Goal: Contribute content: Contribute content

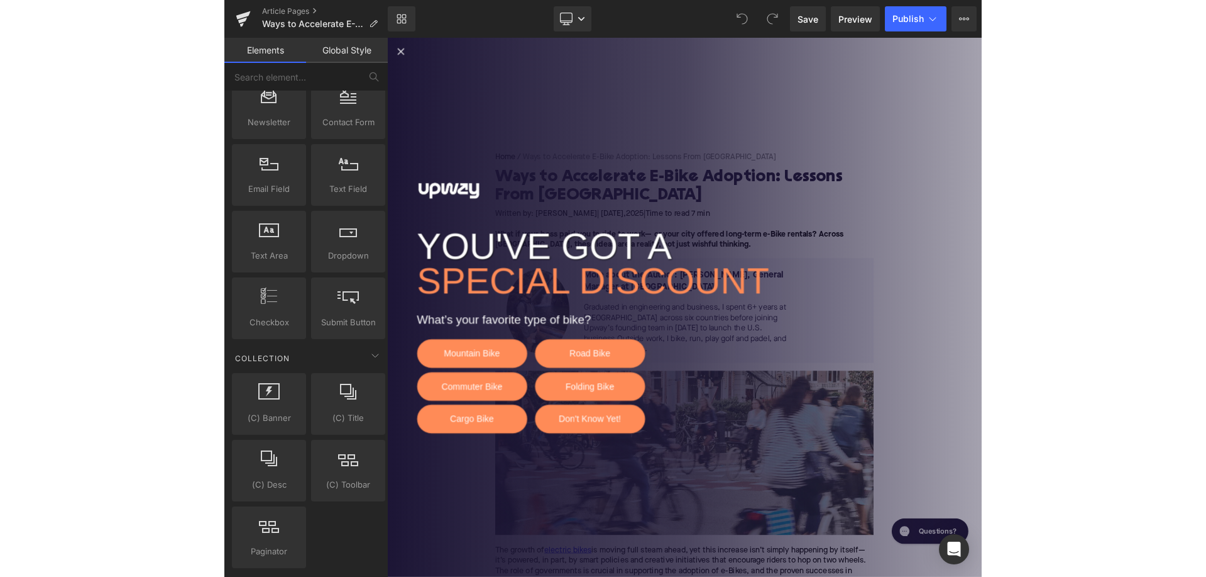
scroll to position [2340, 0]
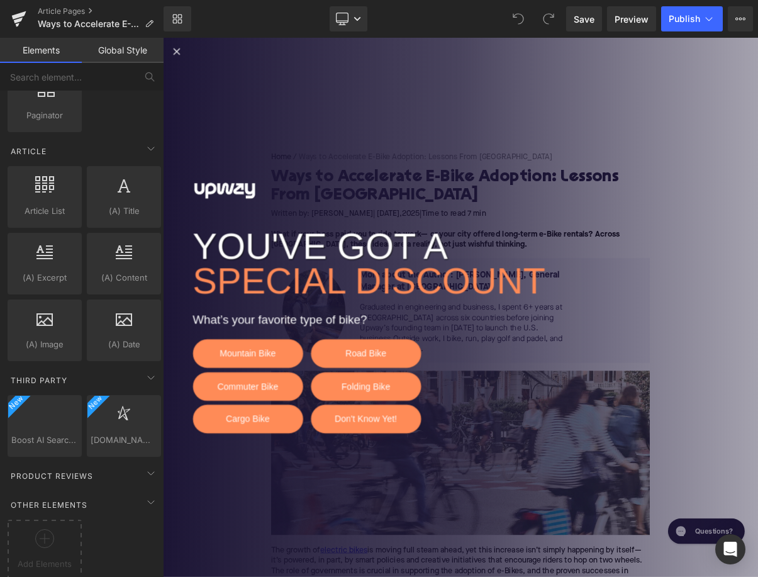
click at [181, 50] on icon "Close popup" at bounding box center [180, 55] width 15 height 15
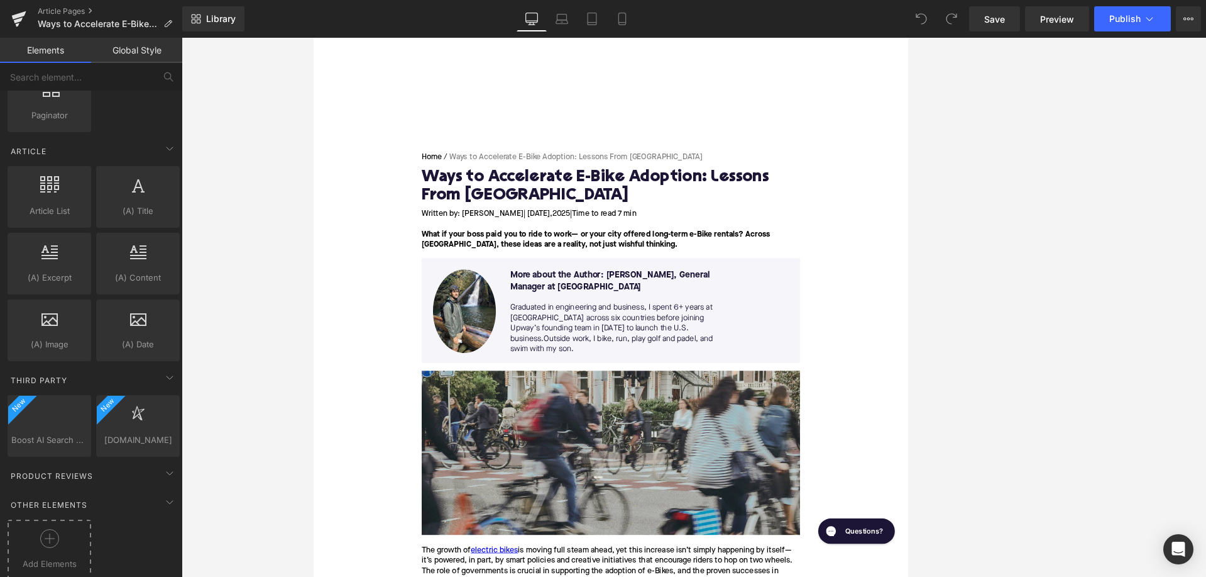
click at [52, 545] on div at bounding box center [49, 543] width 77 height 28
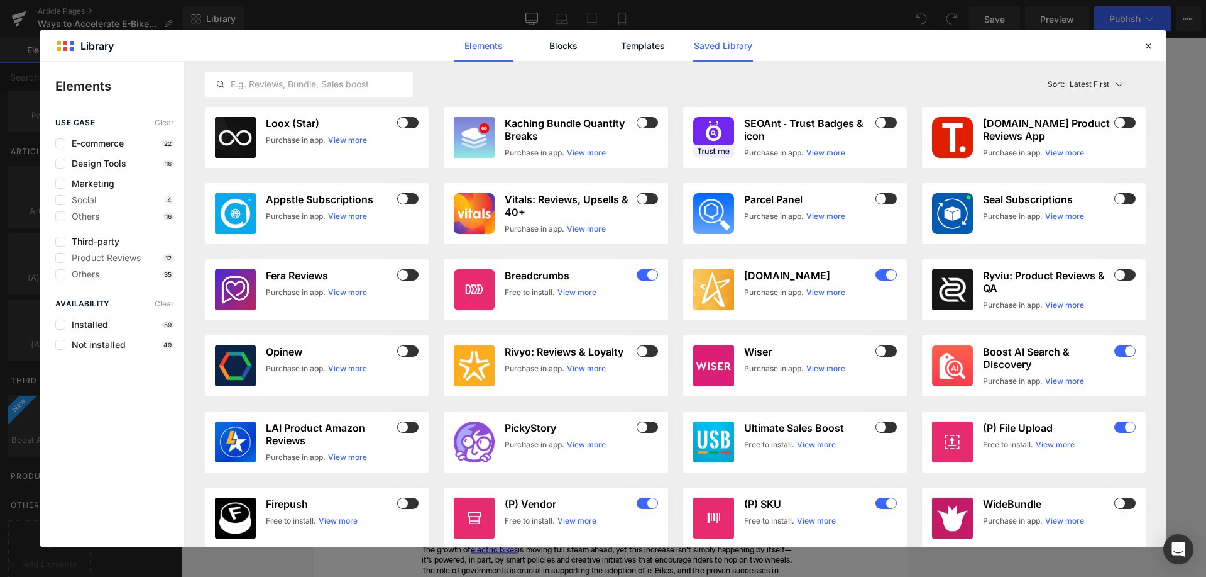
click at [710, 38] on link "Saved Library" at bounding box center [723, 45] width 60 height 31
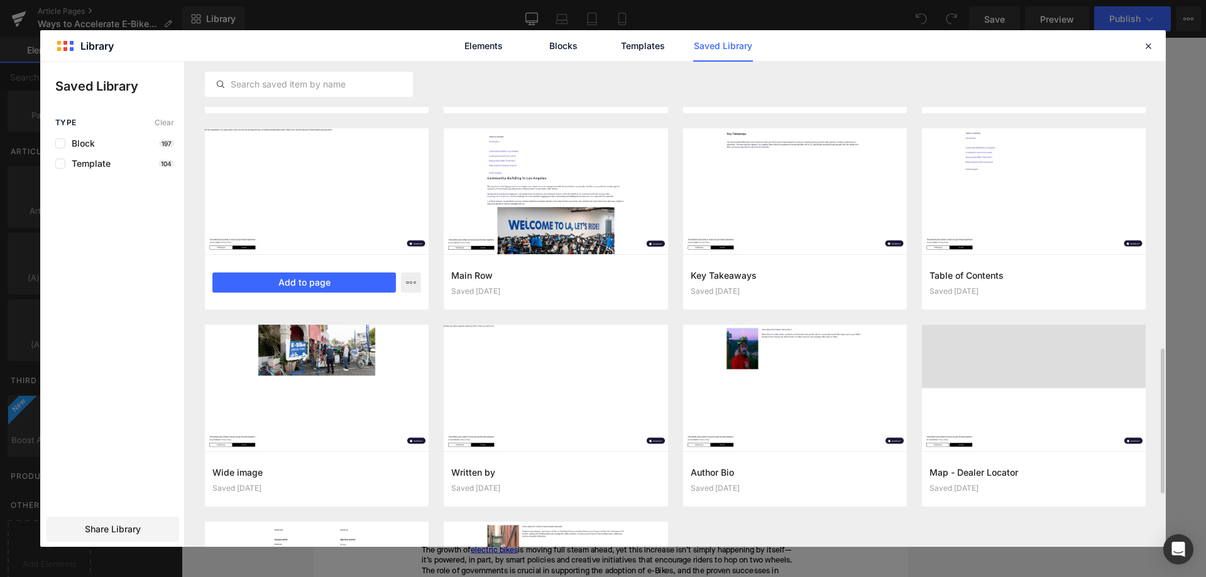
scroll to position [983, 0]
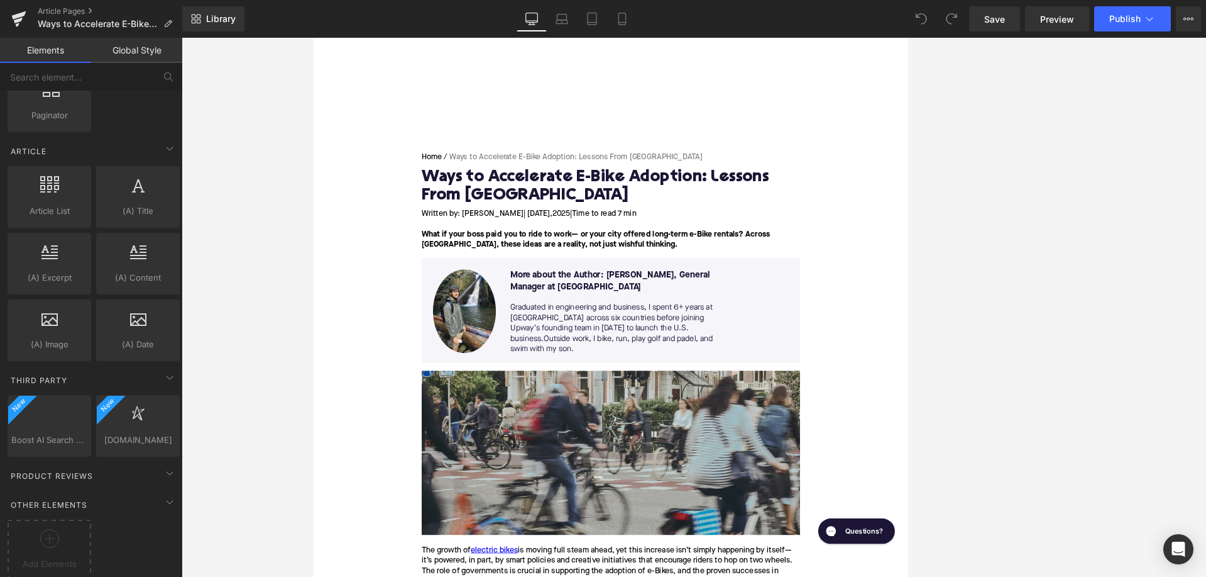
click at [757, 140] on div at bounding box center [694, 103] width 761 height 131
click at [62, 13] on link "Article Pages" at bounding box center [110, 11] width 145 height 10
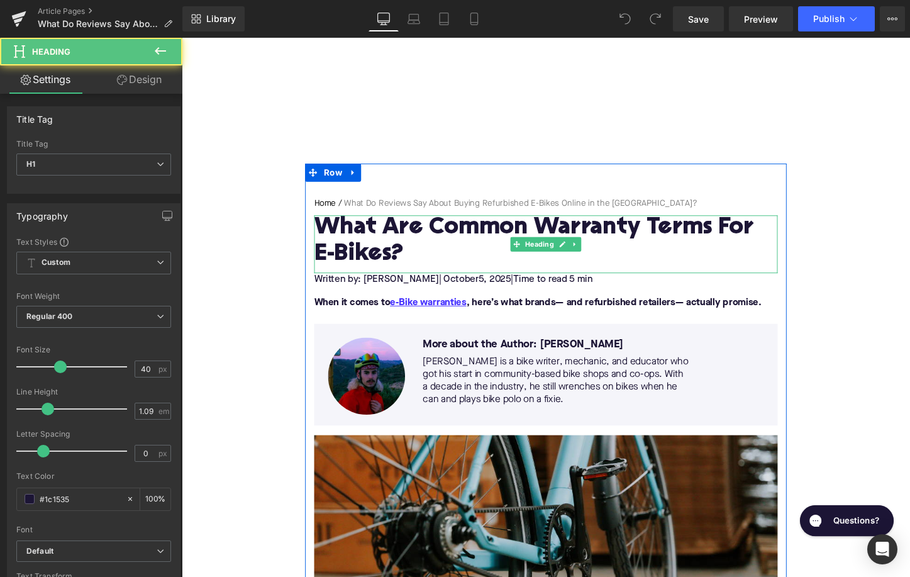
click at [366, 246] on h1 "What Are Common Warranty Terms For E-Bikes?" at bounding box center [562, 250] width 484 height 55
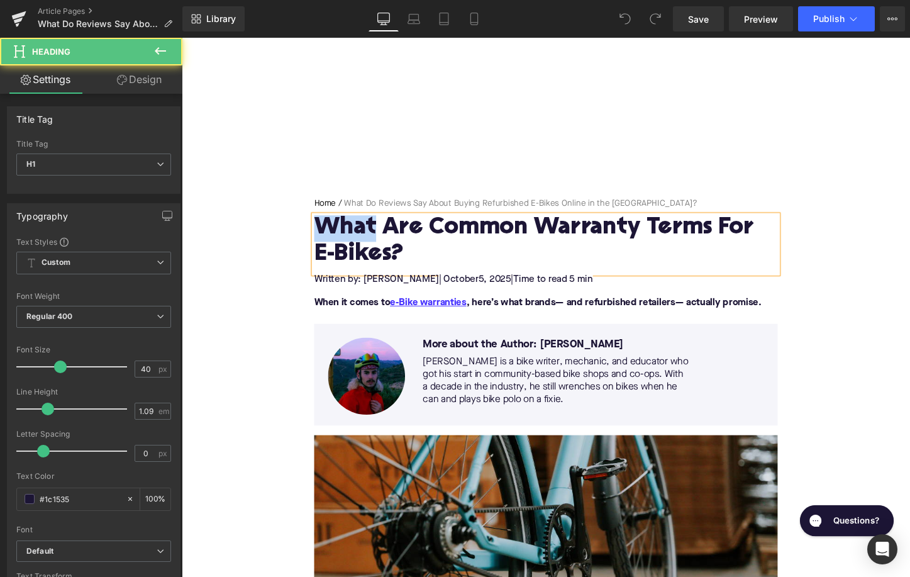
click at [366, 246] on h1 "What Are Common Warranty Terms For E-Bikes?" at bounding box center [562, 250] width 484 height 55
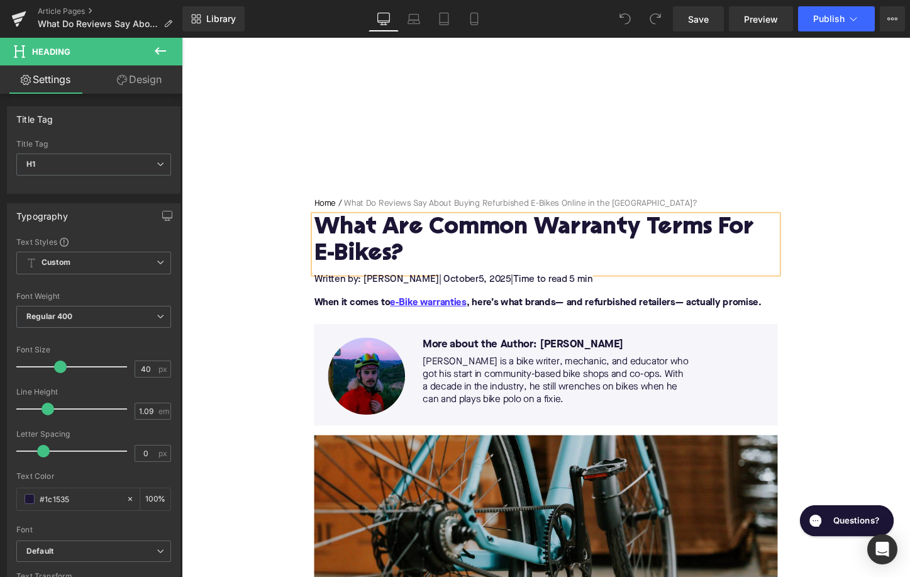
paste div
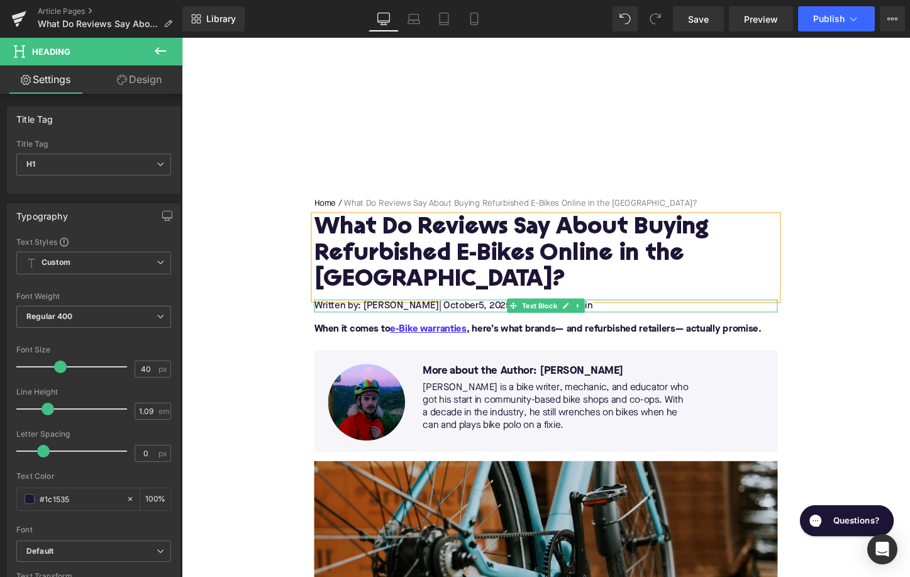
click at [492, 312] on span "5, 2025" at bounding box center [509, 317] width 34 height 10
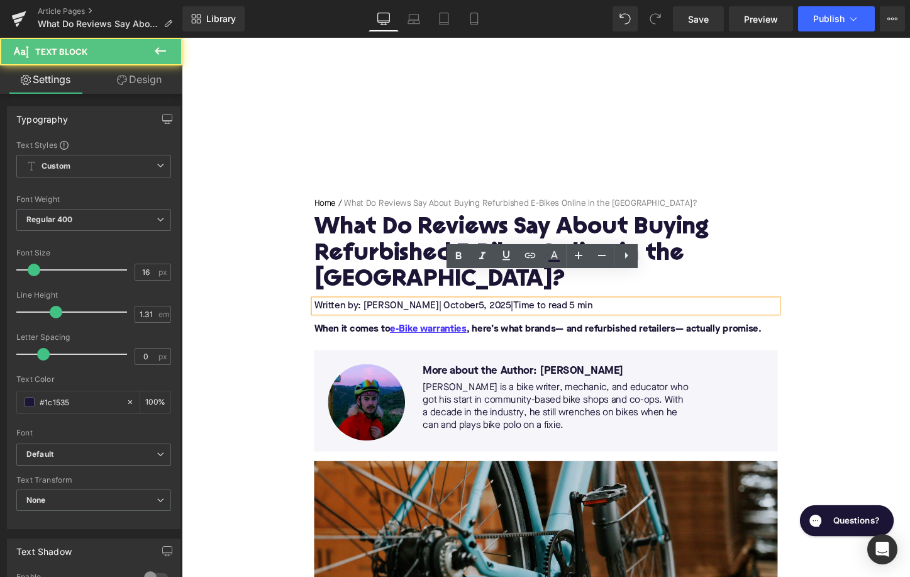
click at [492, 312] on span "5, 2025" at bounding box center [509, 317] width 34 height 10
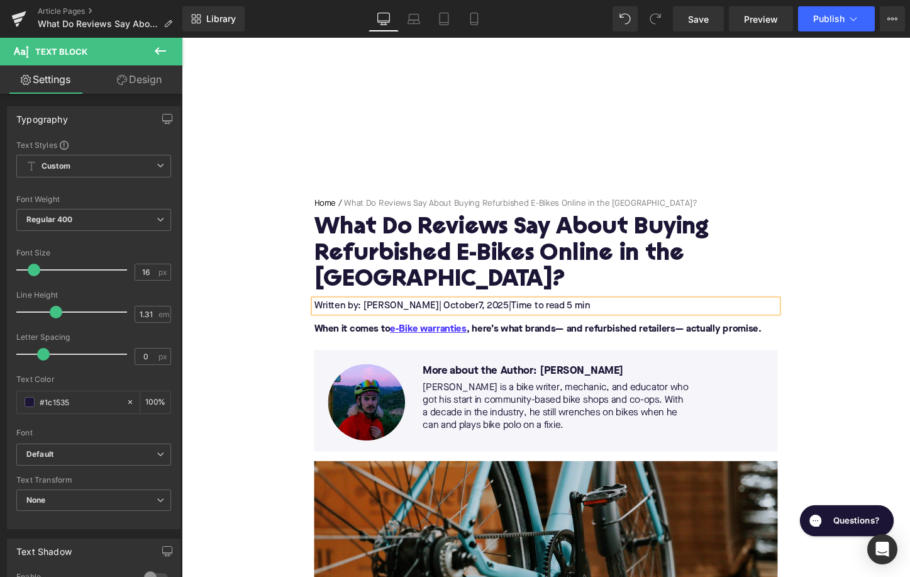
click at [572, 312] on span "Time to read 5 min" at bounding box center [567, 317] width 83 height 10
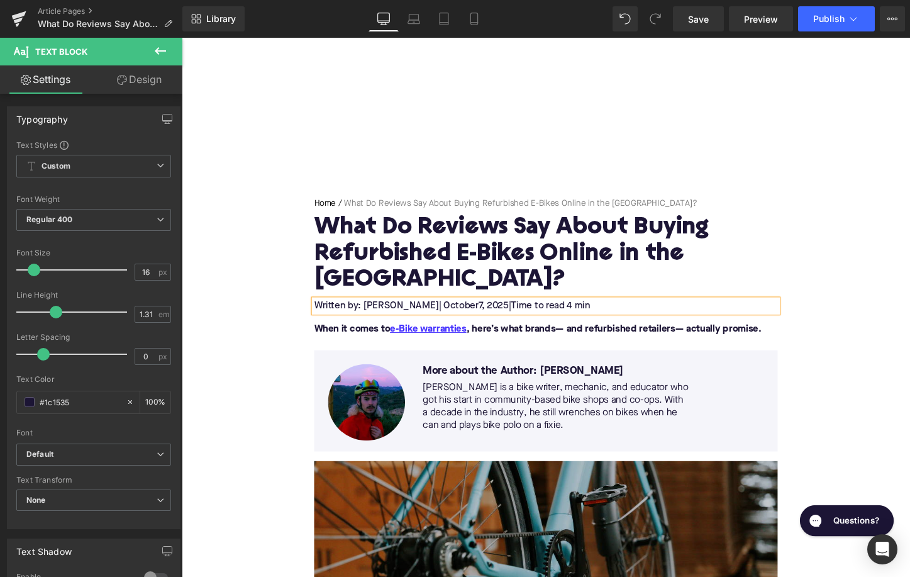
click at [380, 337] on font "When it comes to e-Bike warranties , here’s what brands— and refurbished retail…" at bounding box center [553, 342] width 467 height 10
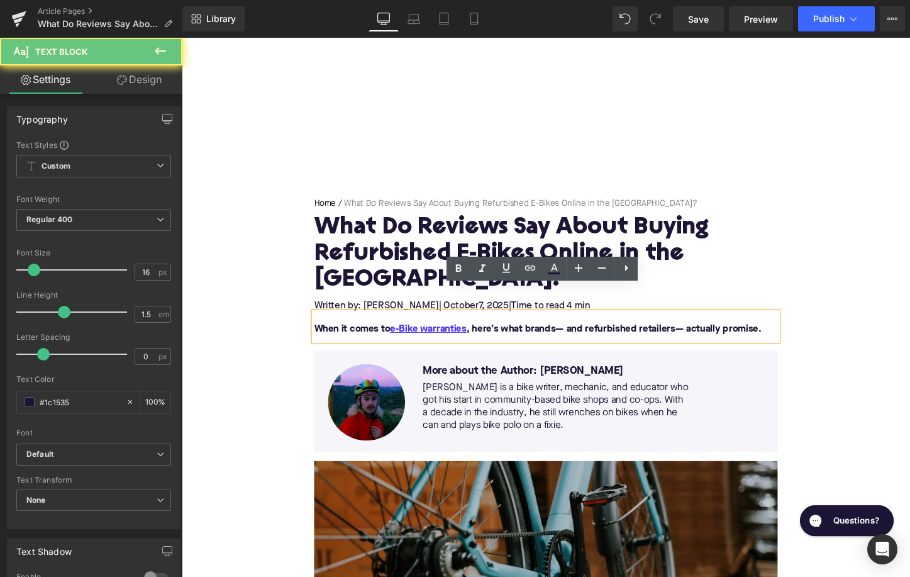
paste div
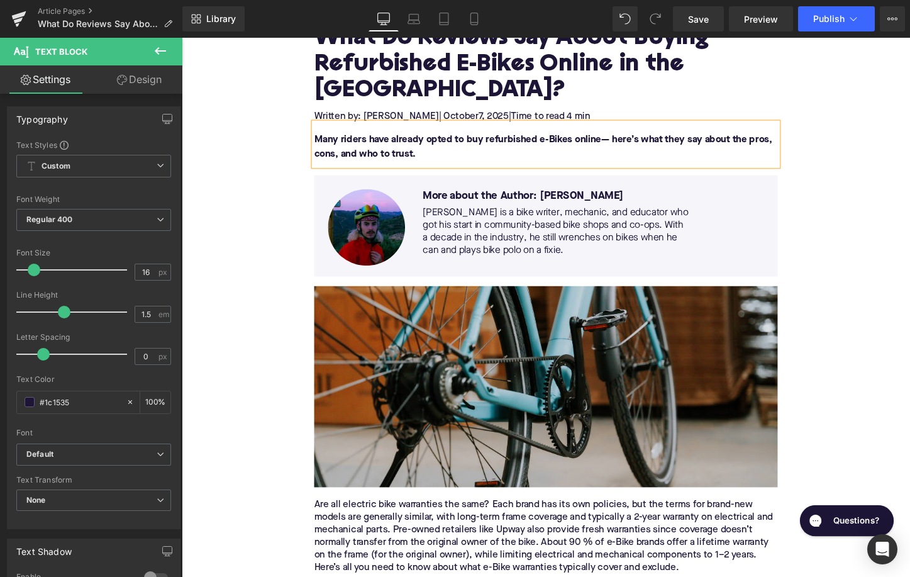
scroll to position [368, 0]
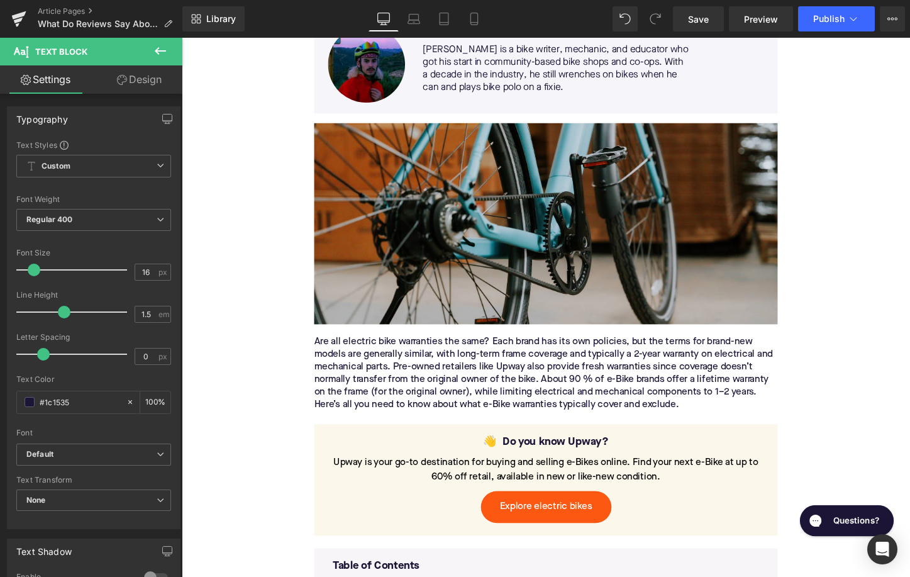
click at [389, 362] on div "Are all electric bike warranties the same? Each brand has its own policies, but…" at bounding box center [562, 388] width 484 height 79
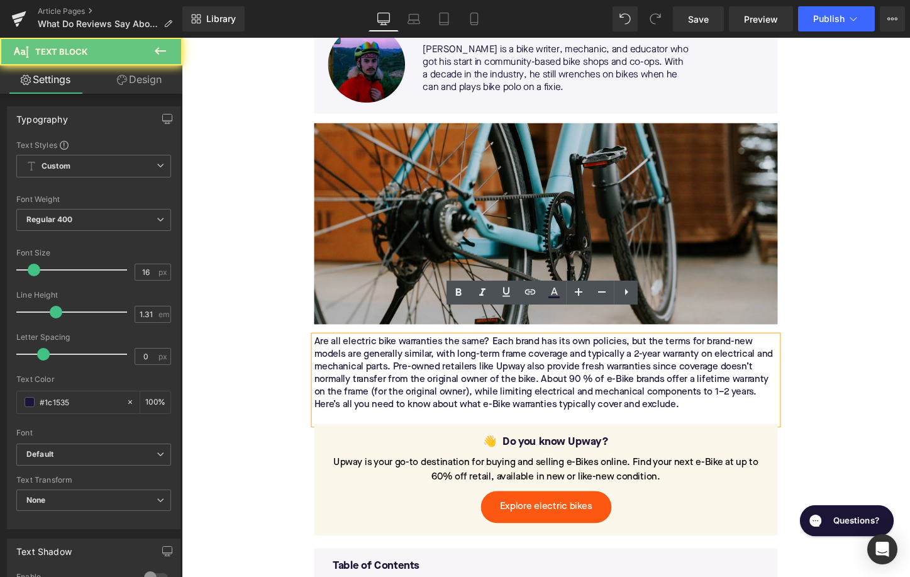
click at [389, 362] on div "Are all electric bike warranties the same? Each brand has its own policies, but…" at bounding box center [562, 388] width 484 height 79
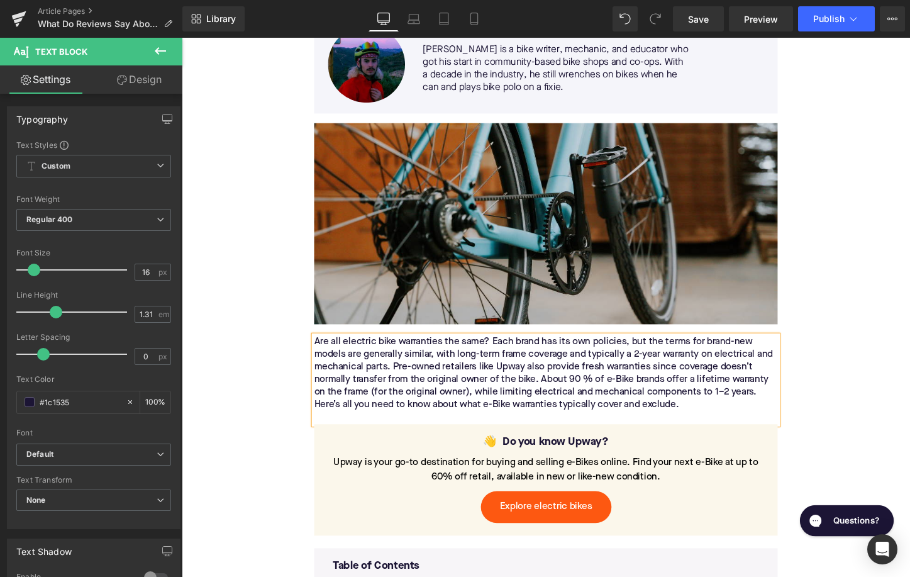
paste div
drag, startPoint x: 522, startPoint y: 393, endPoint x: 609, endPoint y: 399, distance: 86.4
click at [608, 399] on div "If you’re considering purchasing a refurbished electric bike online, you’re not…" at bounding box center [562, 388] width 484 height 79
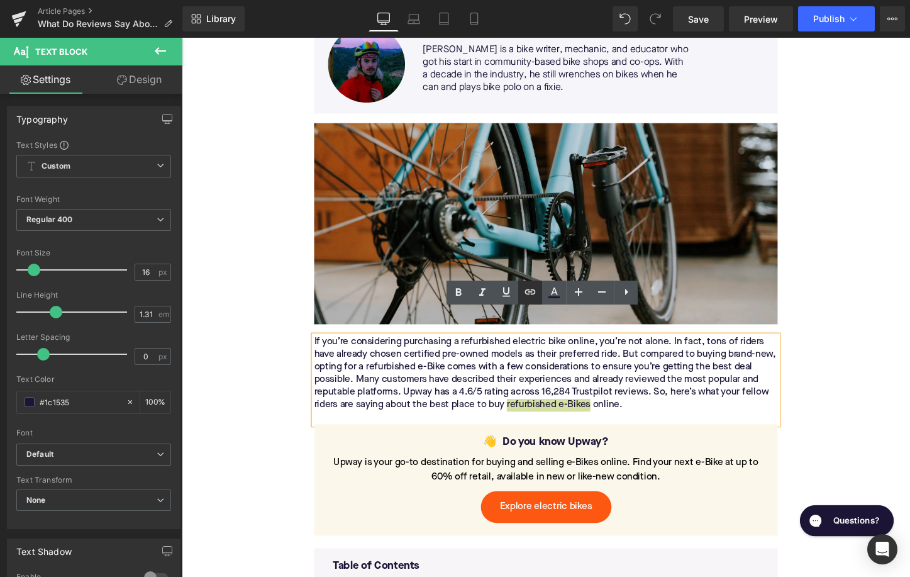
click at [523, 297] on icon at bounding box center [529, 291] width 15 height 15
click at [538, 390] on input "text" at bounding box center [579, 404] width 194 height 31
paste input "https://upway.co/collections/electric-bikes"
type input "https://upway.co/collections/electric-bikes"
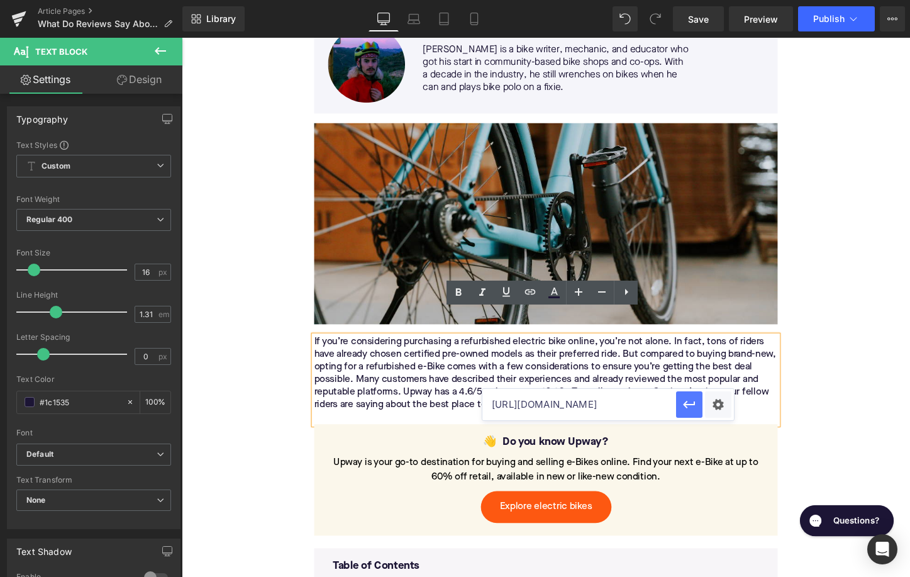
click at [680, 408] on button "button" at bounding box center [689, 404] width 26 height 26
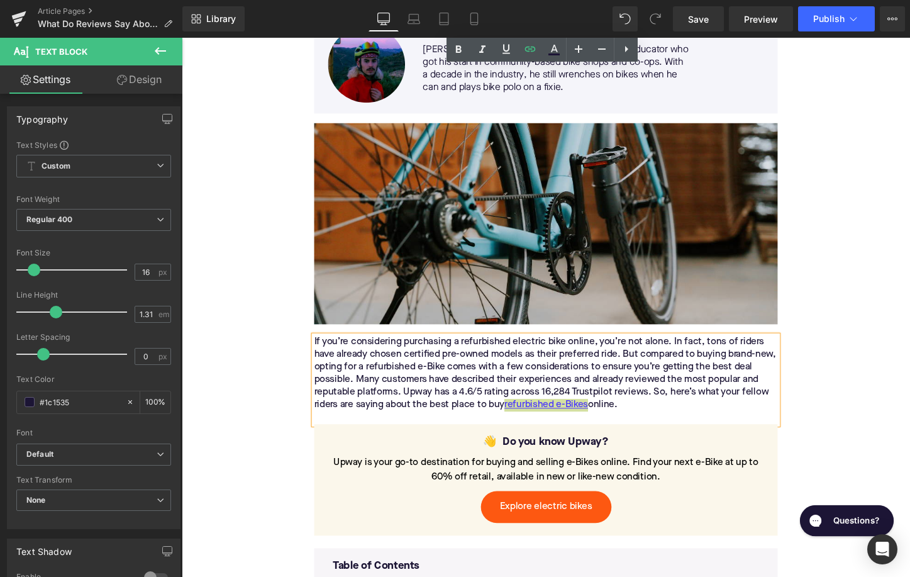
scroll to position [817, 0]
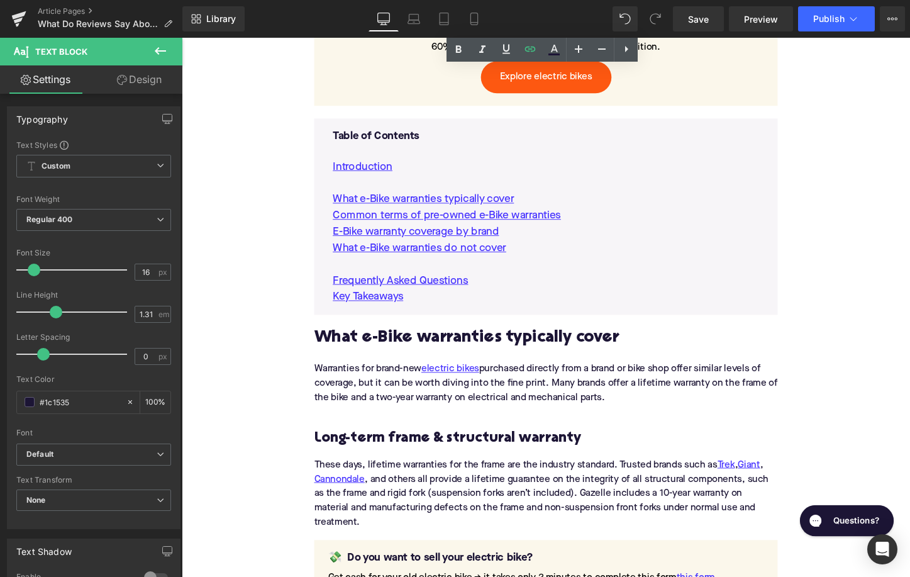
click at [396, 342] on h2 "What e-Bike warranties typically cover" at bounding box center [562, 351] width 484 height 19
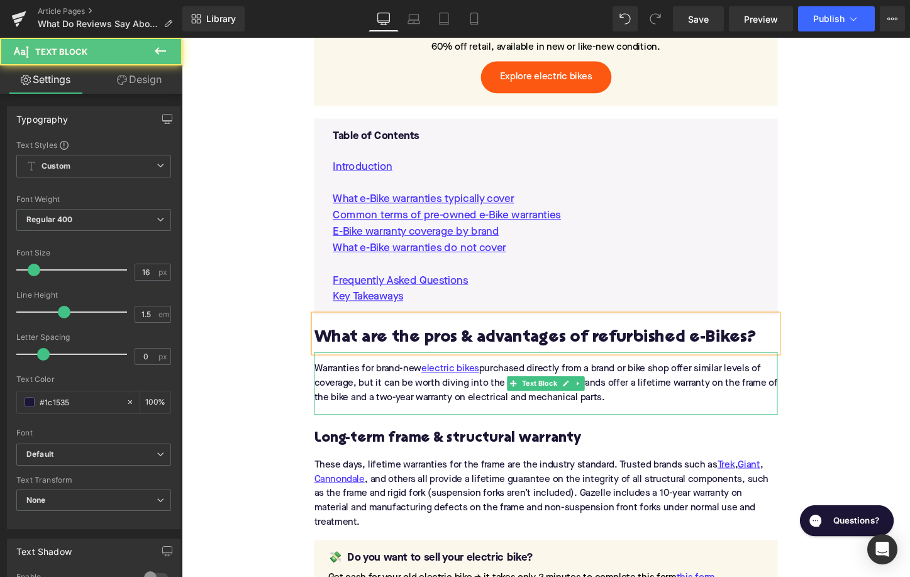
click at [377, 366] on div "Warranties for brand-new electric bikes purchased directly from a brand or bike…" at bounding box center [562, 398] width 484 height 65
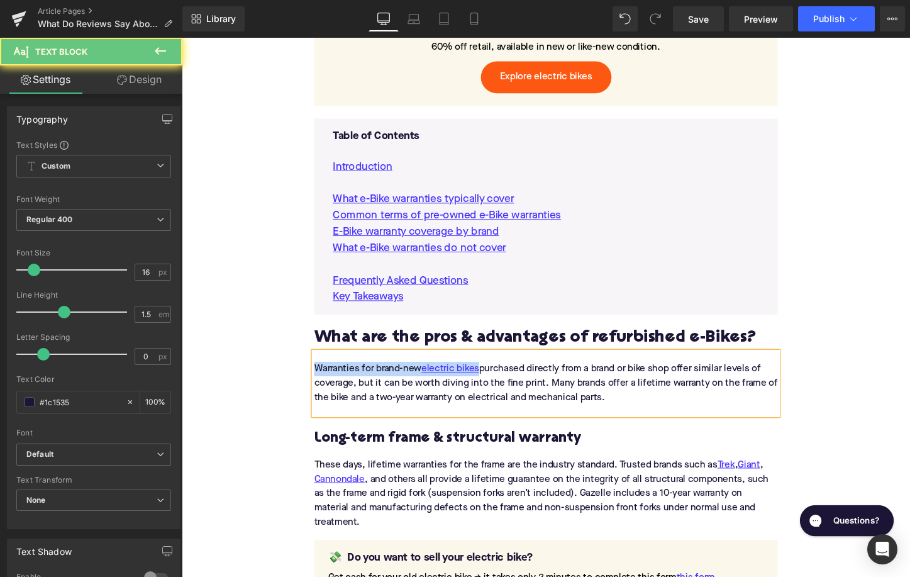
paste div
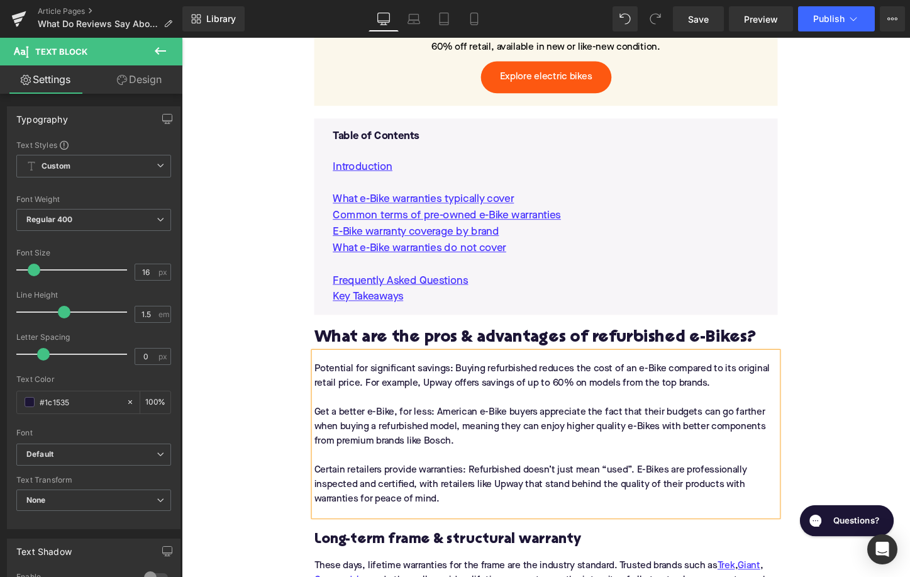
click at [380, 394] on div "Potential for significant savings: Buying refurbished reduces the cost of an e-…" at bounding box center [562, 451] width 484 height 171
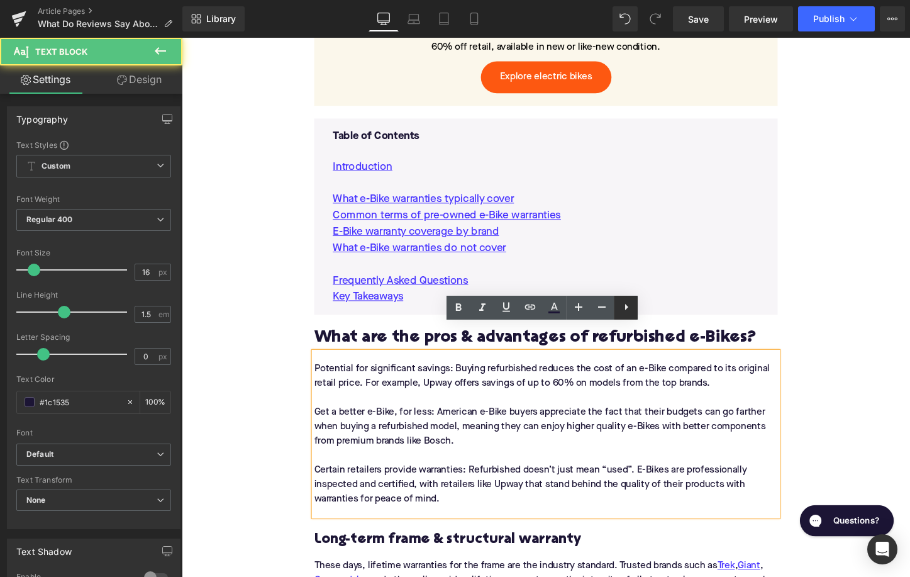
click at [631, 306] on icon at bounding box center [626, 306] width 15 height 15
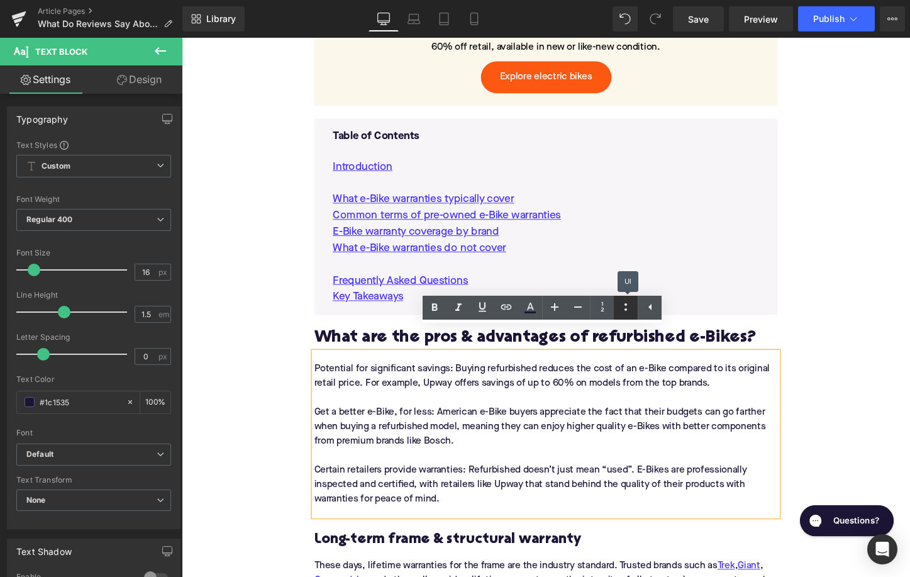
click at [627, 307] on icon at bounding box center [625, 306] width 15 height 15
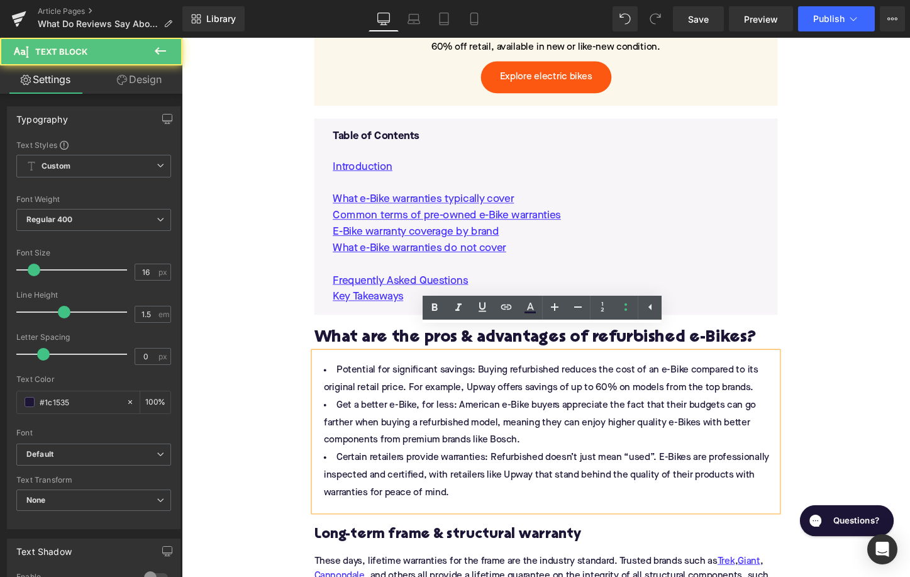
click at [402, 376] on li "Potential for significant savings: Buying refurbished reduces the cost of an e-…" at bounding box center [562, 394] width 484 height 36
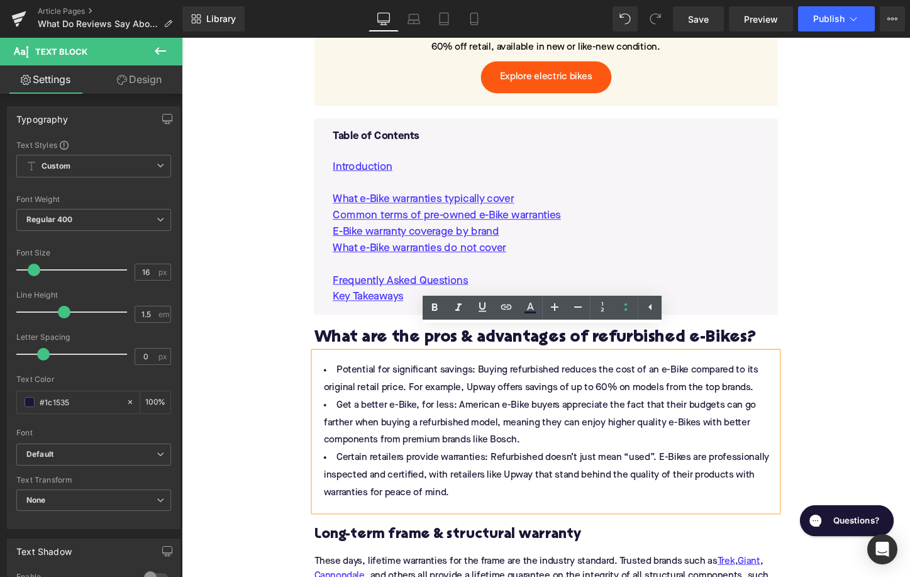
click at [785, 376] on li "Potential for significant savings: Buying refurbished reduces the cost of an e-…" at bounding box center [562, 394] width 484 height 36
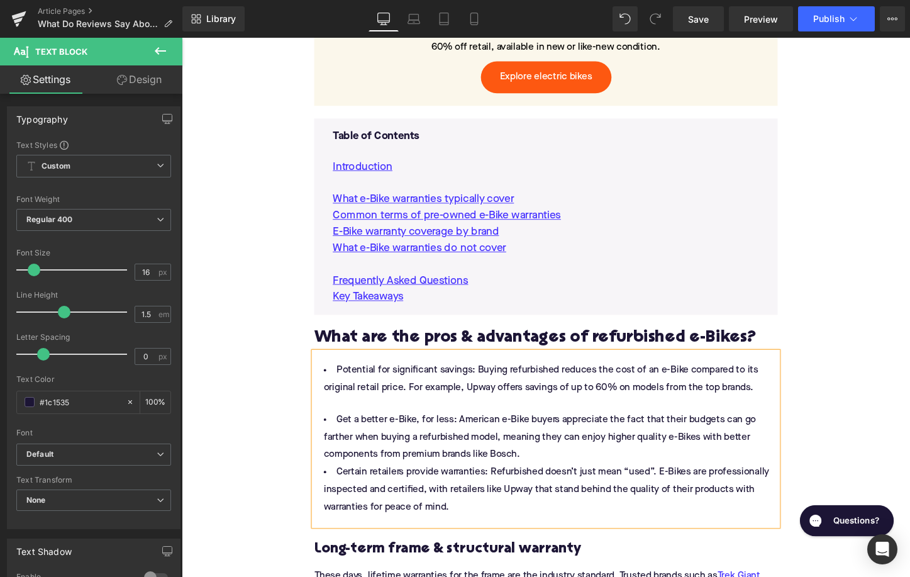
click at [551, 448] on li "Get a better e-Bike, for less: American e-Bike buyers appreciate the fact that …" at bounding box center [562, 455] width 484 height 55
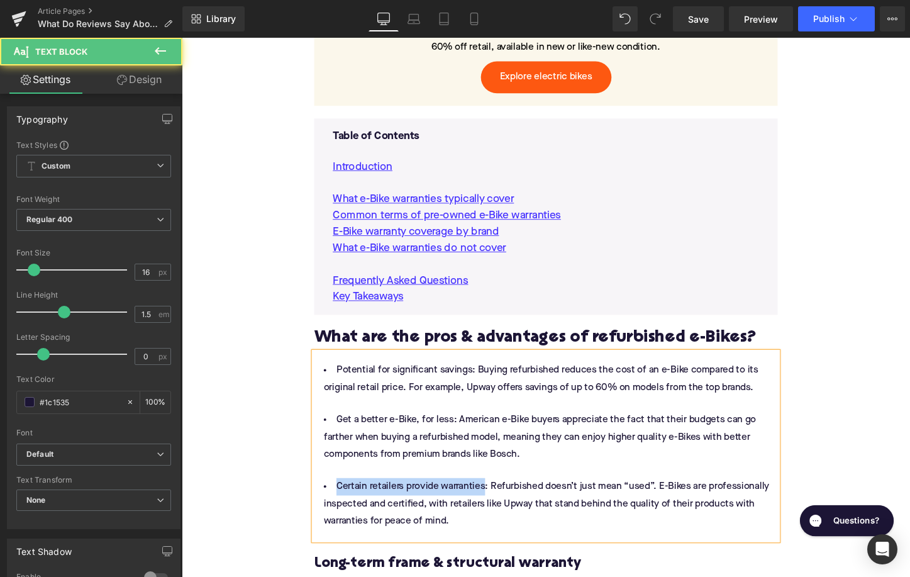
drag, startPoint x: 497, startPoint y: 482, endPoint x: 301, endPoint y: 477, distance: 196.2
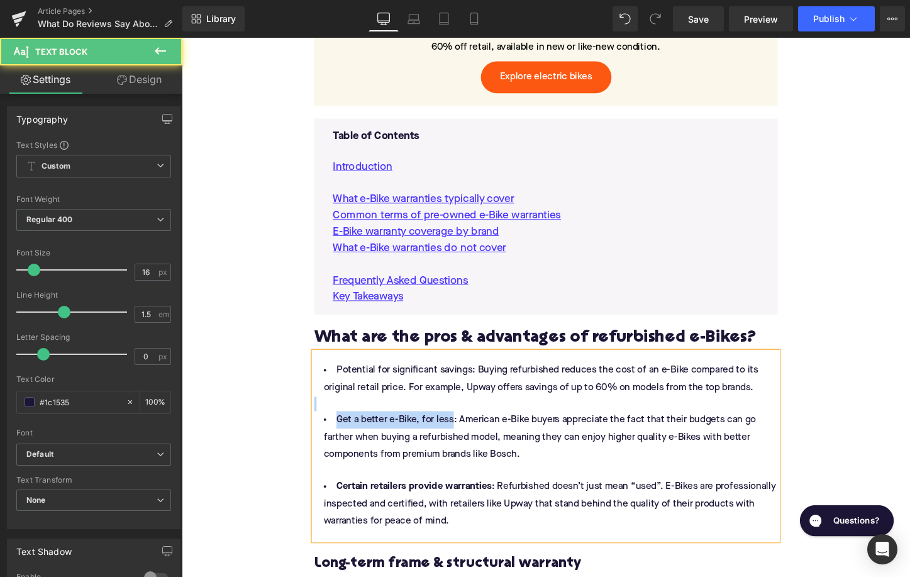
drag, startPoint x: 461, startPoint y: 410, endPoint x: 339, endPoint y: 398, distance: 122.6
click at [339, 397] on div "Potential for significant savings: Buying refurbished reduces the cost of an e-…" at bounding box center [562, 464] width 484 height 196
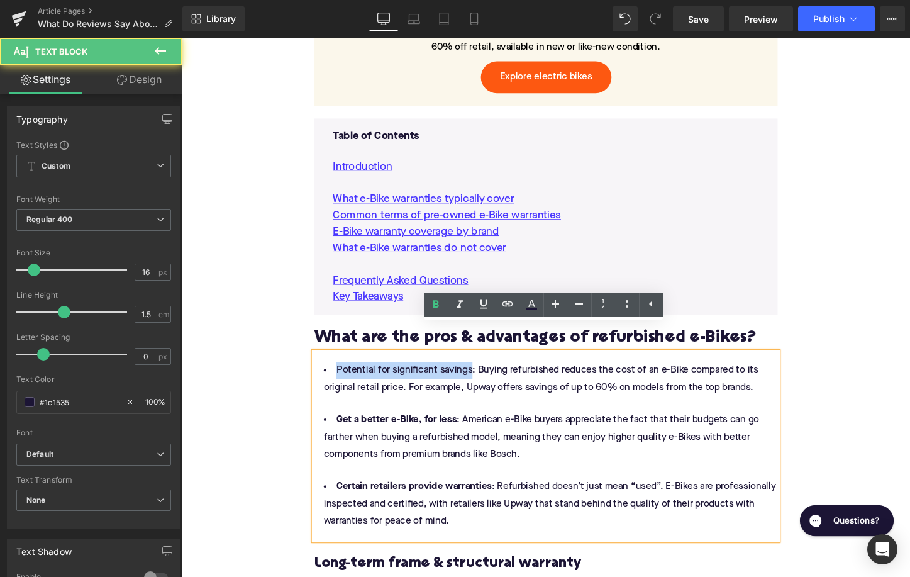
drag, startPoint x: 479, startPoint y: 360, endPoint x: 334, endPoint y: 358, distance: 144.6
click at [334, 376] on li "Potential for significant savings: Buying refurbished reduces the cost of an e-…" at bounding box center [562, 394] width 484 height 36
click at [587, 412] on div at bounding box center [562, 419] width 484 height 15
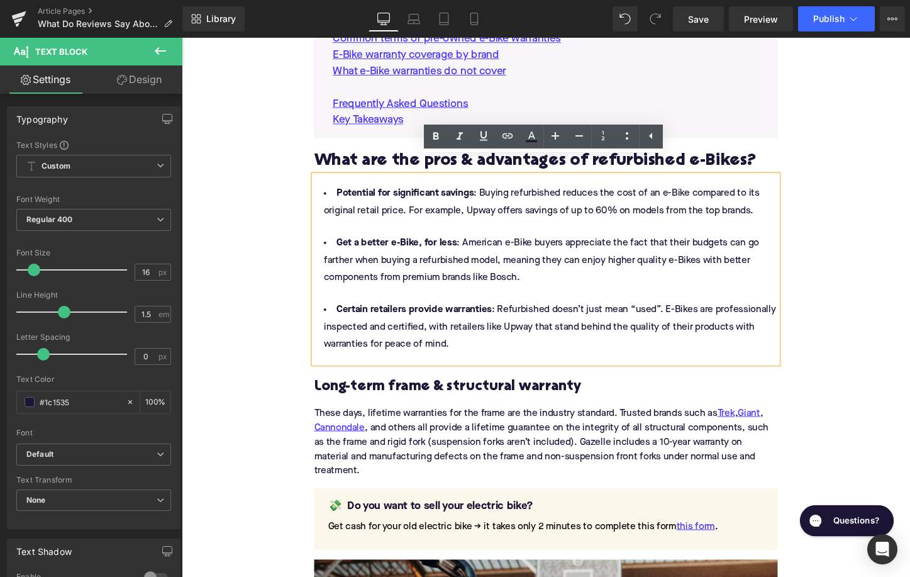
scroll to position [1012, 0]
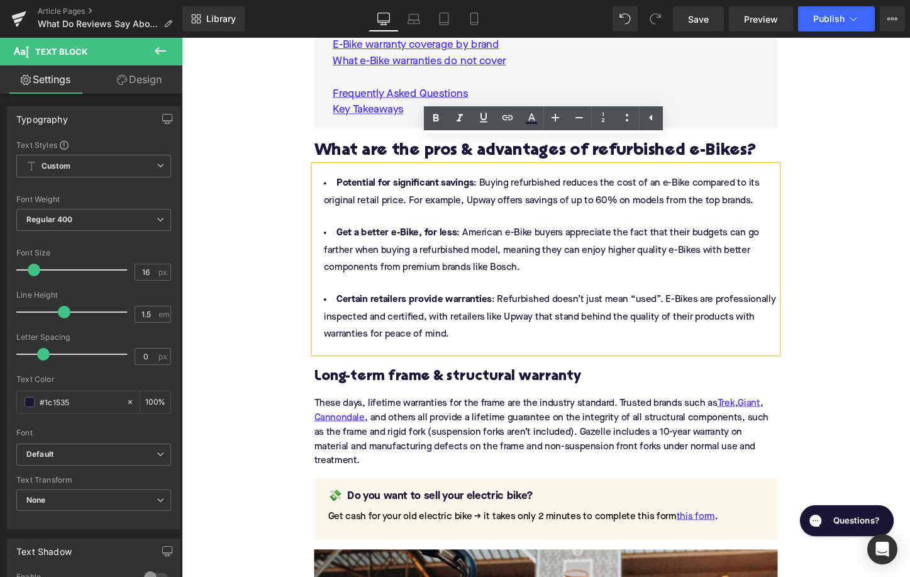
click at [514, 245] on li "Get a better e-Bike, for less : American e-Bike buyers appreciate the fact that…" at bounding box center [562, 260] width 484 height 55
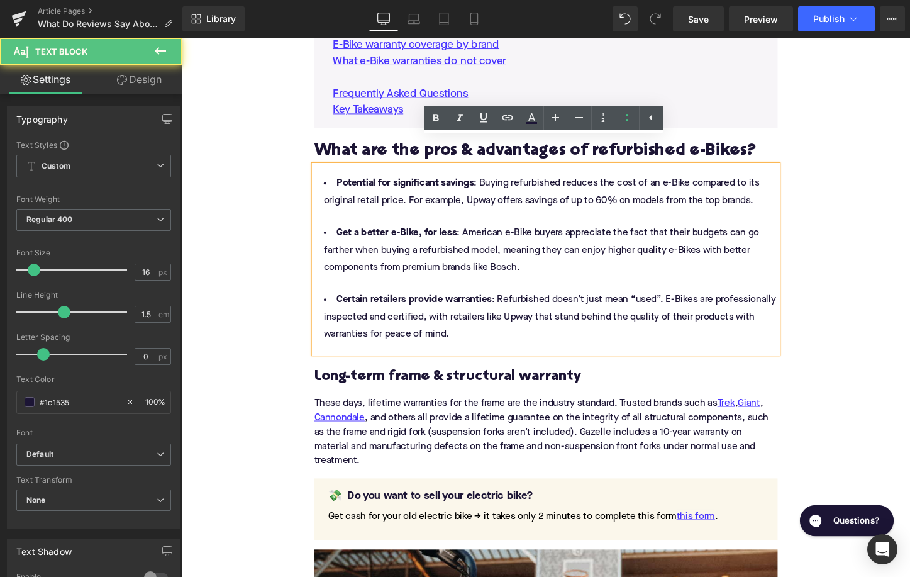
click at [514, 245] on li "Get a better e-Bike, for less : American e-Bike buyers appreciate the fact that…" at bounding box center [562, 260] width 484 height 55
click at [516, 248] on li "Get a better e-Bike, for less : American e-Bike buyers appreciate the fact that…" at bounding box center [562, 260] width 484 height 55
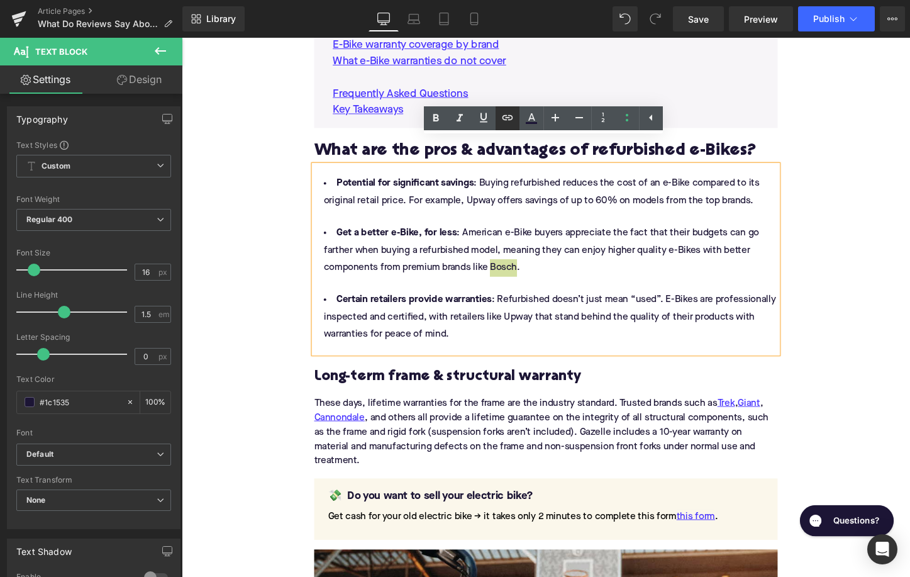
click at [502, 117] on icon at bounding box center [507, 116] width 11 height 5
click at [519, 273] on input "text" at bounding box center [535, 270] width 194 height 31
paste input "https://upway.co/collections/bosch-batteries"
type input "https://upway.co/collections/bosch-batteries"
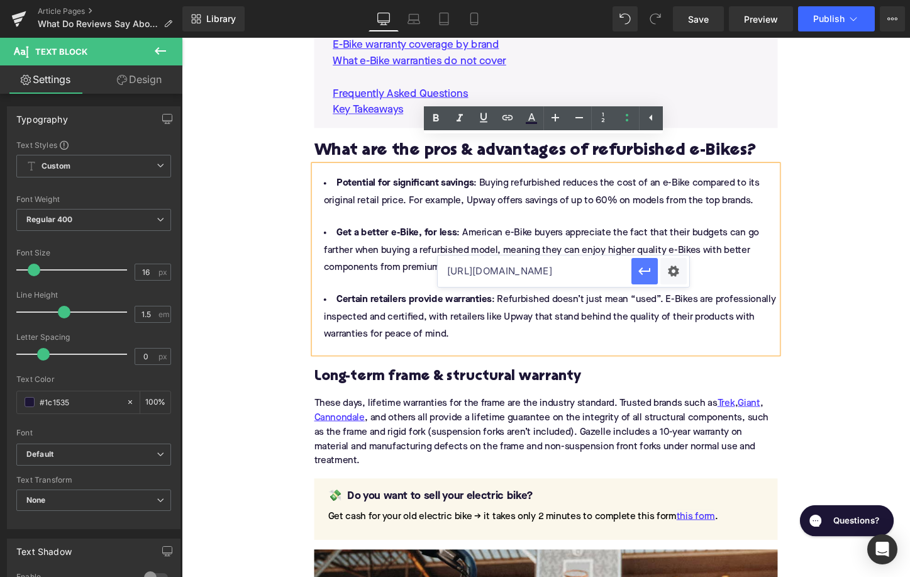
click at [640, 274] on icon "button" at bounding box center [644, 270] width 15 height 15
click at [493, 382] on h3 "Long-term frame & structural warranty" at bounding box center [562, 391] width 484 height 19
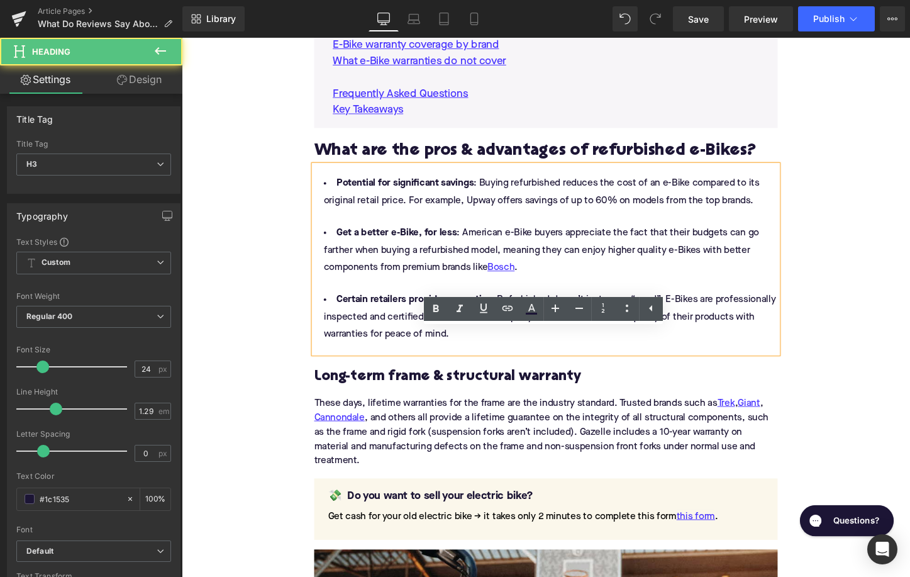
click at [493, 382] on h3 "Long-term frame & structural warranty" at bounding box center [562, 391] width 484 height 19
click at [484, 382] on h3 "Long-term frame & structural warranty" at bounding box center [562, 391] width 484 height 19
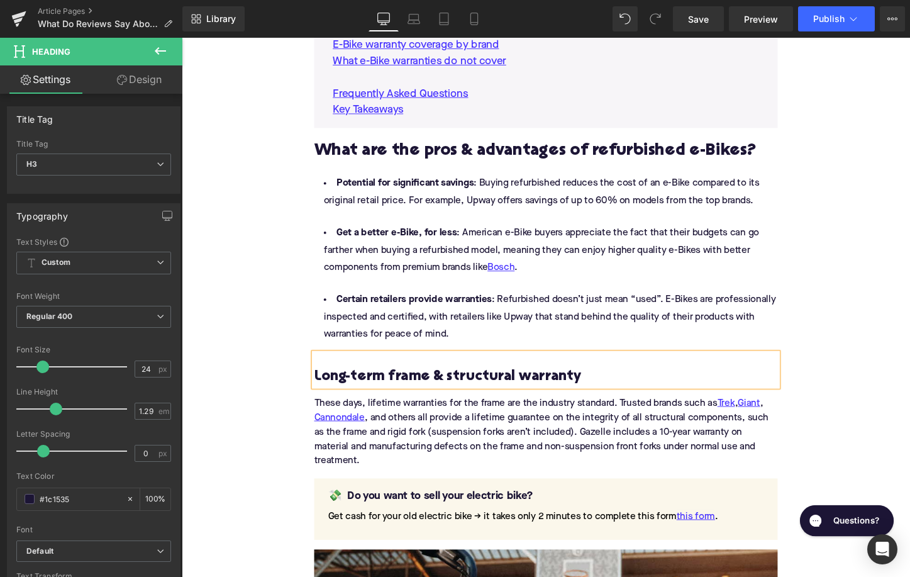
paste div
click at [450, 422] on div "These days, lifetime warranties for the frame are the industry standard. Truste…" at bounding box center [562, 445] width 484 height 86
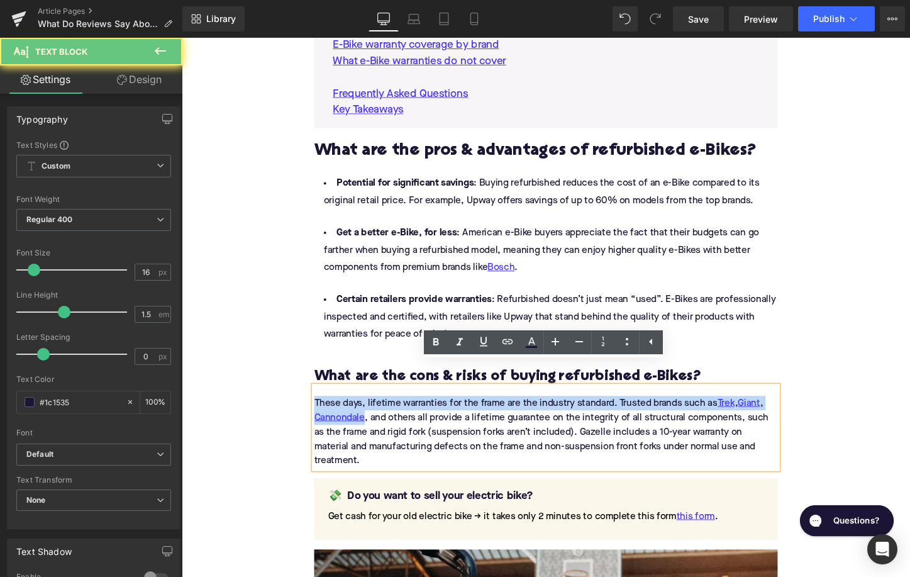
paste div
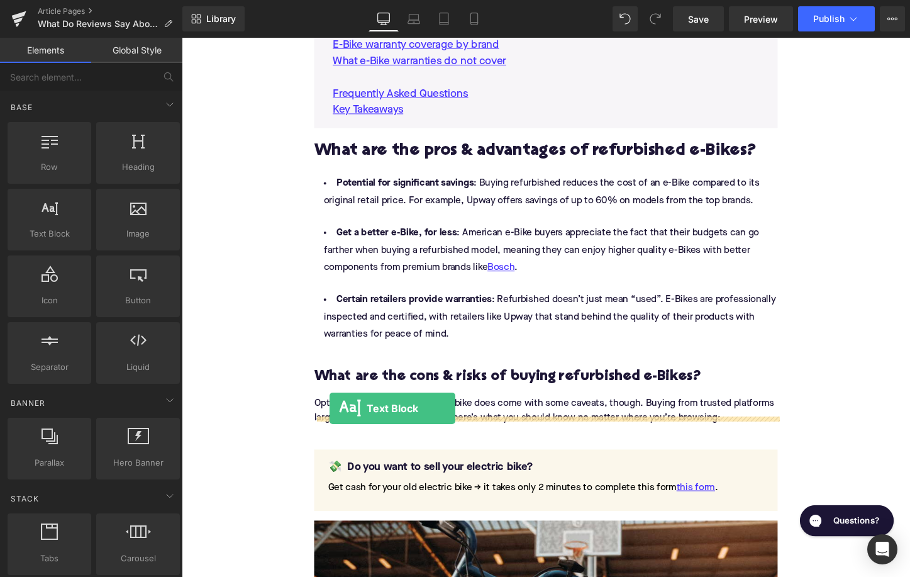
drag, startPoint x: 226, startPoint y: 264, endPoint x: 338, endPoint y: 426, distance: 196.5
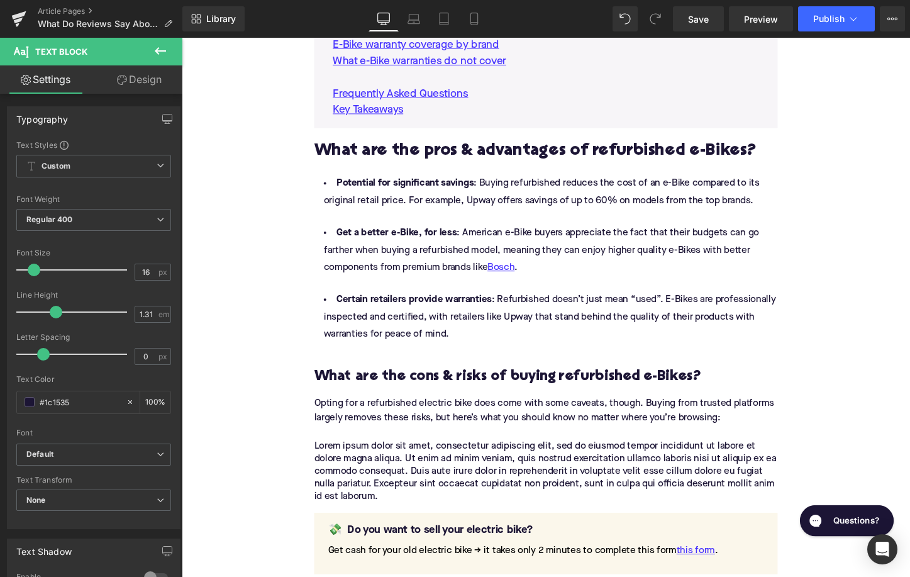
click at [397, 462] on p "Lorem ipsum dolor sit amet, consectetur adipiscing elit, sed do eiusmod tempor …" at bounding box center [562, 491] width 484 height 66
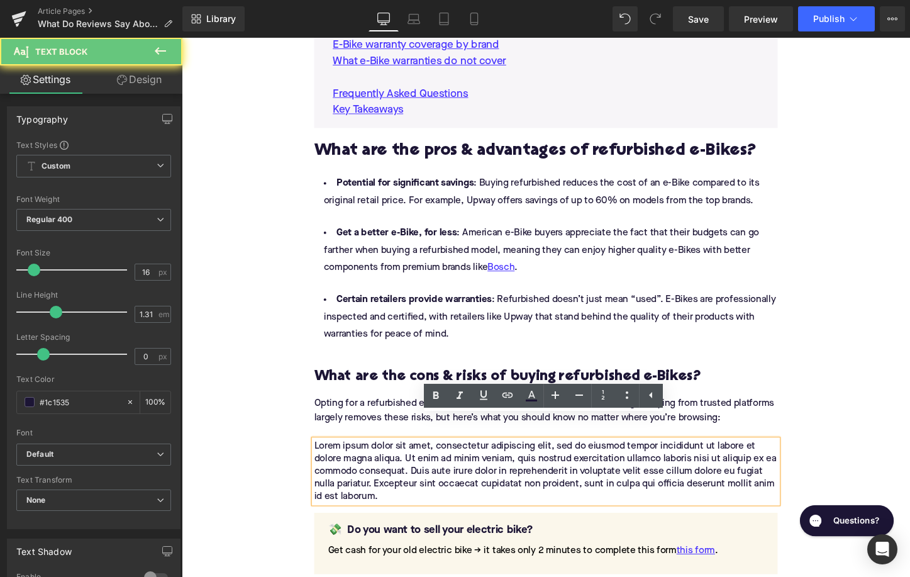
click at [397, 462] on p "Lorem ipsum dolor sit amet, consectetur adipiscing elit, sed do eiusmod tempor …" at bounding box center [562, 491] width 484 height 66
paste div
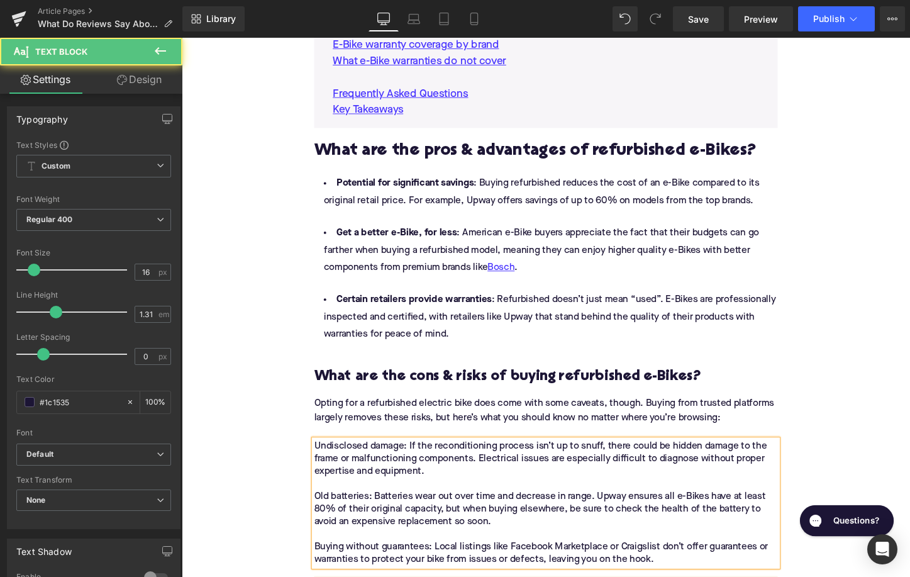
click at [443, 479] on p "Undisclosed damage: If the reconditioning process isn’t up to snuff, there coul…" at bounding box center [562, 524] width 484 height 132
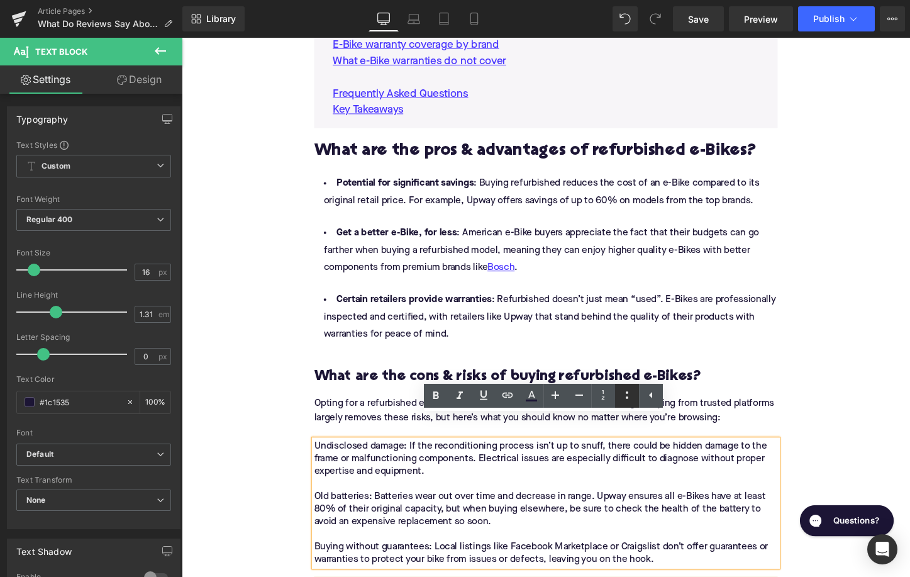
click at [629, 400] on icon at bounding box center [626, 394] width 15 height 15
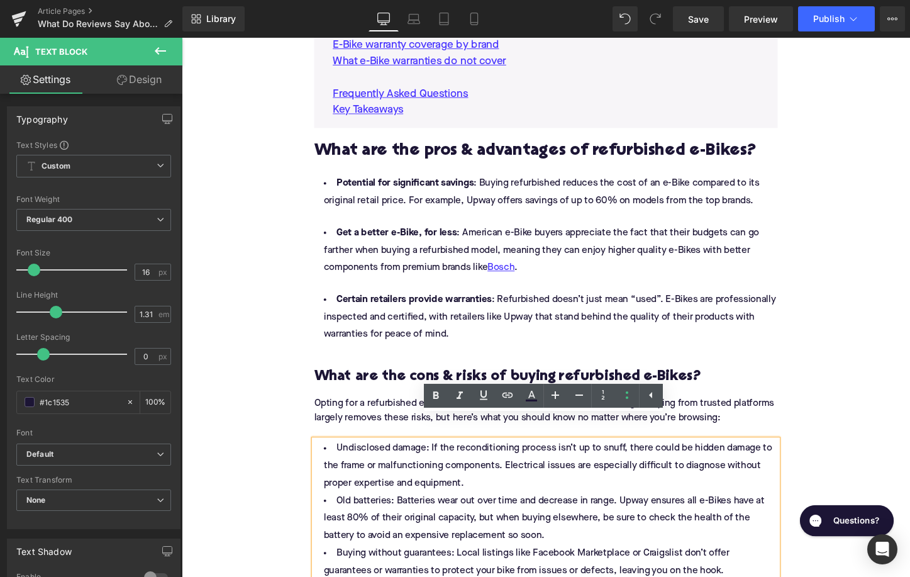
click at [512, 478] on li "Undisclosed damage: If the reconditioning process isn’t up to snuff, there coul…" at bounding box center [562, 485] width 484 height 55
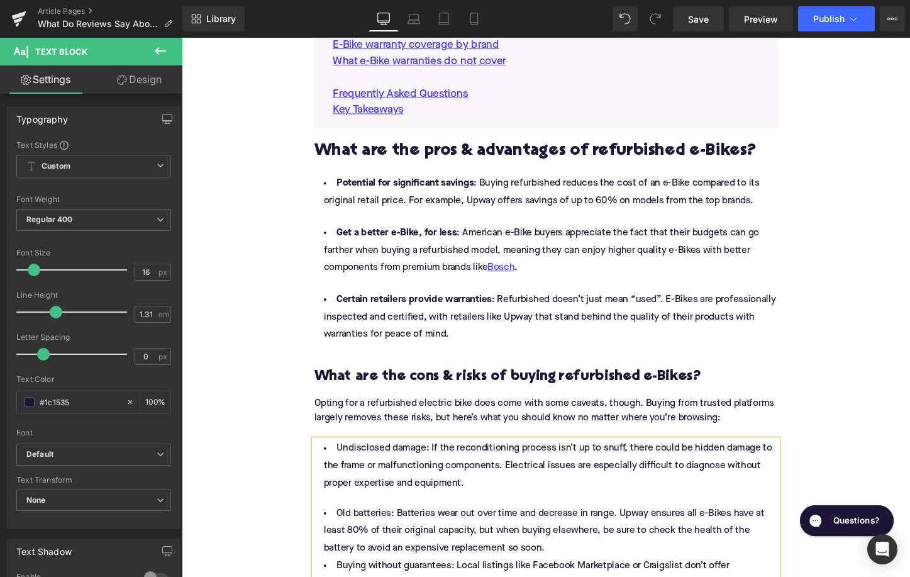
click at [590, 549] on li "Old batteries: Batteries wear out over time and decrease in range. Upway ensure…" at bounding box center [562, 553] width 484 height 55
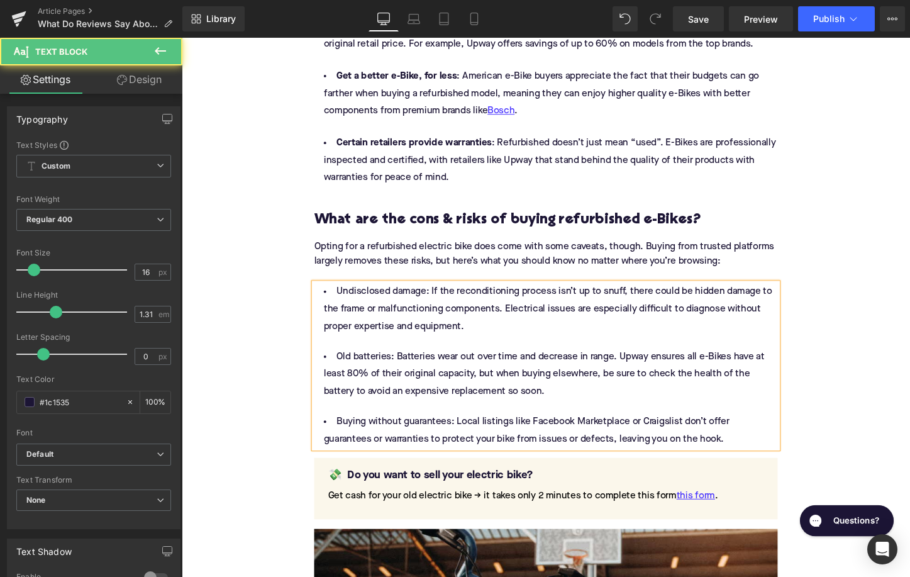
scroll to position [1315, 0]
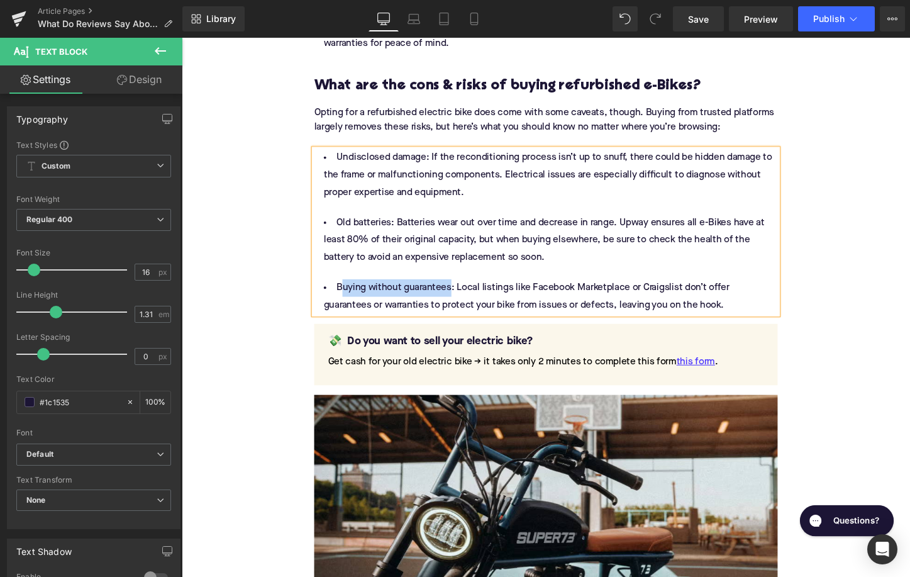
drag, startPoint x: 460, startPoint y: 277, endPoint x: 331, endPoint y: 277, distance: 128.9
click at [330, 290] on li "Buying without guarantees: Local listings like Facebook Marketplace or Craigsli…" at bounding box center [562, 308] width 484 height 36
click at [341, 290] on li "Buying without guarantees: Local listings like Facebook Marketplace or Craigsli…" at bounding box center [562, 308] width 484 height 36
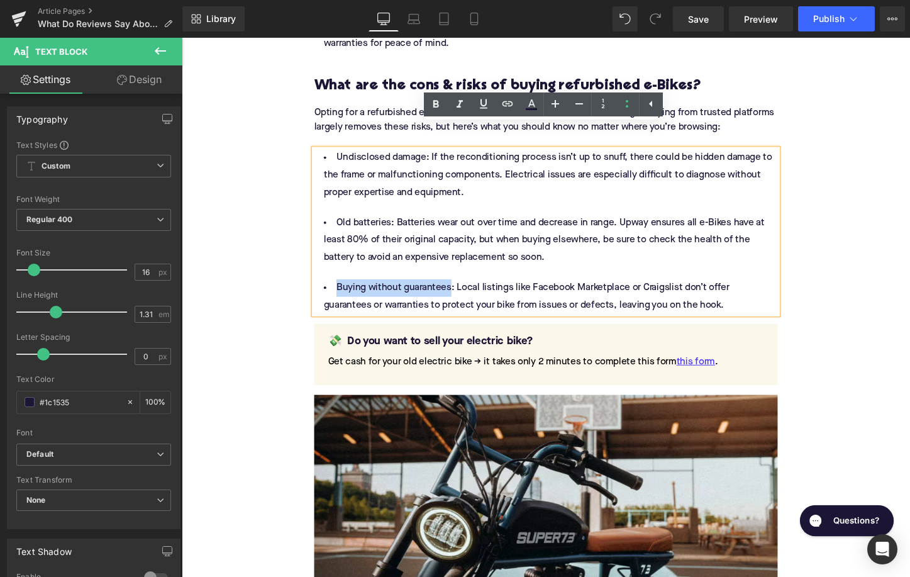
drag, startPoint x: 341, startPoint y: 277, endPoint x: 460, endPoint y: 284, distance: 119.0
click at [460, 290] on li "Buying without guarantees: Local listings like Facebook Marketplace or Craigsli…" at bounding box center [562, 308] width 484 height 36
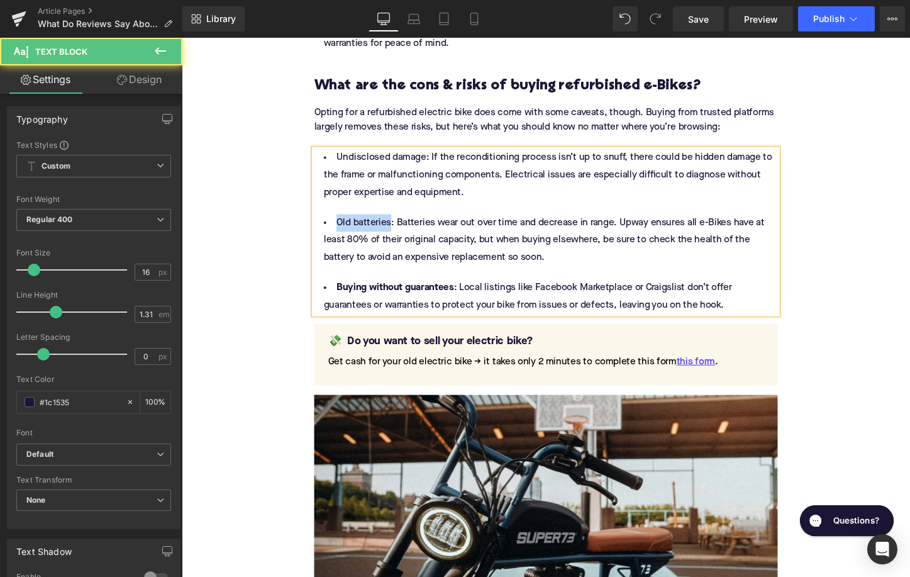
drag, startPoint x: 397, startPoint y: 209, endPoint x: 340, endPoint y: 209, distance: 57.2
click at [339, 222] on li "Old batteries: Batteries wear out over time and decrease in range. Upway ensure…" at bounding box center [562, 249] width 484 height 55
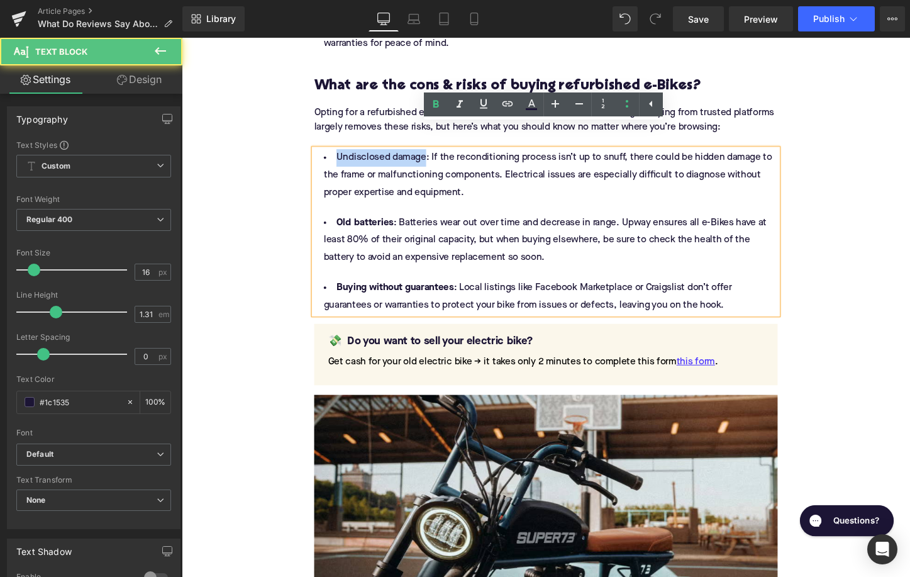
drag, startPoint x: 433, startPoint y: 138, endPoint x: 342, endPoint y: 139, distance: 91.2
click at [341, 154] on li "Undisclosed damage: If the reconditioning process isn’t up to snuff, there coul…" at bounding box center [562, 181] width 484 height 55
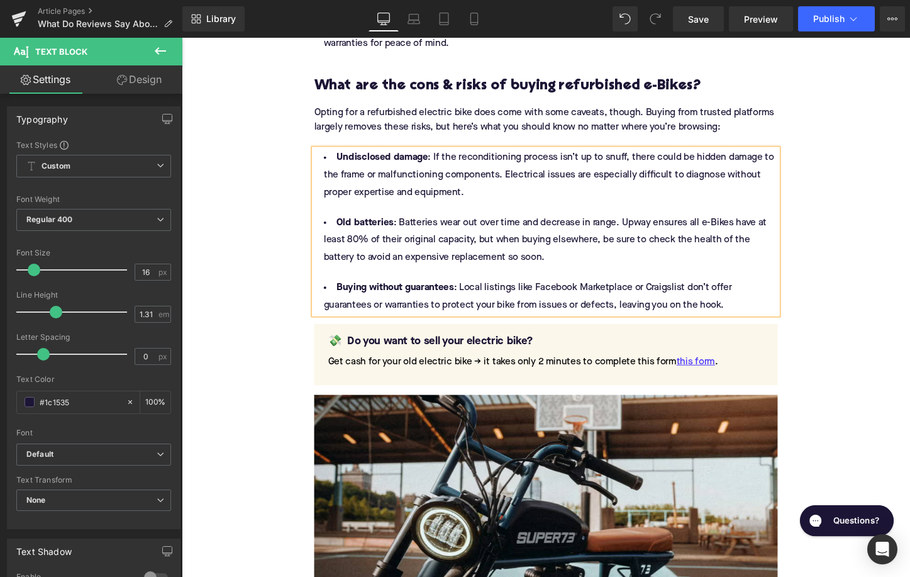
click at [631, 209] on div at bounding box center [562, 215] width 484 height 13
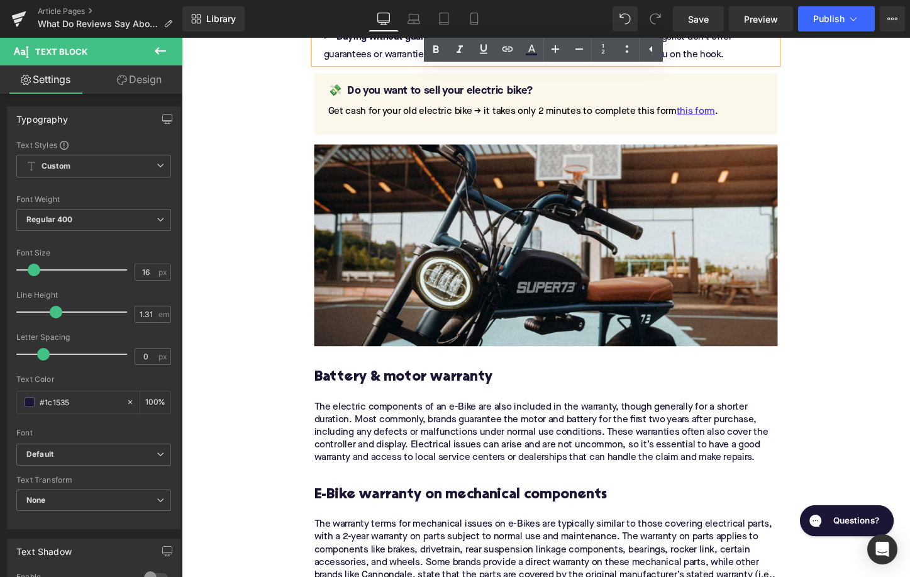
scroll to position [1601, 0]
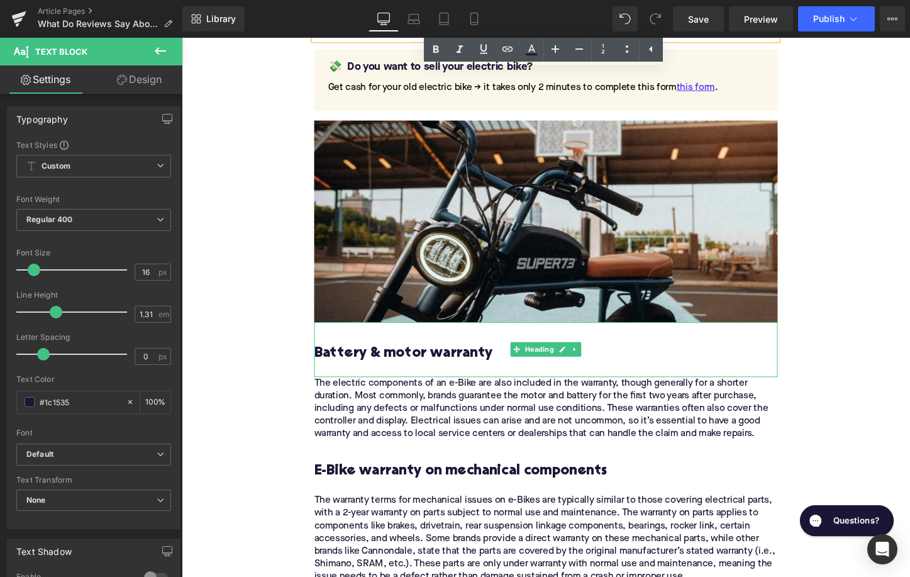
click at [373, 358] on h3 "Battery & motor warranty" at bounding box center [562, 367] width 484 height 19
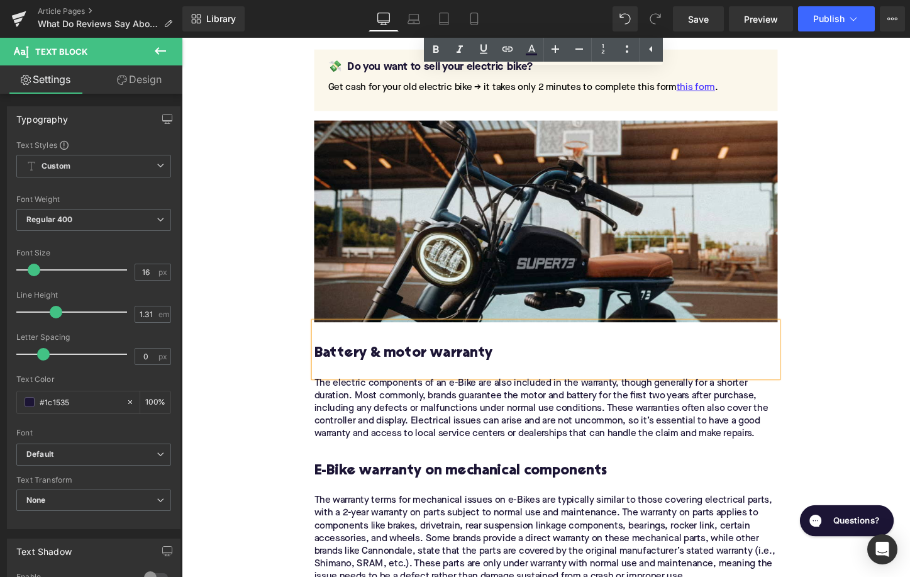
click at [373, 358] on h3 "Battery & motor warranty" at bounding box center [562, 367] width 484 height 19
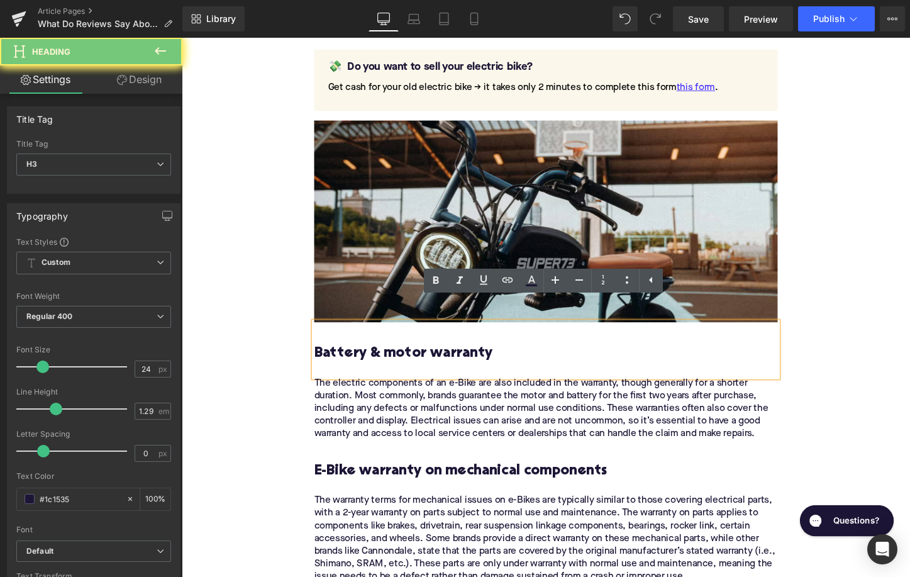
click at [373, 358] on h3 "Battery & motor warranty" at bounding box center [562, 367] width 484 height 19
paste div
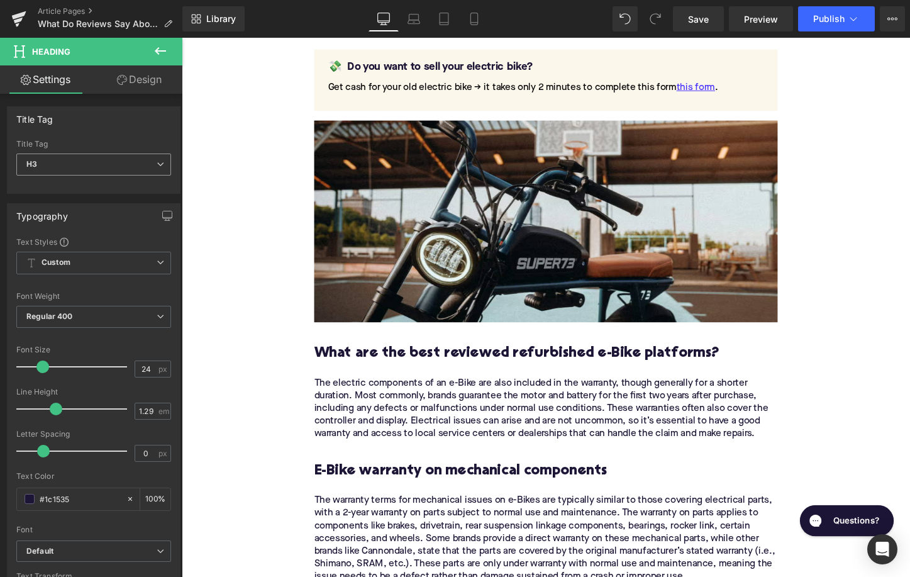
click at [124, 158] on span "H3" at bounding box center [93, 164] width 155 height 22
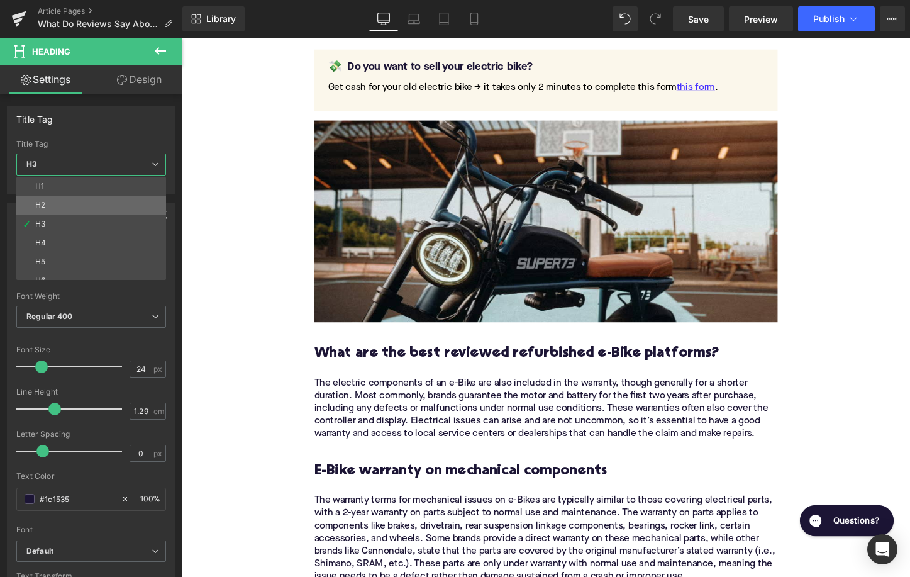
click at [118, 201] on li "H2" at bounding box center [93, 205] width 155 height 19
type input "28"
type input "1.11"
type input "100"
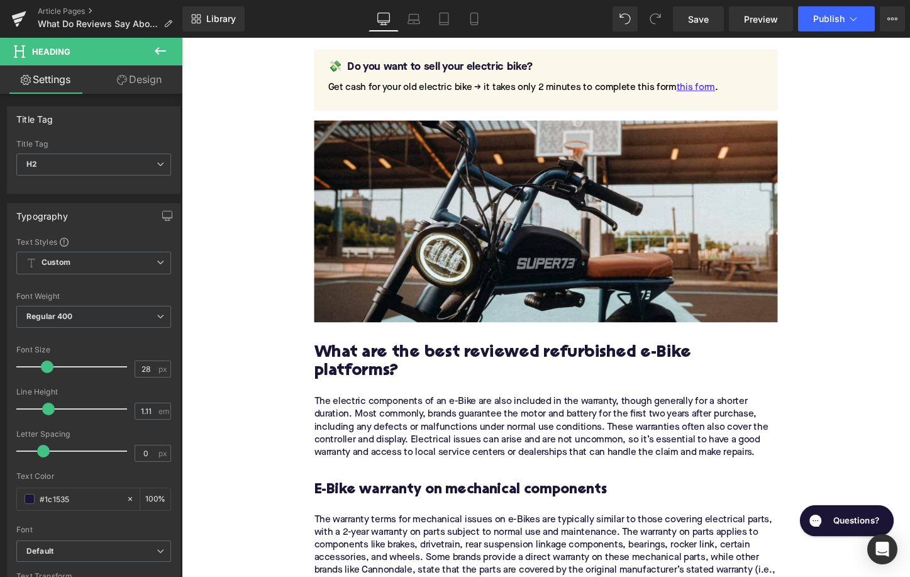
click at [442, 412] on div "The electric components of an e-Bike are also included in the warranty, though …" at bounding box center [562, 445] width 484 height 66
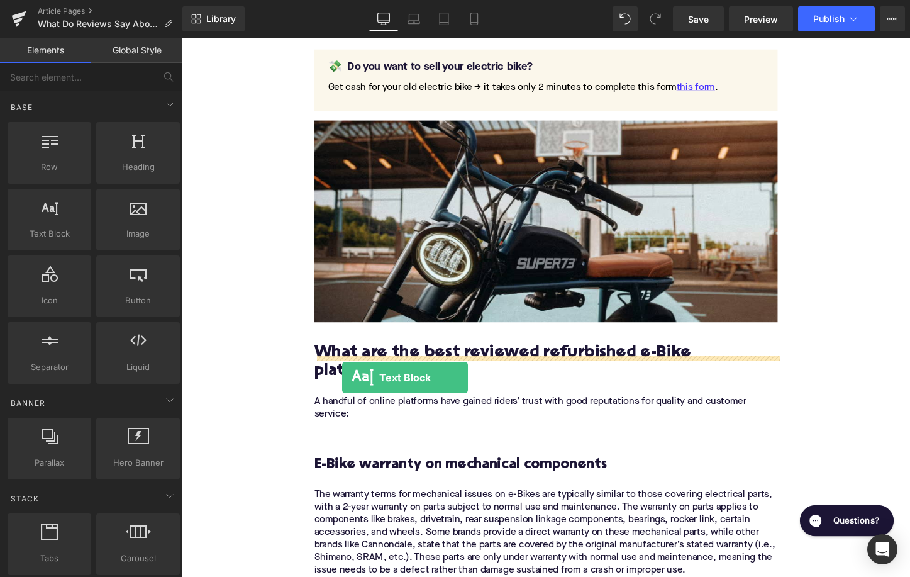
drag, startPoint x: 241, startPoint y: 275, endPoint x: 356, endPoint y: 406, distance: 174.2
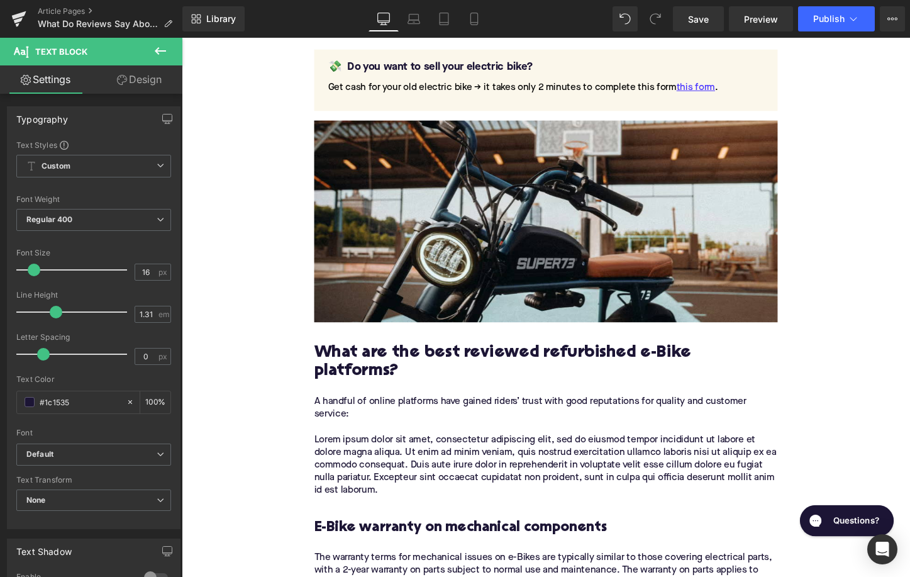
click at [404, 455] on p "Lorem ipsum dolor sit amet, consectetur adipiscing elit, sed do eiusmod tempor …" at bounding box center [562, 484] width 484 height 66
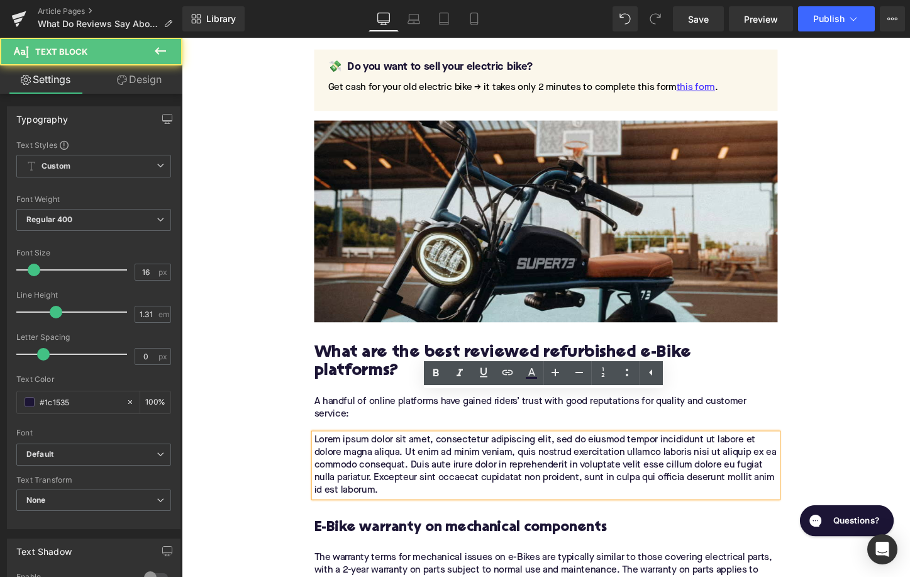
click at [404, 455] on p "Lorem ipsum dolor sit amet, consectetur adipiscing elit, sed do eiusmod tempor …" at bounding box center [562, 484] width 484 height 66
paste div
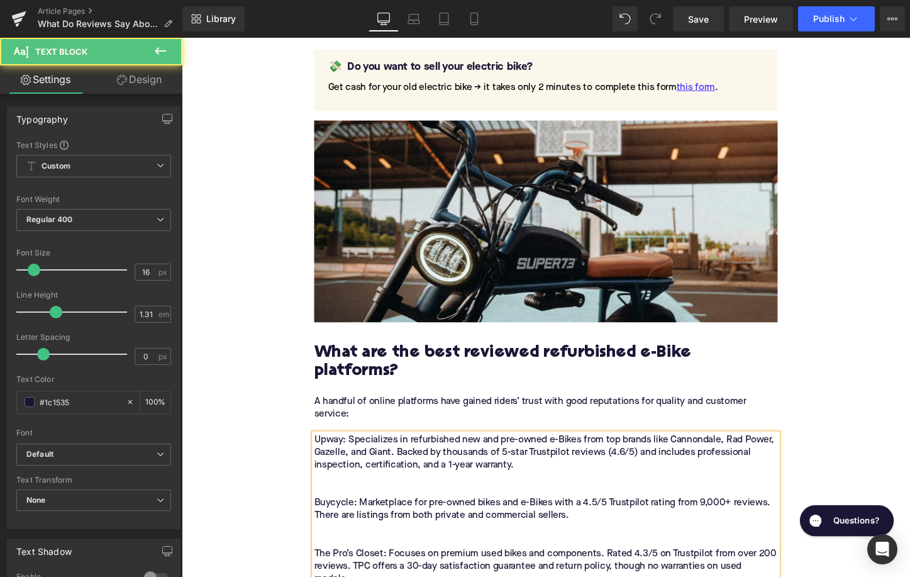
click at [404, 455] on p "Upway: Specializes in refurbished new and pre-owned e-Bikes from top brands lik…" at bounding box center [562, 530] width 484 height 158
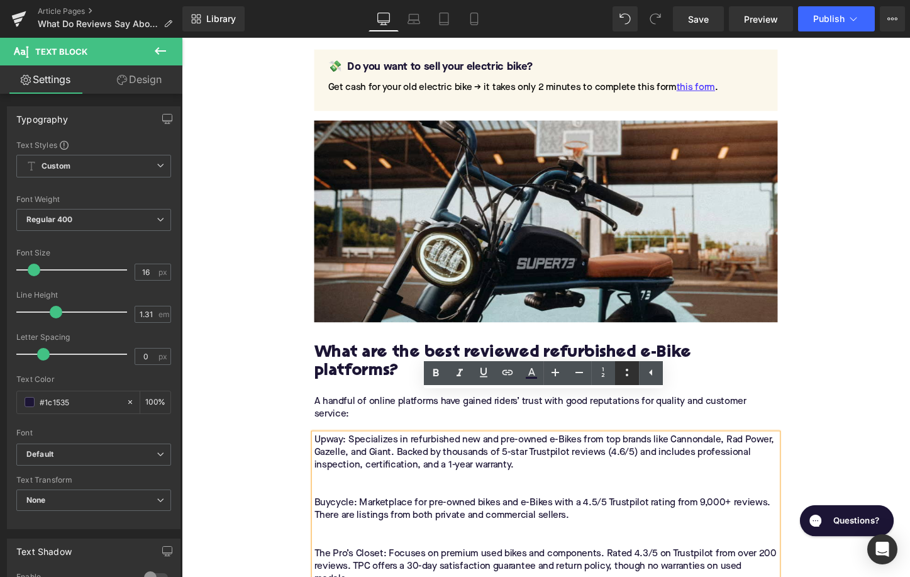
click at [622, 372] on icon at bounding box center [626, 372] width 15 height 15
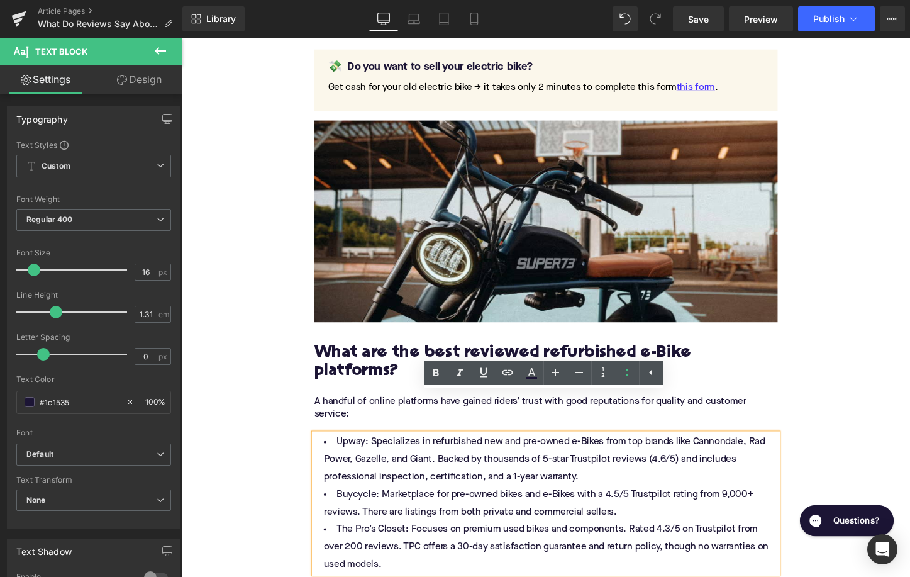
click at [541, 506] on li "Buycycle: Marketplace for pre-owned bikes and e-Bikes with a 4.5/5 Trustpilot r…" at bounding box center [562, 524] width 484 height 36
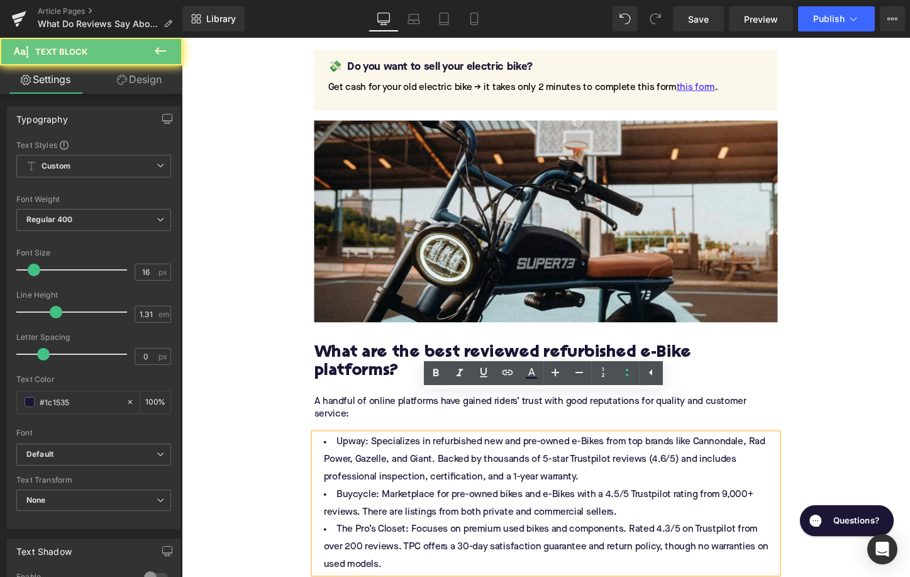
click at [614, 451] on li "Upway: Specializes in refurbished new and pre-owned e-Bikes from top brands lik…" at bounding box center [562, 478] width 484 height 55
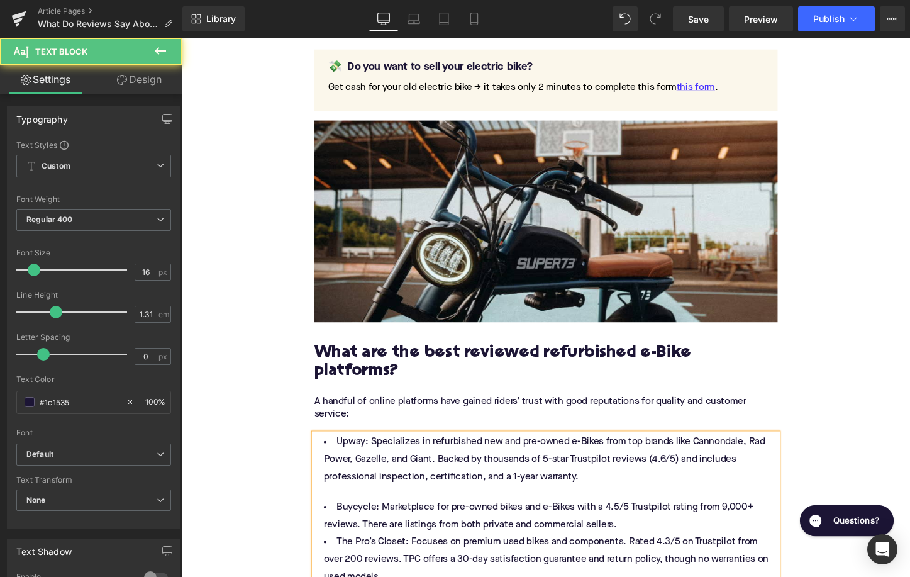
click at [651, 519] on li "Buycycle: Marketplace for pre-owned bikes and e-Bikes with a 4.5/5 Trustpilot r…" at bounding box center [562, 537] width 484 height 36
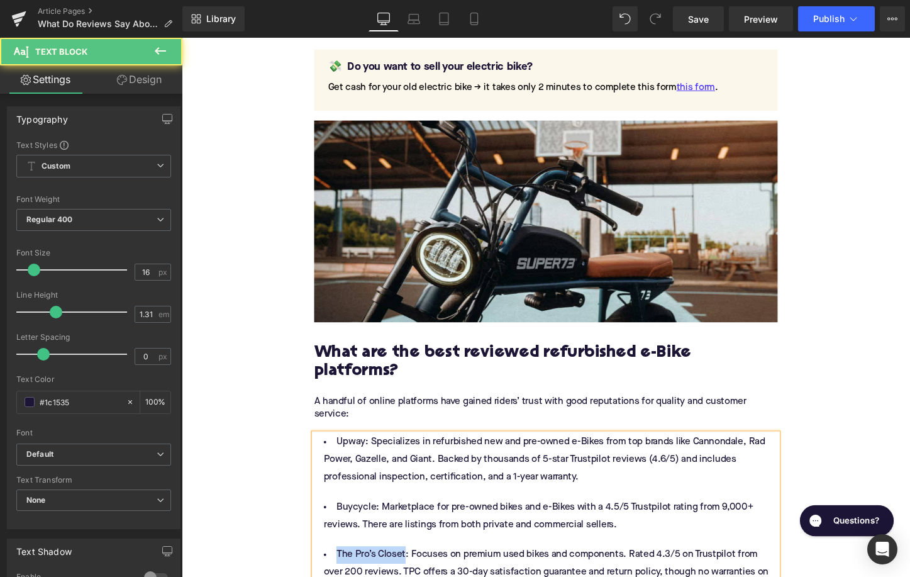
drag, startPoint x: 412, startPoint y: 541, endPoint x: 334, endPoint y: 541, distance: 78.0
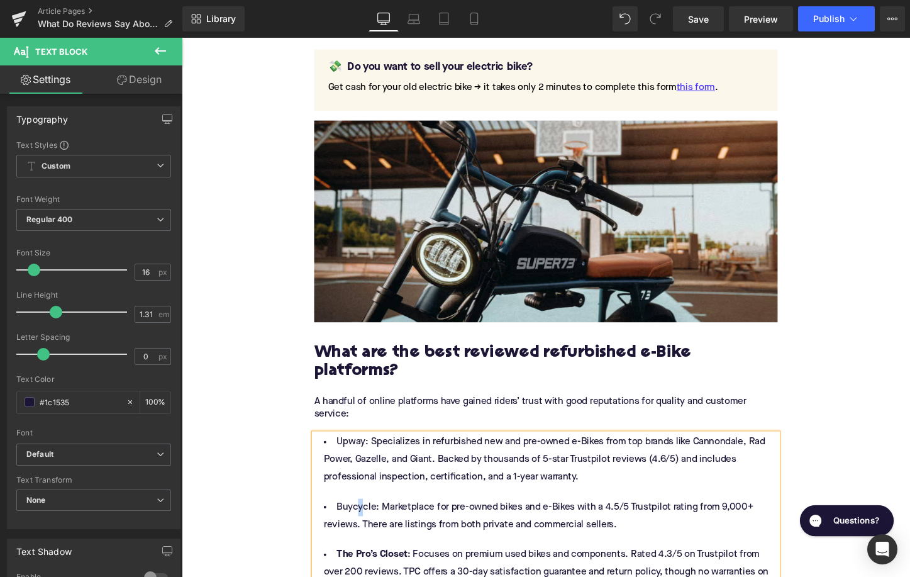
click at [364, 519] on li "Buycycle: Marketplace for pre-owned bikes and e-Bikes with a 4.5/5 Trustpilot r…" at bounding box center [562, 537] width 484 height 36
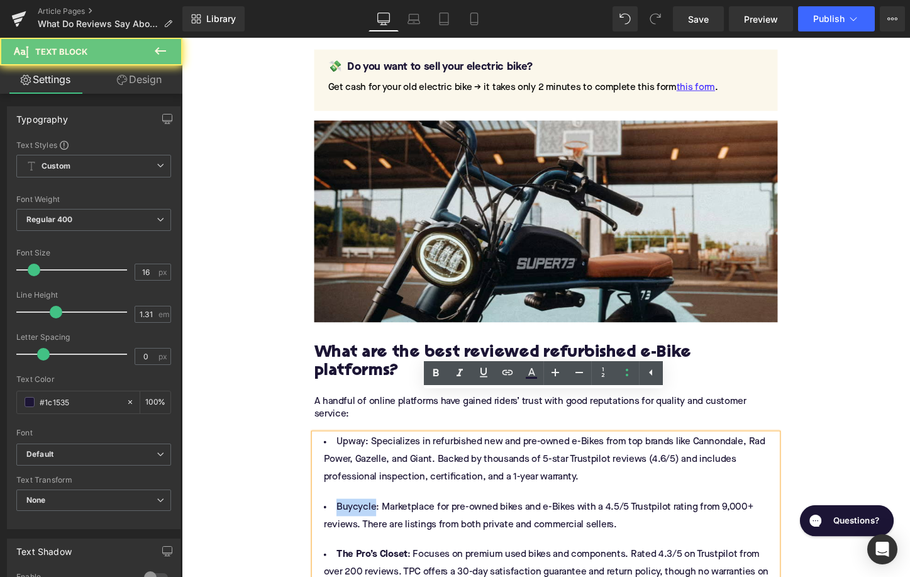
click at [364, 519] on li "Buycycle: Marketplace for pre-owned bikes and e-Bikes with a 4.5/5 Trustpilot r…" at bounding box center [562, 537] width 484 height 36
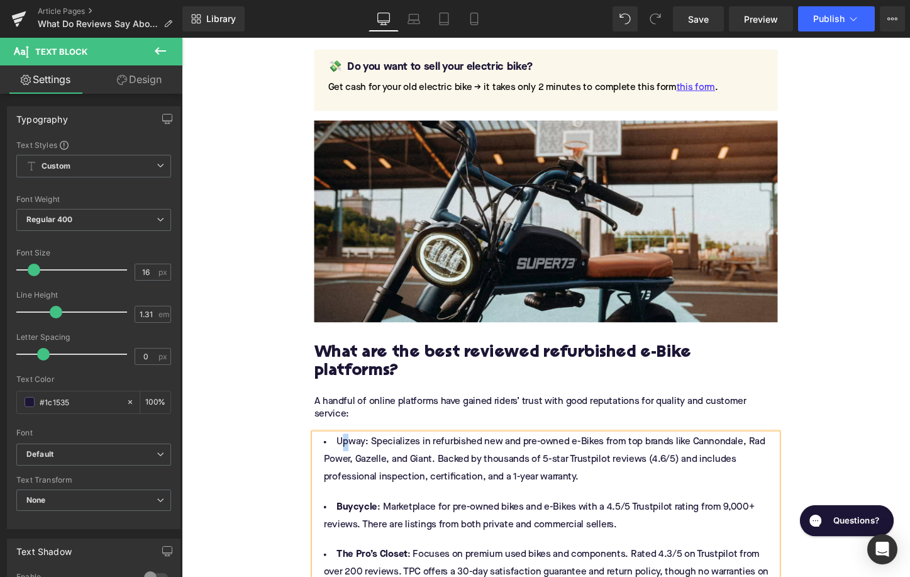
click at [349, 451] on li "Upway: Specializes in refurbished new and pre-owned e-Bikes from top brands lik…" at bounding box center [562, 478] width 484 height 55
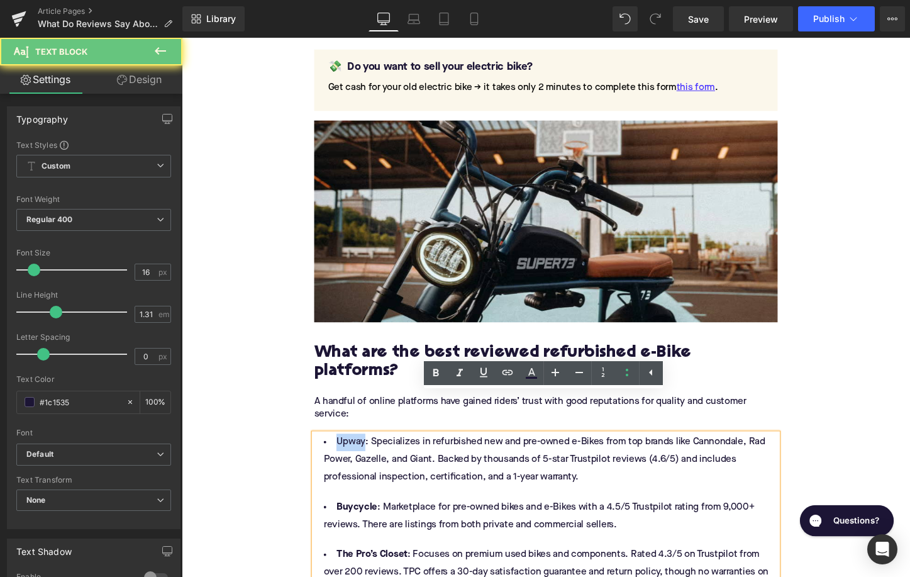
click at [349, 451] on li "Upway: Specializes in refurbished new and pre-owned e-Bikes from top brands lik…" at bounding box center [562, 478] width 484 height 55
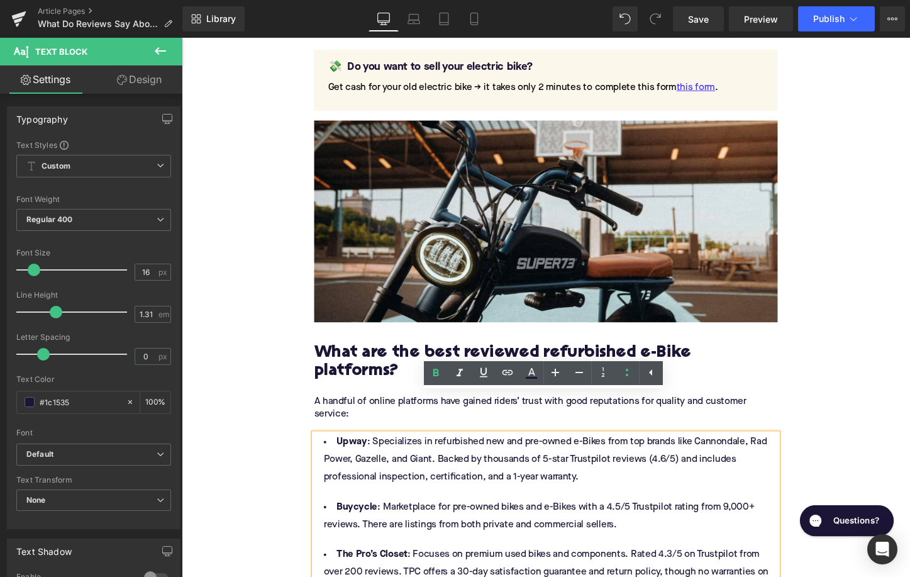
click at [741, 451] on li "Upway : Specializes in refurbished new and pre-owned e-Bikes from top brands li…" at bounding box center [562, 478] width 484 height 55
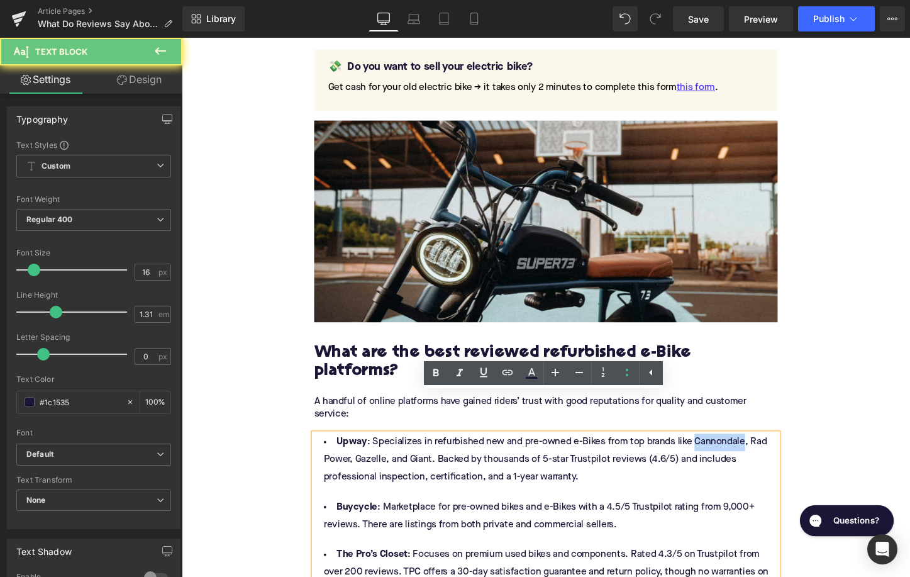
click at [741, 451] on li "Upway : Specializes in refurbished new and pre-owned e-Bikes from top brands li…" at bounding box center [562, 478] width 484 height 55
click at [498, 377] on link at bounding box center [507, 373] width 24 height 24
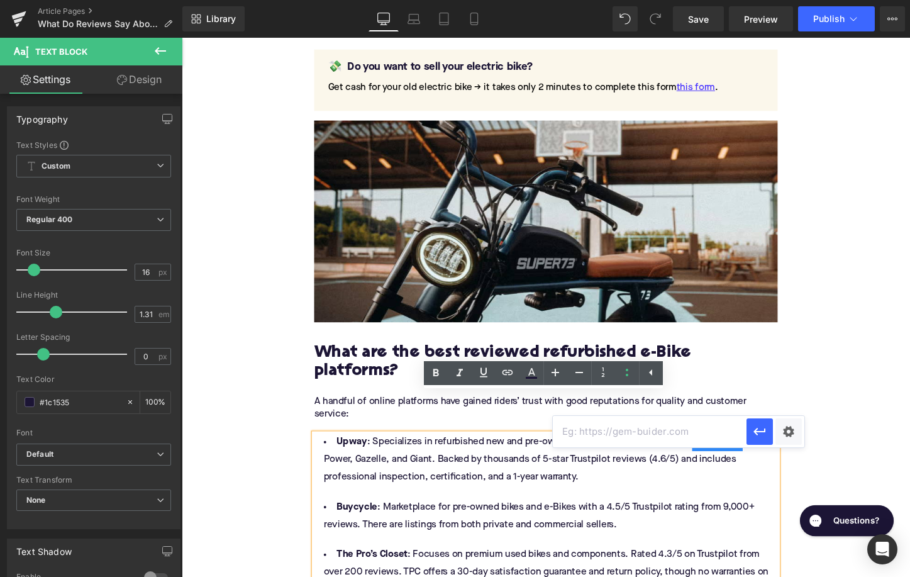
click at [580, 432] on input "text" at bounding box center [650, 431] width 194 height 31
paste input "https://upway.co/collections/cannondale-electric-bike"
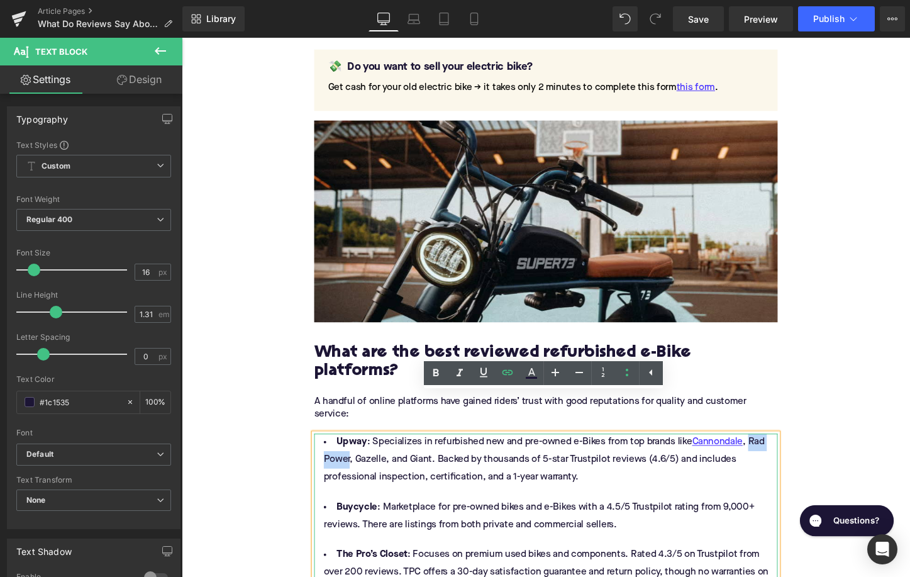
drag, startPoint x: 359, startPoint y: 435, endPoint x: 775, endPoint y: 414, distance: 416.7
click at [775, 451] on li "Upway : Specializes in refurbished new and pre-owned e-Bikes from top brands li…" at bounding box center [562, 478] width 484 height 55
click at [511, 374] on icon at bounding box center [507, 372] width 11 height 5
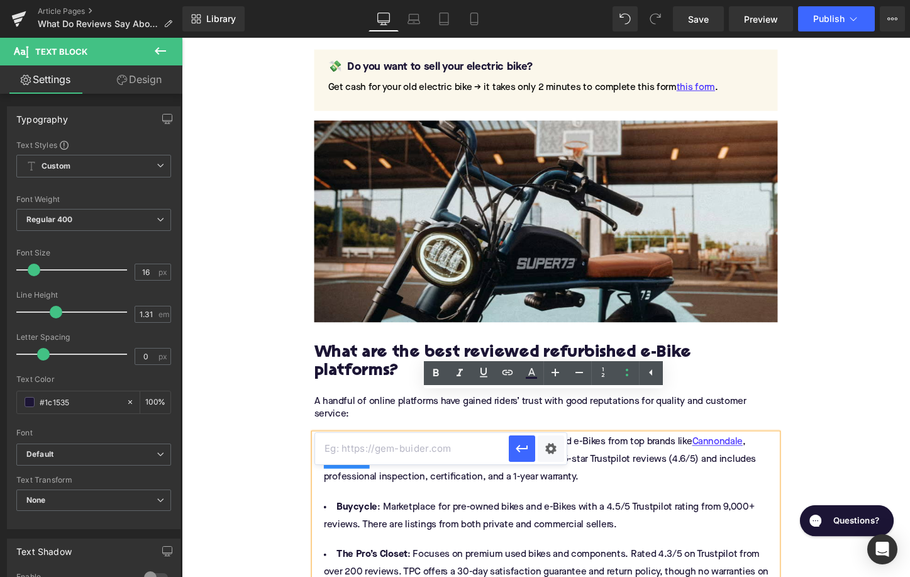
click at [458, 453] on input "text" at bounding box center [412, 448] width 194 height 31
paste input "https://upway.co/collections/rad-electric-bike"
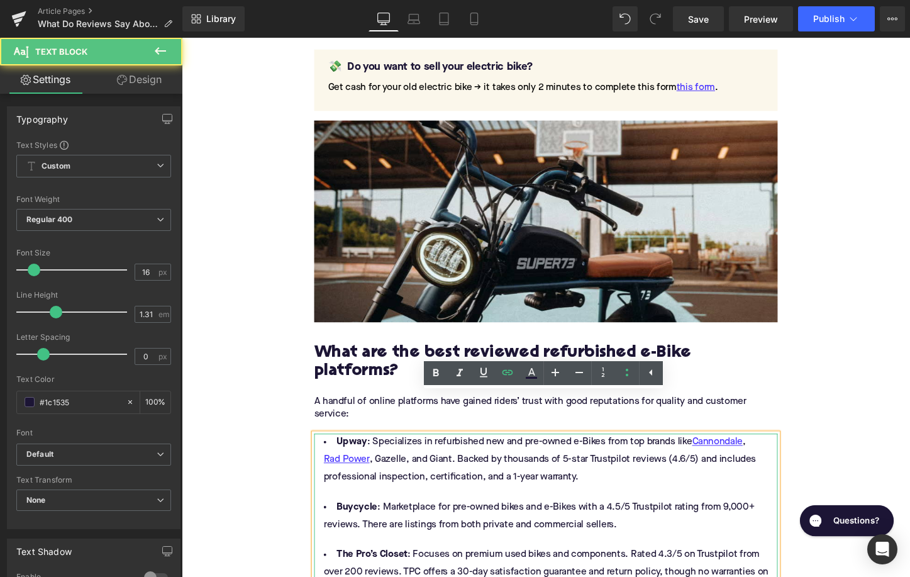
click at [397, 451] on li "Upway : Specializes in refurbished new and pre-owned e-Bikes from top brands li…" at bounding box center [562, 478] width 484 height 55
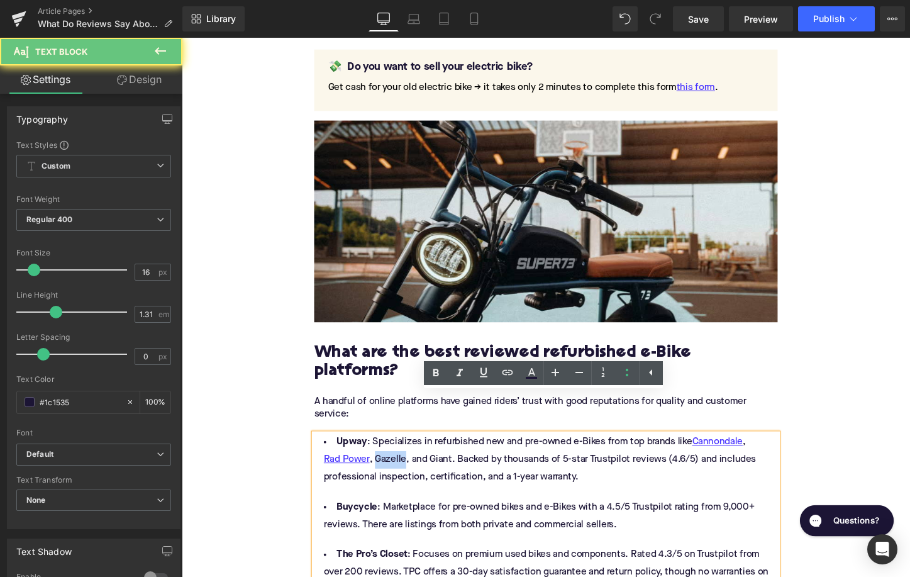
click at [397, 451] on li "Upway : Specializes in refurbished new and pre-owned e-Bikes from top brands li…" at bounding box center [562, 478] width 484 height 55
click at [506, 377] on icon at bounding box center [507, 372] width 15 height 15
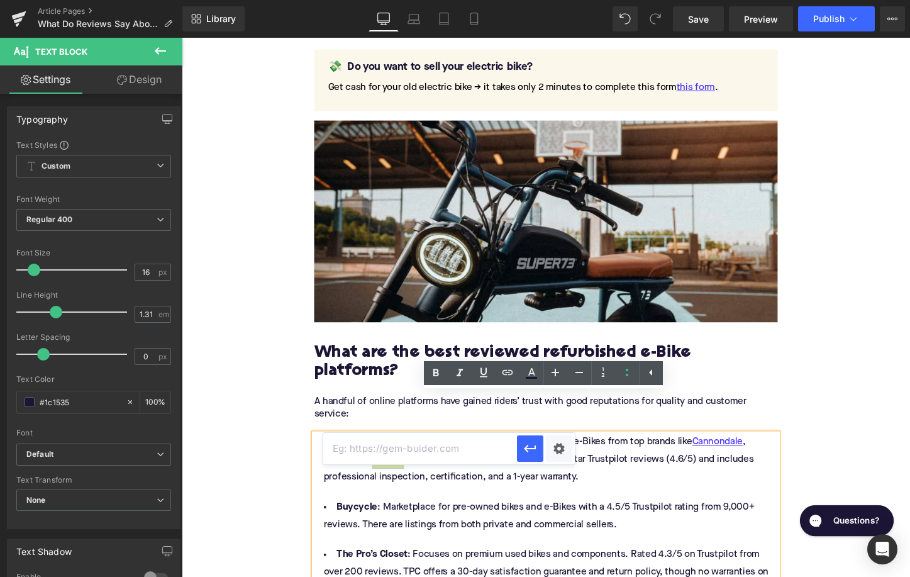
click at [433, 453] on input "text" at bounding box center [420, 448] width 194 height 31
paste input "https://upway.co/collections/gazelle-electric-bike"
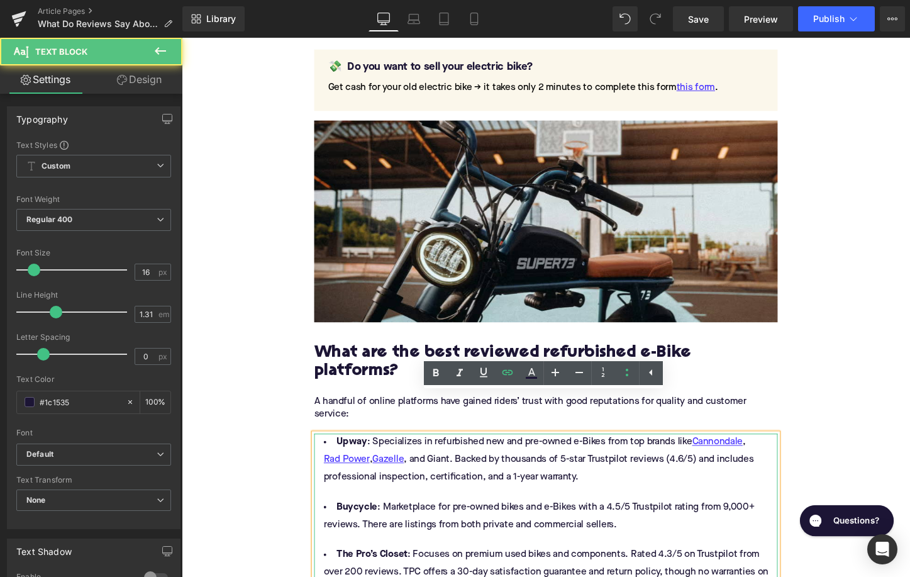
click at [446, 451] on li "Upway : Specializes in refurbished new and pre-owned e-Bikes from top brands li…" at bounding box center [562, 478] width 484 height 55
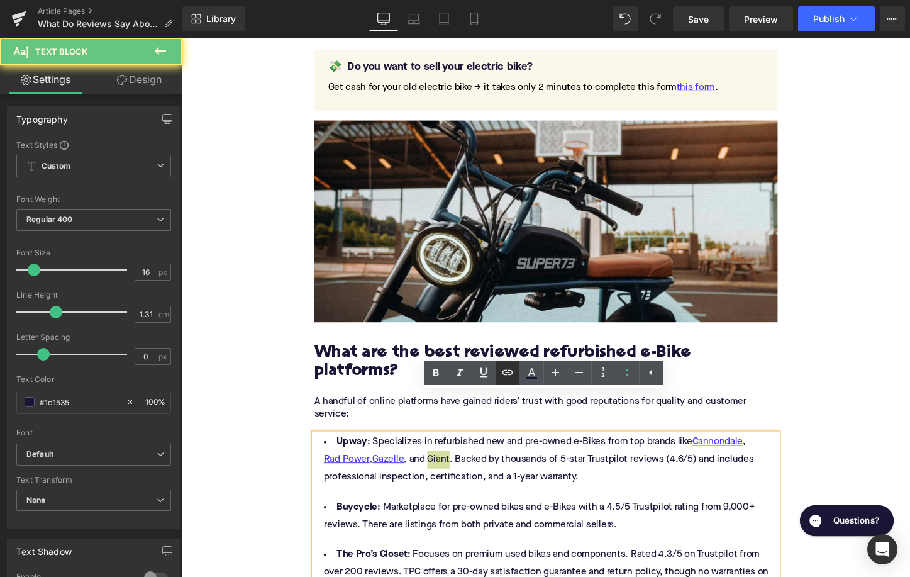
click at [507, 370] on icon at bounding box center [507, 372] width 11 height 5
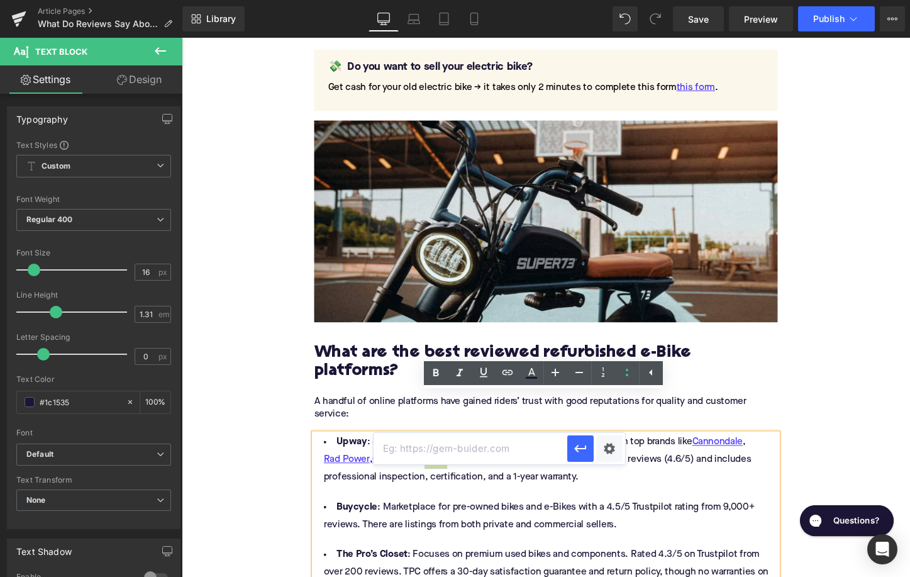
click at [486, 451] on input "text" at bounding box center [470, 448] width 194 height 31
paste input "https://upway.co/collections/giant-electric-bike"
type input "https://upway.co/collections/giant-electric-bike"
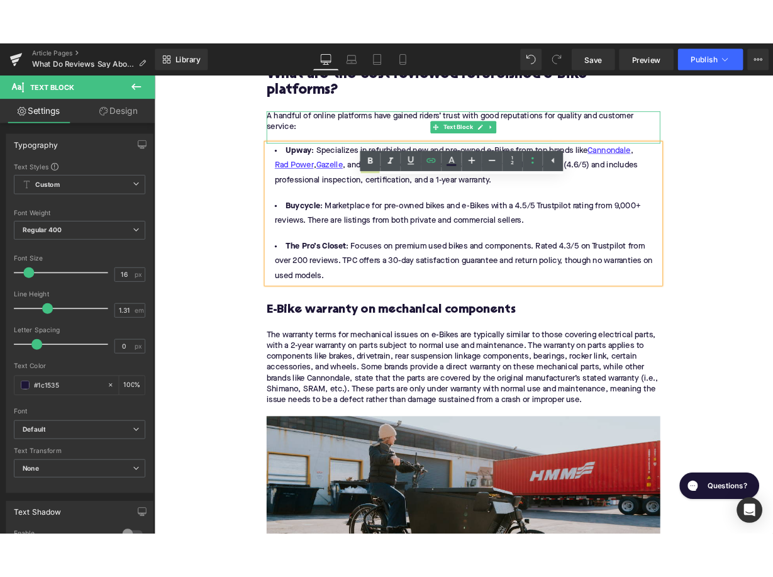
scroll to position [1951, 0]
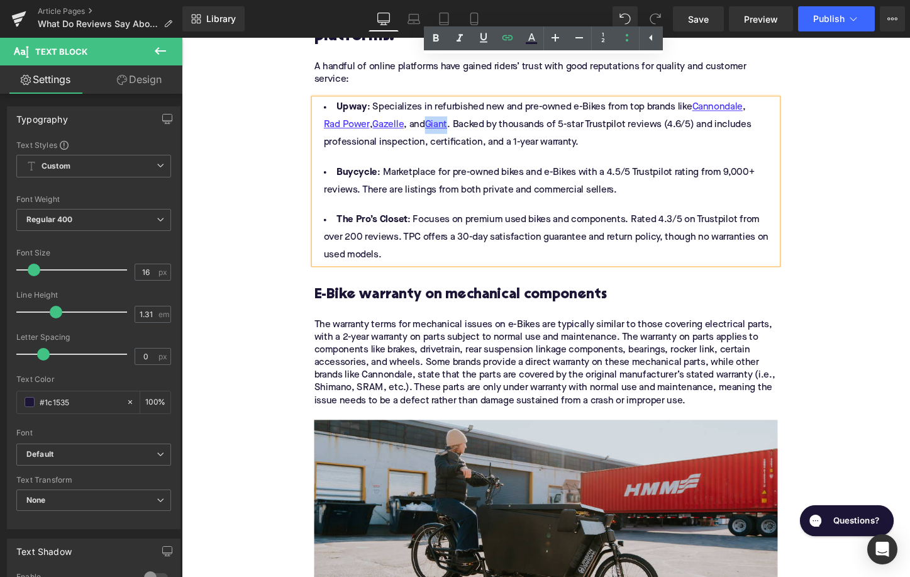
click at [384, 277] on h3 at bounding box center [562, 286] width 484 height 19
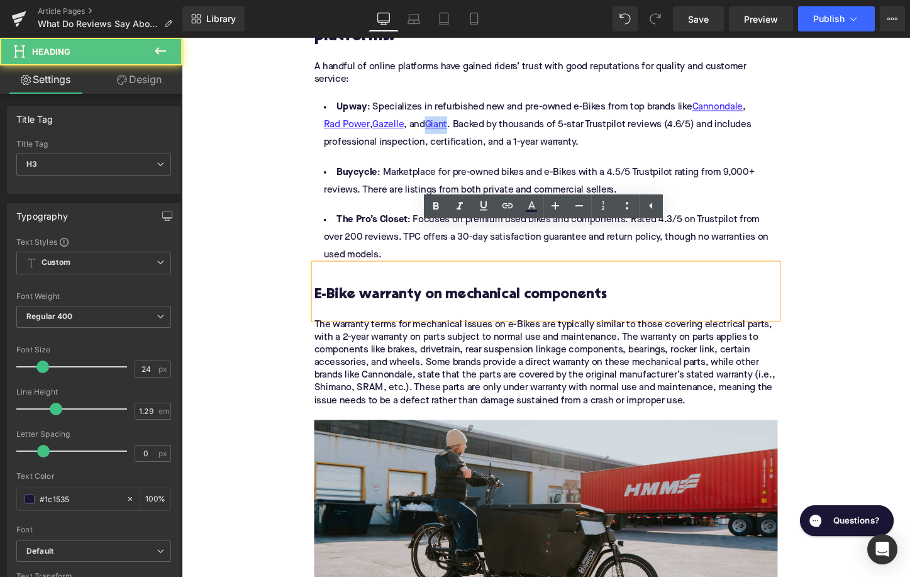
click at [384, 297] on h3 "E-Bike warranty on mechanical components" at bounding box center [562, 306] width 484 height 19
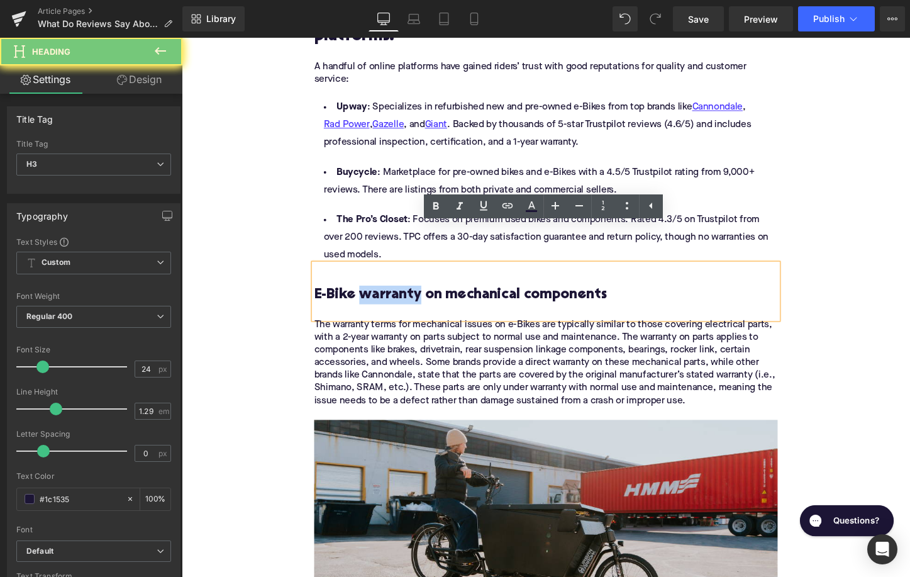
click at [384, 297] on h3 "E-Bike warranty on mechanical components" at bounding box center [562, 306] width 484 height 19
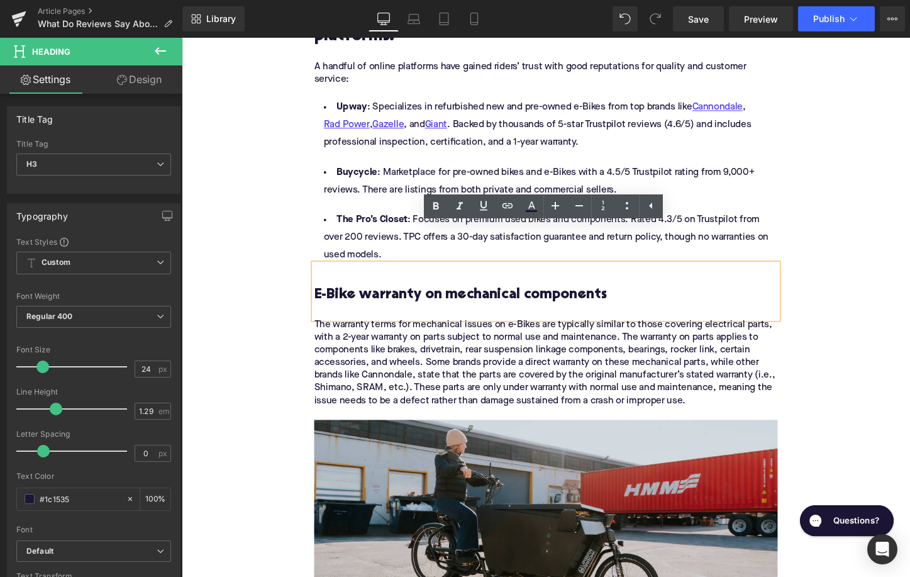
paste div
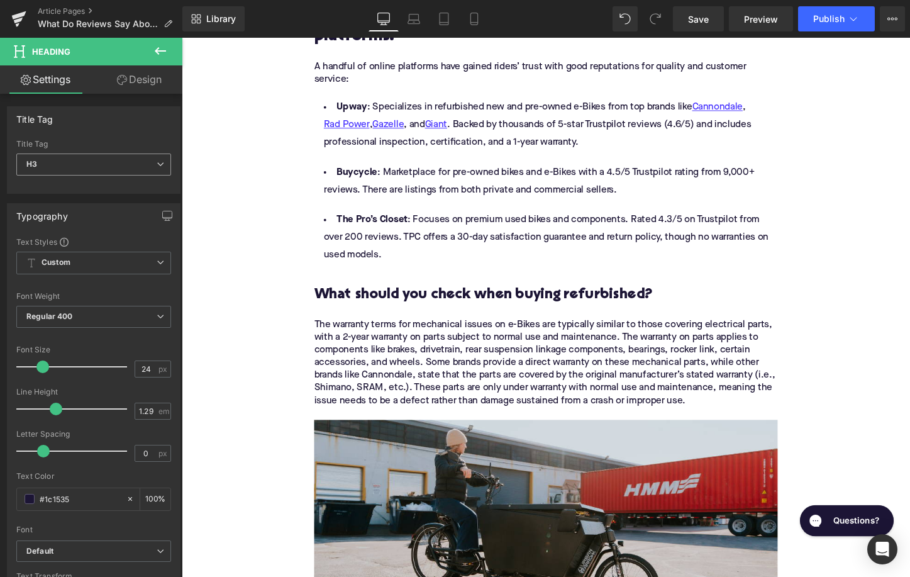
click at [87, 162] on span "H3" at bounding box center [93, 164] width 155 height 22
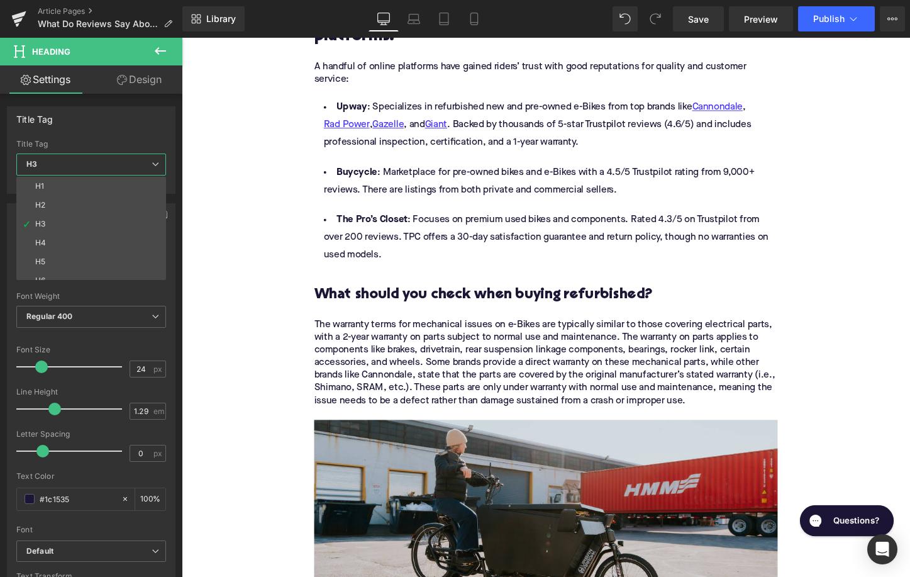
click at [101, 204] on li "H2" at bounding box center [93, 205] width 155 height 19
type input "28"
type input "1.11"
type input "100"
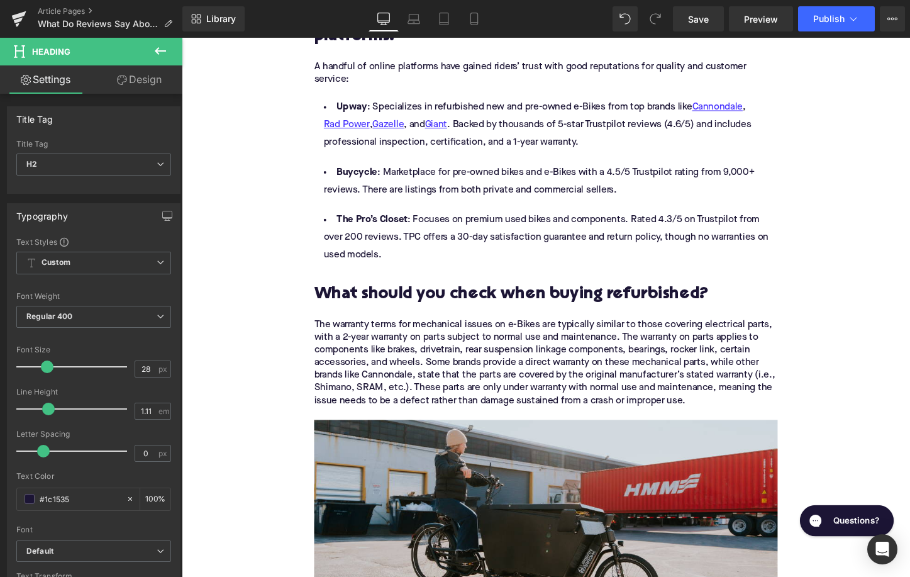
click at [438, 364] on p "The warranty terms for mechanical issues on e-Bikes are typically similar to th…" at bounding box center [562, 377] width 484 height 92
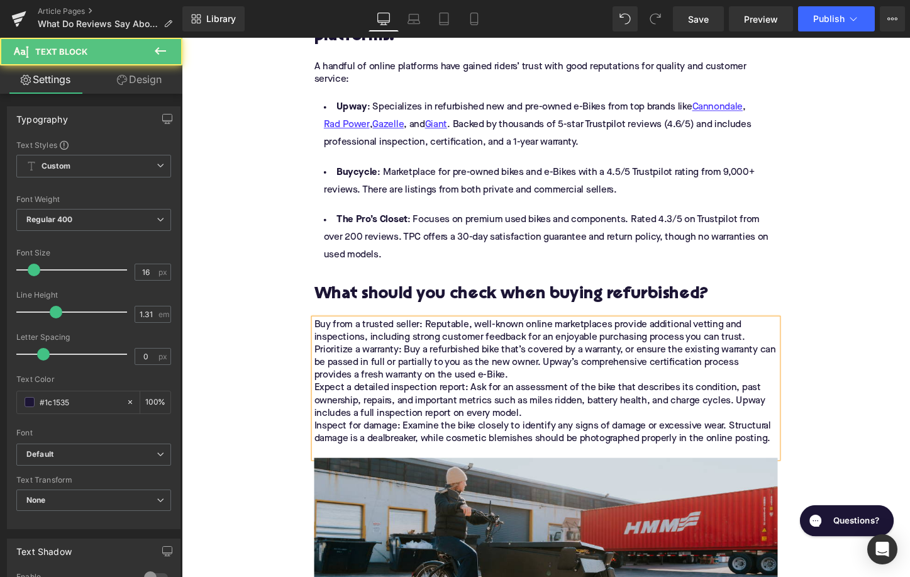
click at [731, 331] on p "Buy from a trusted seller: Reputable, well-known online marketplaces provide ad…" at bounding box center [562, 397] width 484 height 132
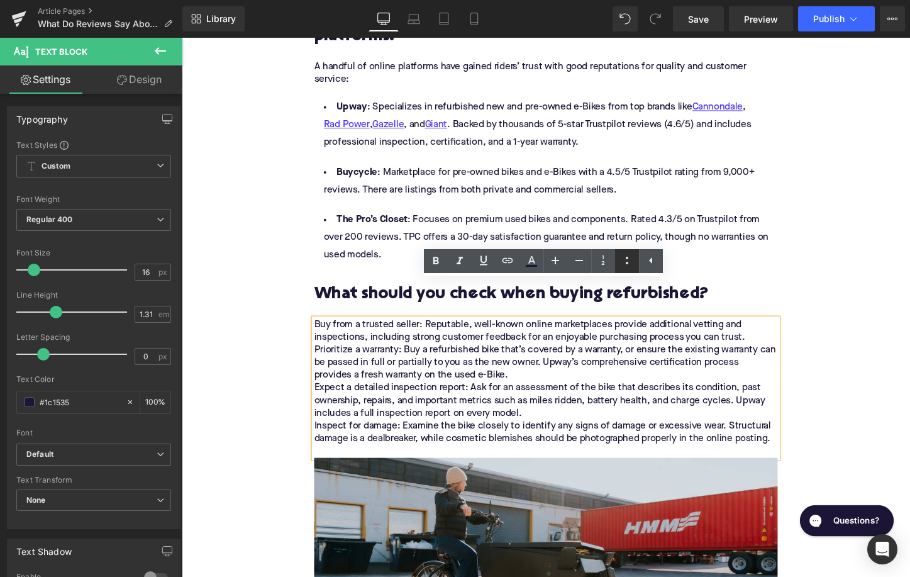
click at [627, 259] on icon at bounding box center [627, 261] width 3 height 8
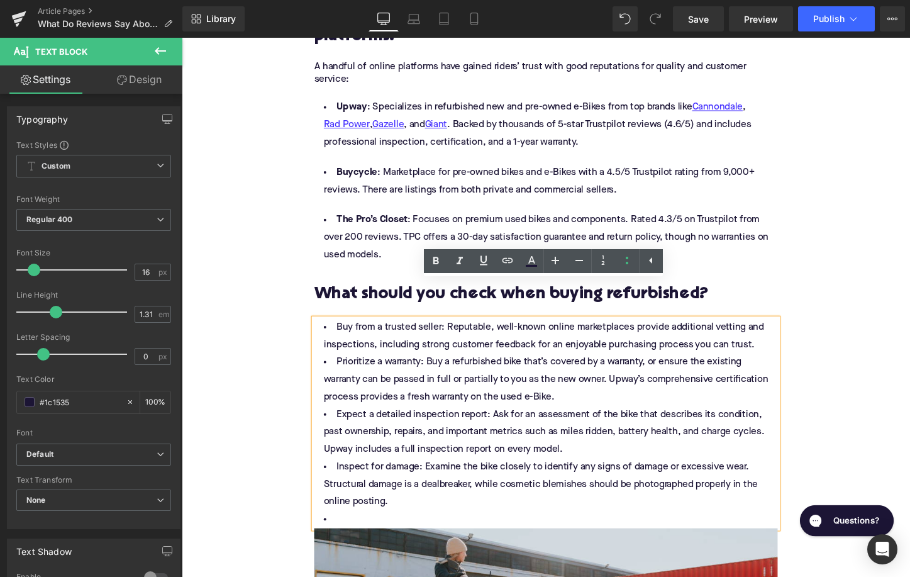
click at [619, 368] on li "Prioritize a warranty: Buy a refurbished bike that’s covered by a warranty, or …" at bounding box center [562, 395] width 484 height 55
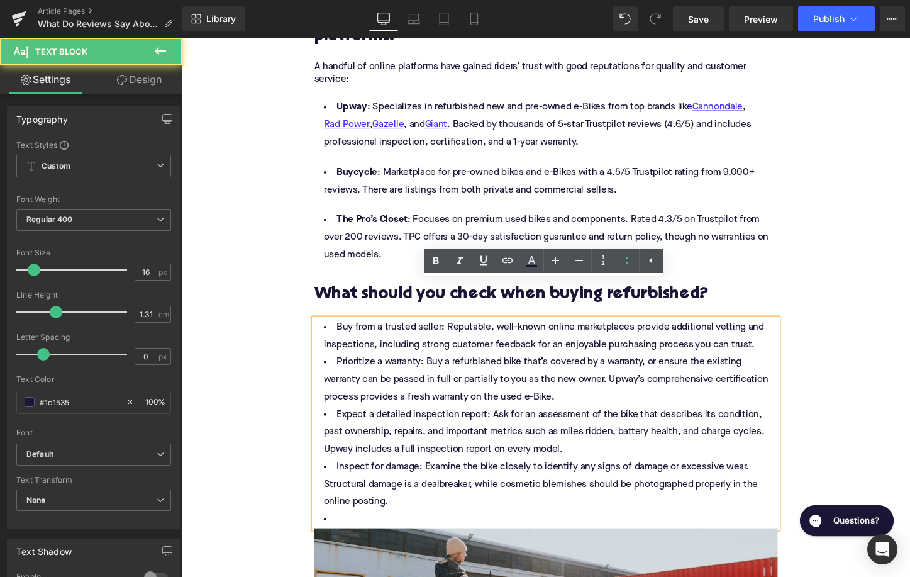
click at [794, 331] on li "Buy from a trusted seller: Reputable, well-known online marketplaces provide ad…" at bounding box center [562, 349] width 484 height 36
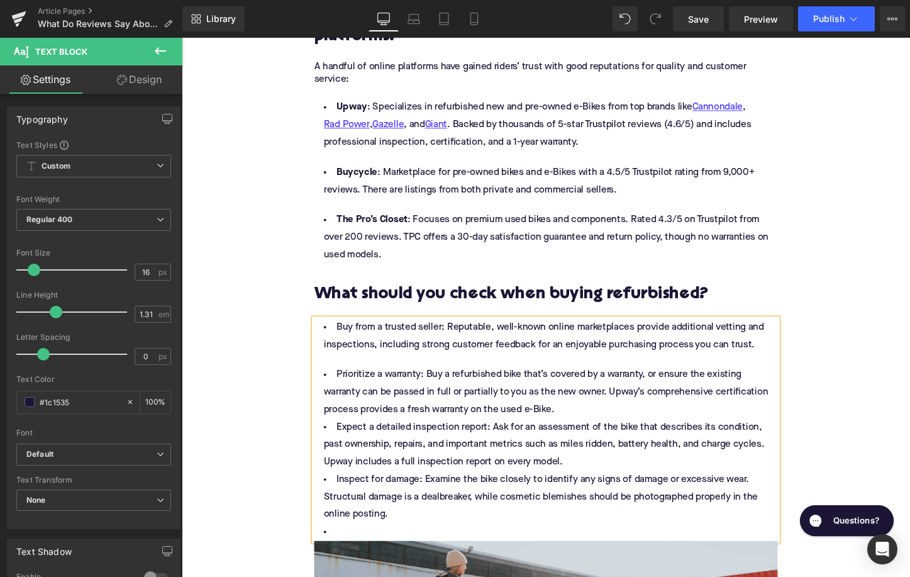
click at [592, 384] on li "Prioritize a warranty: Buy a refurbished bike that’s covered by a warranty, or …" at bounding box center [562, 408] width 484 height 55
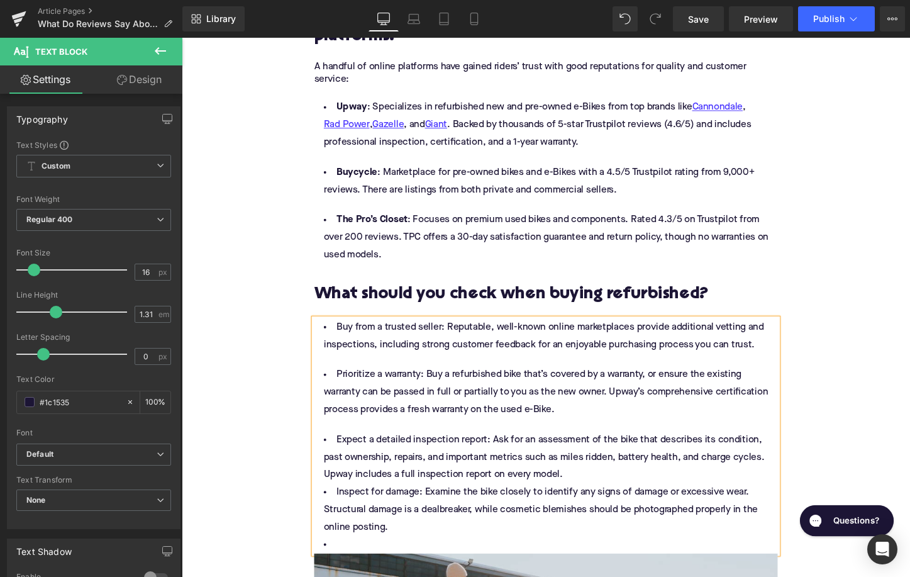
click at [607, 461] on li "Expect a detailed inspection report: Ask for an assessment of the bike that des…" at bounding box center [562, 476] width 484 height 55
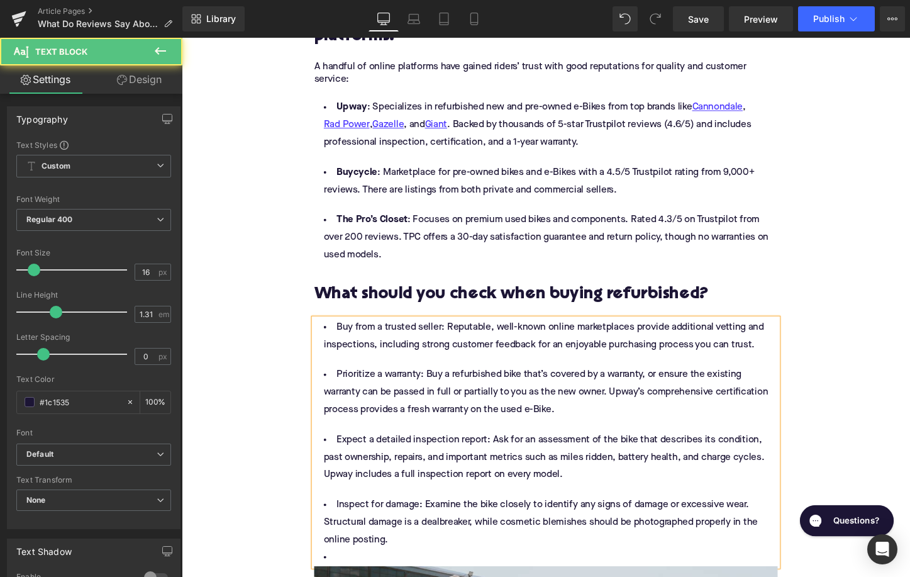
click at [378, 571] on li at bounding box center [562, 580] width 484 height 18
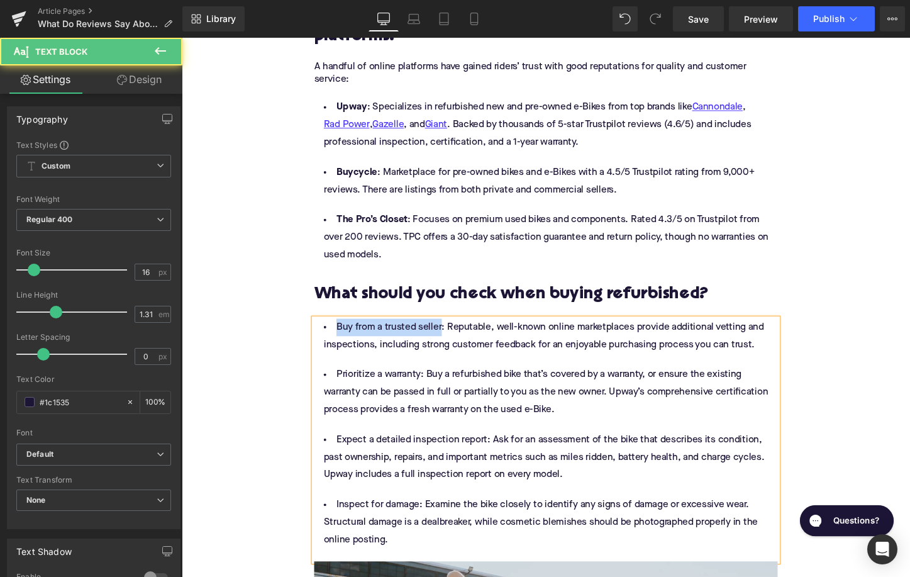
drag, startPoint x: 450, startPoint y: 304, endPoint x: 333, endPoint y: 304, distance: 116.9
click at [332, 331] on li "Buy from a trusted seller: Reputable, well-known online marketplaces provide ad…" at bounding box center [562, 349] width 484 height 36
drag, startPoint x: 428, startPoint y: 354, endPoint x: 341, endPoint y: 351, distance: 86.8
click at [340, 381] on li "Prioritize a warranty: Buy a refurbished bike that’s covered by a warranty, or …" at bounding box center [562, 408] width 484 height 55
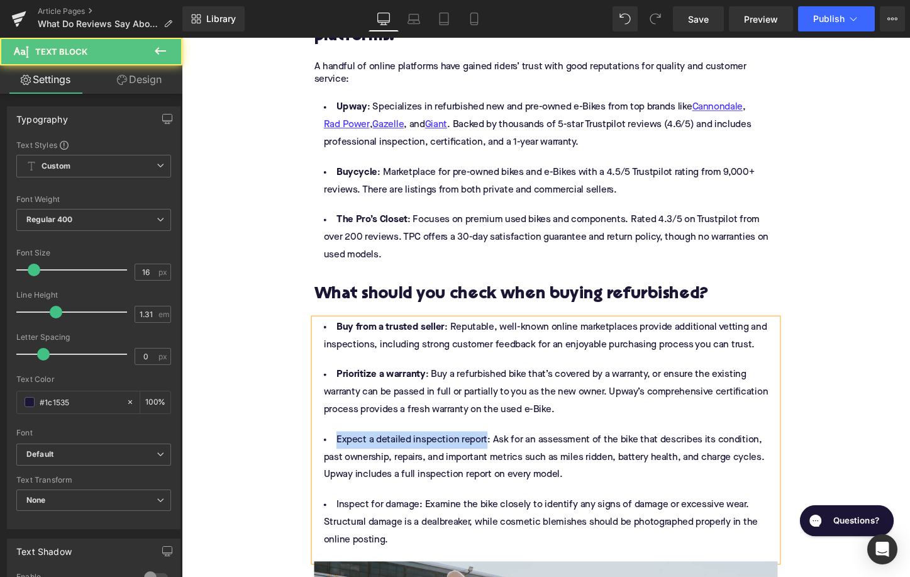
drag, startPoint x: 497, startPoint y: 422, endPoint x: 333, endPoint y: 414, distance: 163.7
click at [333, 449] on li "Expect a detailed inspection report: Ask for an assessment of the bike that des…" at bounding box center [562, 476] width 484 height 55
drag, startPoint x: 426, startPoint y: 492, endPoint x: 336, endPoint y: 490, distance: 90.6
click at [334, 517] on li "Inspect for damage: Examine the bike closely to identify any signs of damage or…" at bounding box center [562, 544] width 484 height 55
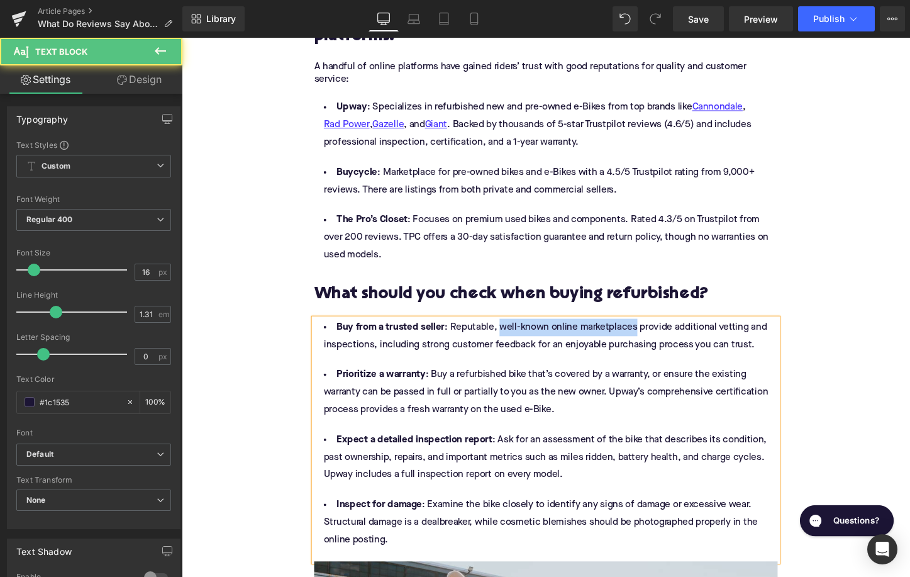
drag, startPoint x: 509, startPoint y: 304, endPoint x: 653, endPoint y: 307, distance: 144.0
click at [653, 331] on li "Buy from a trusted seller : Reputable, well-known online marketplaces provide a…" at bounding box center [562, 349] width 484 height 36
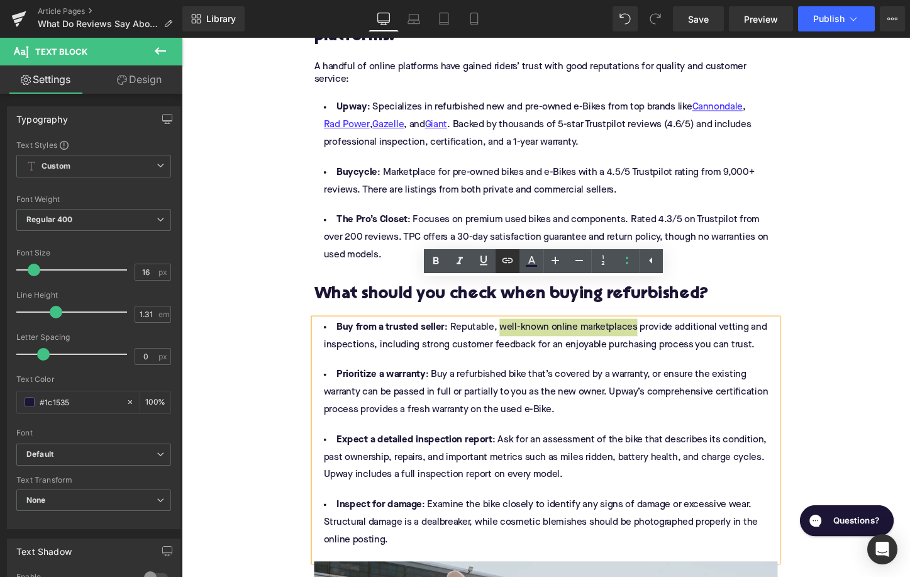
drag, startPoint x: 512, startPoint y: 258, endPoint x: 346, endPoint y: 251, distance: 166.1
click at [512, 258] on icon at bounding box center [507, 260] width 15 height 15
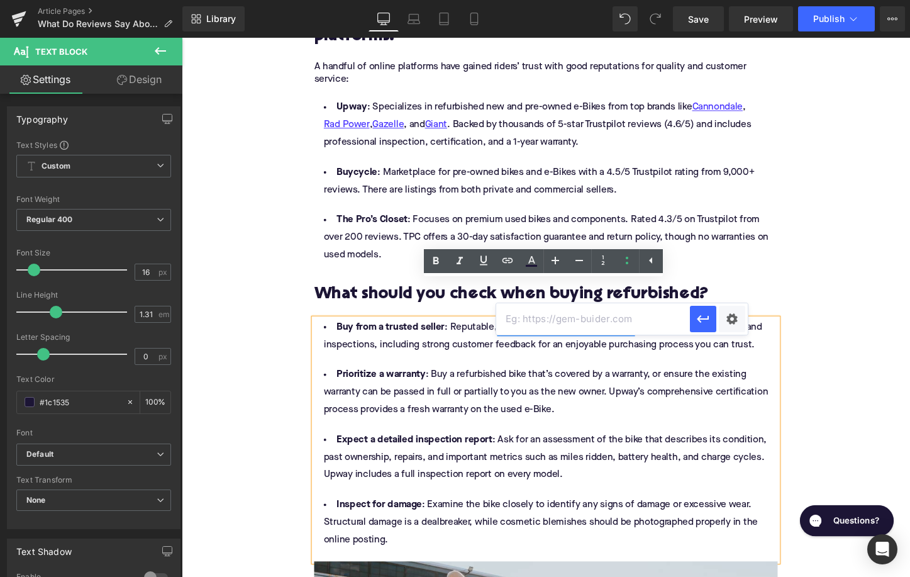
click at [527, 314] on input "text" at bounding box center [593, 318] width 194 height 31
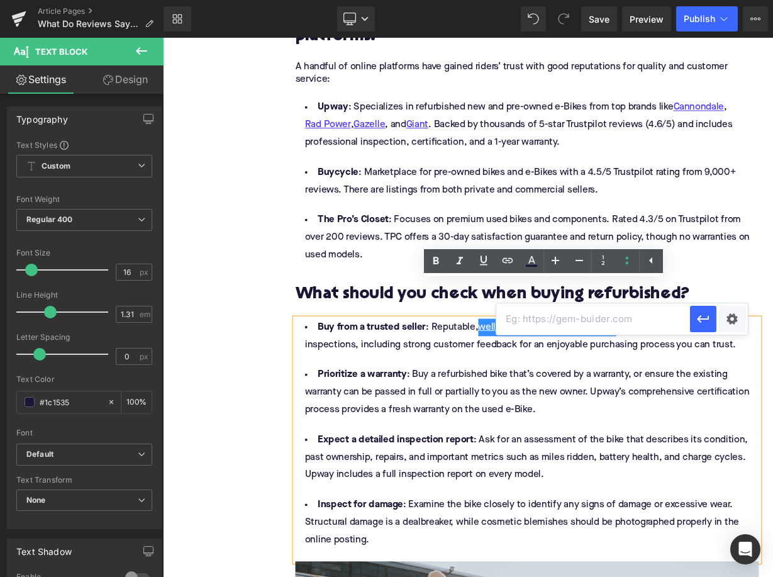
click at [536, 317] on input "text" at bounding box center [593, 318] width 194 height 31
paste input "https://upway.co/blogs/news/what-are-the-most-trusted-us-platforms-that-sell-re…"
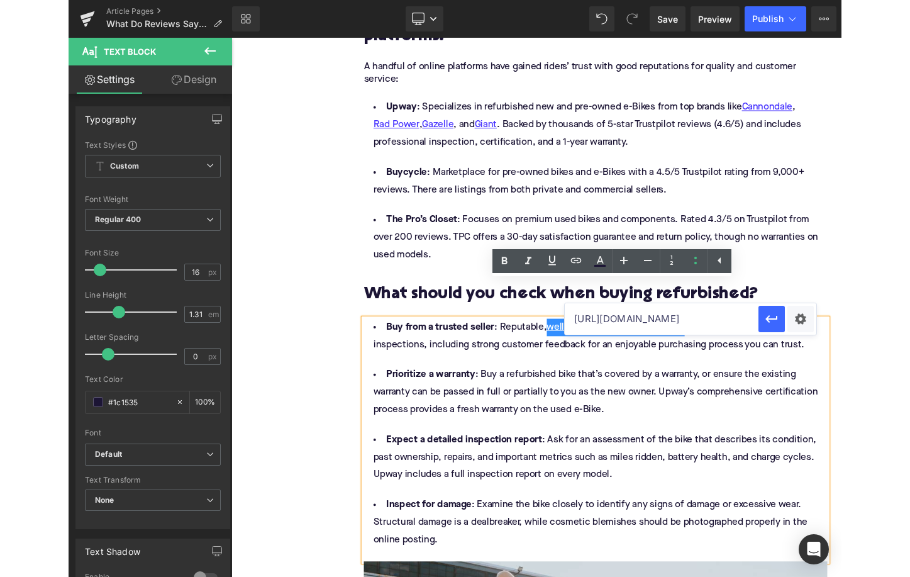
scroll to position [0, 372]
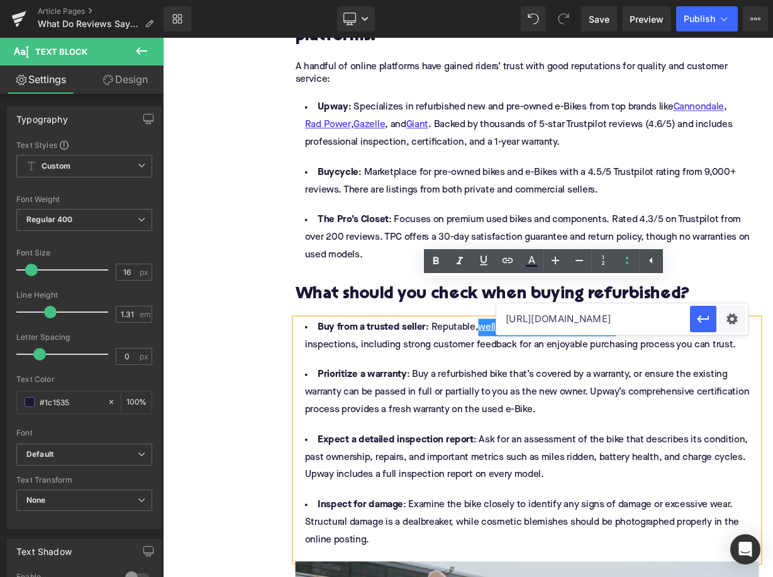
type input "https://upway.co/blogs/news/what-are-the-most-trusted-us-platforms-that-sell-re…"
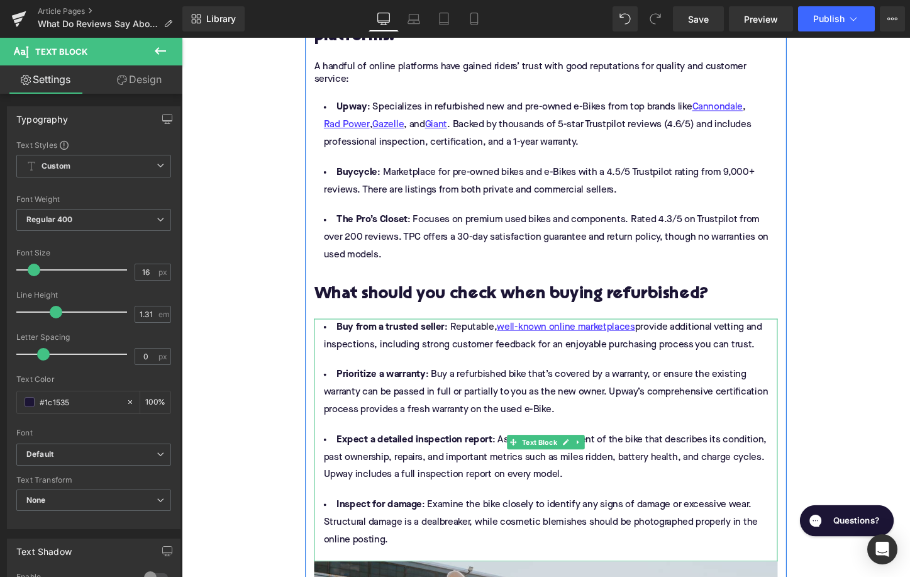
click at [592, 466] on li "Expect a detailed inspection report : Ask for an assessment of the bike that de…" at bounding box center [562, 476] width 484 height 55
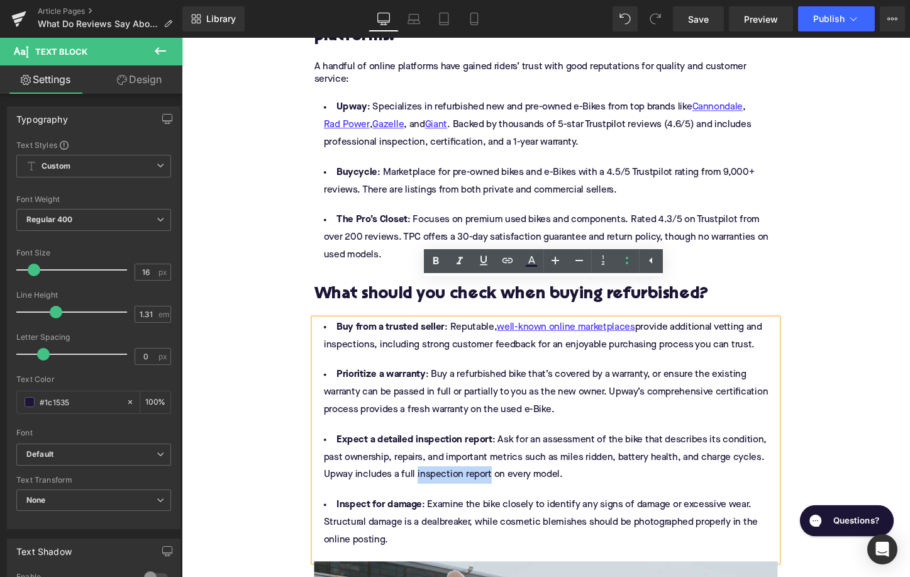
drag, startPoint x: 428, startPoint y: 456, endPoint x: 504, endPoint y: 458, distance: 76.7
click at [504, 457] on li "Expect a detailed inspection report : Ask for an assessment of the bike that de…" at bounding box center [562, 476] width 484 height 55
click at [505, 261] on icon at bounding box center [507, 260] width 15 height 15
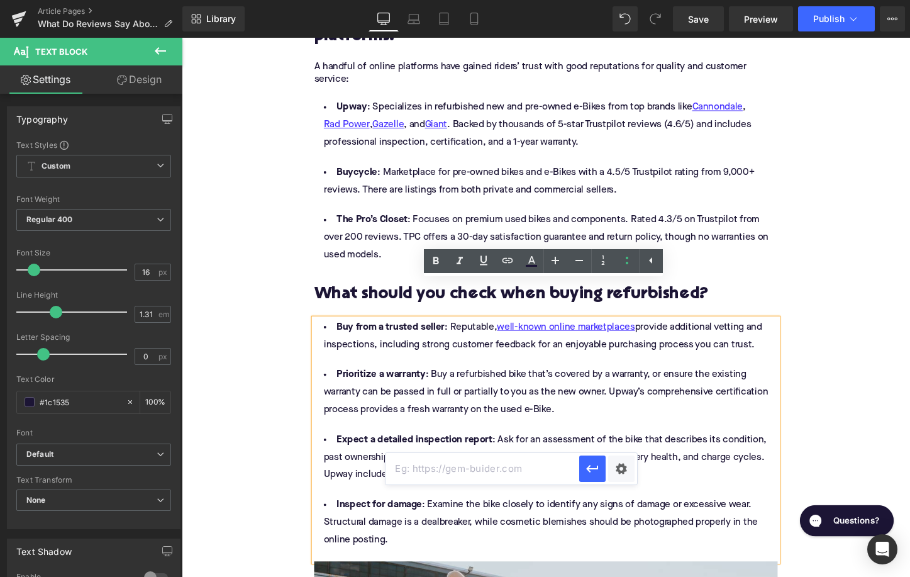
click at [485, 461] on input "text" at bounding box center [482, 468] width 194 height 31
paste input "https://upway.co/blogs/news/do-refurbished-e-bikes-usually-include-inspection-r…"
type input "https://upway.co/blogs/news/do-refurbished-e-bikes-usually-include-inspection-r…"
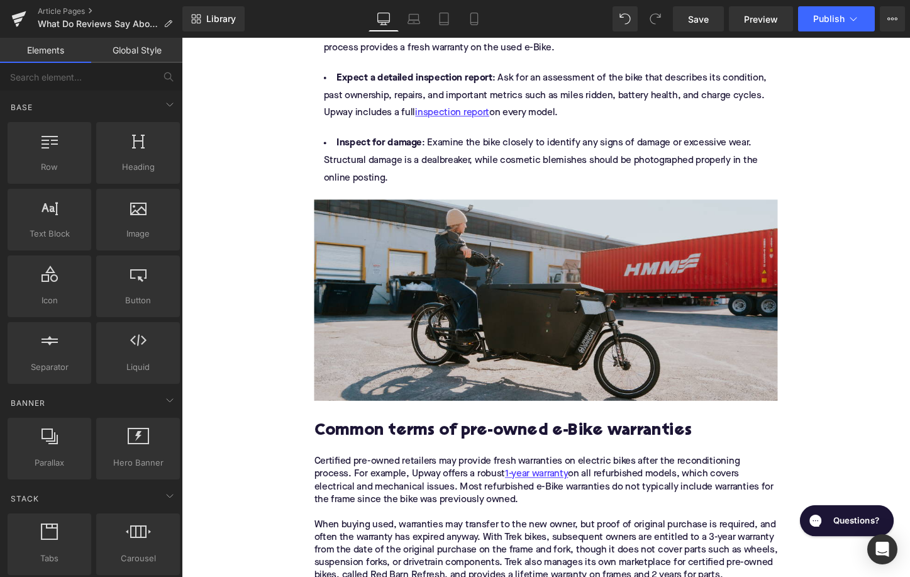
scroll to position [2459, 0]
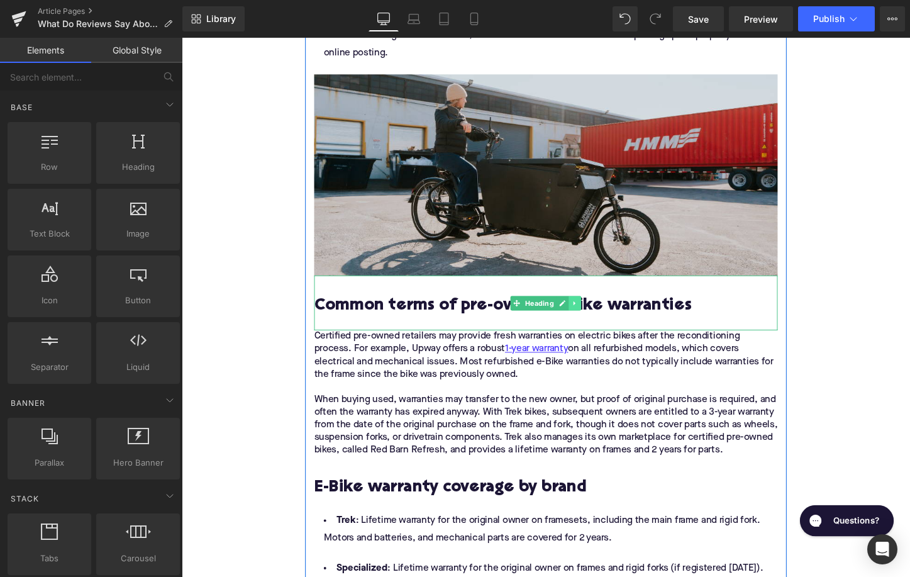
click at [593, 311] on icon at bounding box center [592, 315] width 7 height 8
click at [596, 311] on icon at bounding box center [598, 314] width 7 height 7
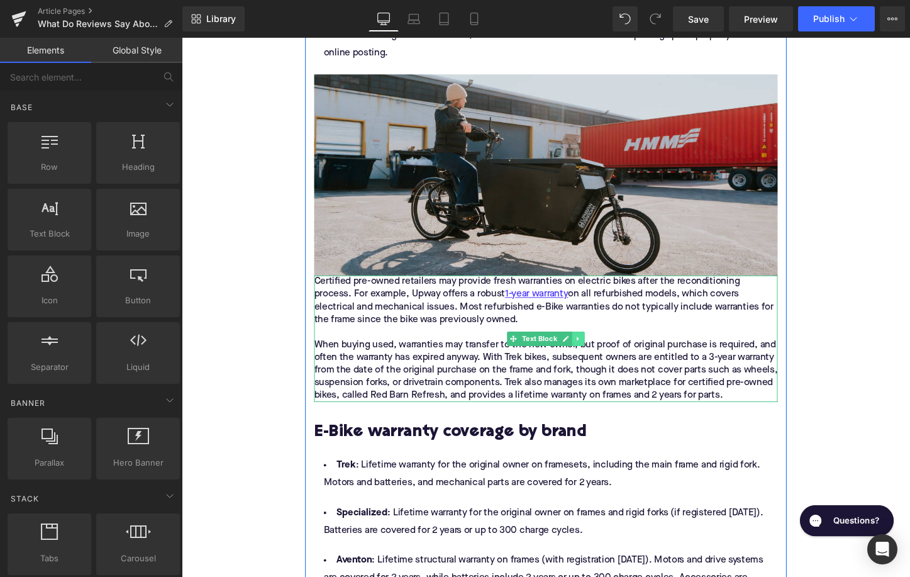
click at [598, 348] on icon at bounding box center [595, 352] width 7 height 8
click at [598, 345] on link at bounding box center [602, 352] width 13 height 15
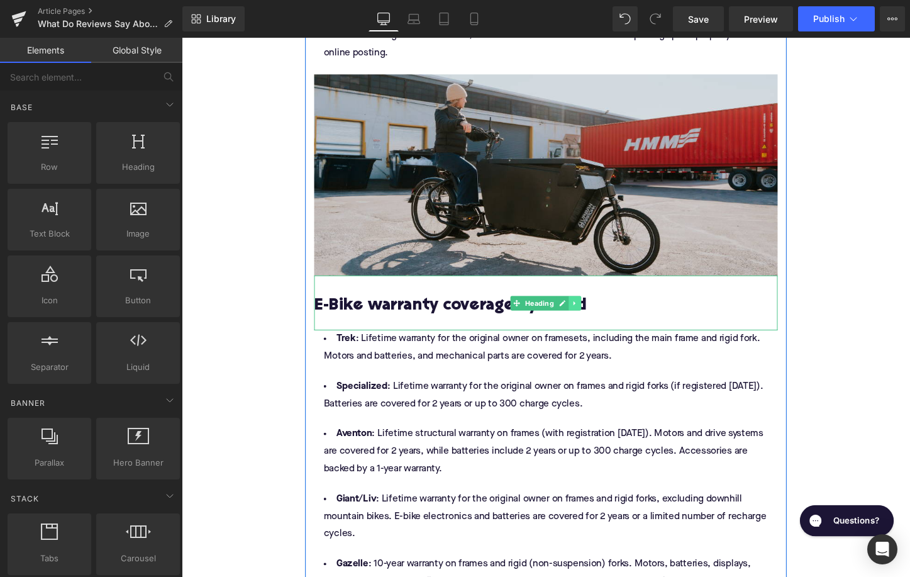
click at [593, 311] on icon at bounding box center [592, 315] width 7 height 8
click at [597, 311] on icon at bounding box center [598, 314] width 7 height 7
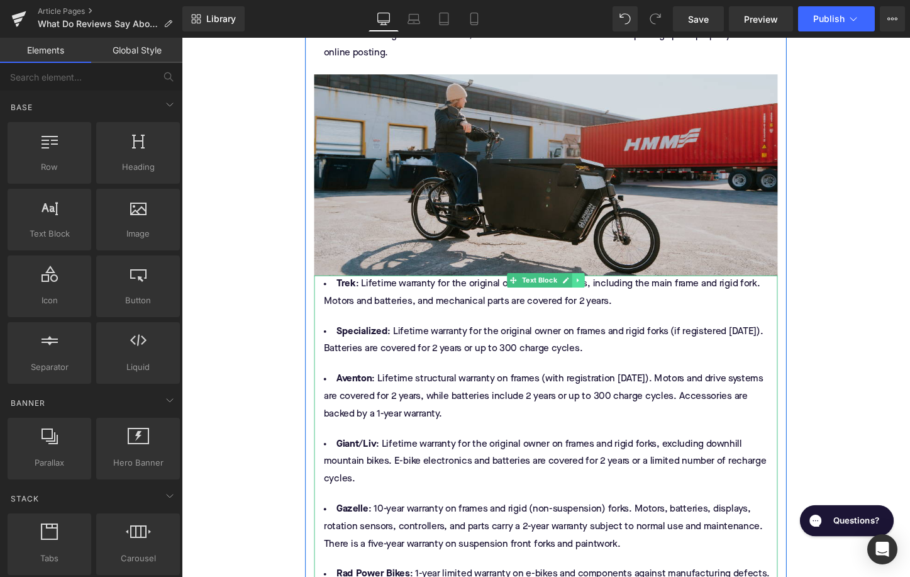
click at [596, 287] on icon at bounding box center [595, 291] width 7 height 8
click at [598, 284] on link at bounding box center [602, 291] width 13 height 15
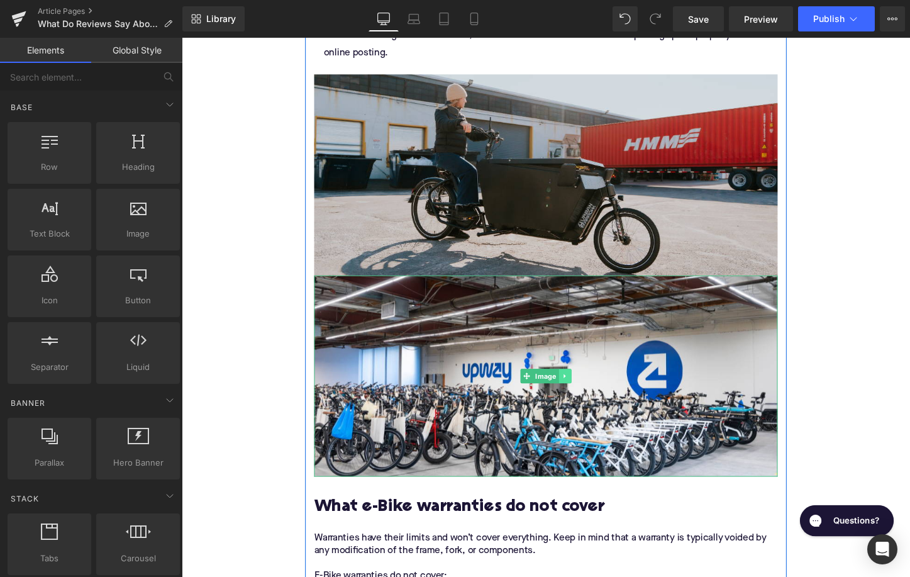
click at [583, 387] on icon at bounding box center [581, 391] width 7 height 8
click at [588, 388] on icon at bounding box center [588, 391] width 7 height 7
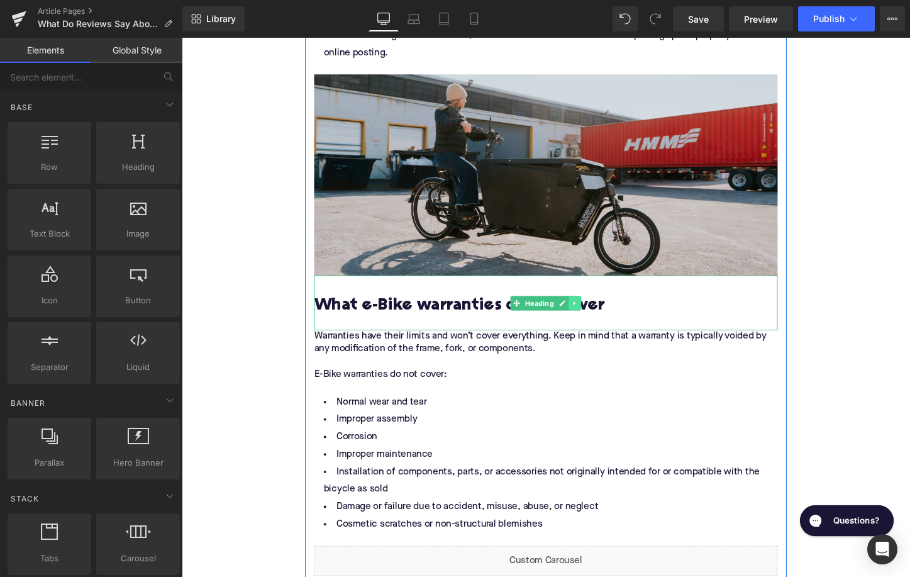
click at [588, 307] on link at bounding box center [592, 314] width 13 height 15
click at [595, 307] on link at bounding box center [598, 314] width 13 height 15
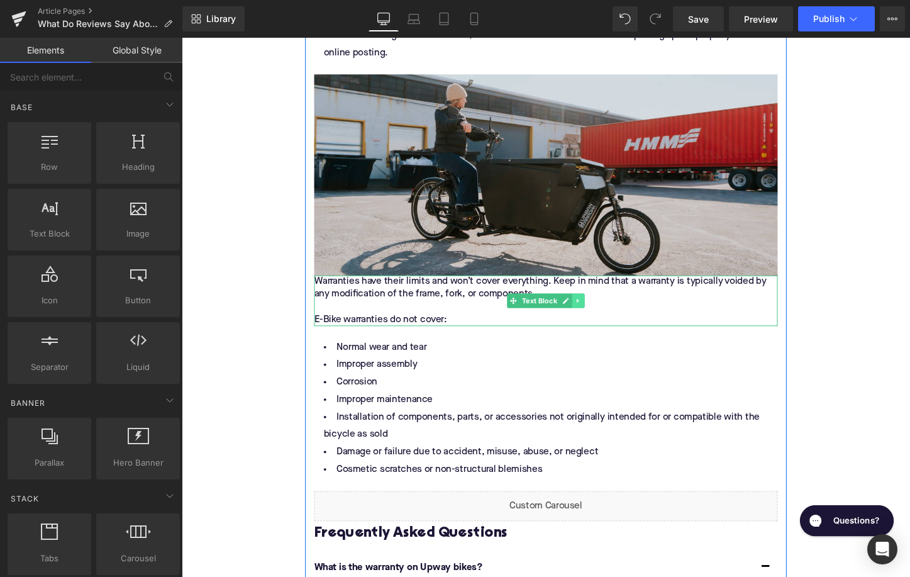
click at [593, 309] on icon at bounding box center [595, 313] width 7 height 8
click at [600, 309] on icon at bounding box center [602, 312] width 7 height 7
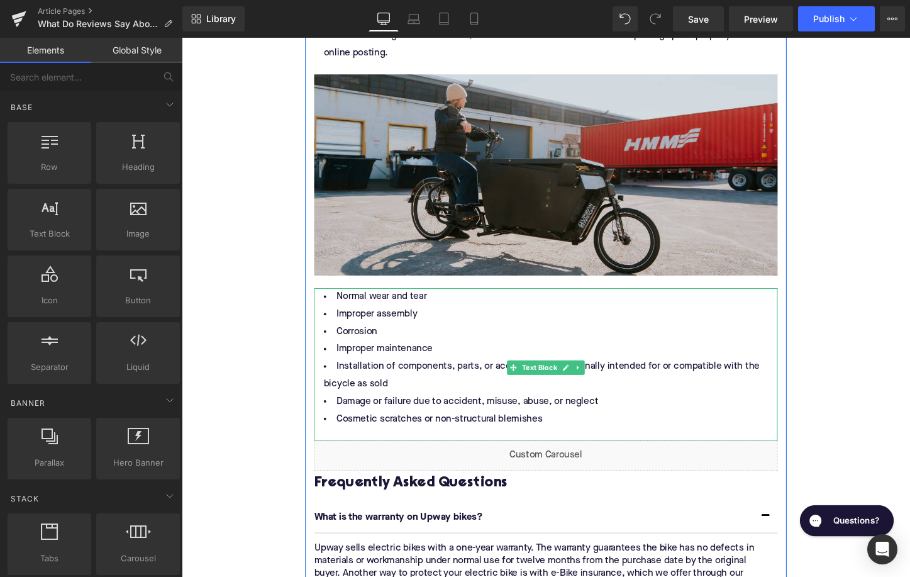
click at [443, 372] on li "Installation of components, parts, or accessories not originally intended for o…" at bounding box center [562, 390] width 484 height 36
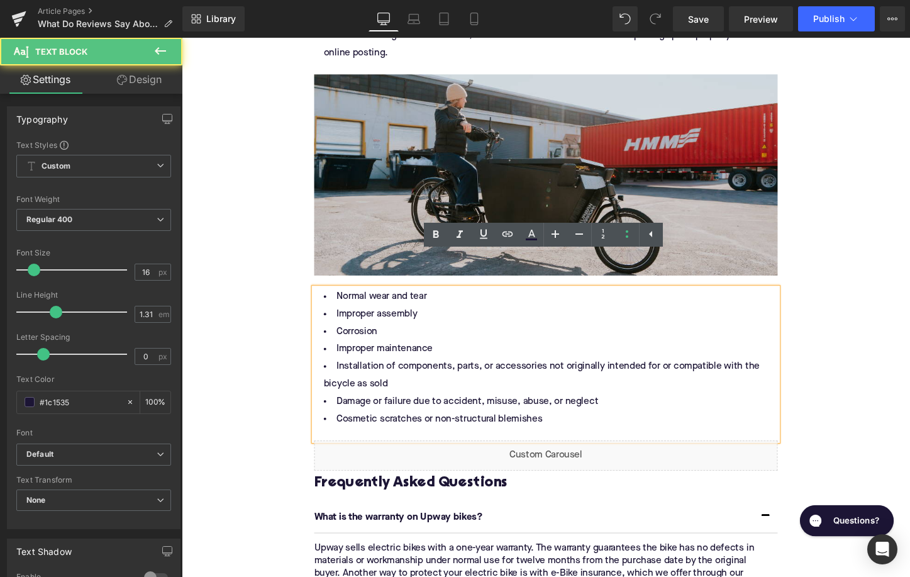
click at [443, 372] on li "Installation of components, parts, or accessories not originally intended for o…" at bounding box center [562, 390] width 484 height 36
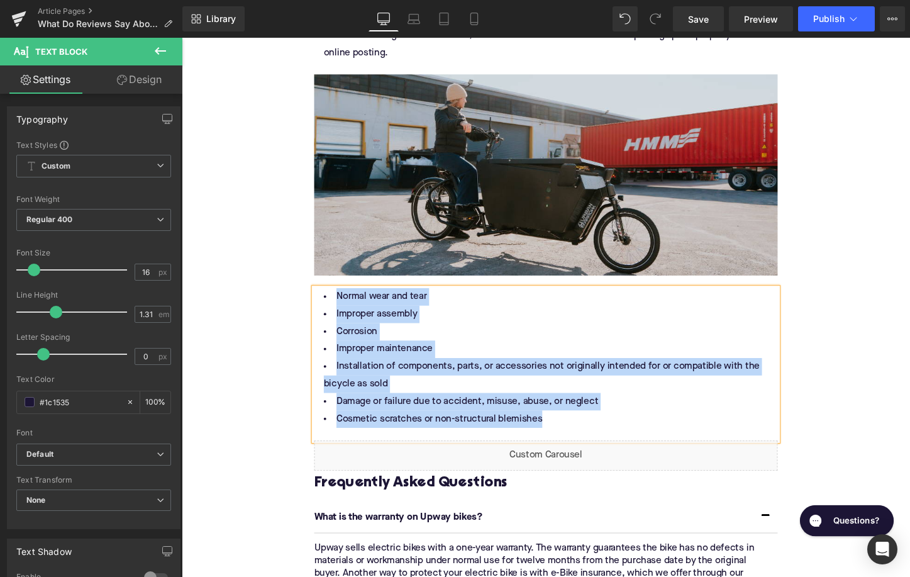
paste div
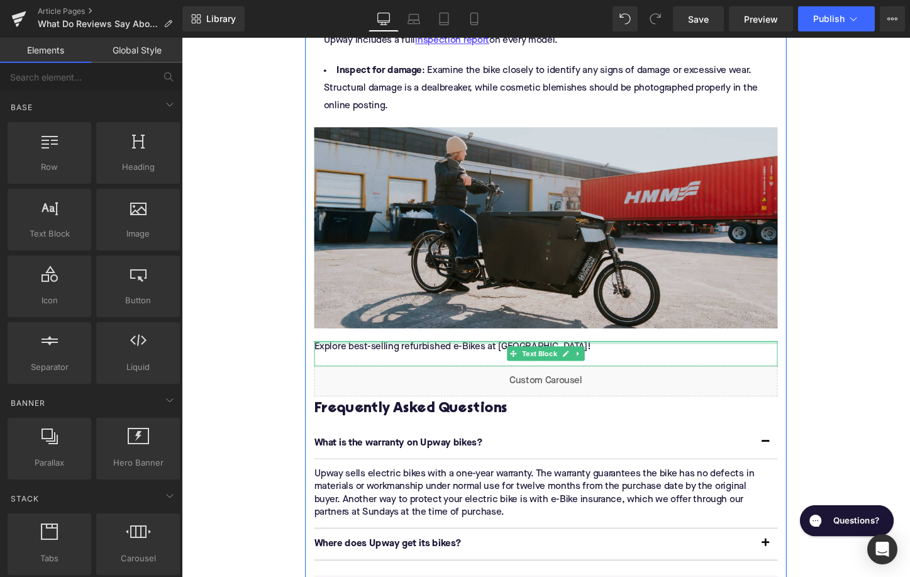
scroll to position [2393, 0]
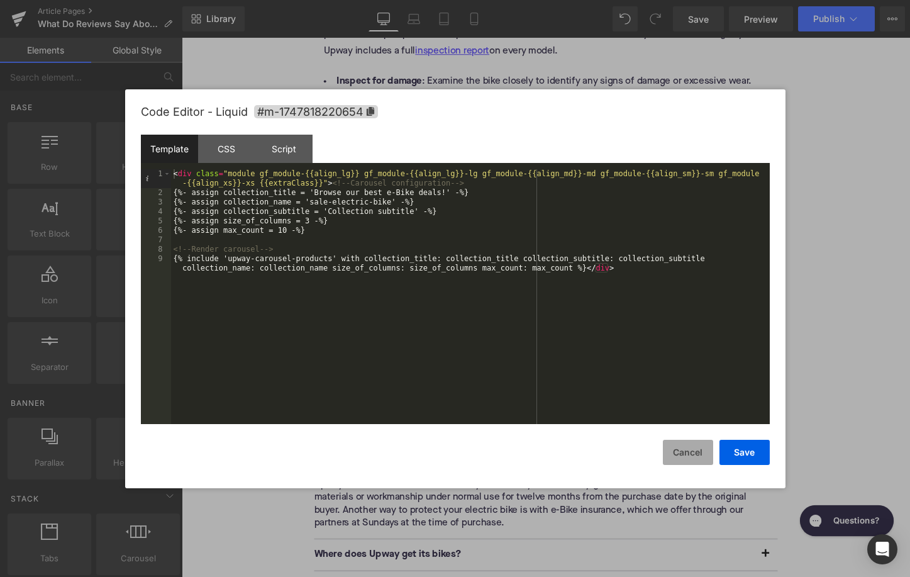
click at [688, 455] on button "Cancel" at bounding box center [688, 451] width 50 height 25
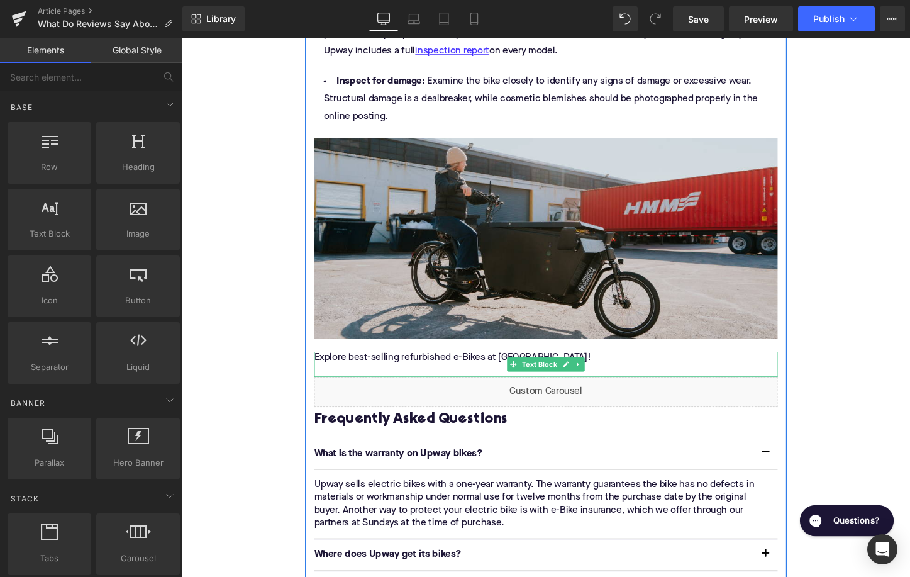
click at [377, 365] on div "Explore best-selling refurbished e-Bikes at Upway!" at bounding box center [562, 378] width 484 height 26
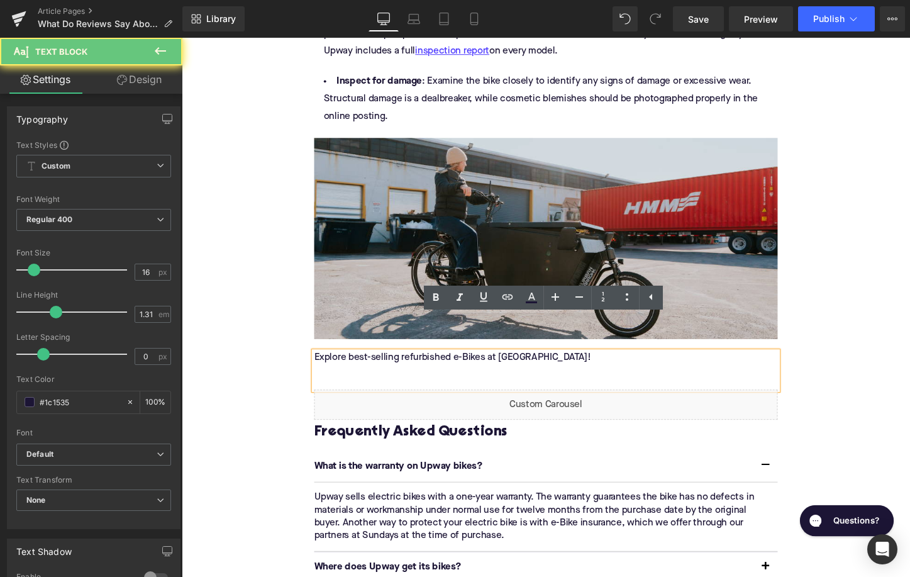
click at [389, 365] on div "Explore best-selling refurbished e-Bikes at Upway!" at bounding box center [562, 385] width 484 height 40
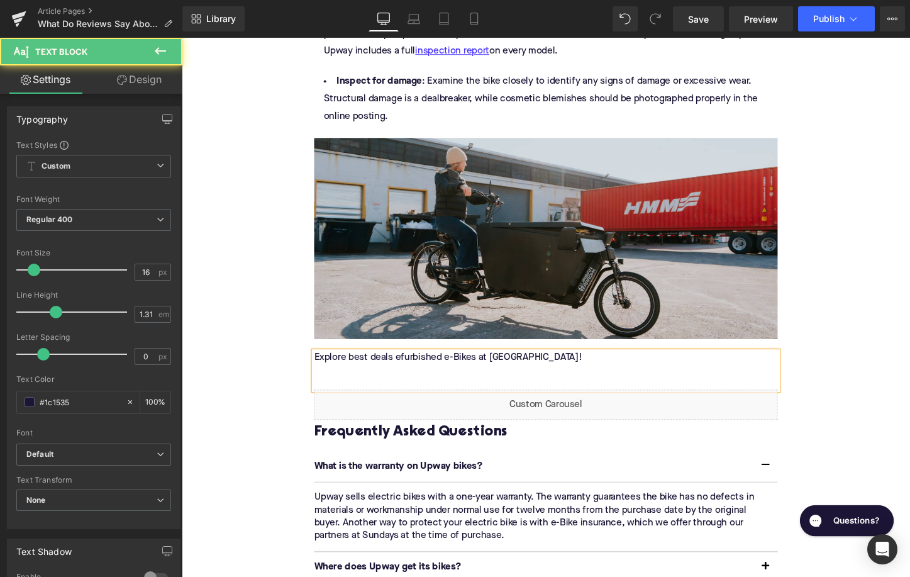
click at [356, 365] on div "Explore best deals efurbished e-Bikes at Upway!" at bounding box center [562, 385] width 484 height 40
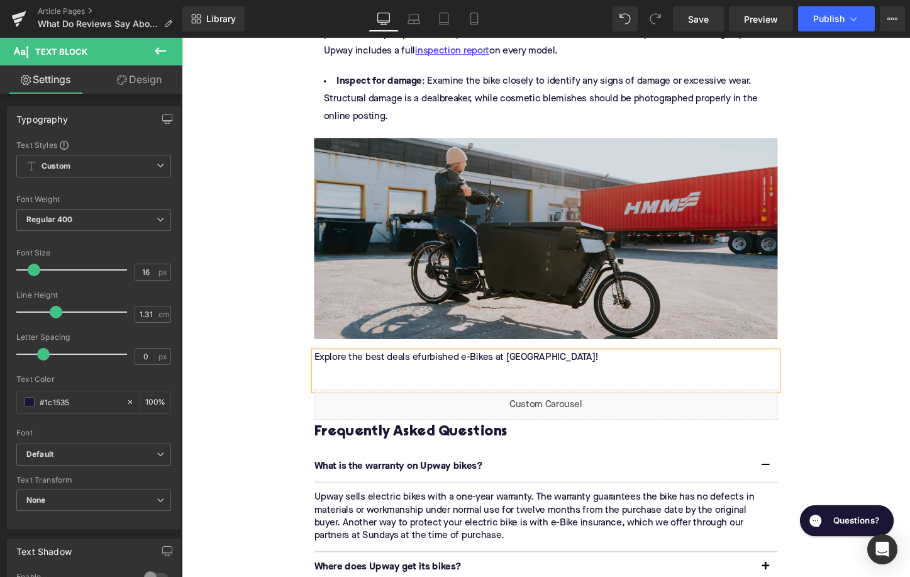
click at [424, 365] on div "Explore the best deals efurbished e-Bikes at Upway!" at bounding box center [562, 385] width 484 height 40
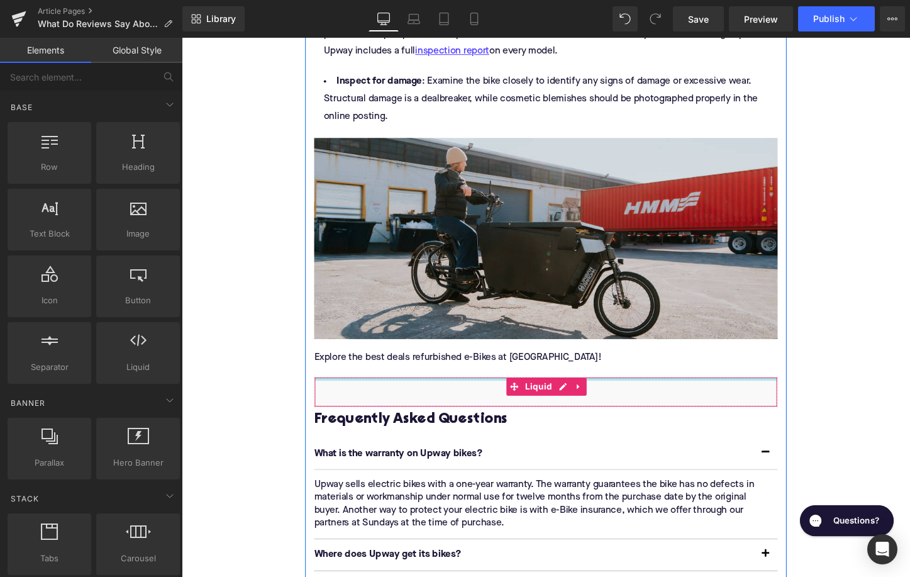
scroll to position [2301, 0]
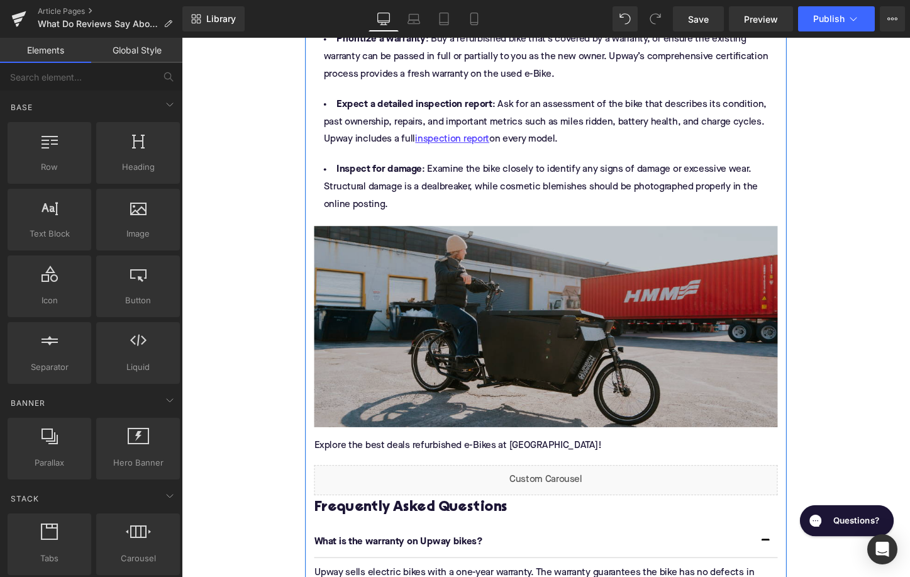
click at [544, 302] on div "Image" at bounding box center [562, 340] width 484 height 210
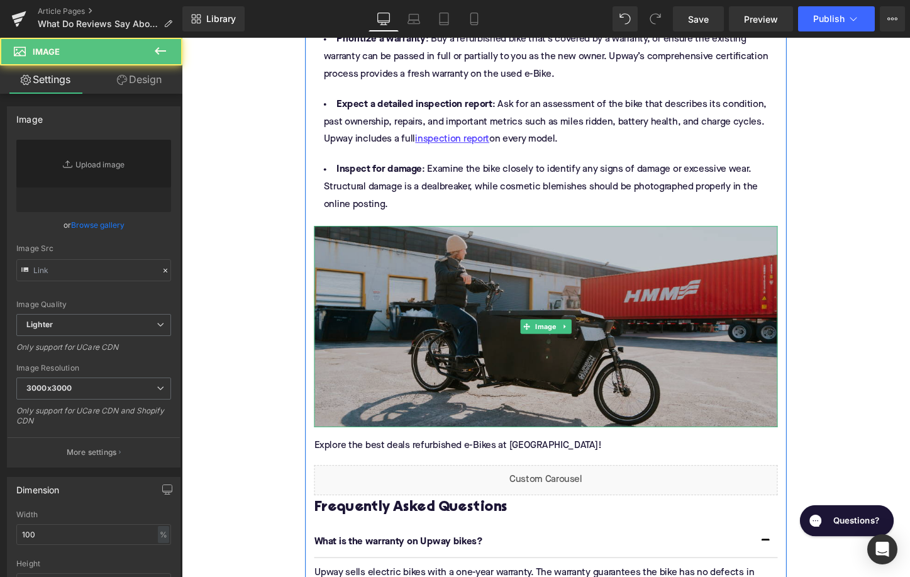
type input "https://ucarecdn.com/7ab71009-d22b-4b32-9000-82790dc7455c/-/format/auto/-/previ…"
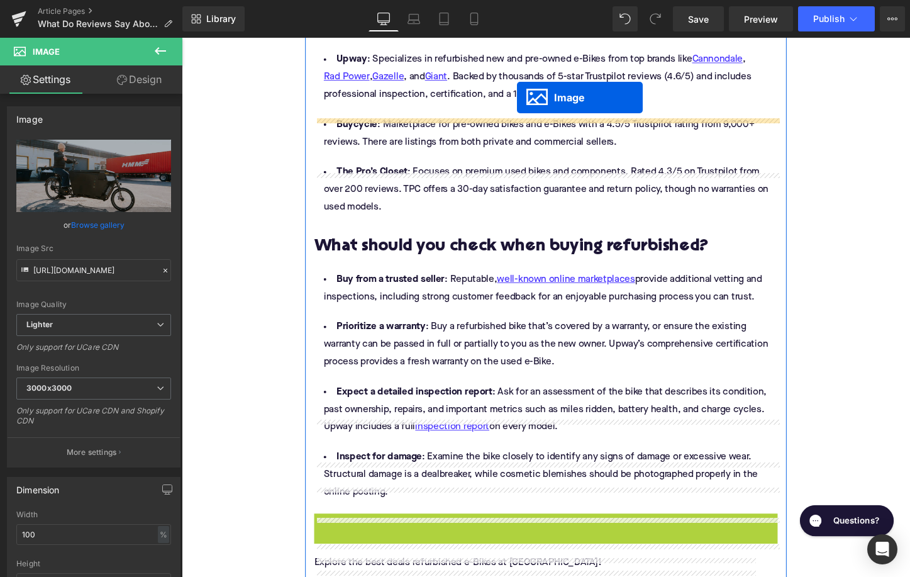
scroll to position [1977, 0]
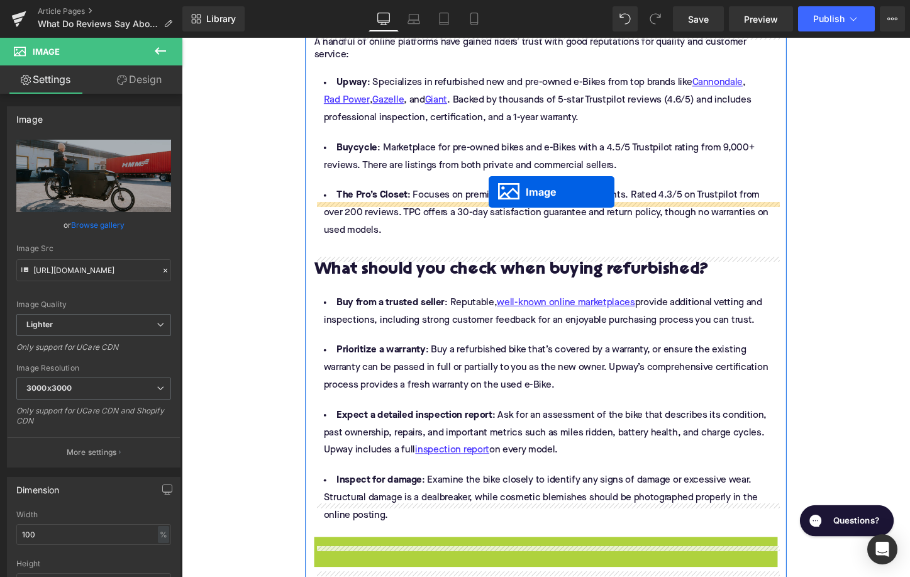
drag, startPoint x: 543, startPoint y: 305, endPoint x: 499, endPoint y: 210, distance: 104.6
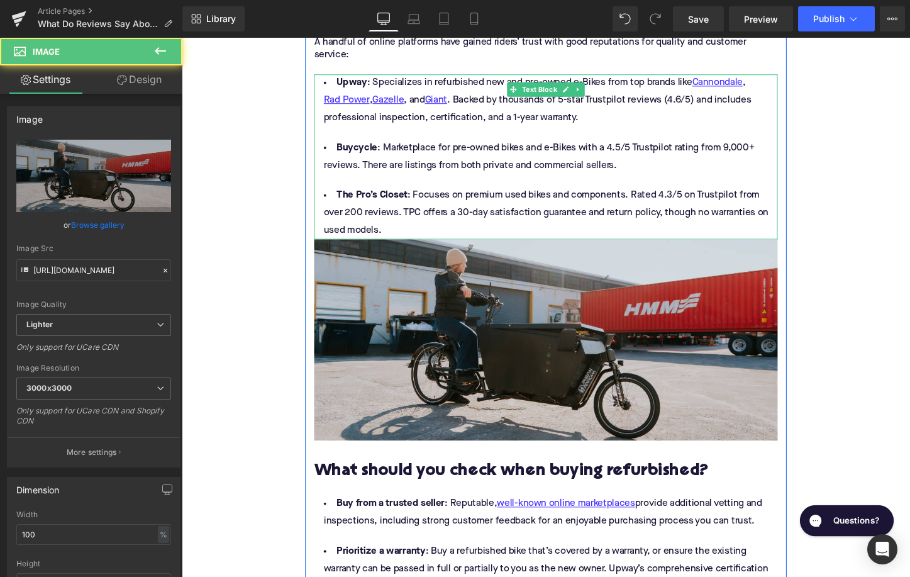
click at [422, 198] on li "The Pro’s Closet : Focuses on premium used bikes and components. Rated 4.3/5 on…" at bounding box center [562, 221] width 484 height 55
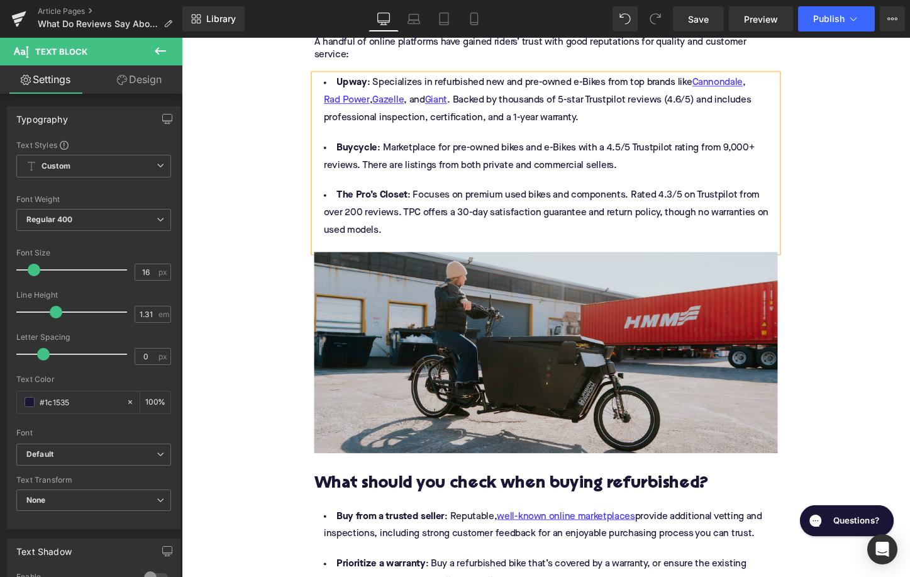
click at [279, 290] on div "Home / What Do Reviews Say About Buying Refurbished E-Bikes Online in the US? B…" at bounding box center [562, 40] width 761 height 3696
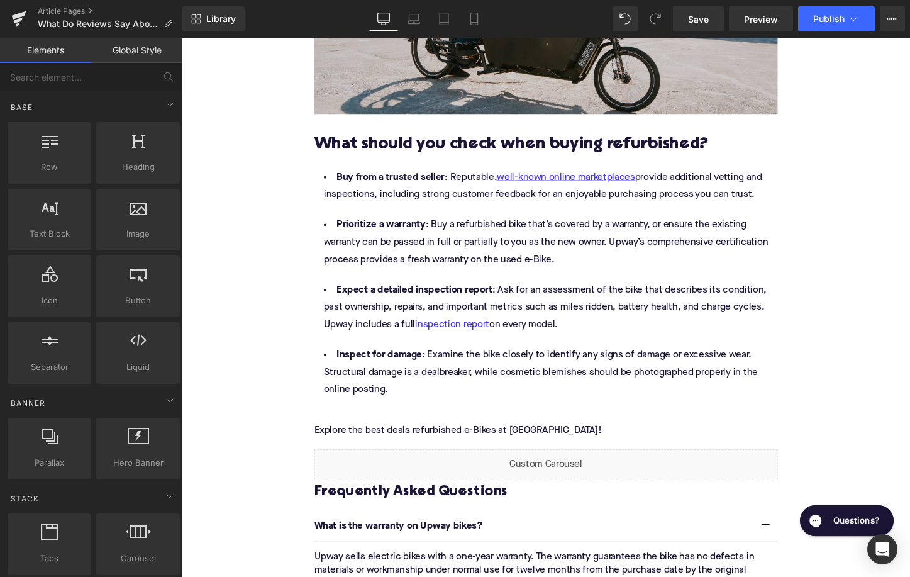
scroll to position [2435, 0]
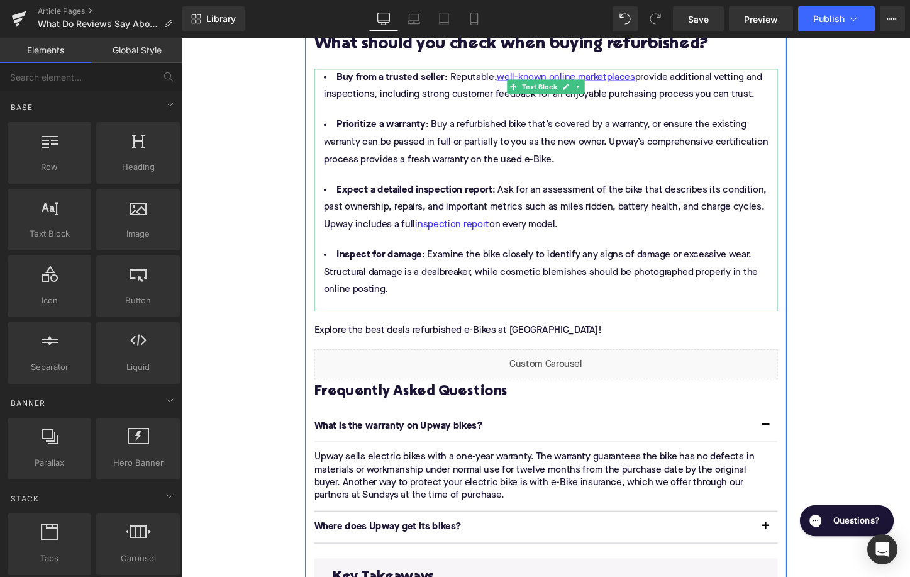
click at [364, 311] on div at bounding box center [562, 317] width 484 height 13
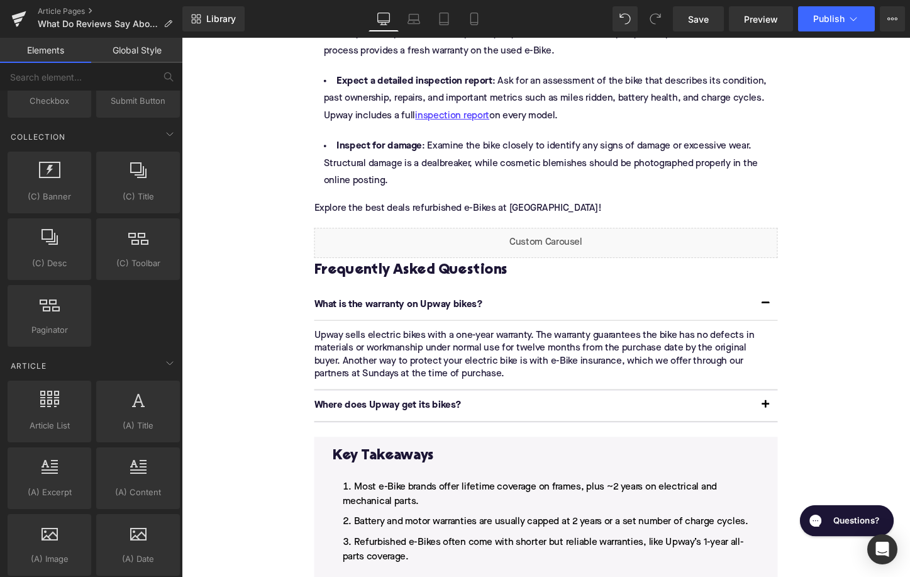
scroll to position [2340, 0]
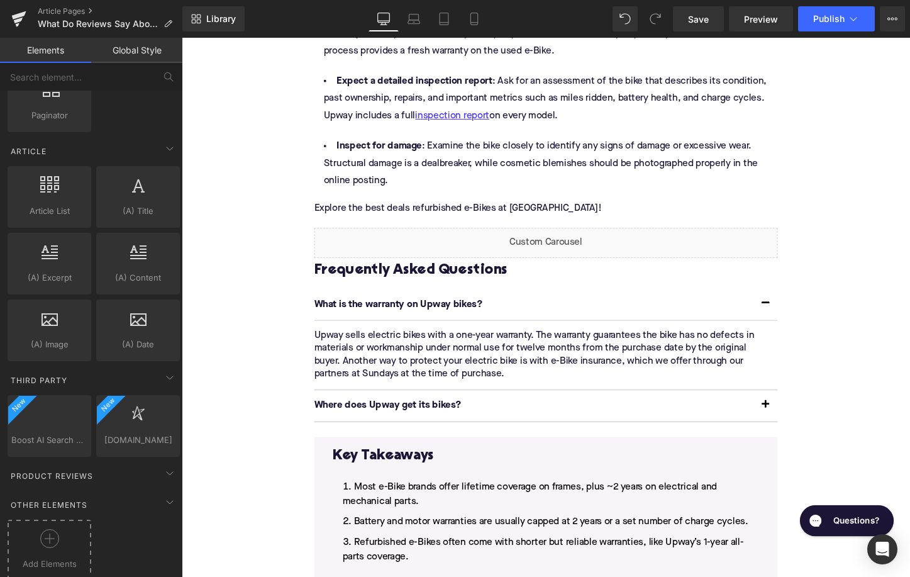
click at [52, 535] on icon at bounding box center [49, 538] width 19 height 19
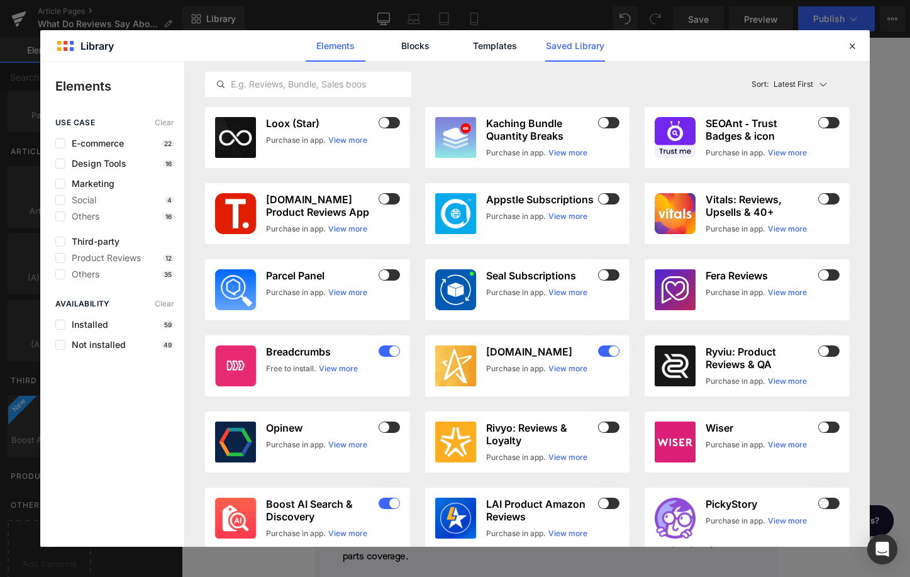
click at [555, 43] on link "Saved Library" at bounding box center [575, 45] width 60 height 31
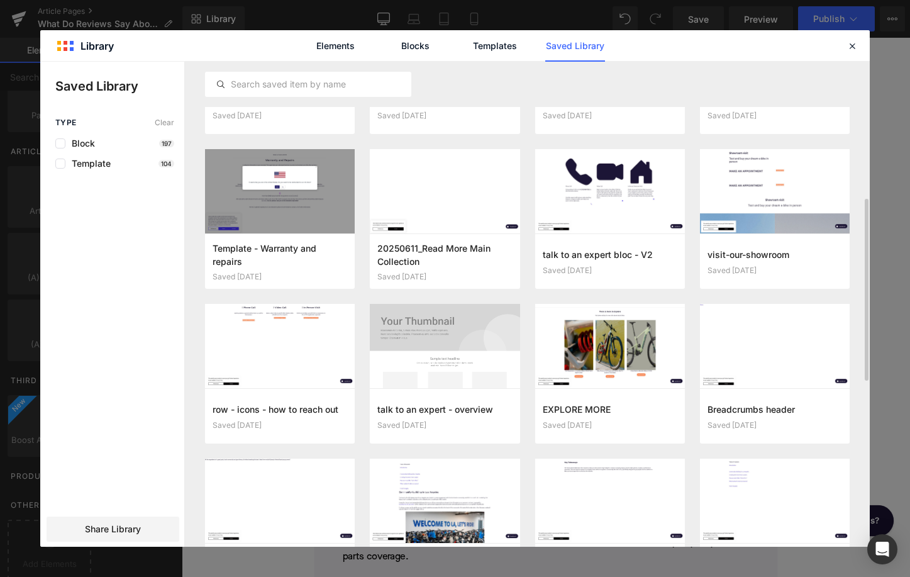
scroll to position [450, 0]
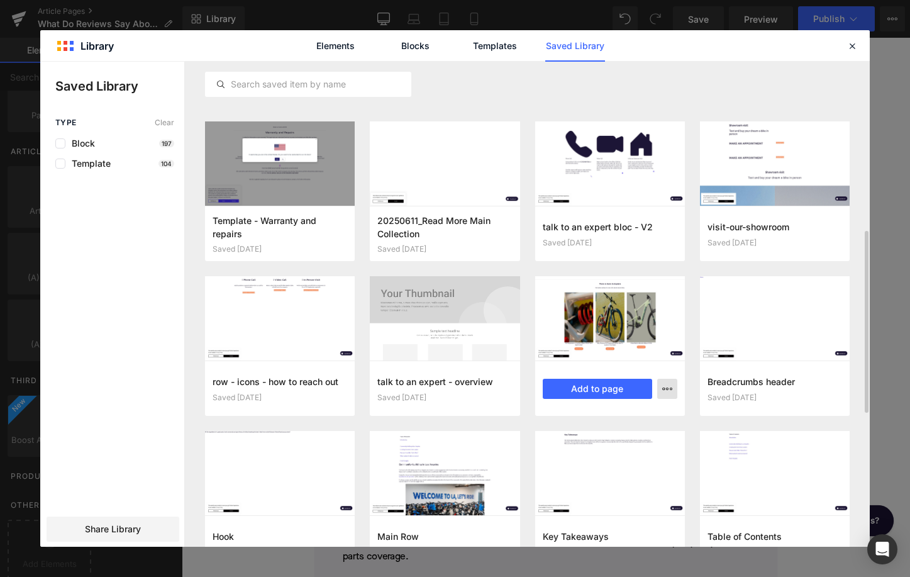
click at [665, 392] on icon "button" at bounding box center [667, 389] width 10 height 10
click at [665, 392] on div at bounding box center [454, 304] width 829 height 485
click at [858, 47] on div at bounding box center [851, 45] width 15 height 15
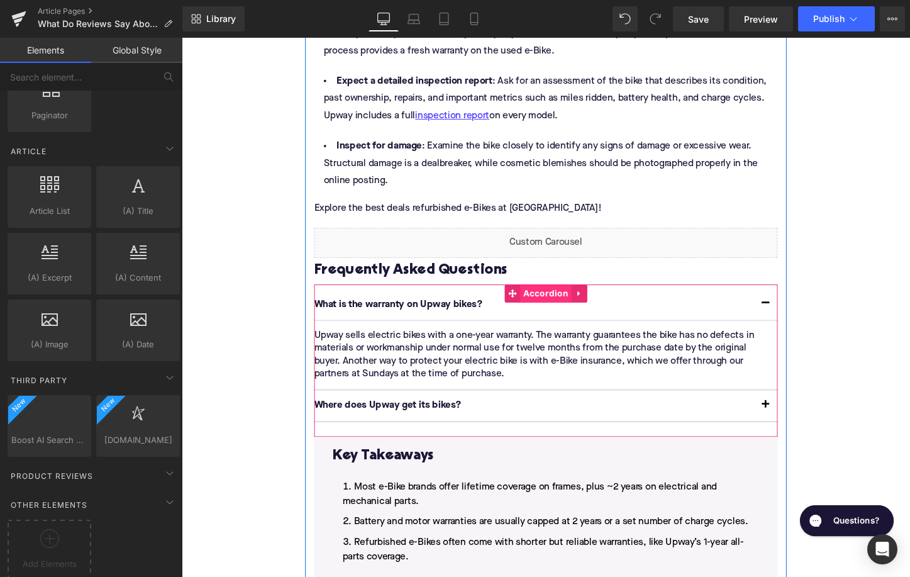
click at [553, 295] on span "Accordion" at bounding box center [562, 304] width 53 height 19
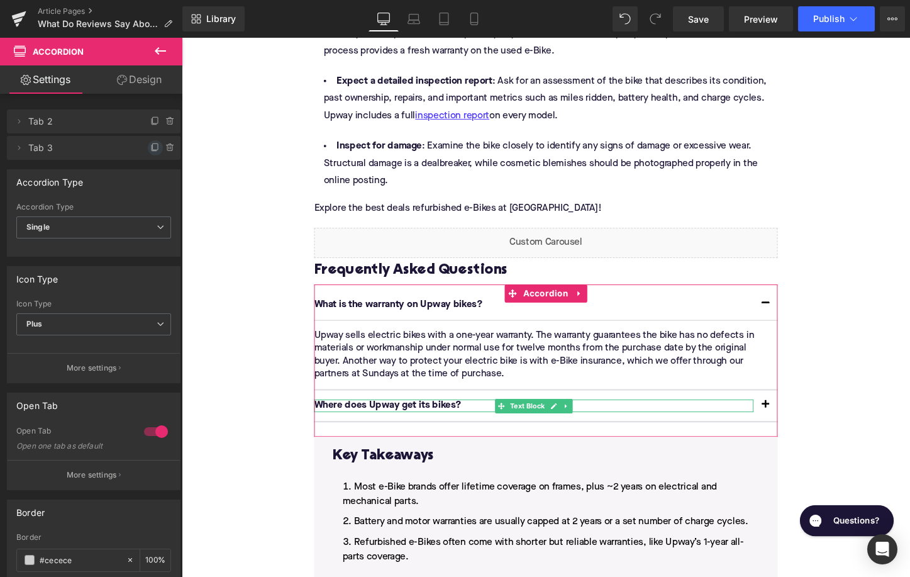
click at [153, 148] on icon at bounding box center [155, 146] width 5 height 6
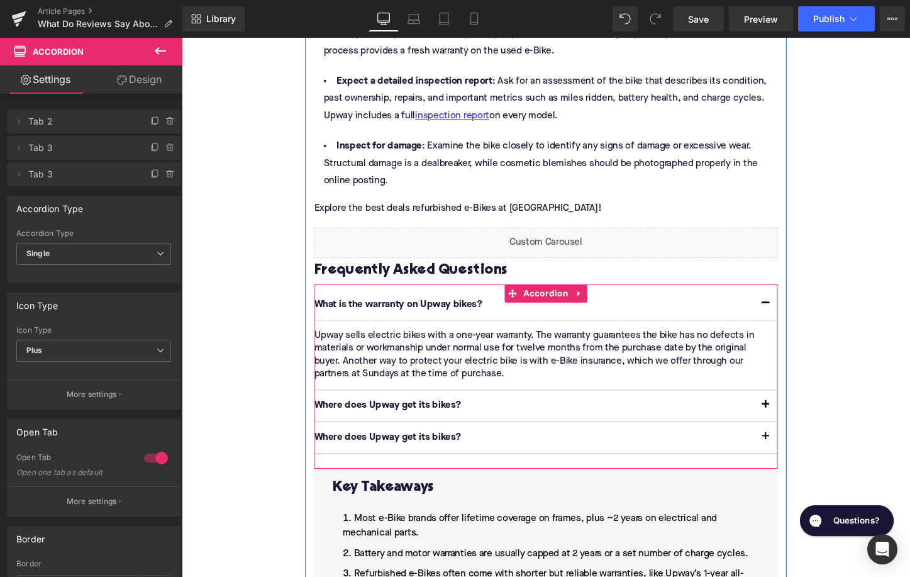
click at [392, 449] on p "Where does Upway get its bikes?" at bounding box center [549, 455] width 459 height 13
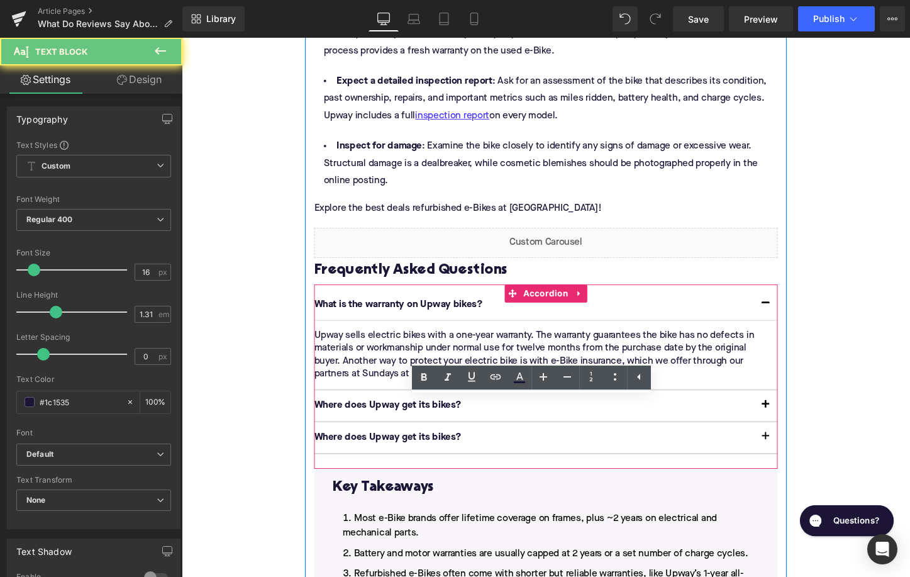
click at [392, 449] on p "Where does Upway get its bikes?" at bounding box center [549, 455] width 459 height 13
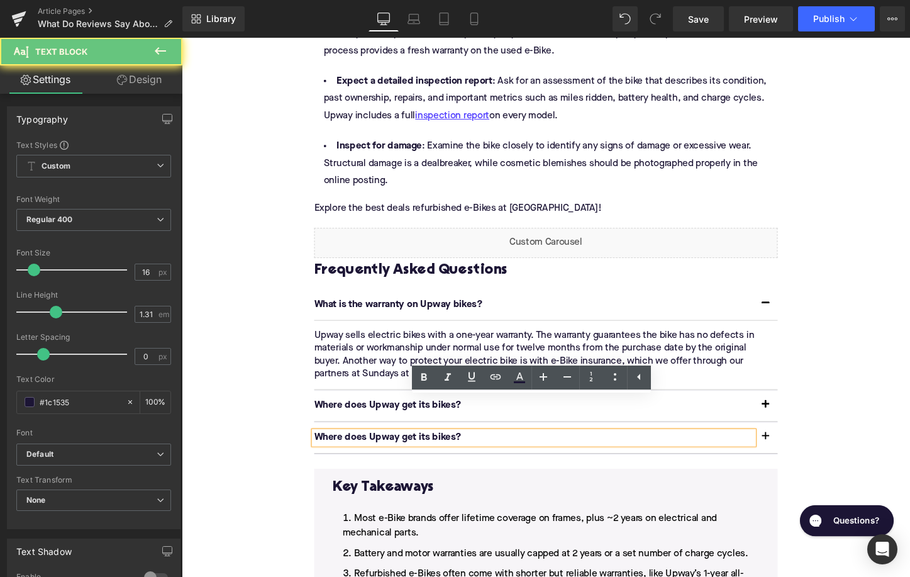
click at [392, 449] on p "Where does Upway get its bikes?" at bounding box center [549, 455] width 459 height 13
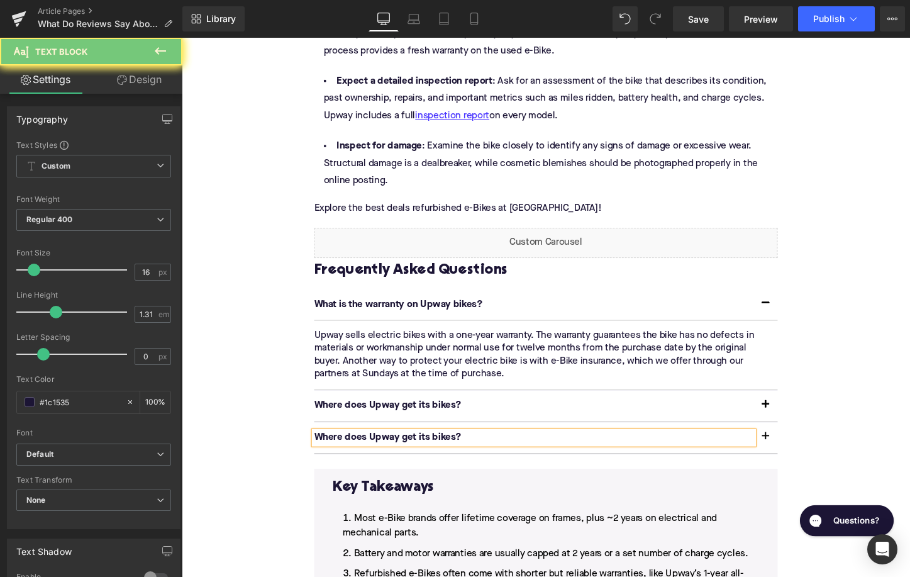
paste div
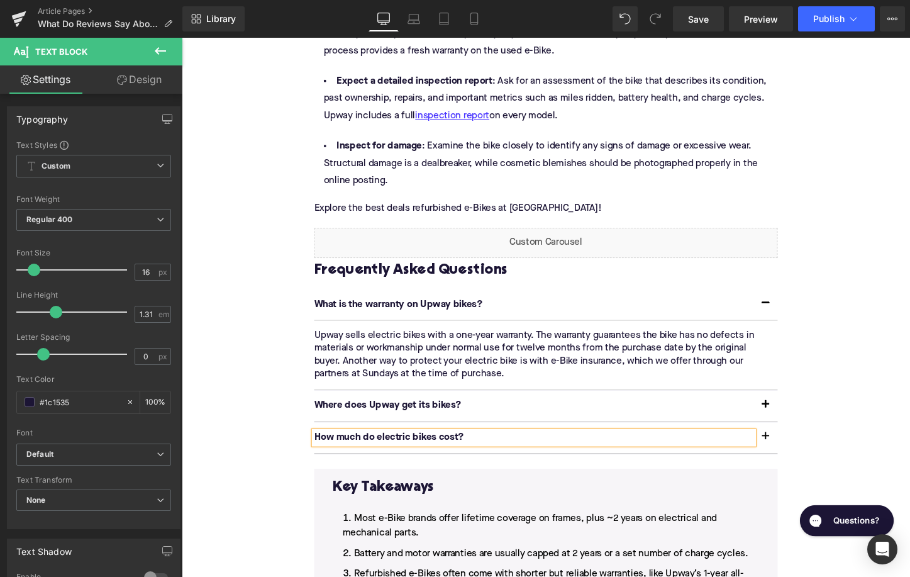
click at [792, 458] on span "button" at bounding box center [792, 458] width 0 height 0
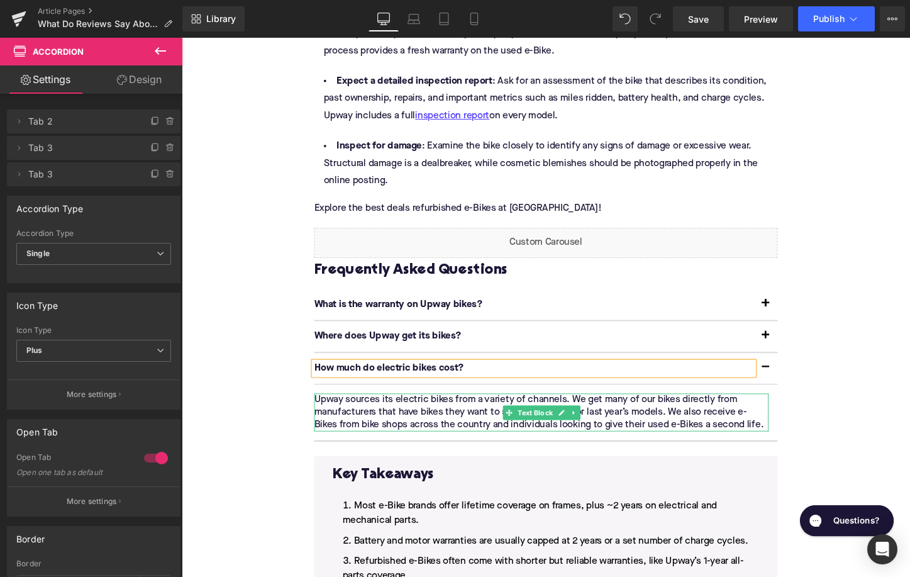
click at [370, 409] on p "Upway sources its electric bikes from a variety of channels. We get many of our…" at bounding box center [557, 429] width 475 height 40
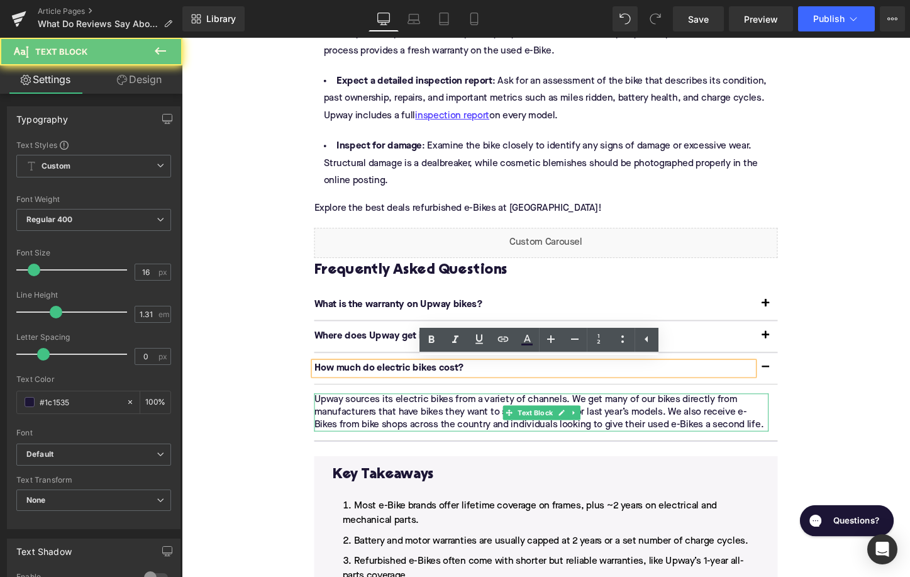
click at [370, 409] on p "Upway sources its electric bikes from a variety of channels. We get many of our…" at bounding box center [557, 429] width 475 height 40
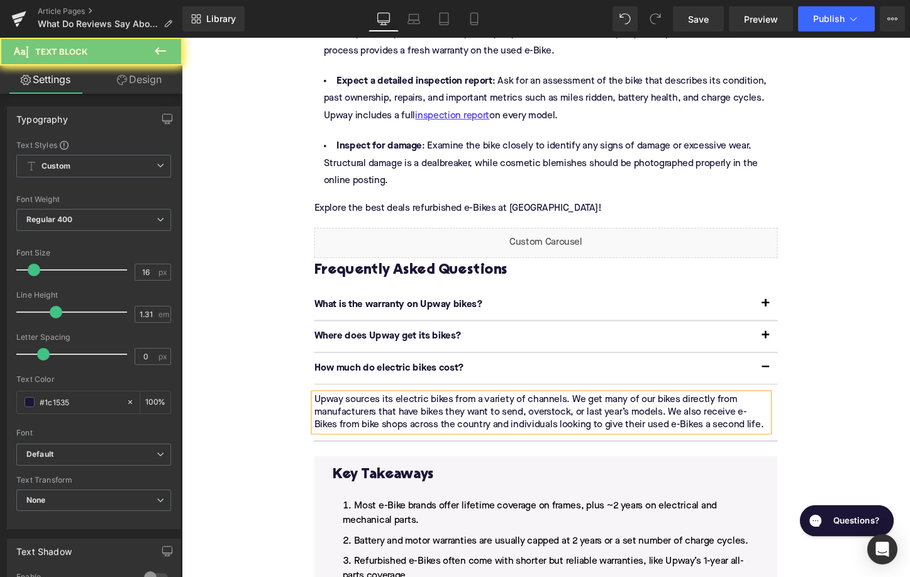
paste div
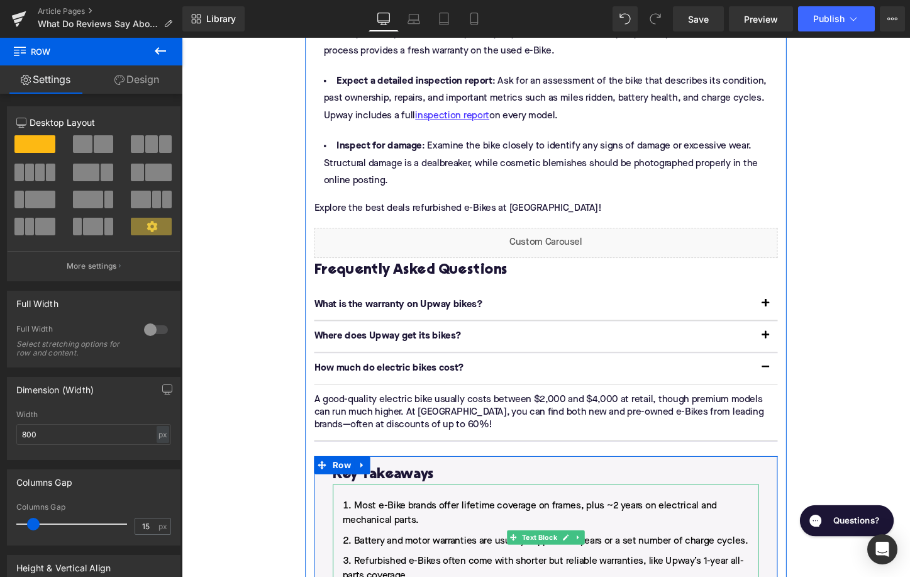
scroll to position [2659, 0]
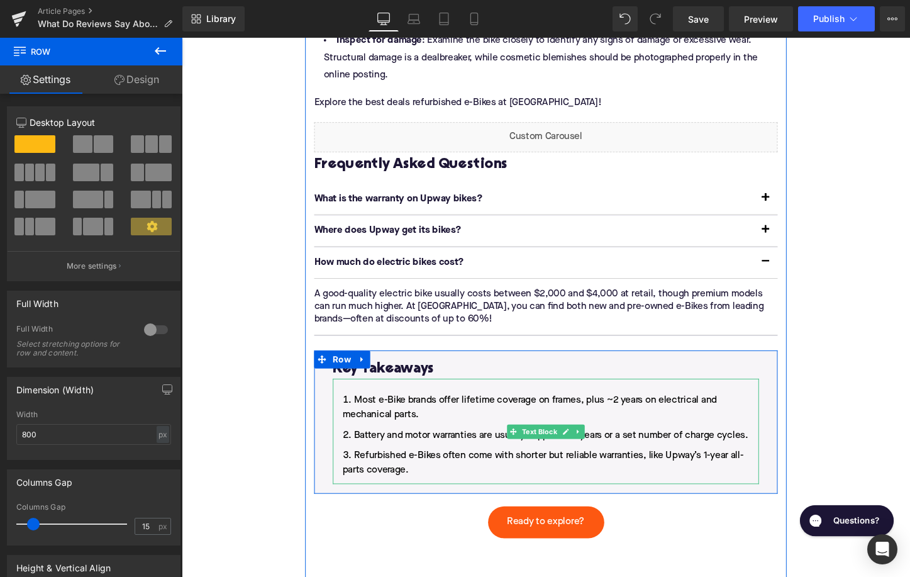
click at [424, 466] on li "Refurbished e-Bikes often come with shorter but reliable warranties, like Upway…" at bounding box center [561, 481] width 445 height 30
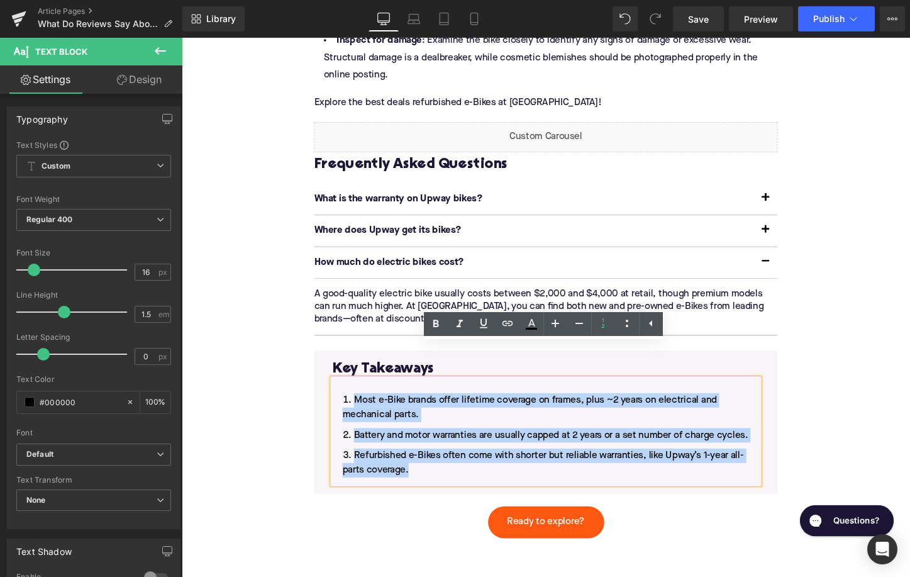
drag, startPoint x: 428, startPoint y: 452, endPoint x: 363, endPoint y: 375, distance: 100.8
click at [362, 409] on ol "Most e-Bike brands offer lifetime coverage on frames, plus ~2 years on electric…" at bounding box center [561, 453] width 445 height 88
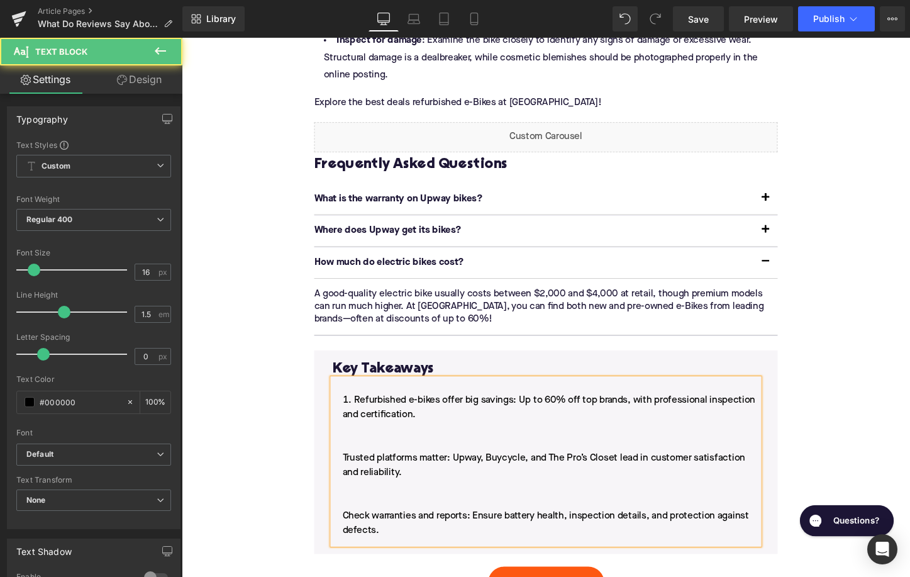
click at [346, 442] on li "Refurbished e-bikes offer big savings: Up to 60% off top brands, with professio…" at bounding box center [561, 484] width 445 height 151
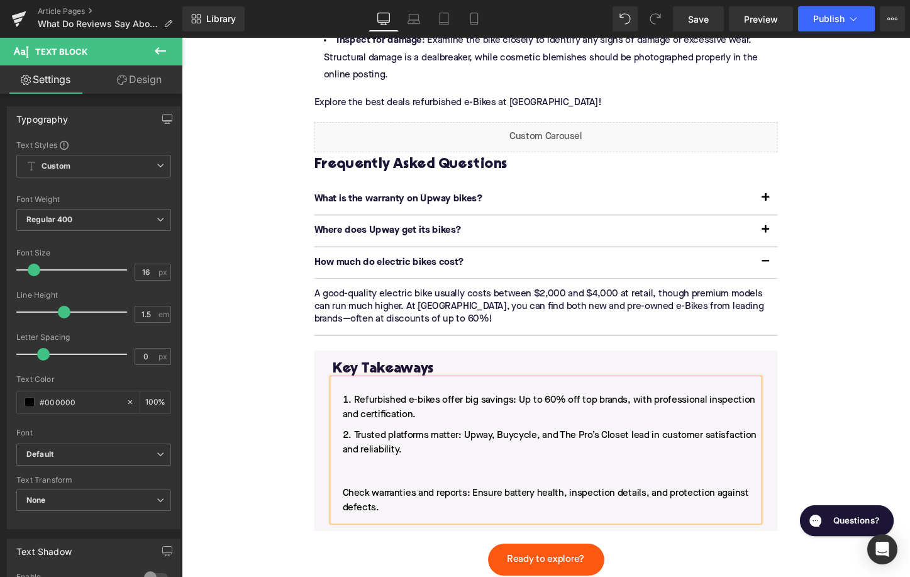
click at [348, 475] on li "Trusted platforms matter: Upway, Buycycle, and The Pro’s Closet lead in custome…" at bounding box center [561, 490] width 445 height 91
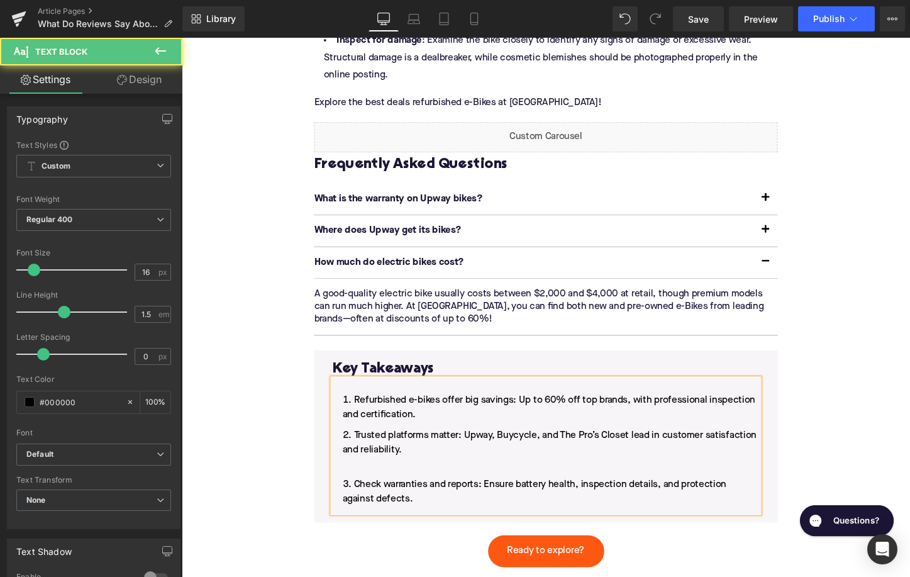
click at [427, 447] on li "Trusted platforms matter: Upway, Buycycle, and The Pro’s Closet lead in custome…" at bounding box center [561, 467] width 445 height 45
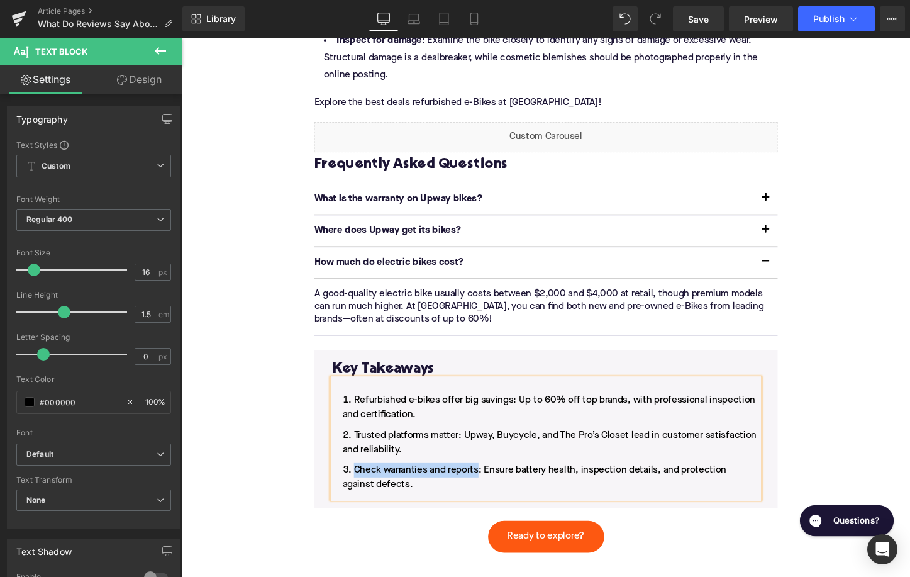
drag, startPoint x: 493, startPoint y: 453, endPoint x: 364, endPoint y: 448, distance: 129.0
click at [363, 482] on li "Check warranties and reports: Ensure battery health, inspection details, and pr…" at bounding box center [561, 497] width 445 height 30
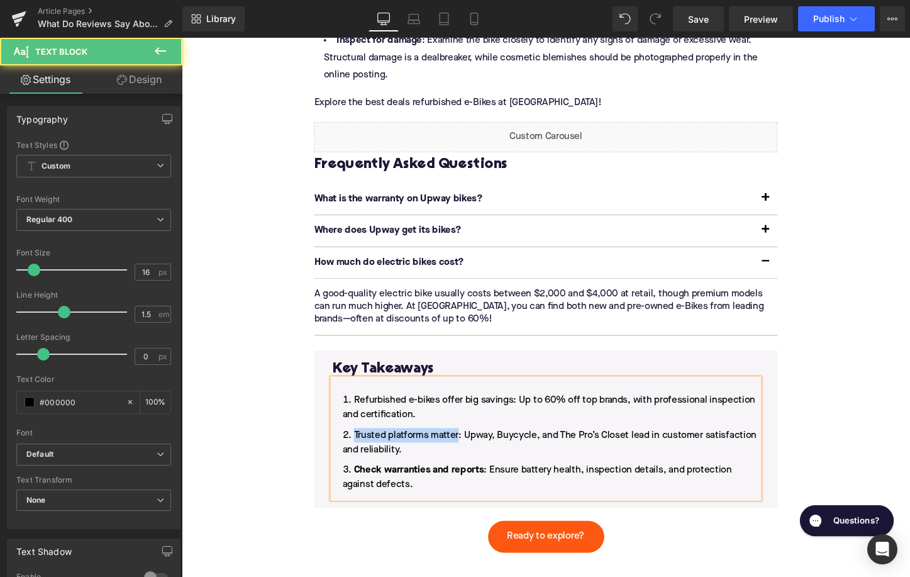
drag, startPoint x: 472, startPoint y: 419, endPoint x: 362, endPoint y: 415, distance: 110.1
click at [362, 445] on li "Trusted platforms matter: Upway, Buycycle, and The Pro’s Closet lead in custome…" at bounding box center [561, 460] width 445 height 30
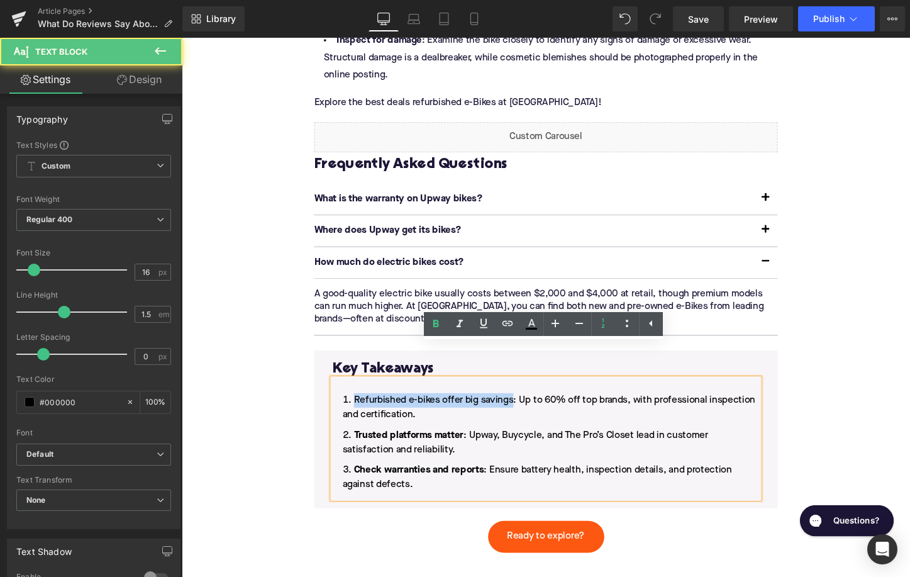
drag, startPoint x: 528, startPoint y: 384, endPoint x: 344, endPoint y: 383, distance: 184.2
click at [343, 409] on li "Refurbished e-bikes offer big savings: Up to 60% off top brands, with professio…" at bounding box center [561, 424] width 445 height 30
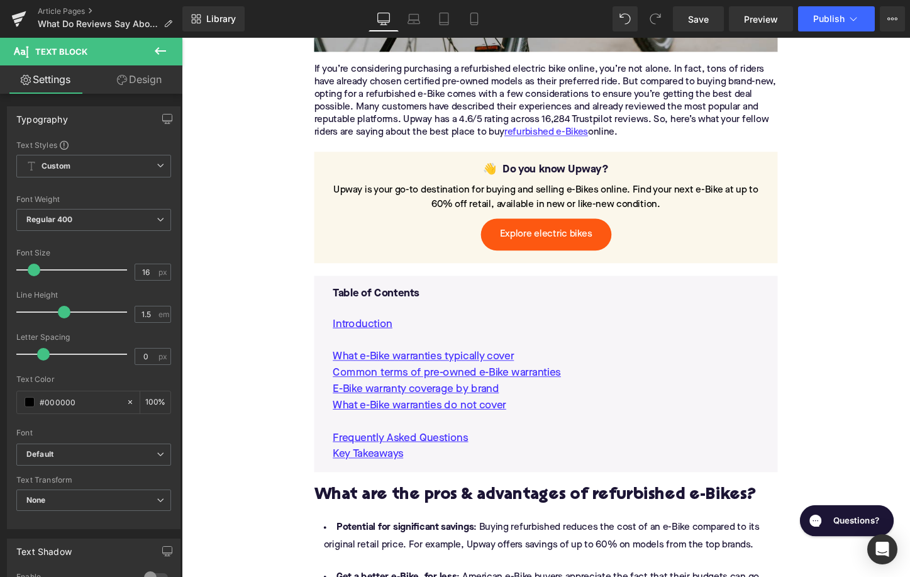
scroll to position [621, 0]
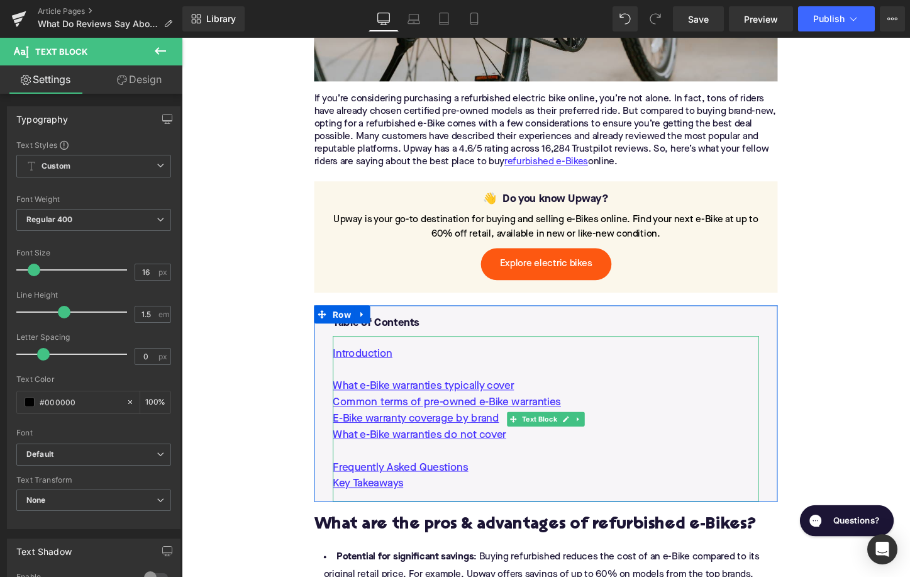
click at [534, 461] on p at bounding box center [561, 469] width 445 height 17
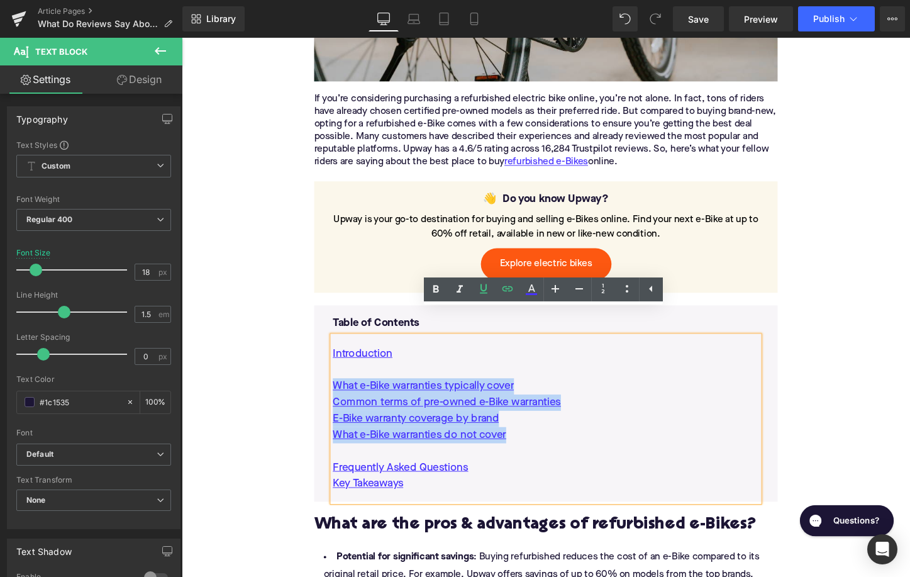
drag, startPoint x: 533, startPoint y: 434, endPoint x: 280, endPoint y: 377, distance: 258.7
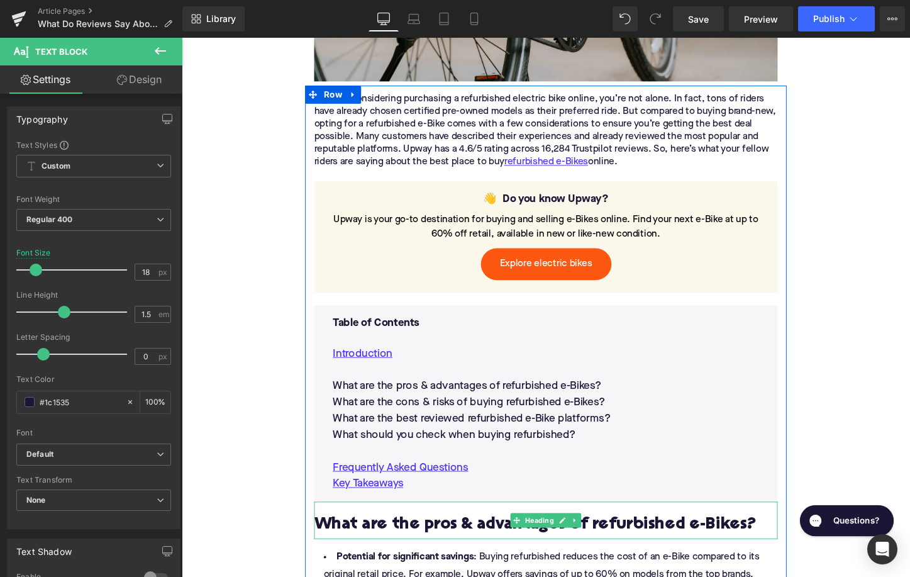
click at [456, 522] on div "What are the pros & advantages of refurbished e-Bikes?" at bounding box center [562, 541] width 484 height 38
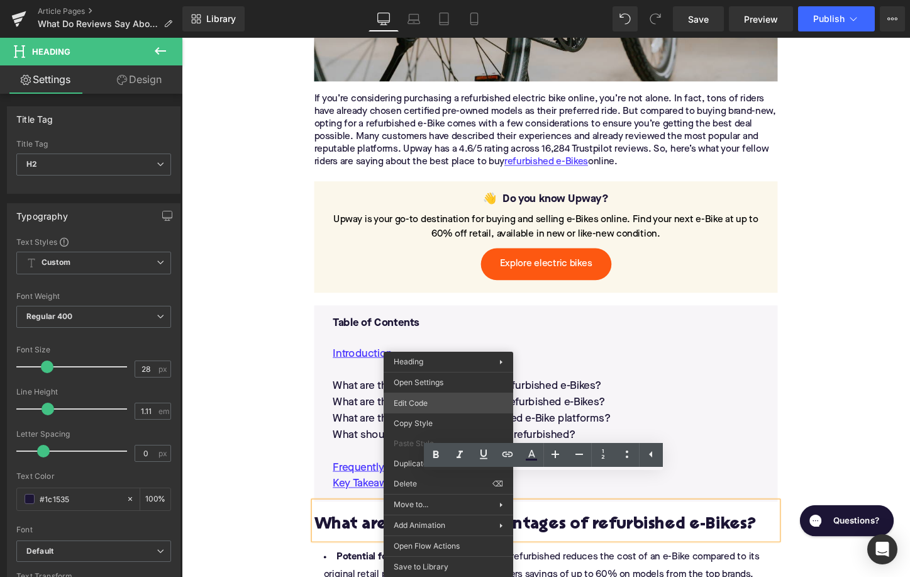
click at [411, 0] on div "Accordion You are previewing how the will restyle your page. You can not edit E…" at bounding box center [455, 0] width 910 height 0
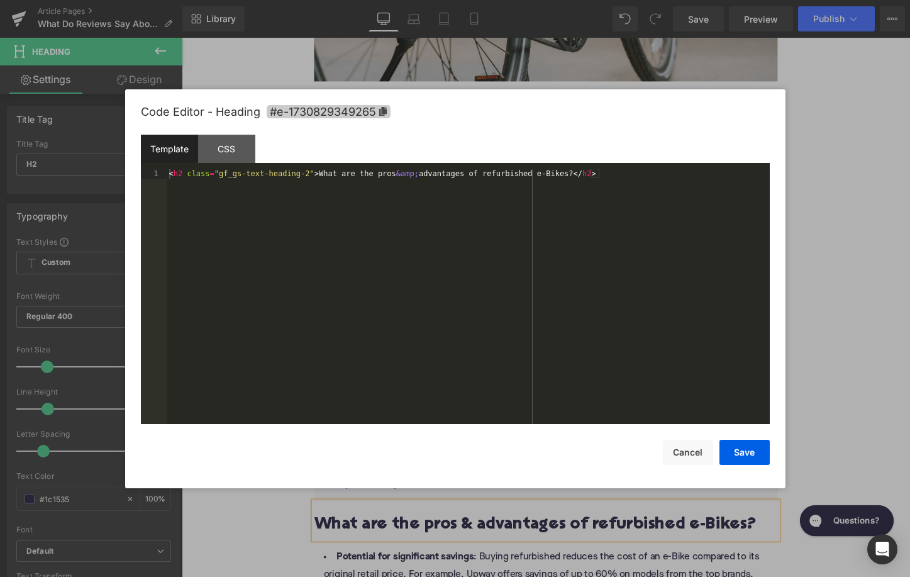
click at [321, 114] on span "#e-1730829349265" at bounding box center [329, 111] width 124 height 13
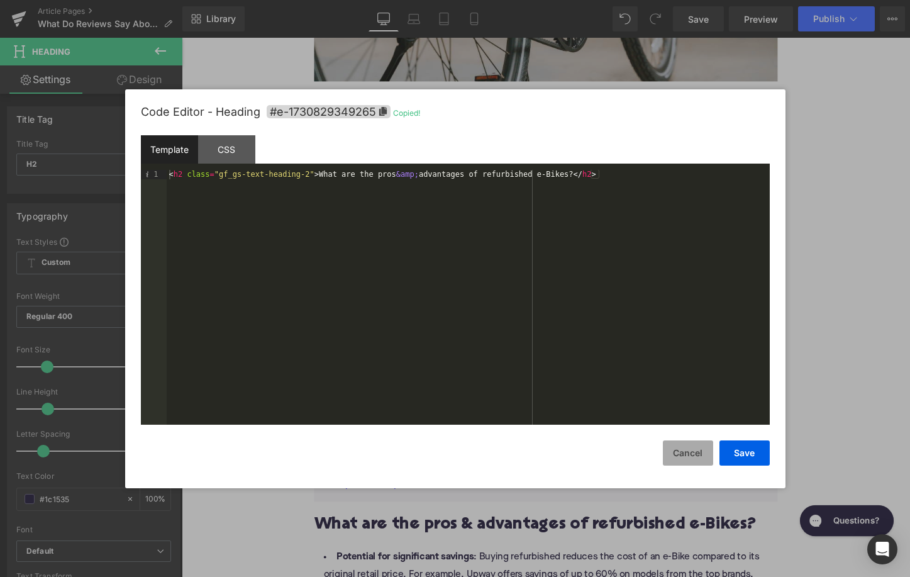
click at [675, 442] on button "Cancel" at bounding box center [688, 452] width 50 height 25
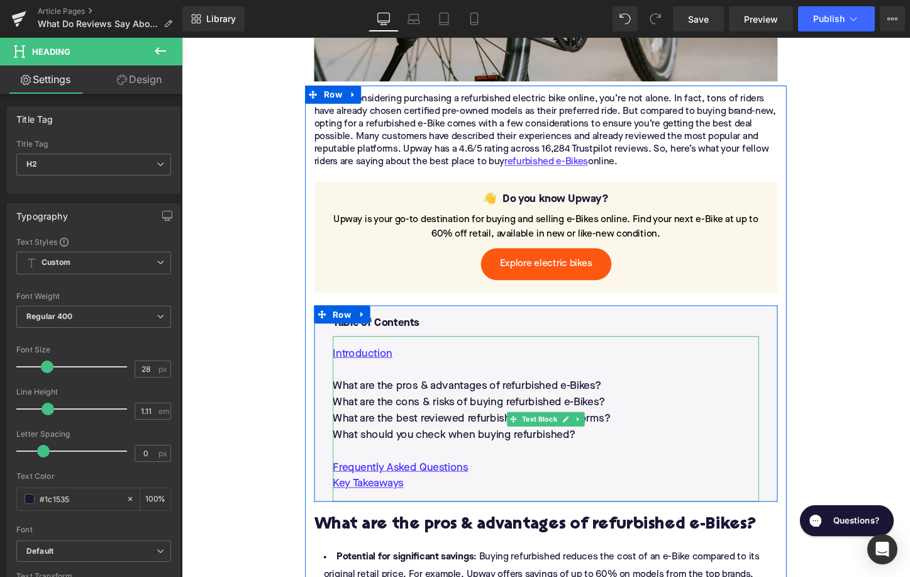
click at [439, 394] on p "What are the pros & advantages of refurbished e-Bikes?" at bounding box center [561, 402] width 445 height 17
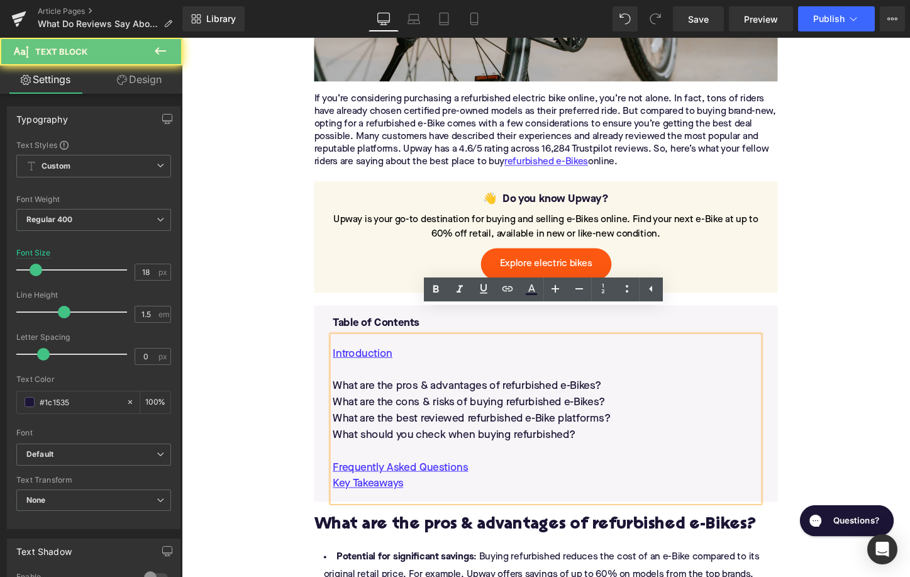
click at [439, 394] on p "What are the pros & advantages of refurbished e-Bikes?" at bounding box center [561, 402] width 445 height 17
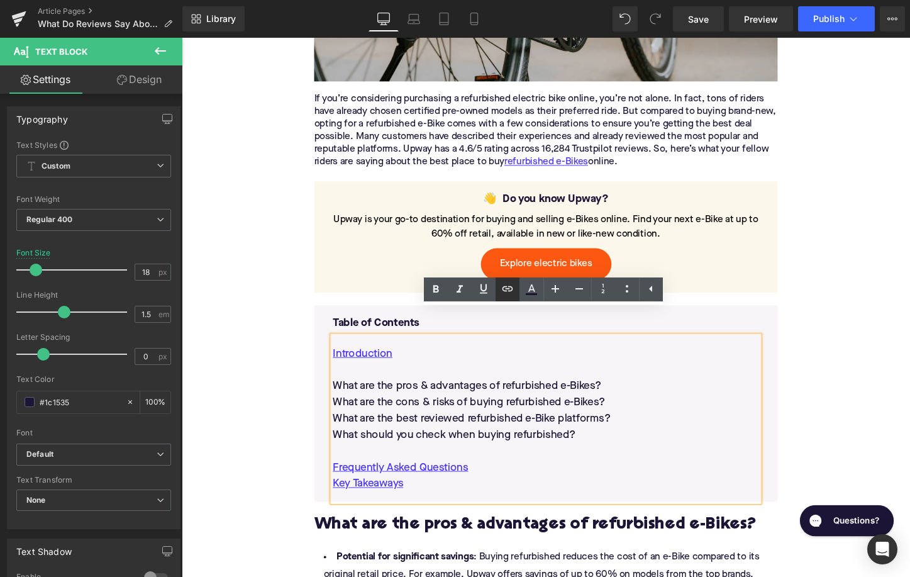
click at [506, 289] on icon at bounding box center [507, 288] width 15 height 15
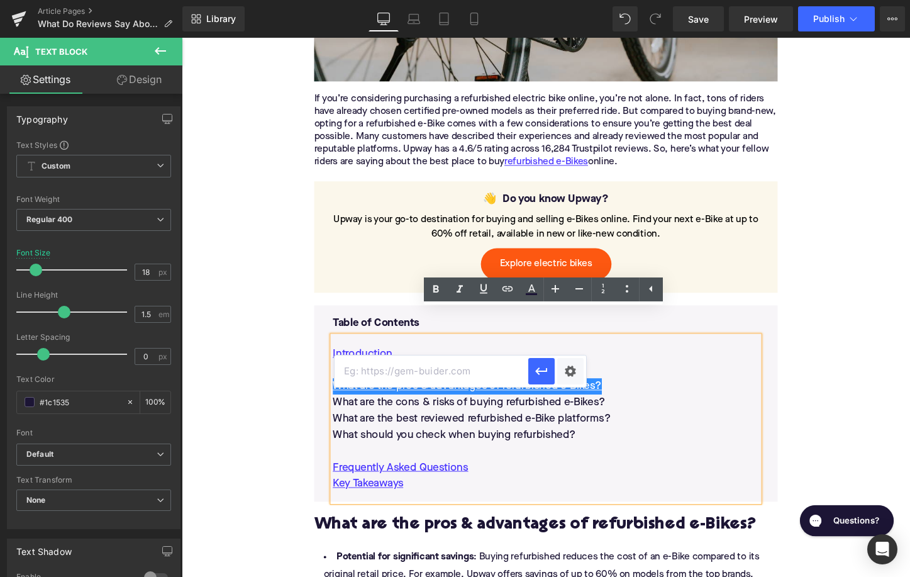
click at [471, 372] on input "text" at bounding box center [431, 370] width 194 height 31
paste input "#e-1730829349265"
type input "#e-1730829349265"
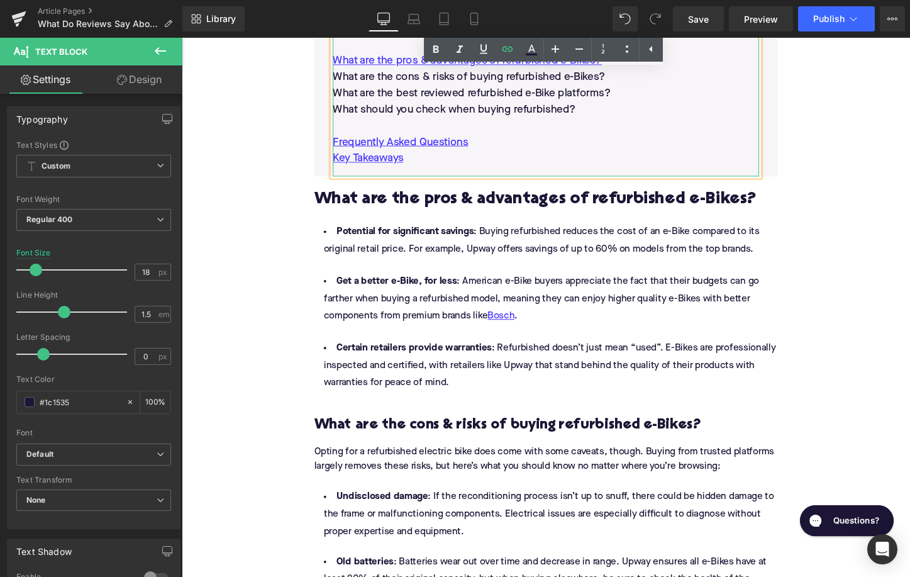
scroll to position [966, 0]
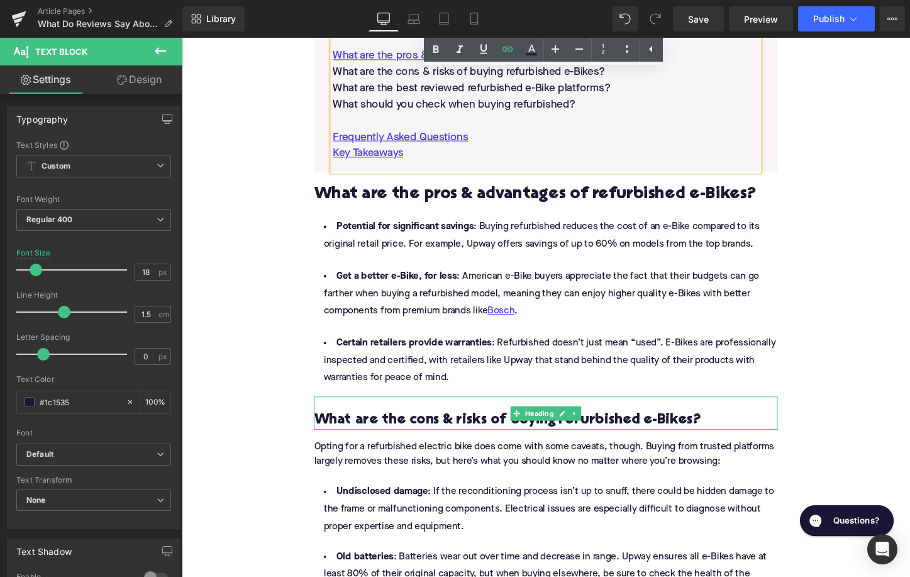
click at [456, 428] on h3 "What are the cons & risks of buying refurbished e-Bikes?" at bounding box center [562, 437] width 484 height 19
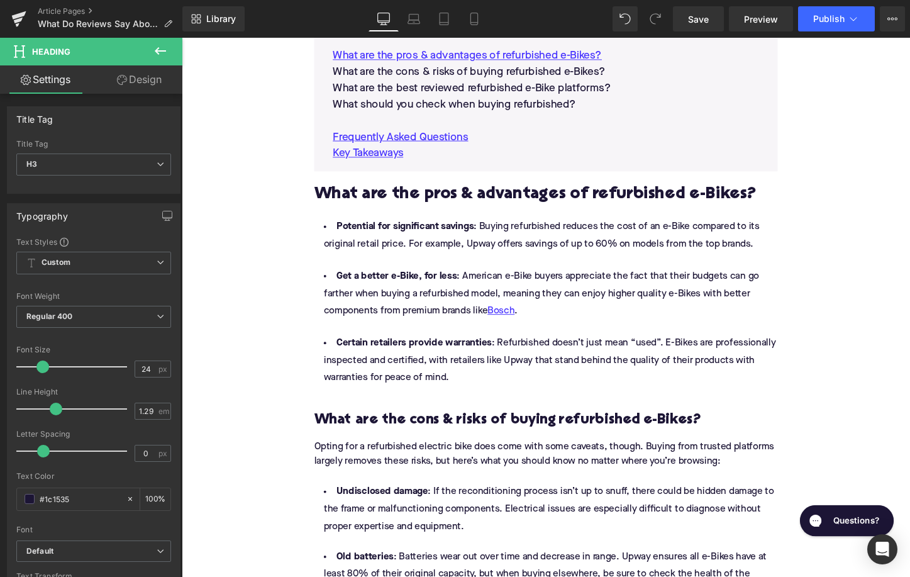
click at [119, 153] on div "Title Tag H3 H1 H2 H3 H4 H5 H6" at bounding box center [93, 165] width 155 height 50
click at [119, 165] on span "H3" at bounding box center [93, 164] width 155 height 22
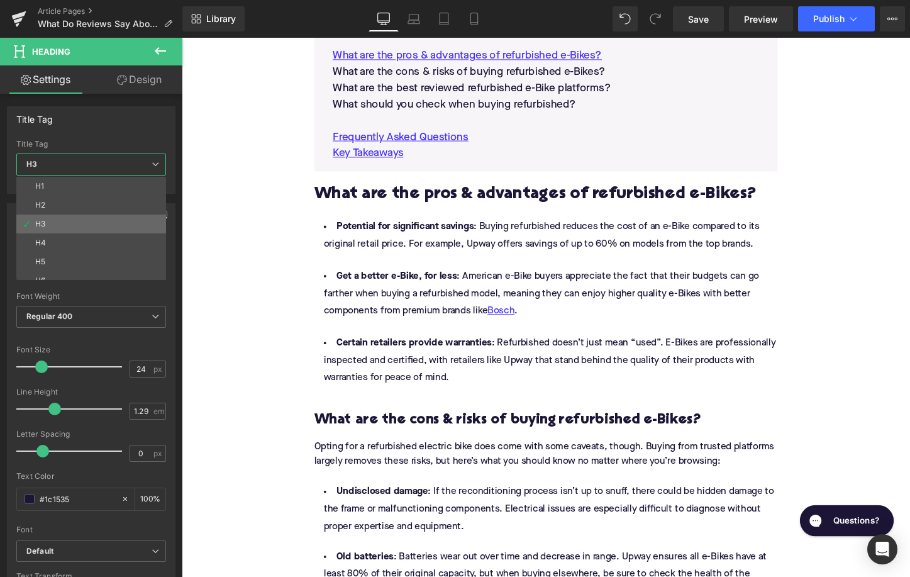
click at [120, 215] on li "H3" at bounding box center [93, 223] width 155 height 19
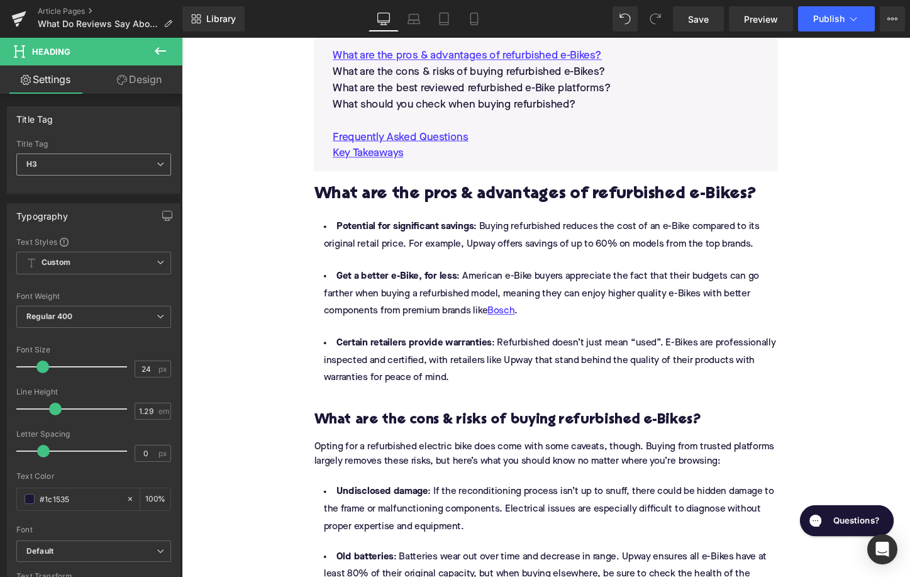
type input "100"
click at [120, 215] on div "Typography" at bounding box center [94, 216] width 172 height 24
click at [120, 171] on span "H3" at bounding box center [93, 164] width 155 height 22
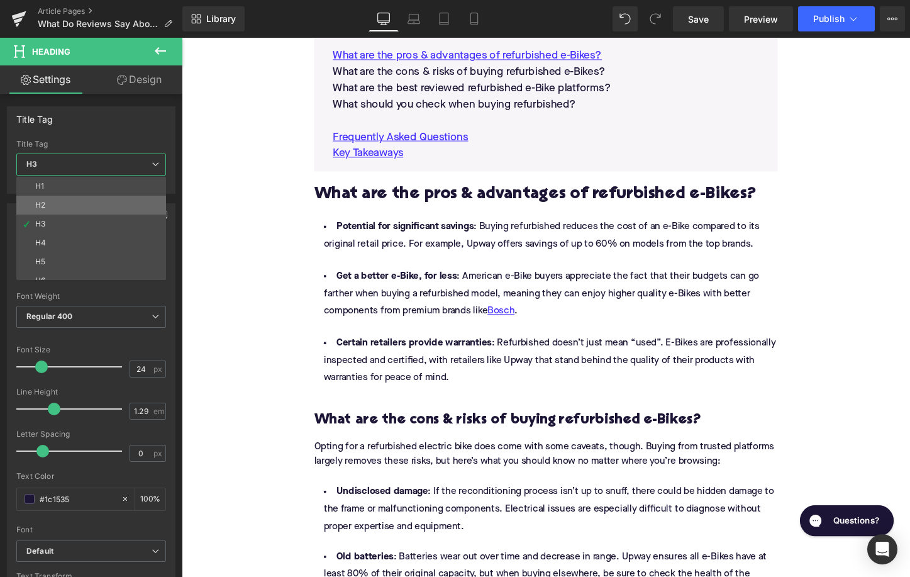
click at [117, 204] on li "H2" at bounding box center [93, 205] width 155 height 19
type input "28"
type input "1.11"
type input "100"
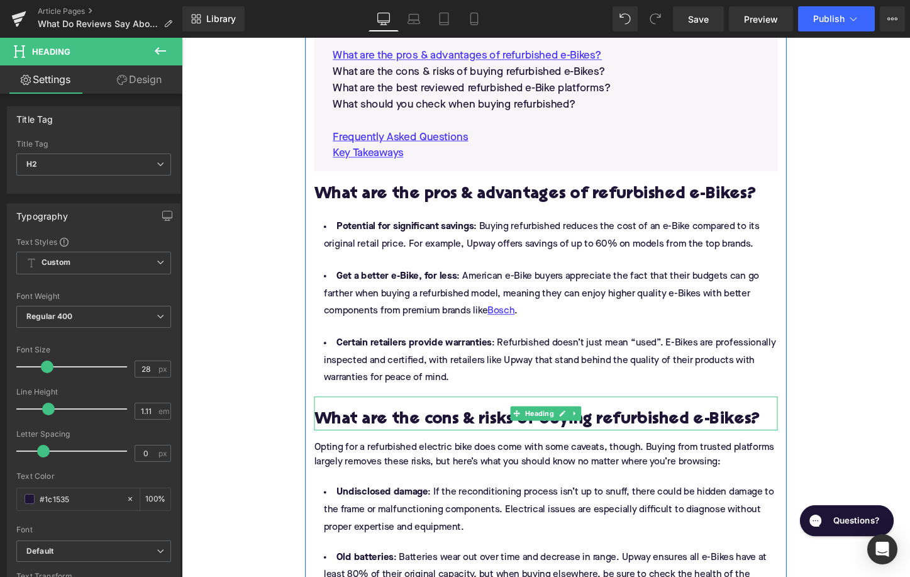
click at [432, 428] on h2 "What are the cons & risks of buying refurbished e-Bikes?" at bounding box center [562, 437] width 484 height 19
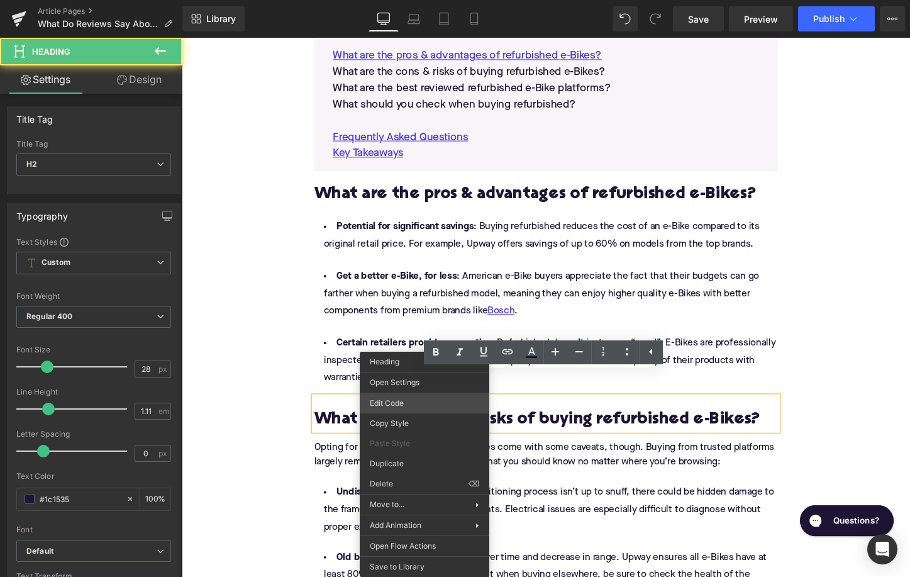
click at [419, 0] on div "Accordion You are previewing how the will restyle your page. You can not edit E…" at bounding box center [455, 0] width 910 height 0
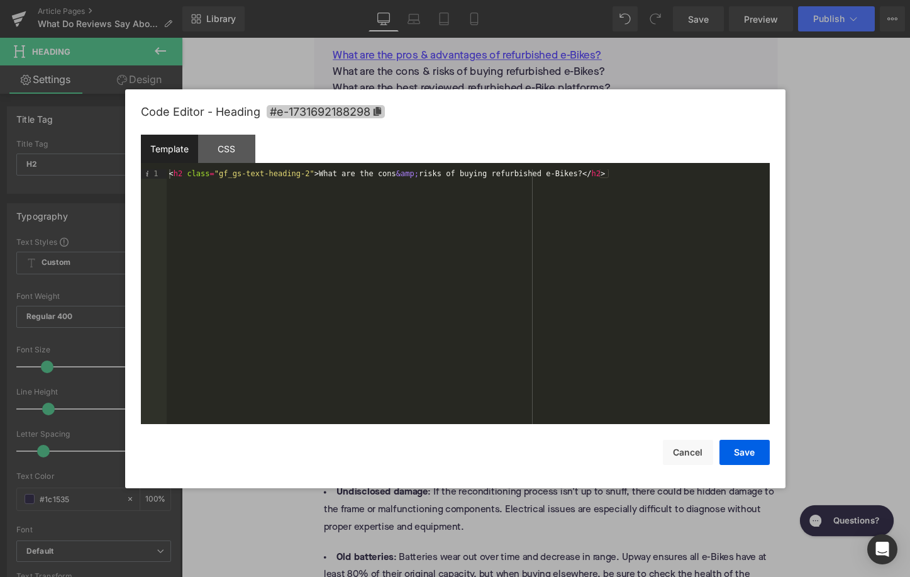
click at [337, 113] on span "#e-1731692188298" at bounding box center [326, 111] width 118 height 13
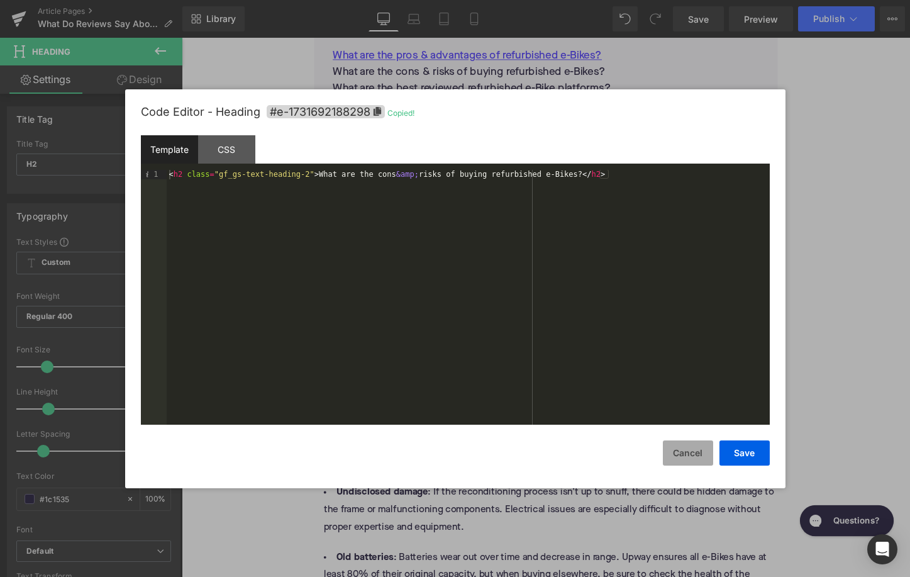
click at [692, 458] on button "Cancel" at bounding box center [688, 452] width 50 height 25
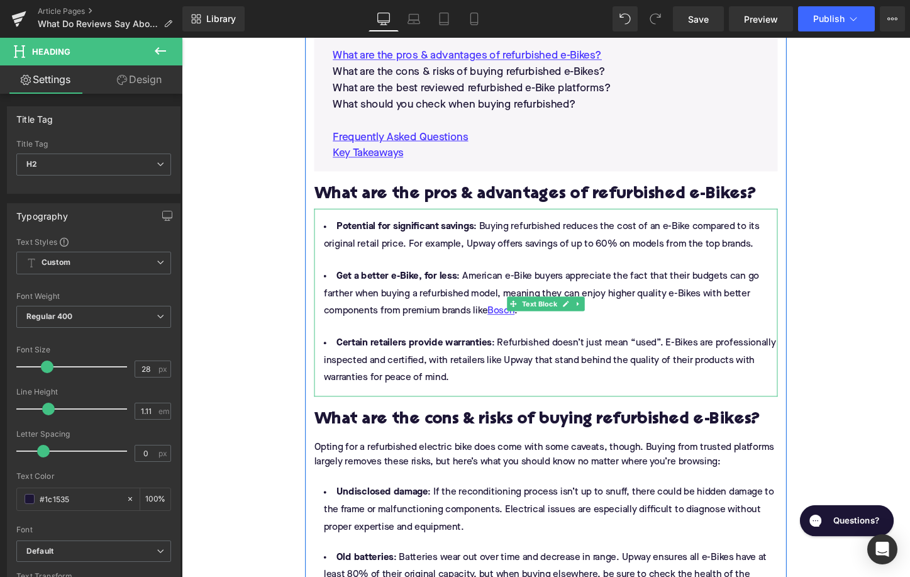
scroll to position [623, 0]
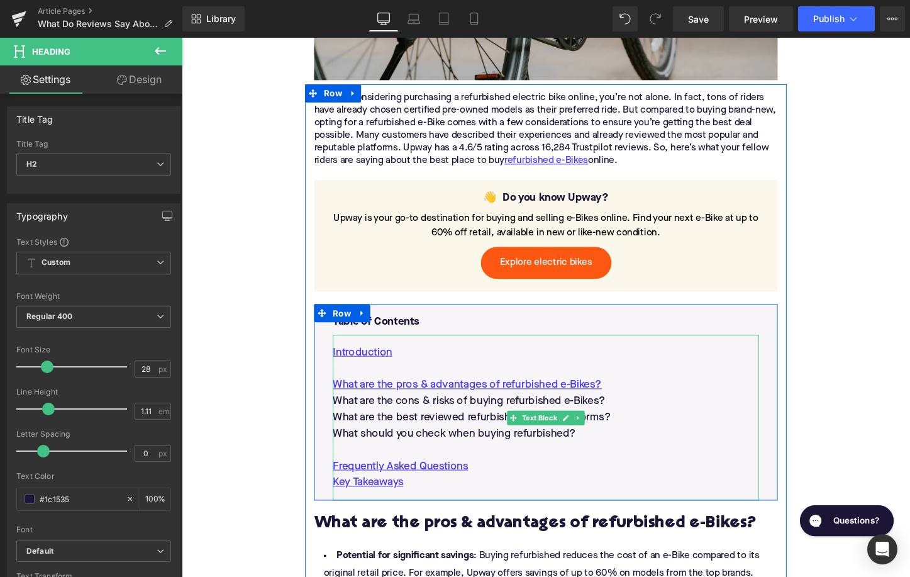
click at [521, 409] on p "What are the cons & risks of buying refurbished e-Bikes?" at bounding box center [561, 417] width 445 height 17
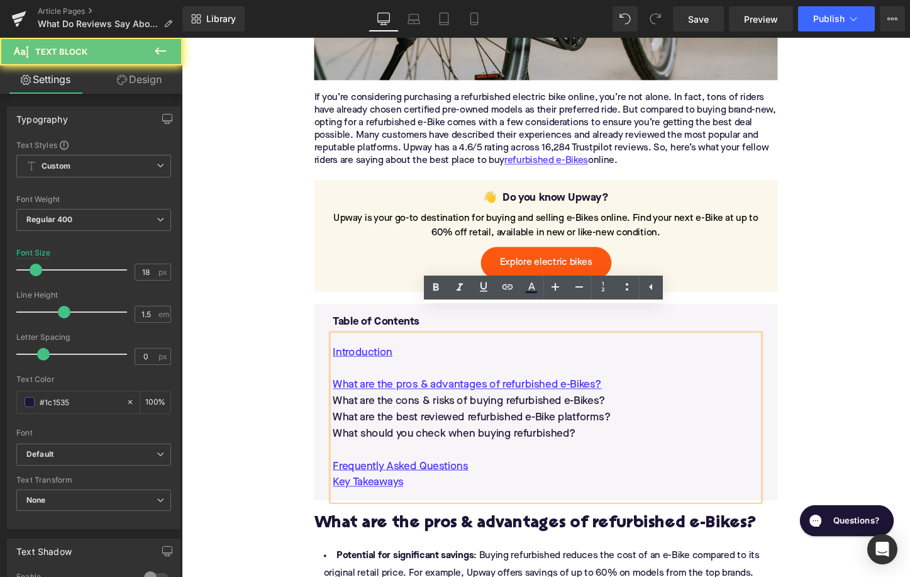
click at [516, 409] on p "What are the cons & risks of buying refurbished e-Bikes?" at bounding box center [561, 417] width 445 height 17
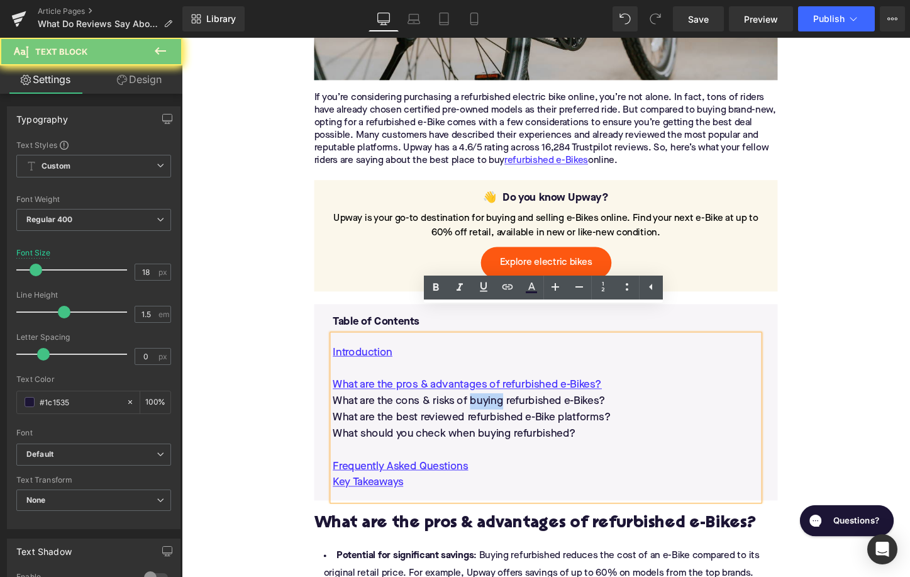
click at [516, 409] on p "What are the cons & risks of buying refurbished e-Bikes?" at bounding box center [561, 417] width 445 height 17
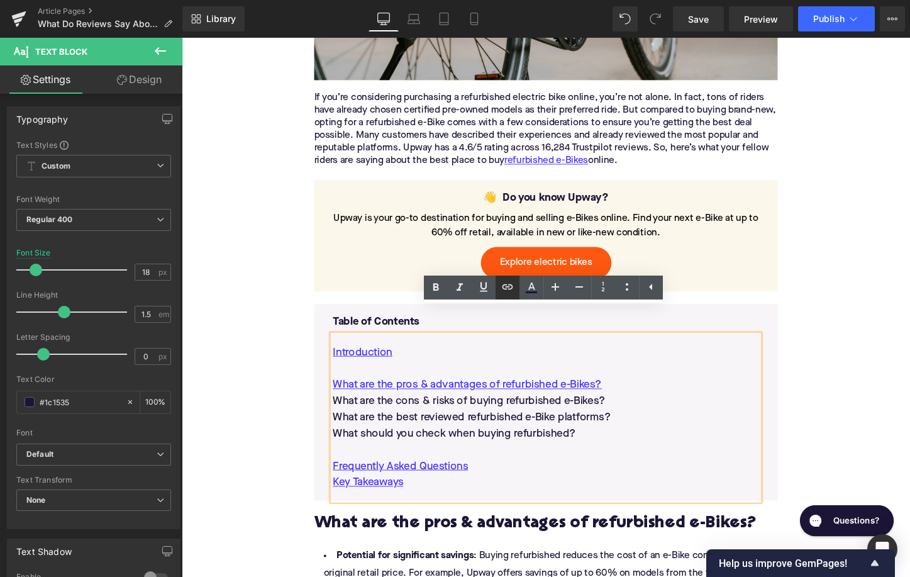
click at [504, 291] on icon at bounding box center [507, 286] width 15 height 15
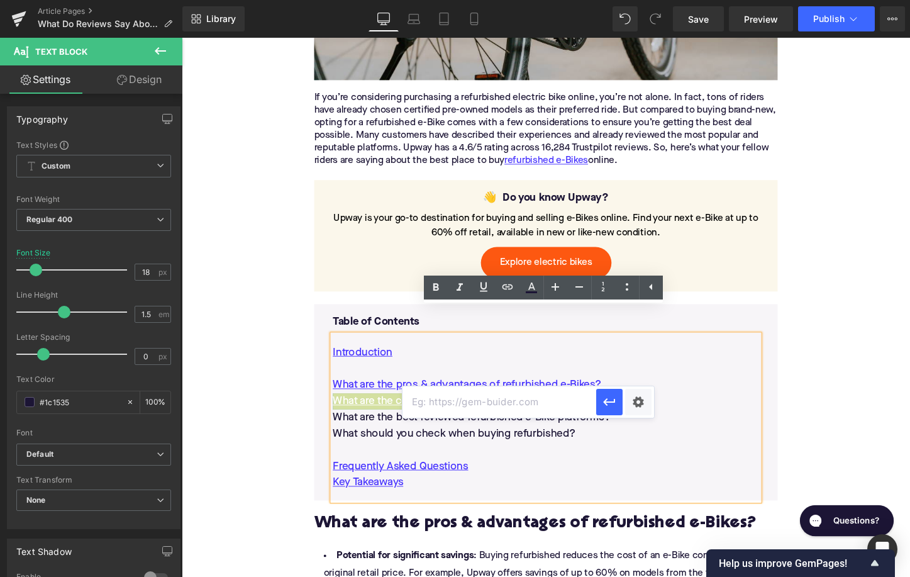
click at [491, 395] on input "text" at bounding box center [499, 401] width 194 height 31
paste input "#e-1731692188298"
type input "#e-1731692188298"
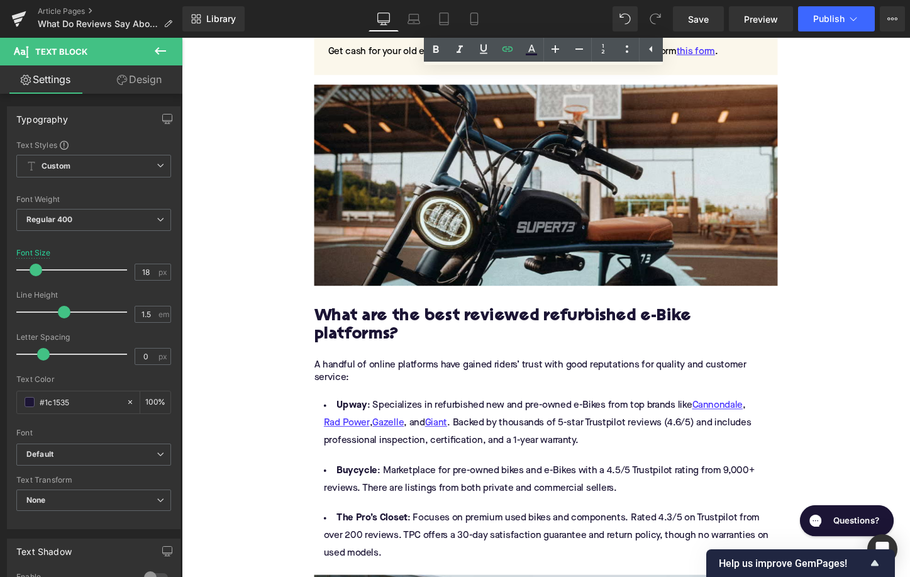
scroll to position [1672, 0]
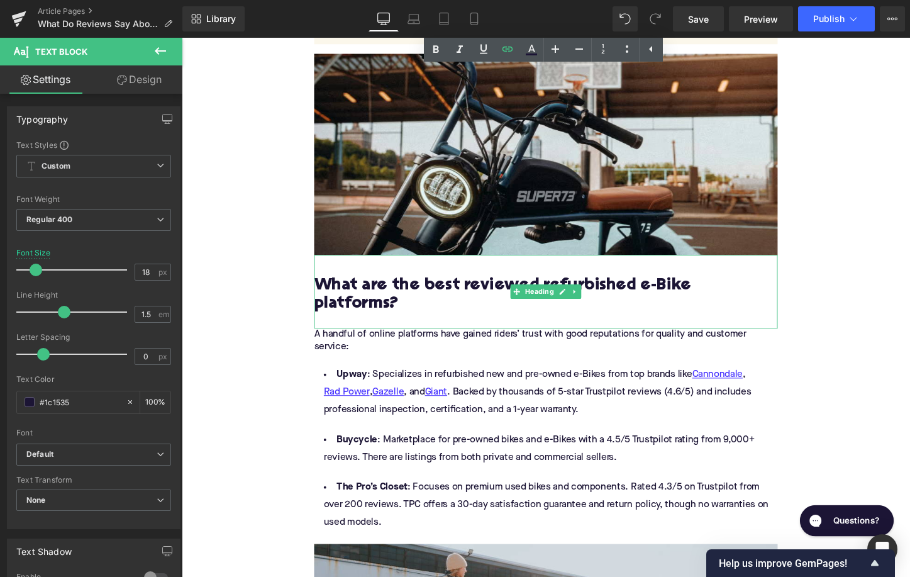
click at [482, 287] on h2 "What are the best reviewed refurbished e-Bike platforms?" at bounding box center [562, 306] width 484 height 39
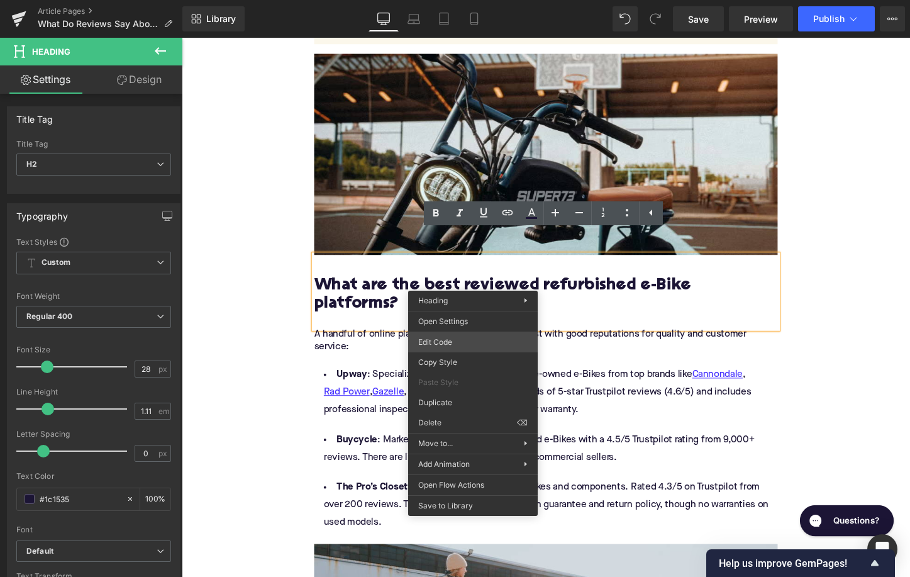
click at [458, 0] on div "Accordion You are previewing how the will restyle your page. You can not edit E…" at bounding box center [455, 0] width 910 height 0
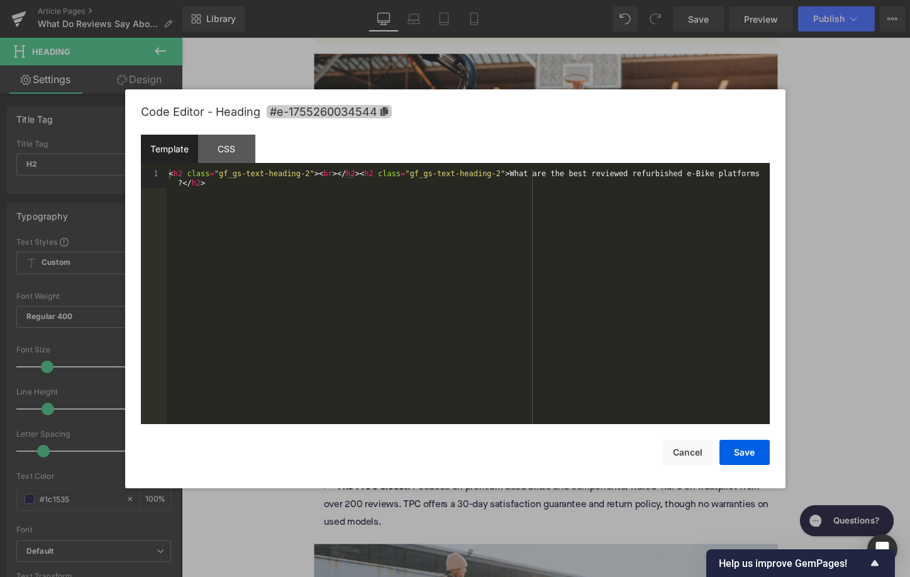
click at [355, 116] on span "#e-1755260034544" at bounding box center [329, 111] width 125 height 13
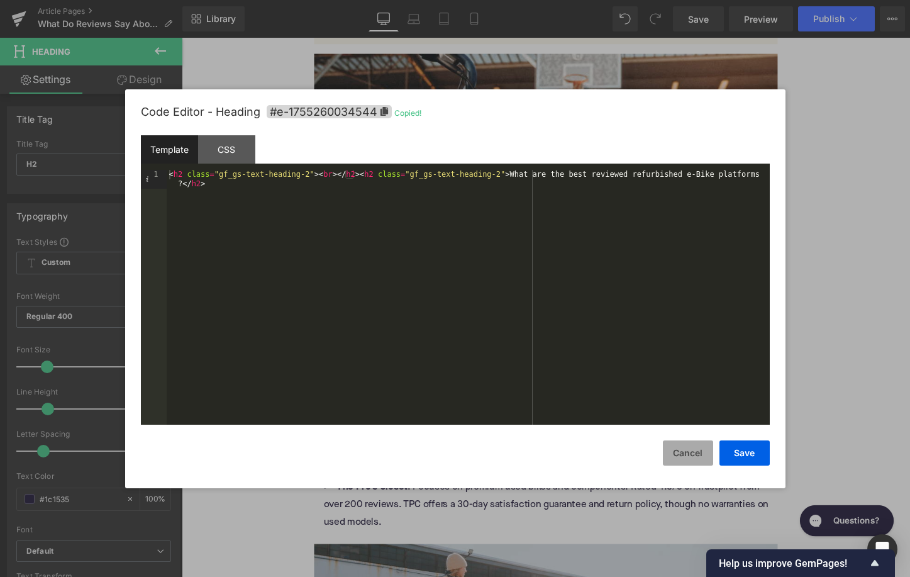
click at [692, 452] on button "Cancel" at bounding box center [688, 452] width 50 height 25
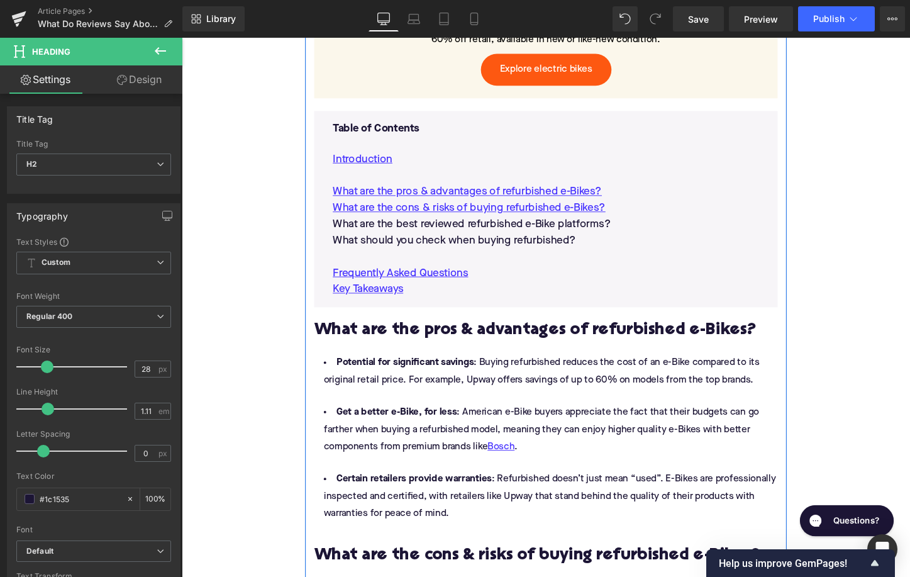
scroll to position [823, 0]
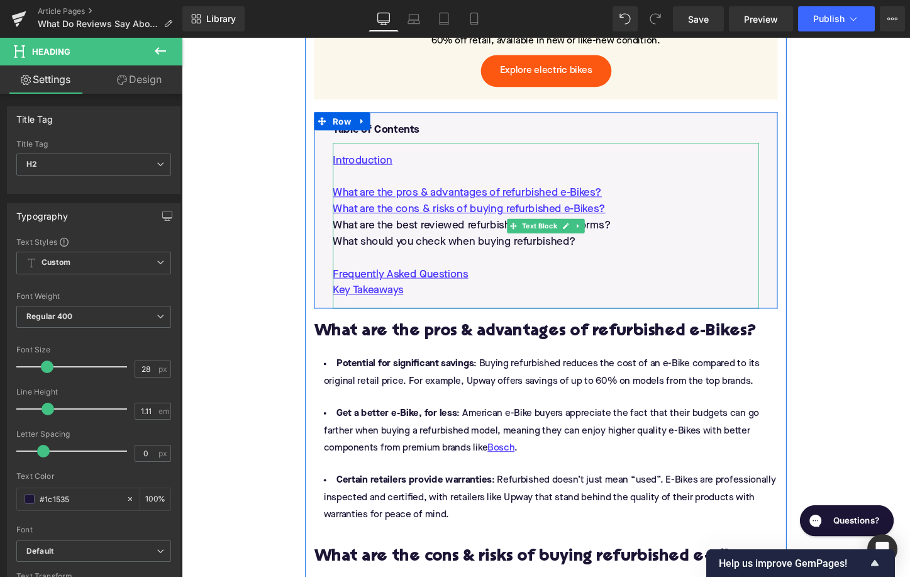
click at [441, 226] on p "What are the best reviewed refurbished e-Bike platforms?" at bounding box center [561, 234] width 445 height 17
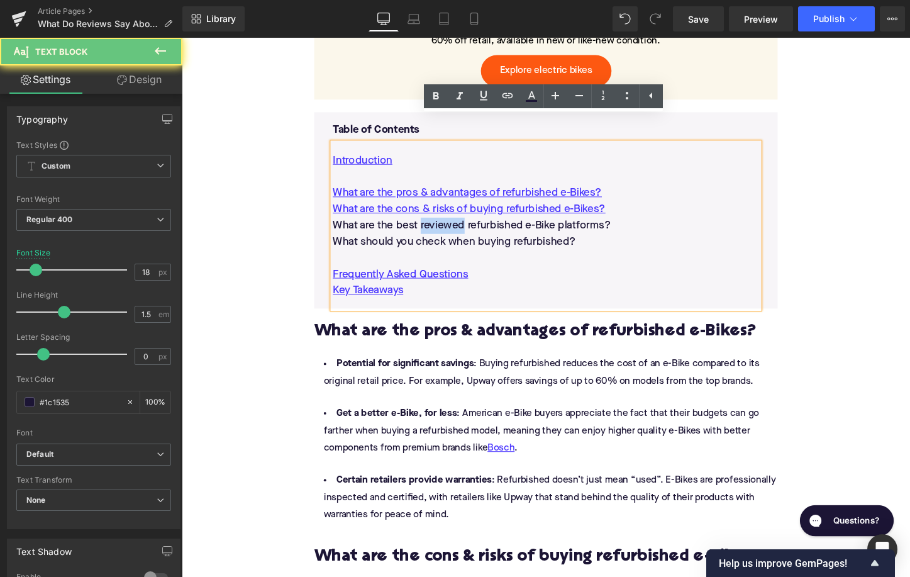
click at [441, 226] on p "What are the best reviewed refurbished e-Bike platforms?" at bounding box center [561, 234] width 445 height 17
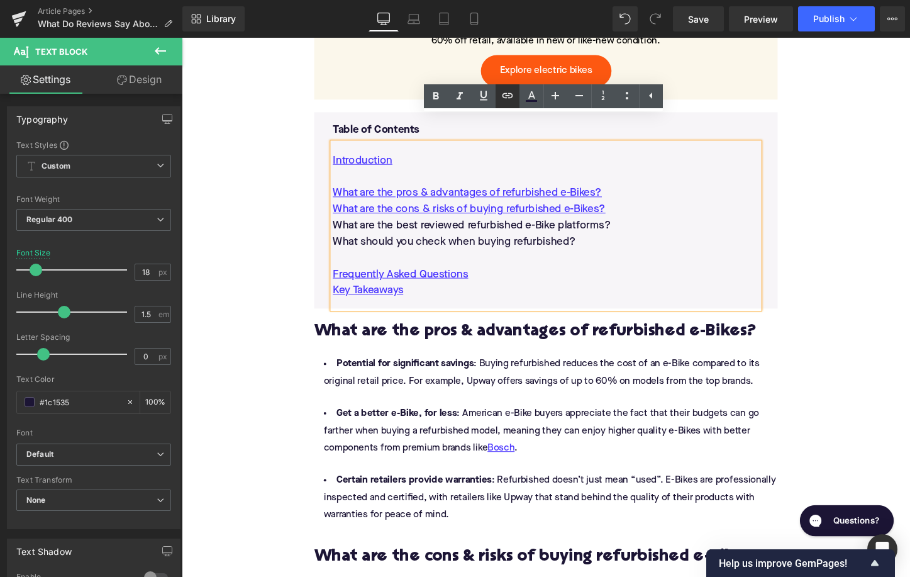
click at [510, 92] on icon at bounding box center [507, 95] width 15 height 15
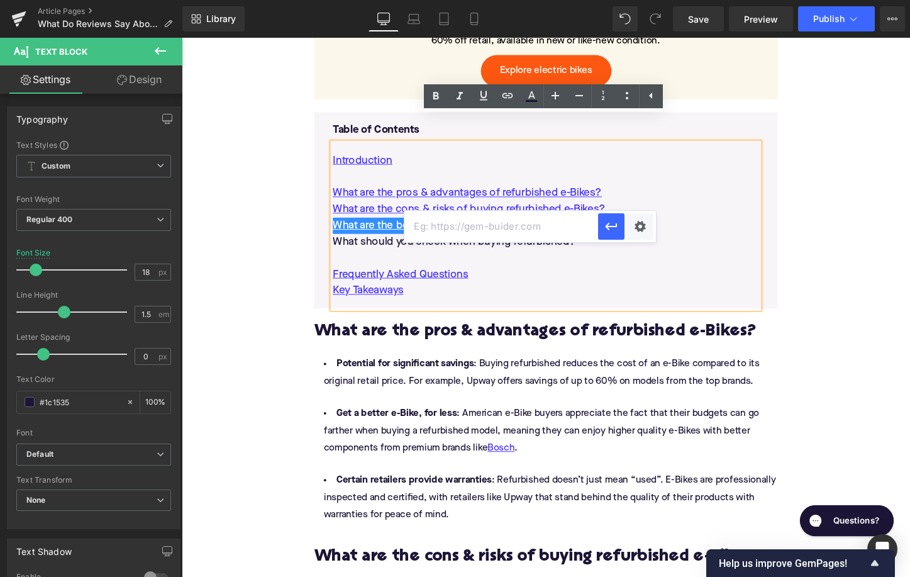
click at [500, 213] on input "text" at bounding box center [501, 226] width 194 height 31
paste input "#e-1755260034544"
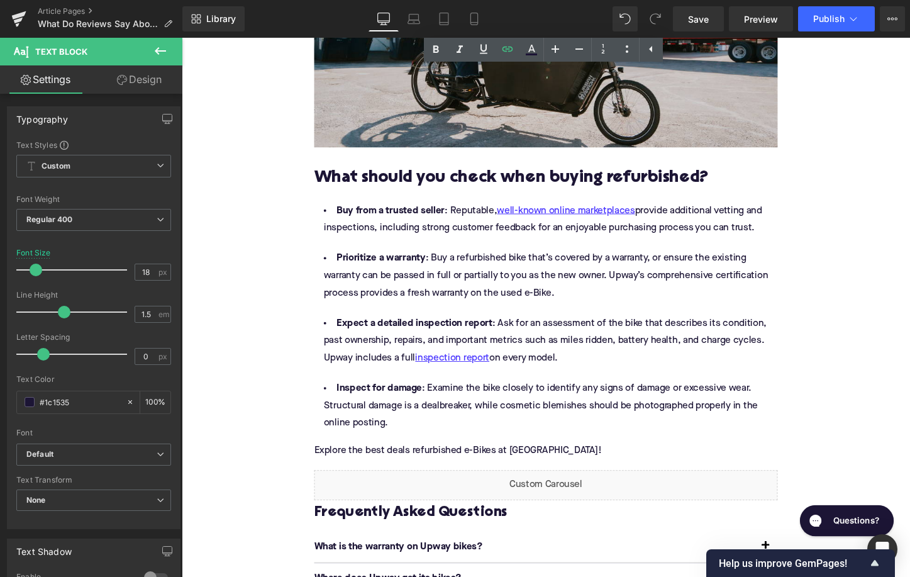
scroll to position [2290, 0]
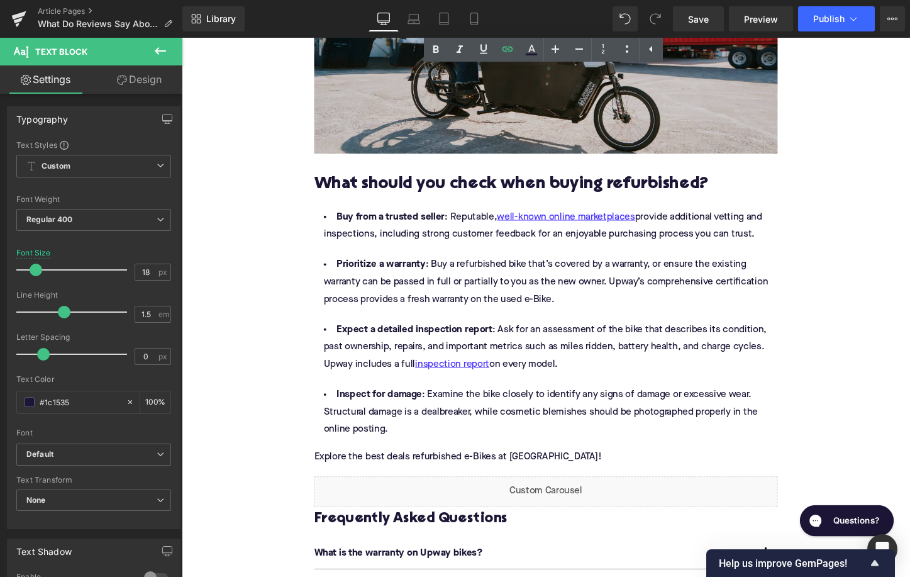
click at [463, 181] on h2 "What should you check when buying refurbished?" at bounding box center [562, 190] width 484 height 19
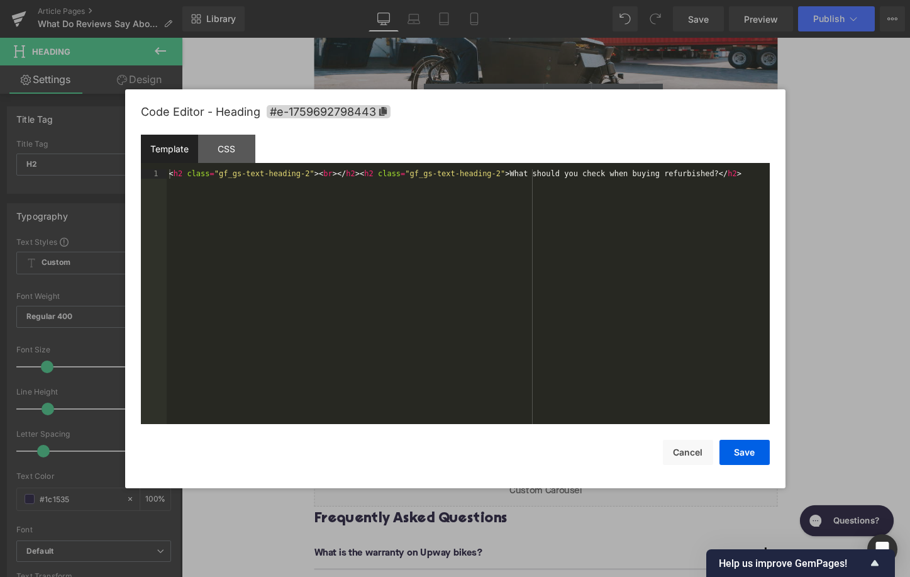
click at [450, 0] on div "Accordion You are previewing how the will restyle your page. You can not edit E…" at bounding box center [455, 0] width 910 height 0
click at [350, 109] on span "#e-1759692798443" at bounding box center [329, 111] width 124 height 13
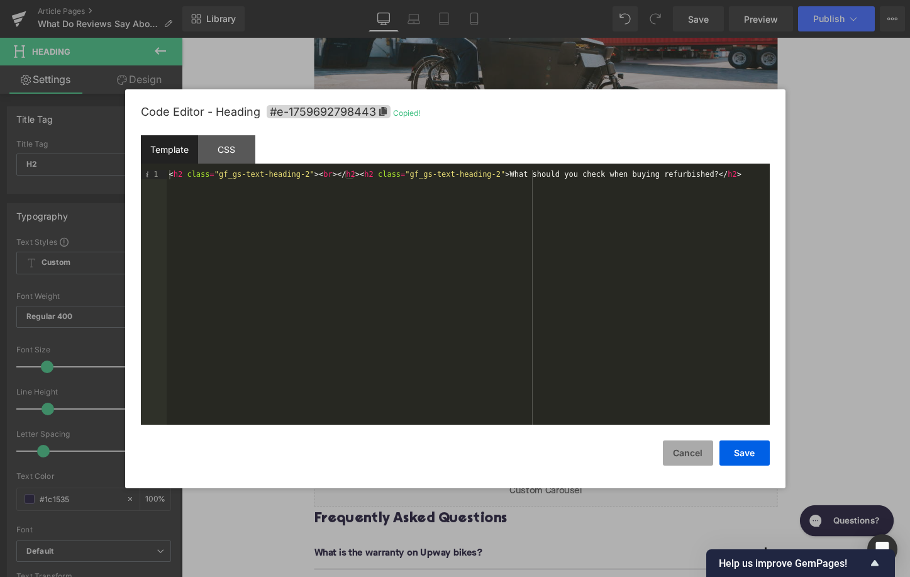
click at [678, 448] on button "Cancel" at bounding box center [688, 452] width 50 height 25
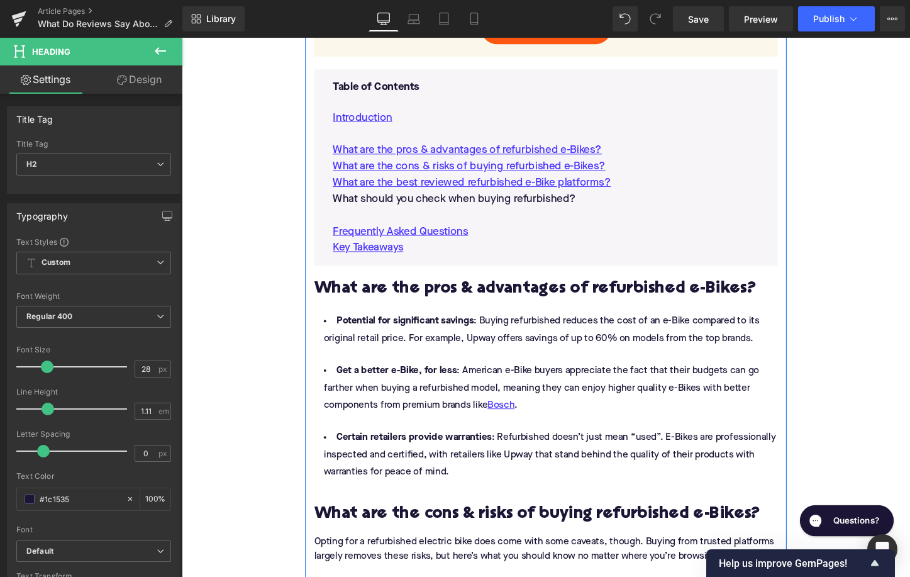
scroll to position [842, 0]
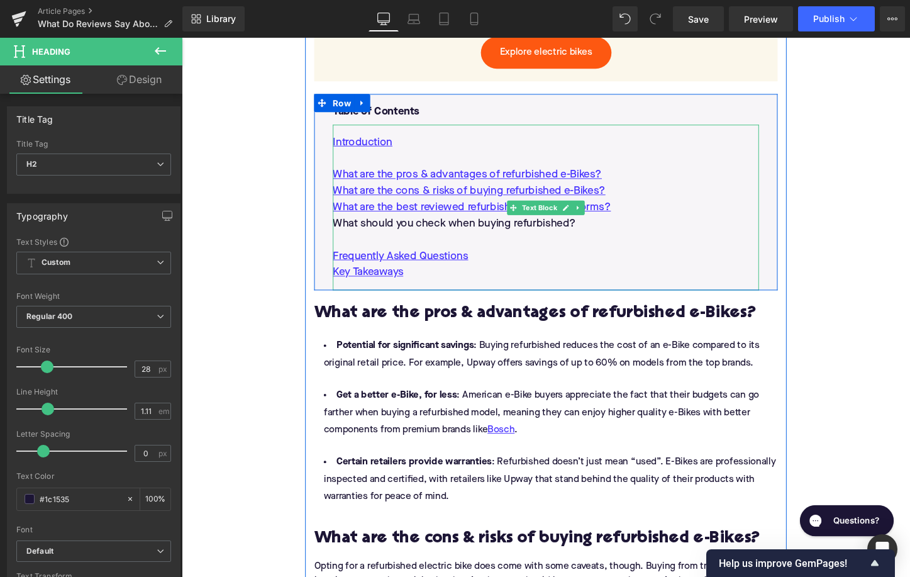
click at [485, 223] on p "What should you check when buying refurbished?" at bounding box center [561, 231] width 445 height 17
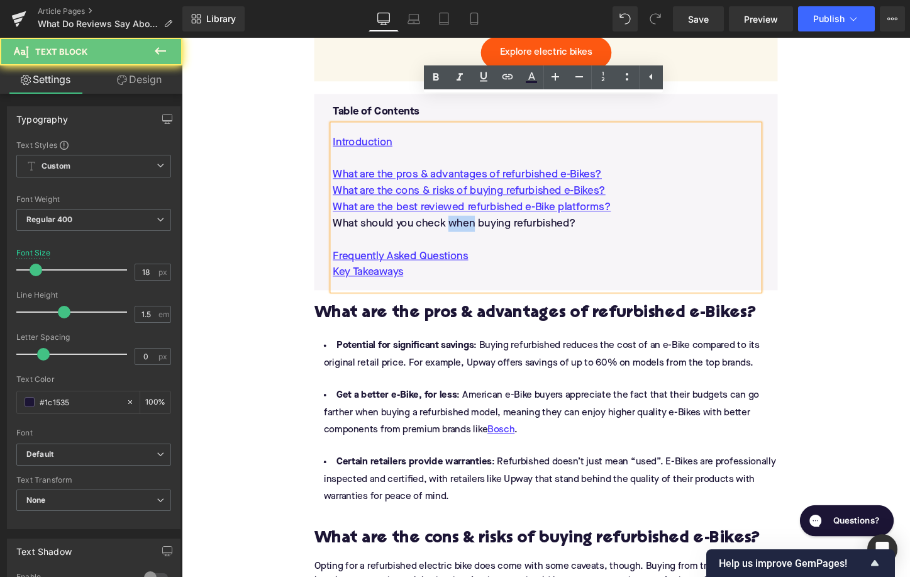
click at [485, 223] on p "What should you check when buying refurbished?" at bounding box center [561, 231] width 445 height 17
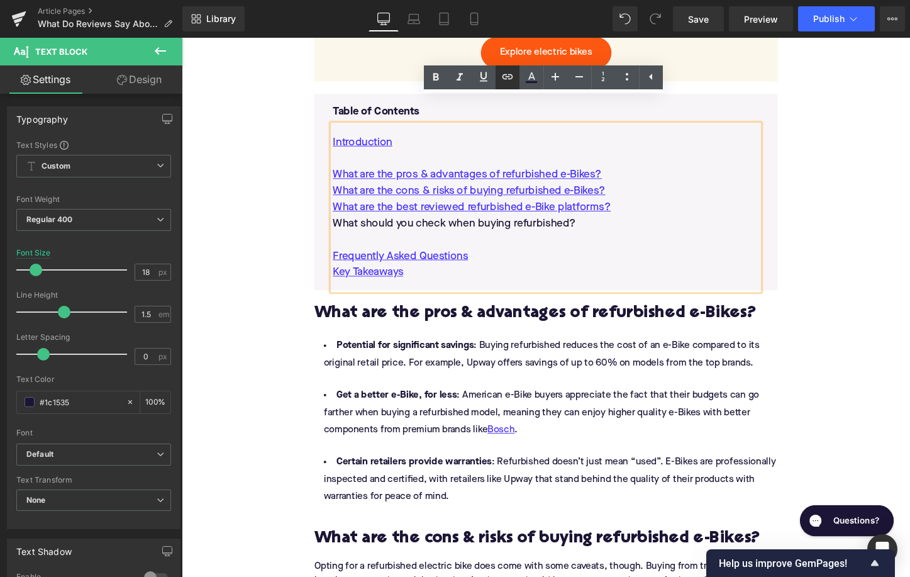
click at [507, 73] on icon at bounding box center [507, 76] width 15 height 15
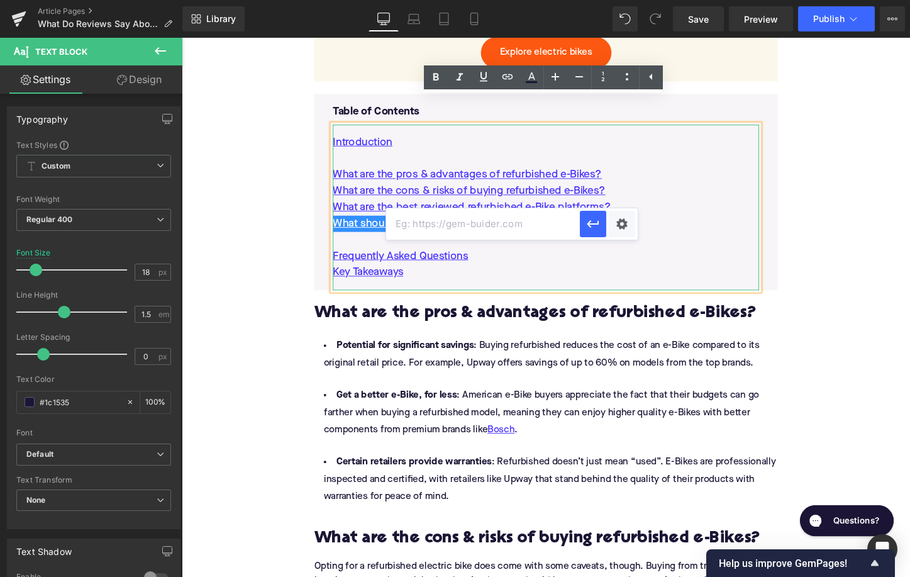
click at [492, 223] on input "text" at bounding box center [483, 223] width 194 height 31
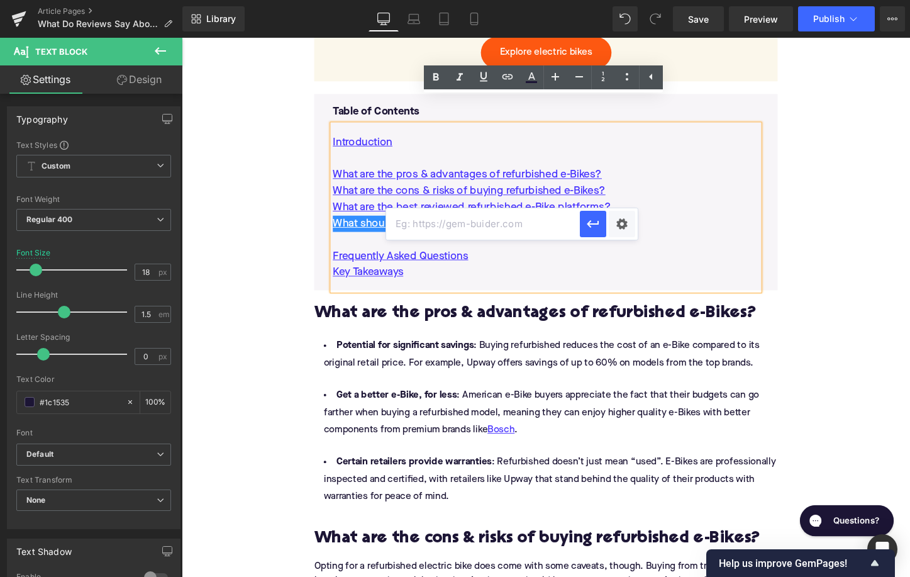
paste input "#e-1759692798443"
type input "#e-1759692798443"
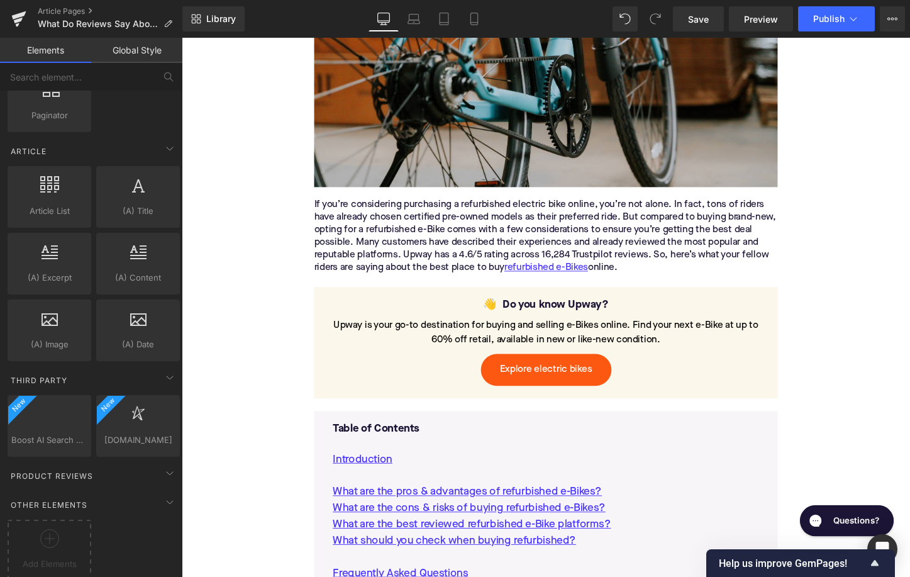
scroll to position [453, 0]
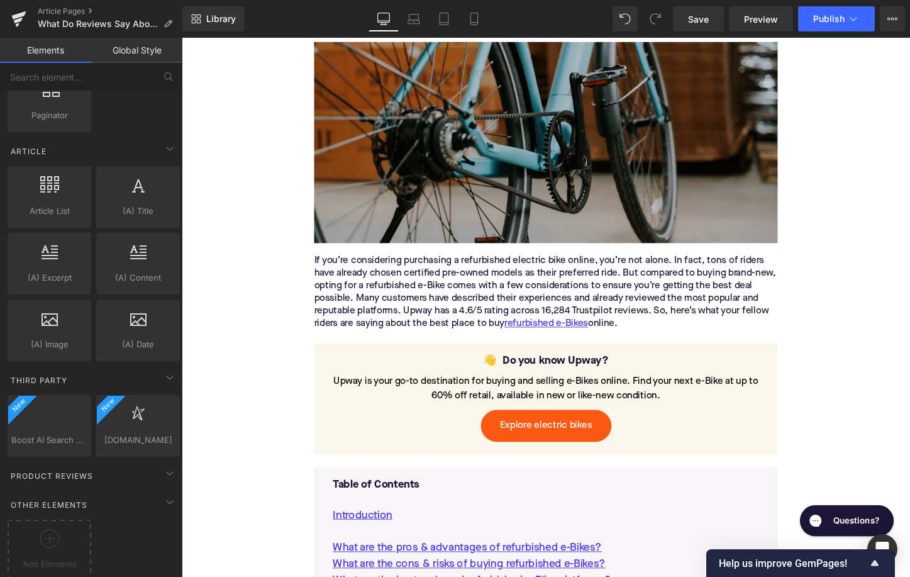
click at [456, 144] on img at bounding box center [562, 147] width 484 height 210
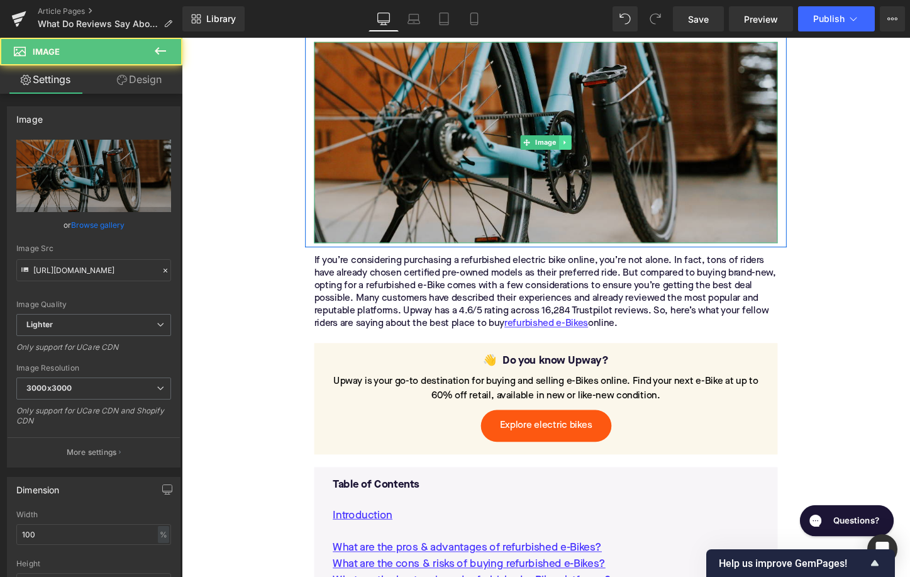
click at [578, 140] on link at bounding box center [581, 147] width 13 height 15
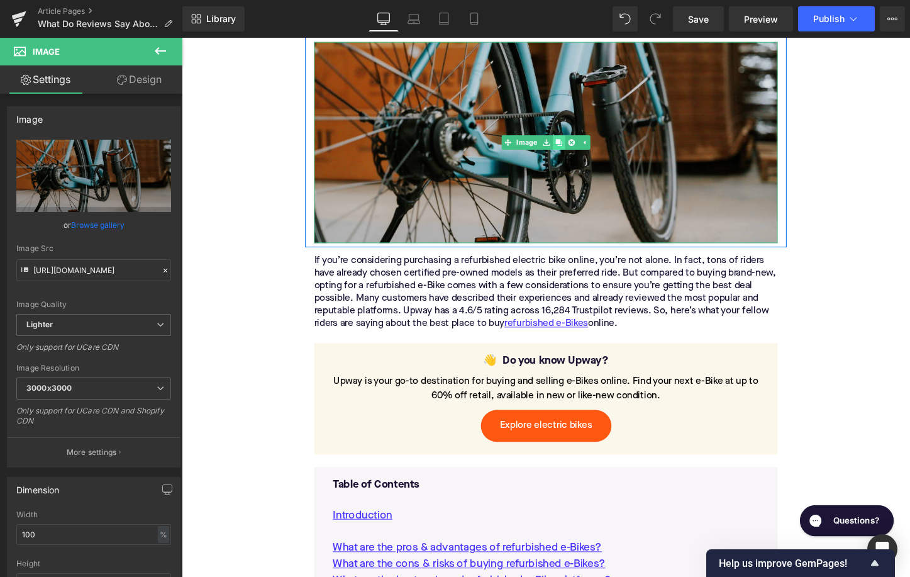
click at [578, 143] on icon at bounding box center [575, 147] width 7 height 8
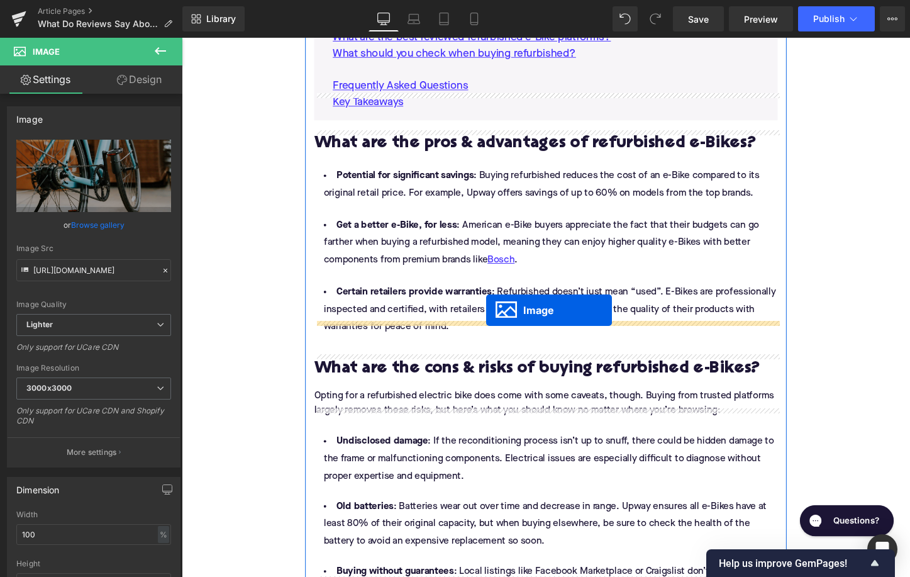
drag, startPoint x: 542, startPoint y: 328, endPoint x: 500, endPoint y: 323, distance: 42.5
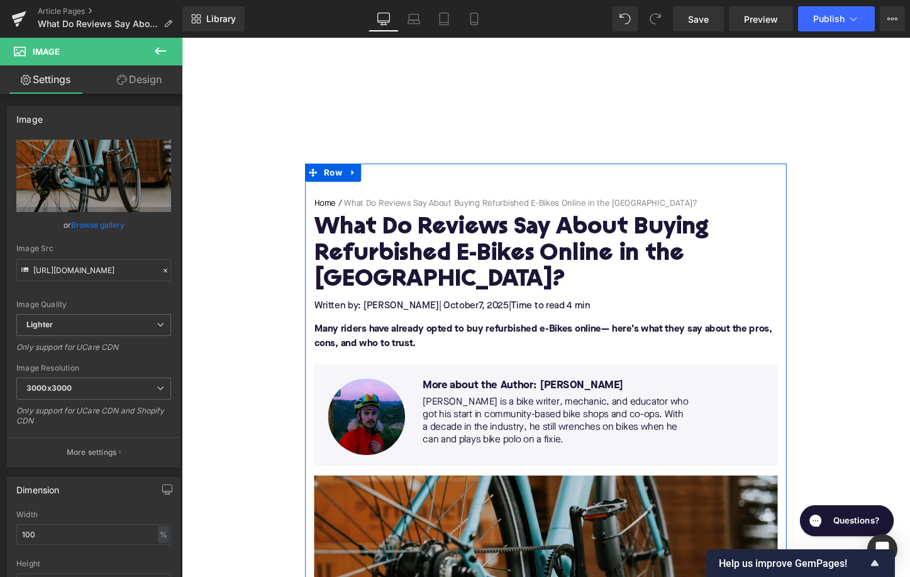
scroll to position [339, 0]
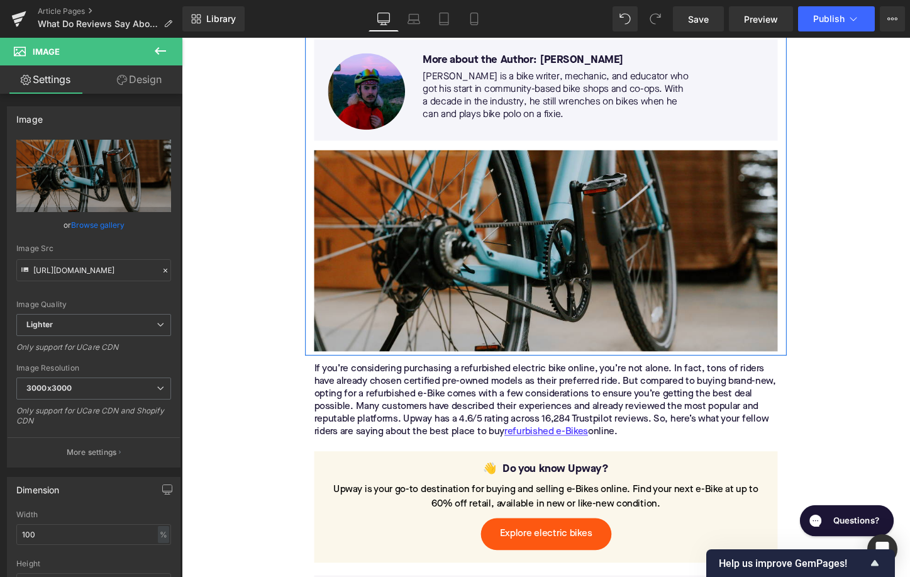
click at [488, 293] on img at bounding box center [562, 260] width 484 height 210
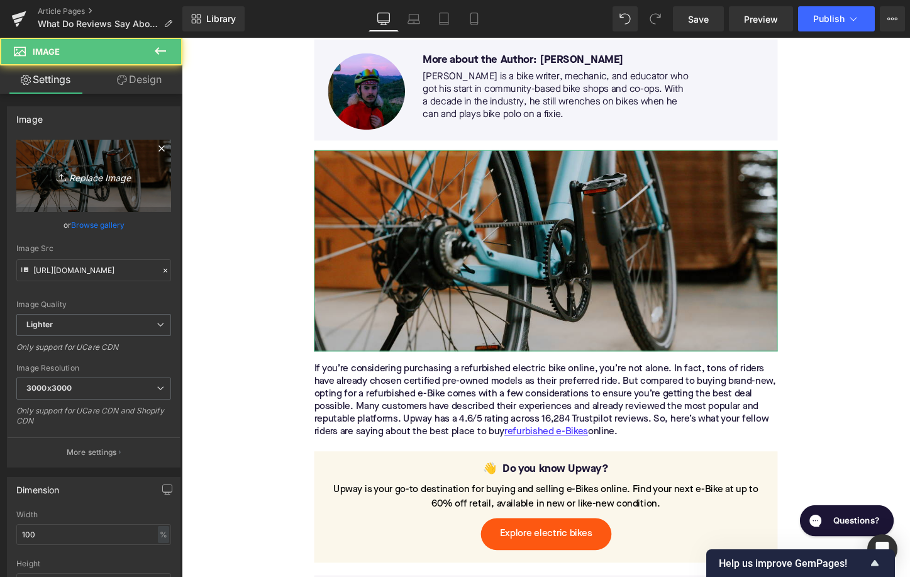
click at [87, 174] on icon "Replace Image" at bounding box center [93, 176] width 101 height 16
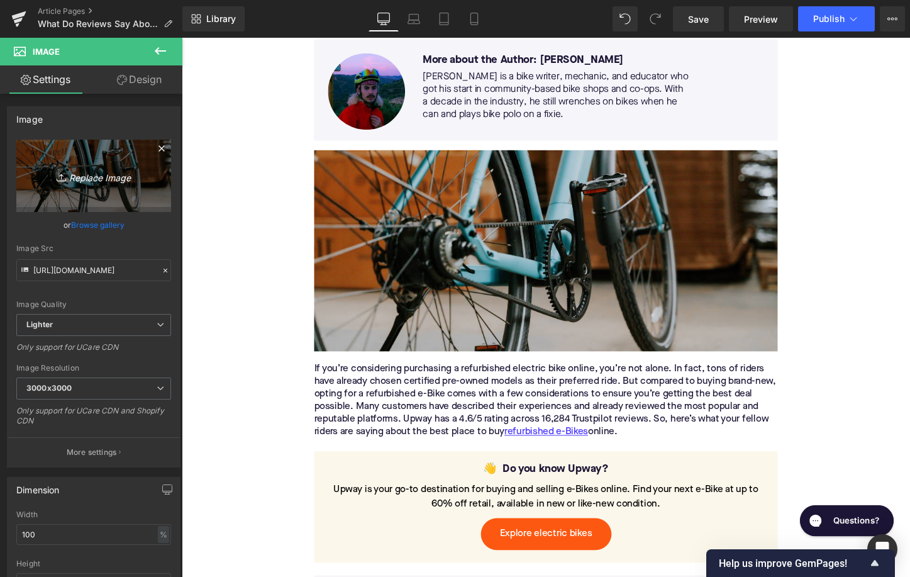
type input "C:\fakepath\Remy's Copy Pt. 2(66).png"
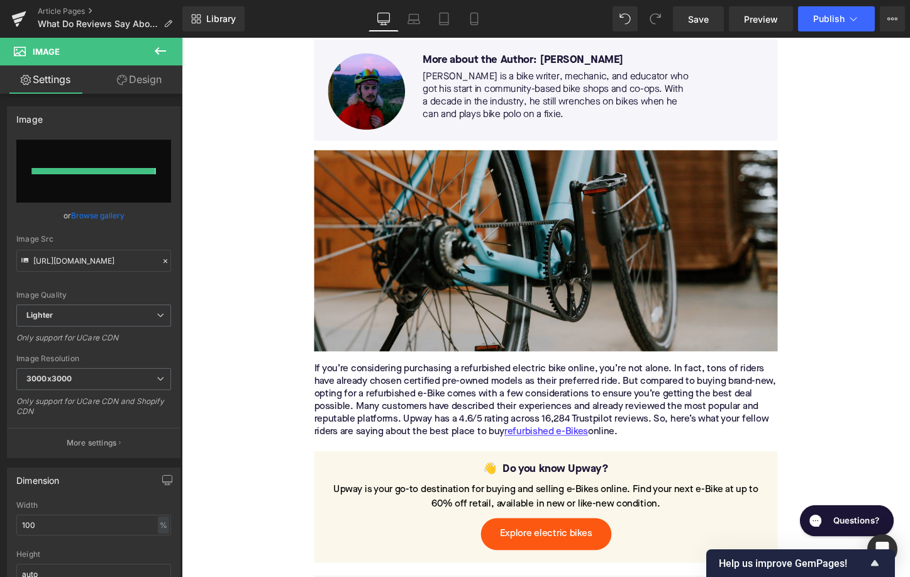
type input "https://ucarecdn.com/7588742b-9e4b-410e-902b-f2cfc4b49494/-/format/auto/-/previ…"
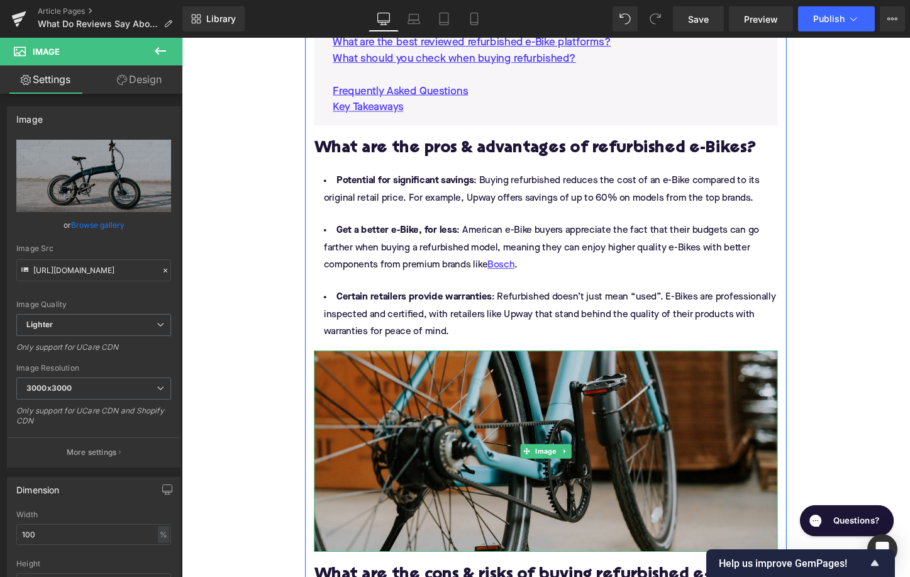
scroll to position [1044, 0]
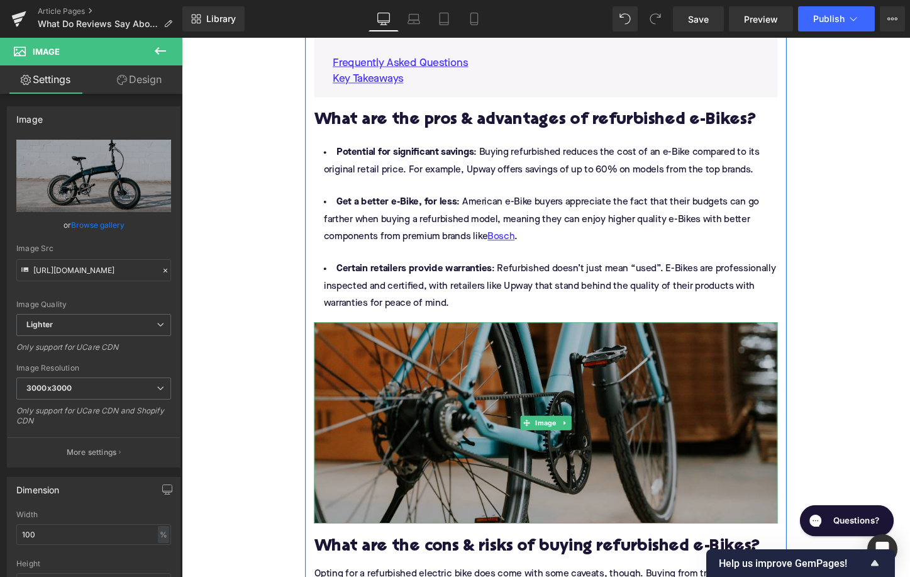
click at [387, 391] on img at bounding box center [562, 440] width 484 height 210
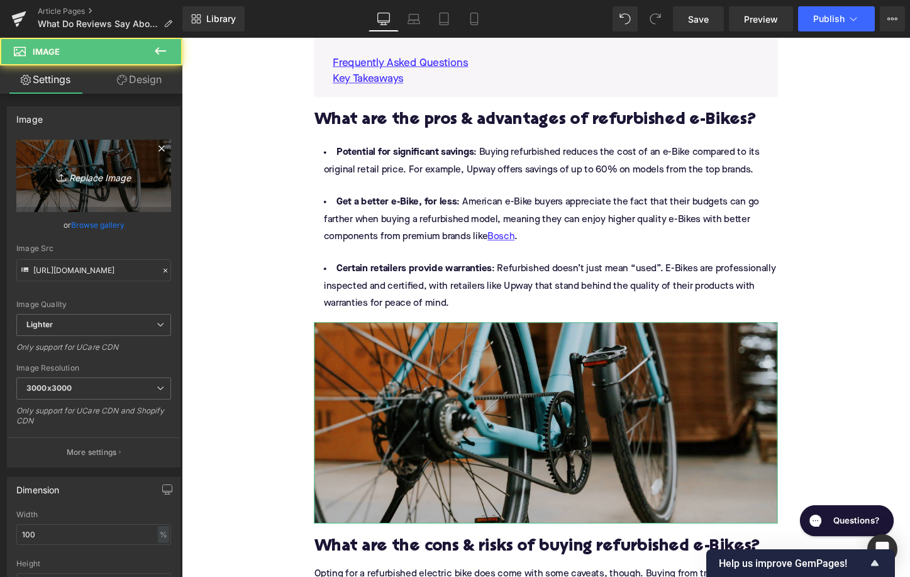
click at [74, 166] on link "Replace Image" at bounding box center [93, 176] width 155 height 72
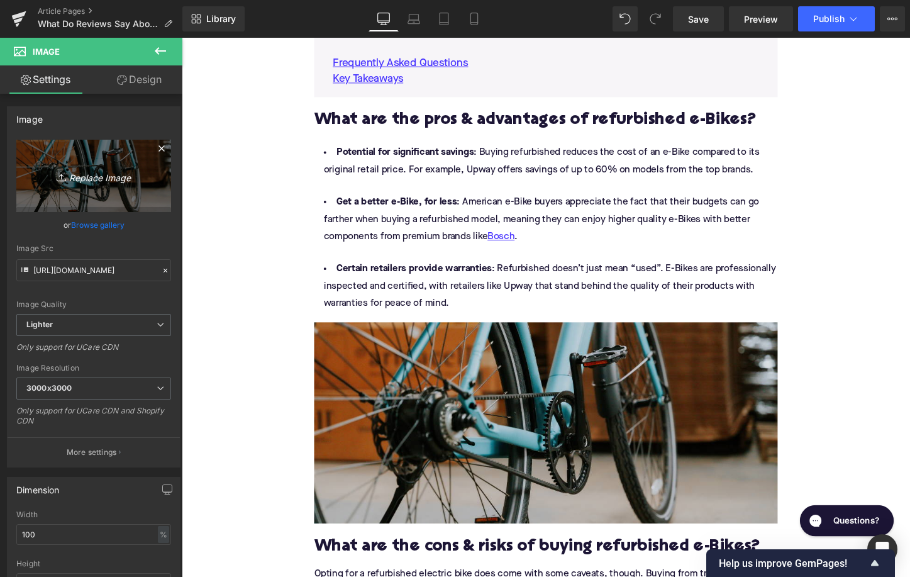
type input "C:\fakepath\Remy's Copy Pt. 2(68).png"
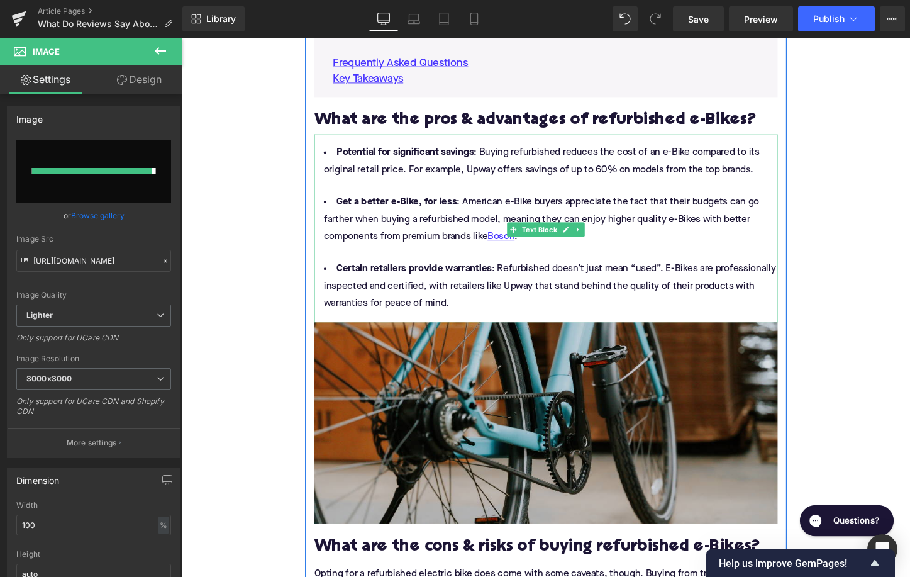
type input "https://ucarecdn.com/4315afbb-bb4d-468f-9f75-6c46d9b6b9e0/-/format/auto/-/previ…"
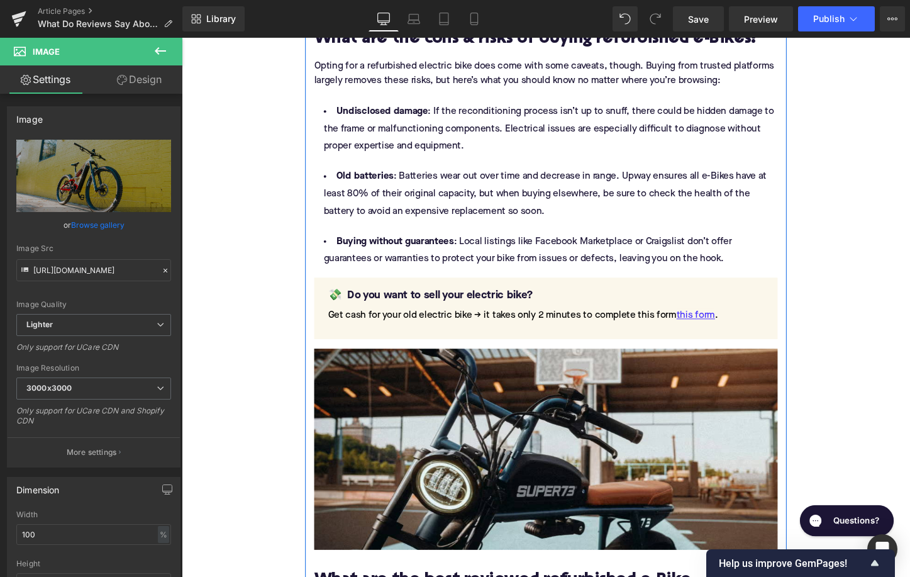
scroll to position [1709, 0]
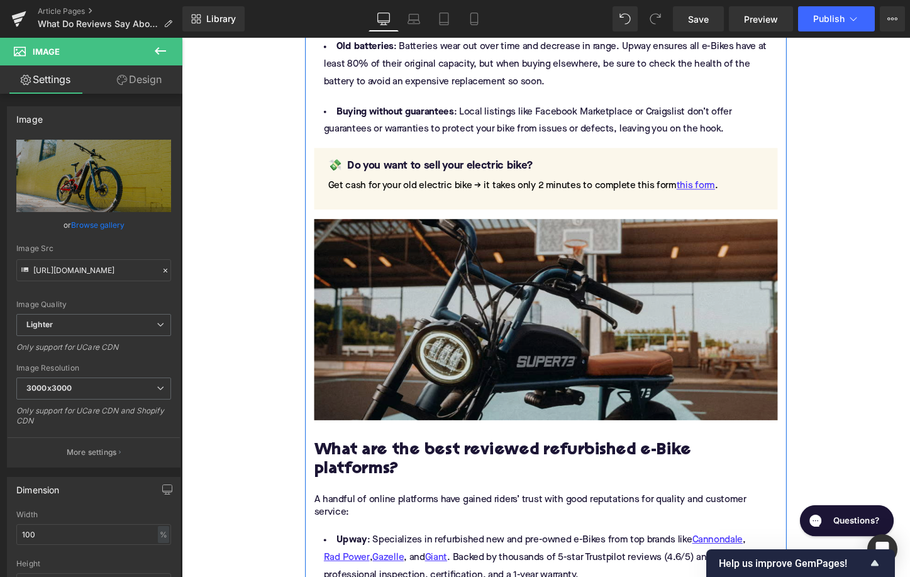
click at [468, 281] on img at bounding box center [562, 332] width 484 height 210
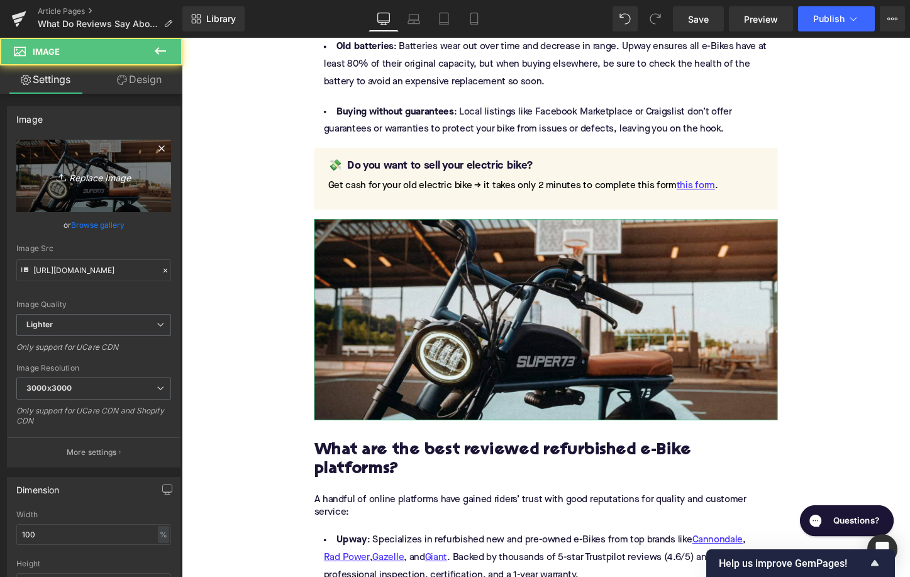
click at [115, 189] on link "Replace Image" at bounding box center [93, 176] width 155 height 72
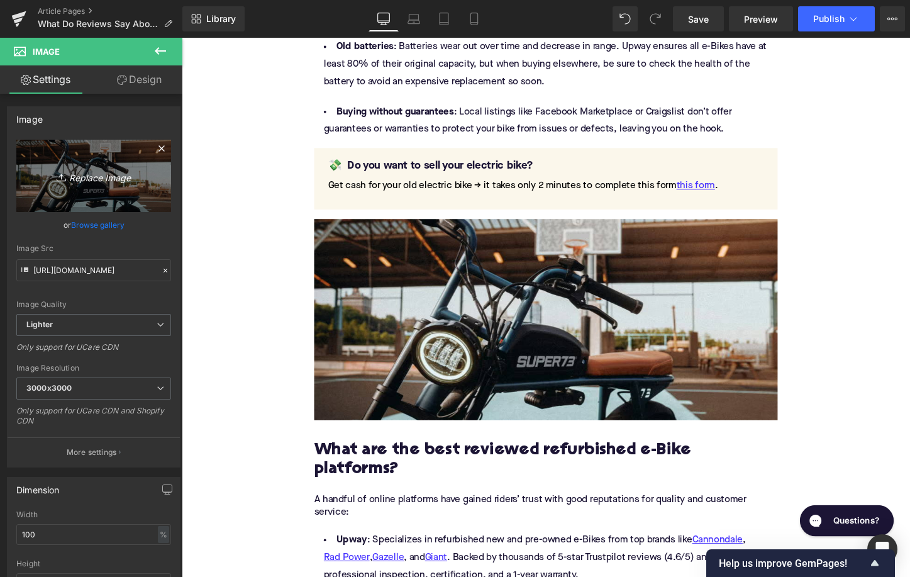
type input "C:\fakepath\Remy's Copy Pt. 2(65).png"
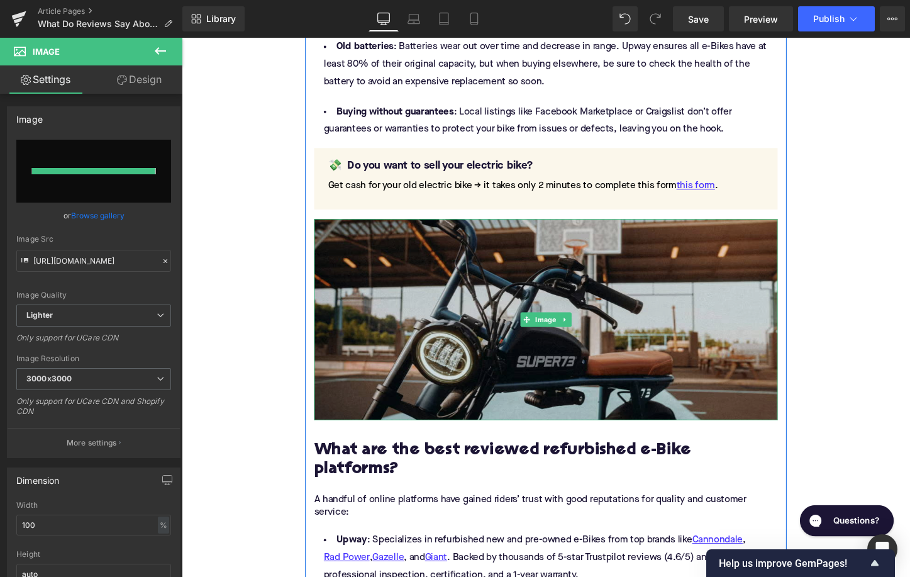
type input "https://ucarecdn.com/61926a95-0da9-4a18-ac11-69c92ea894e9/-/format/auto/-/previ…"
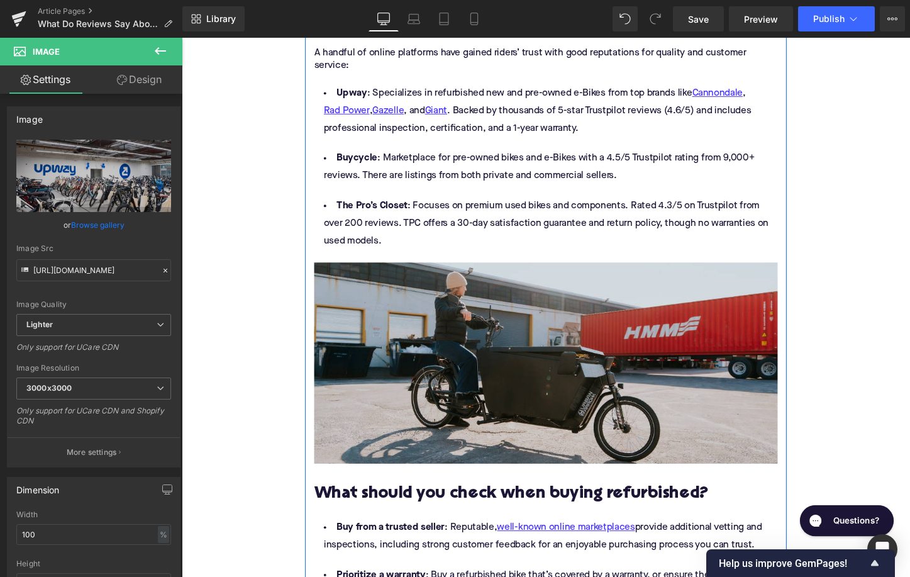
scroll to position [2196, 0]
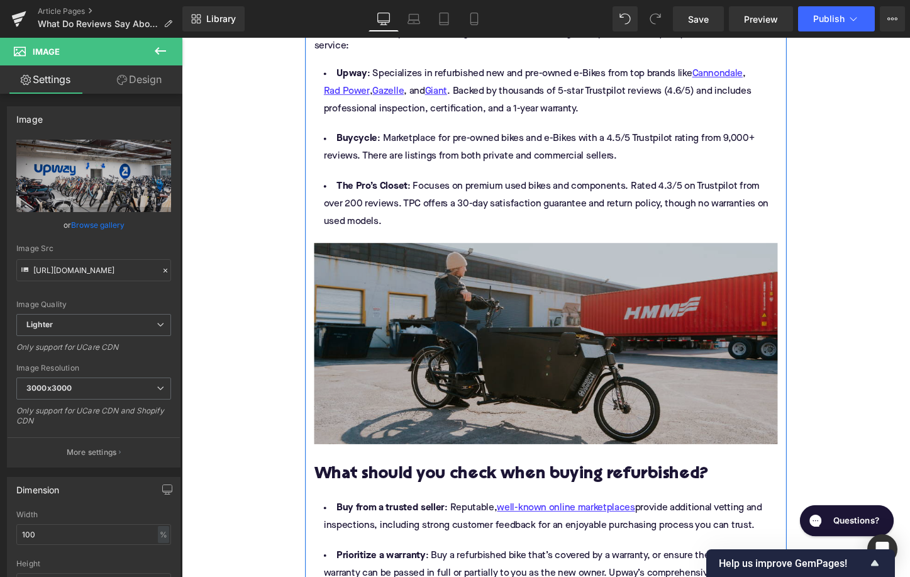
click at [454, 272] on img at bounding box center [562, 357] width 484 height 210
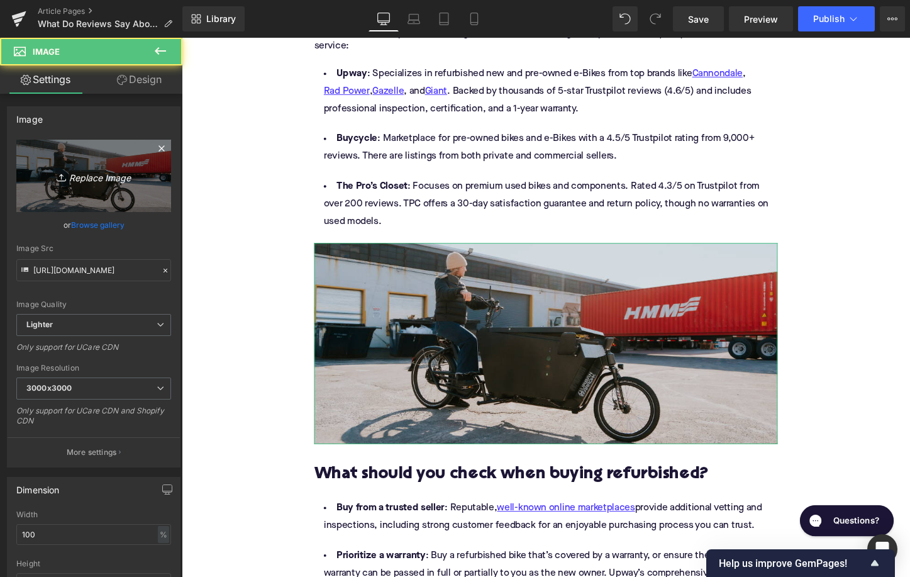
click at [128, 185] on link "Replace Image" at bounding box center [93, 176] width 155 height 72
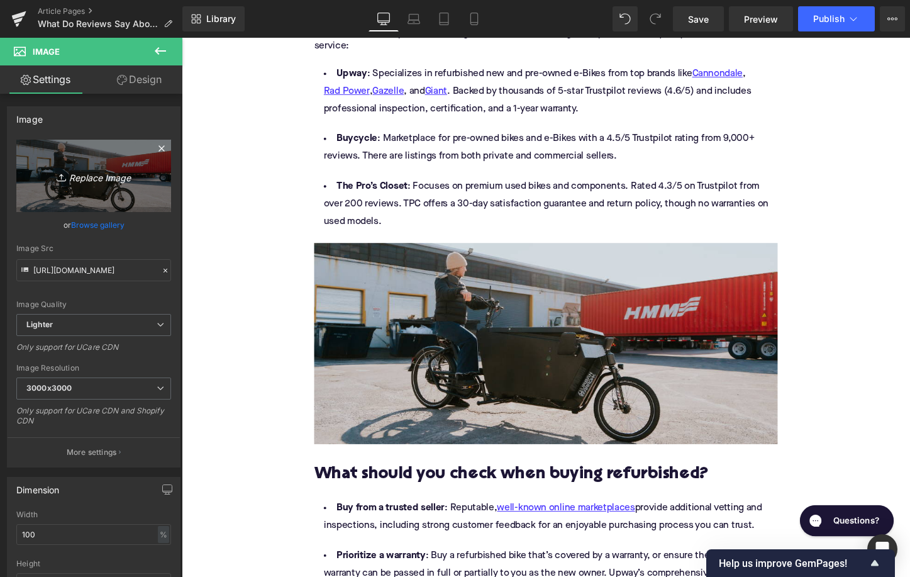
type input "C:\fakepath\Remy's Copy Pt. 2(67).png"
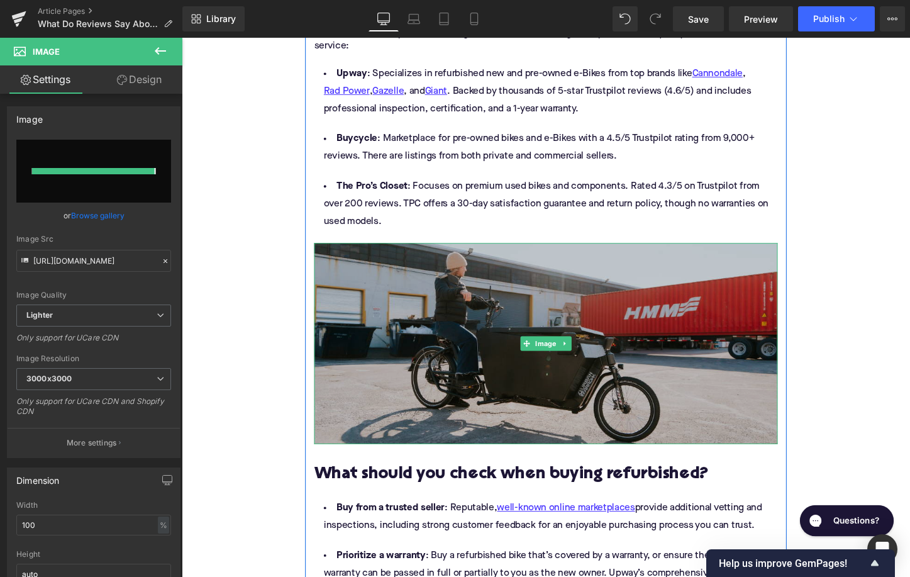
type input "https://ucarecdn.com/3af3998c-1728-4ef9-9919-cfd3ad22d1dc/-/format/auto/-/previ…"
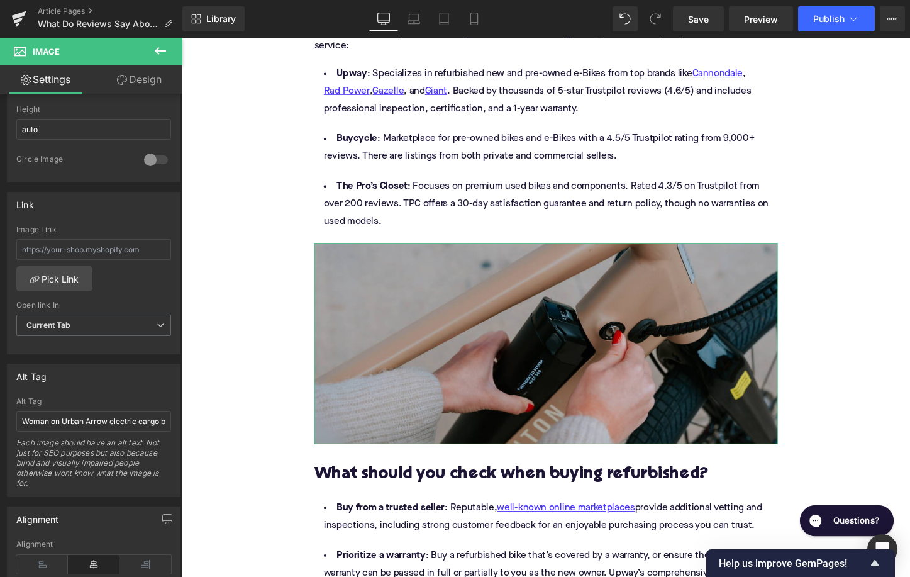
scroll to position [519, 0]
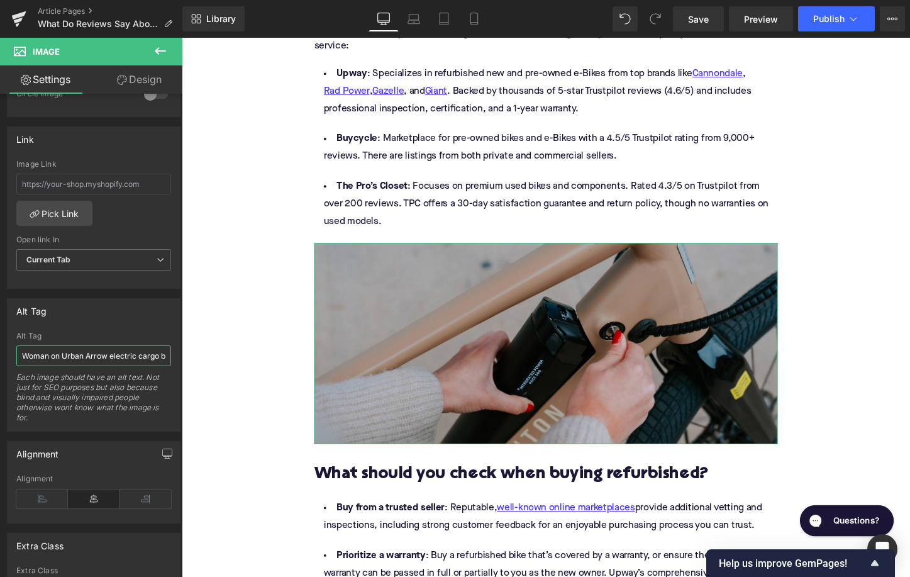
click at [77, 360] on input "Woman on Urban Arrow electric cargo bike in loading lot" at bounding box center [93, 355] width 155 height 21
type input "Close up of unlocking battery on Aventon Pace electric bike"
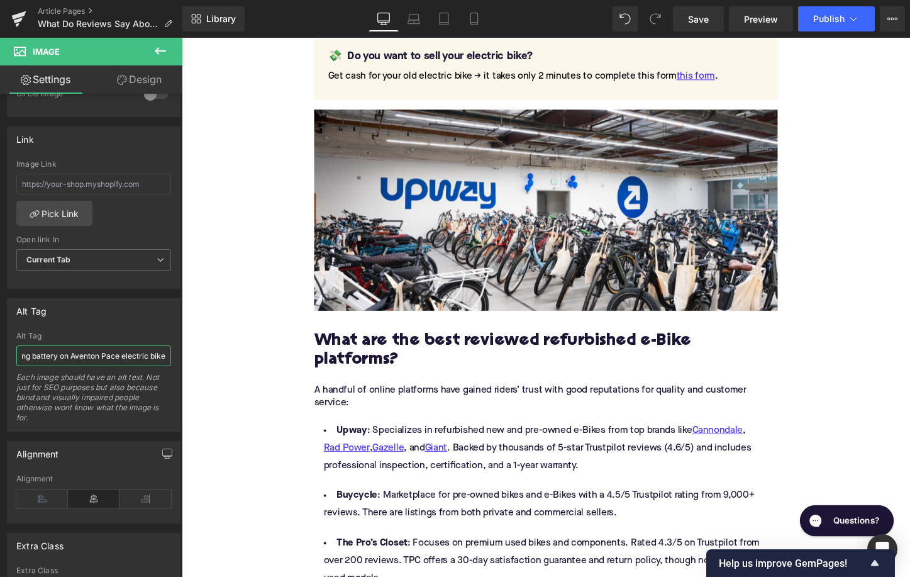
scroll to position [1801, 0]
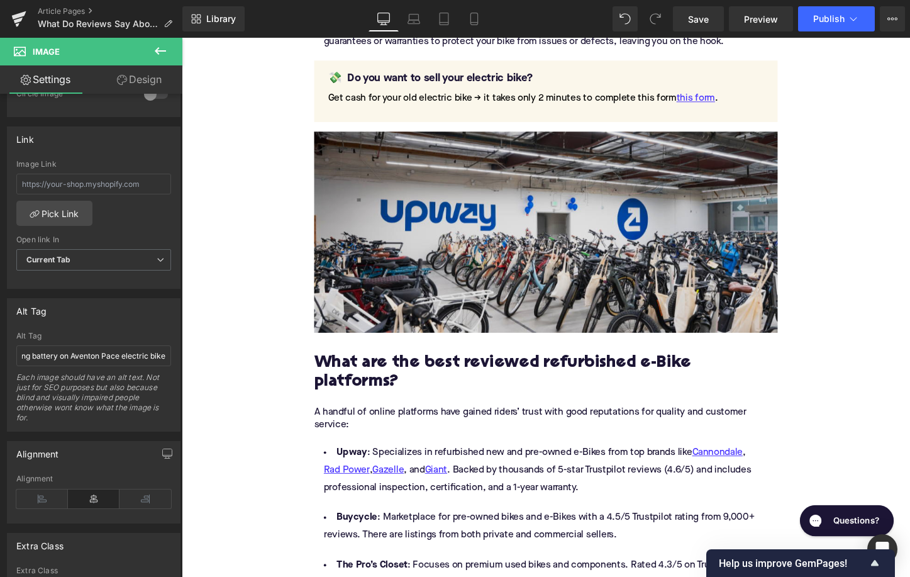
click at [405, 270] on img at bounding box center [562, 241] width 484 height 210
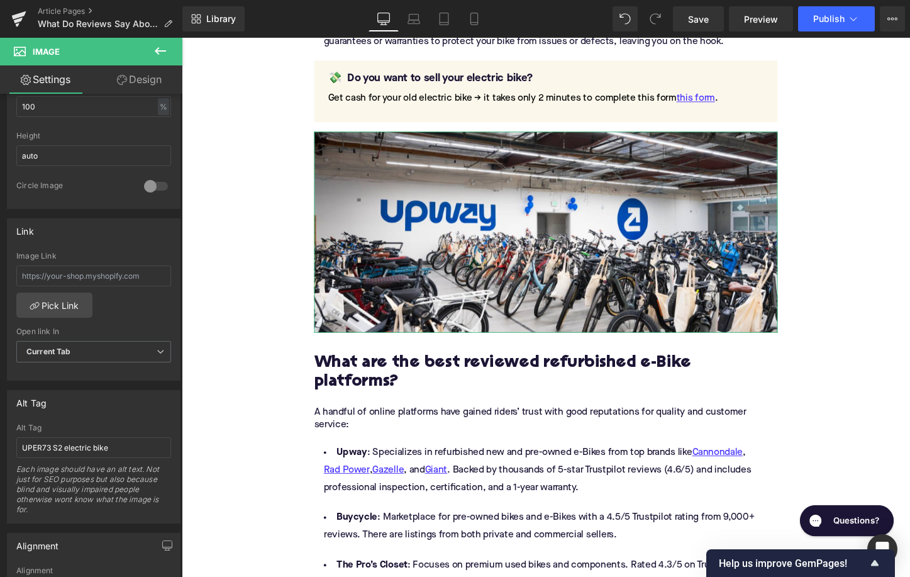
scroll to position [446, 0]
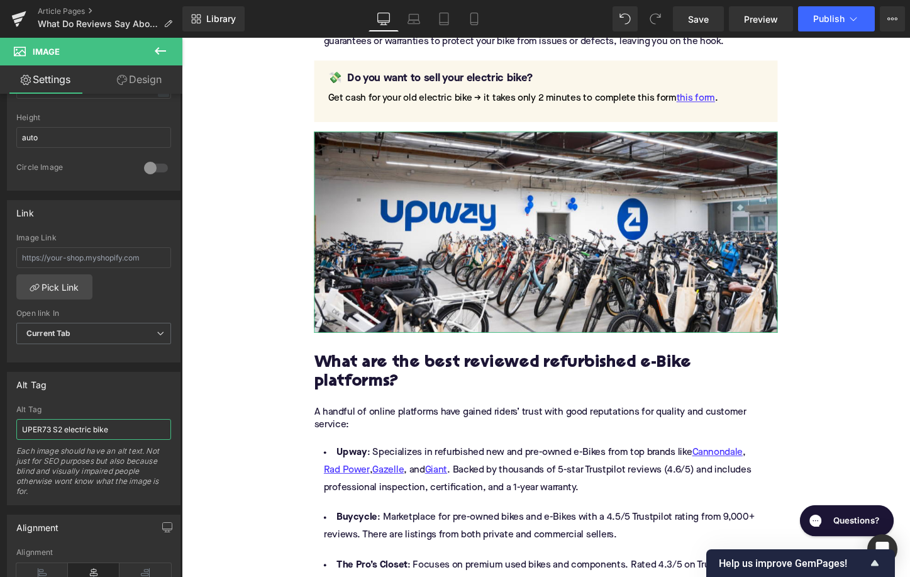
click at [60, 428] on input "UPER73 S2 electric bike" at bounding box center [93, 429] width 155 height 21
type input "Upway UpCenter and electric bike inventory"
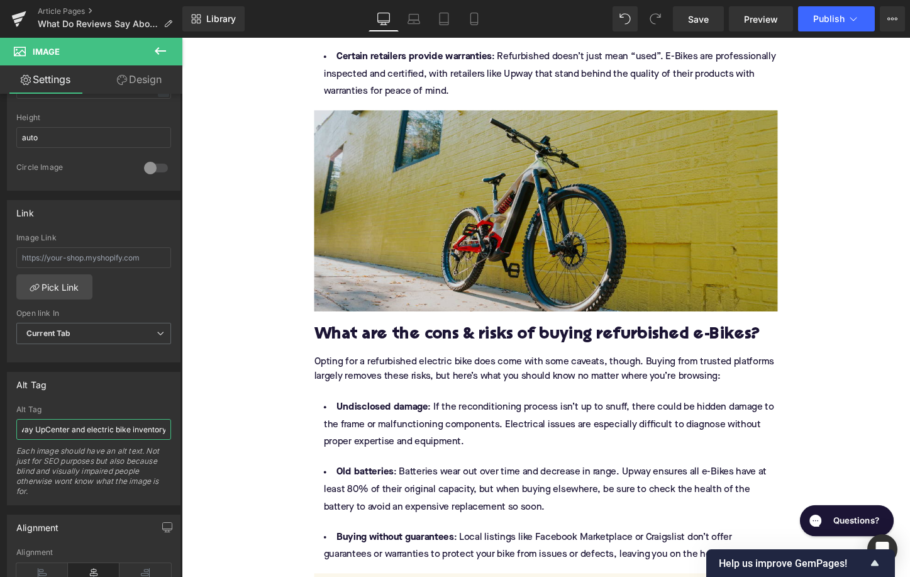
scroll to position [1109, 0]
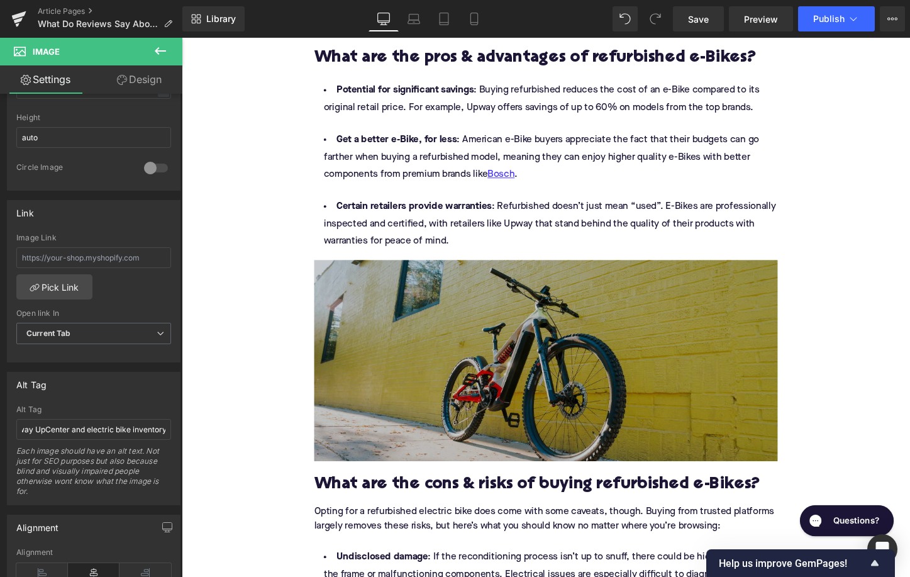
click at [392, 319] on img at bounding box center [562, 375] width 484 height 210
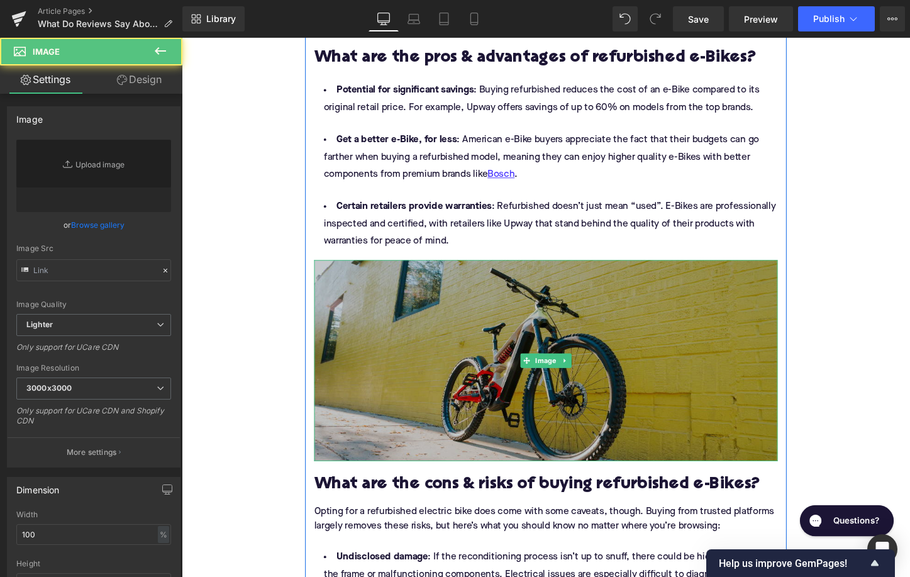
type input "https://ucarecdn.com/4315afbb-bb4d-468f-9f75-6c46d9b6b9e0/-/format/auto/-/previ…"
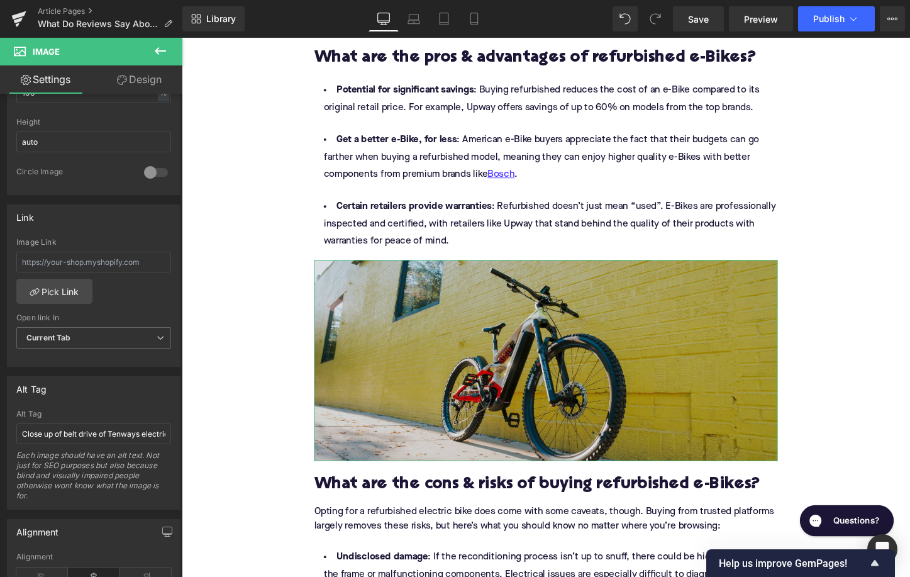
scroll to position [455, 0]
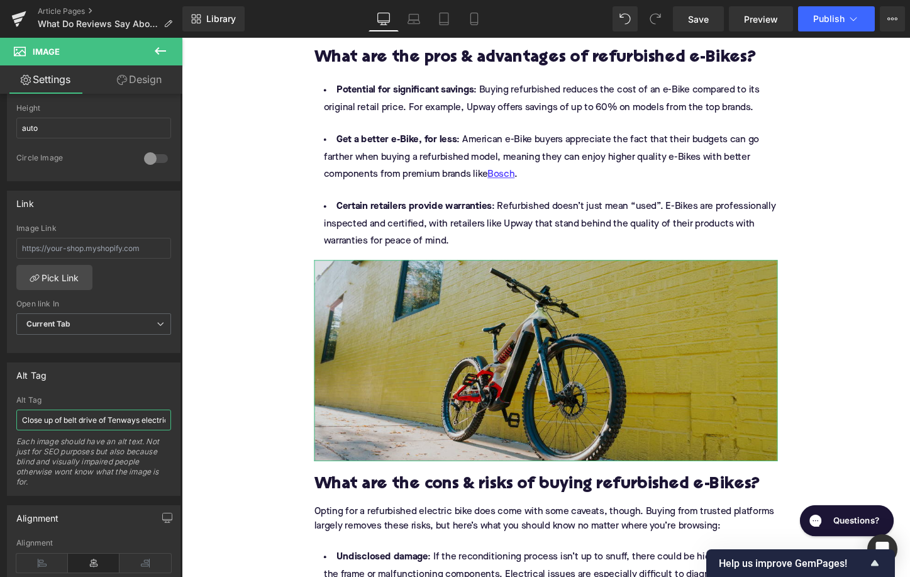
click at [96, 416] on input "Close up of belt drive of Tenways electric bike" at bounding box center [93, 419] width 155 height 21
type input "Cannondale Moterra electric mountain bike in front of yellow wall"
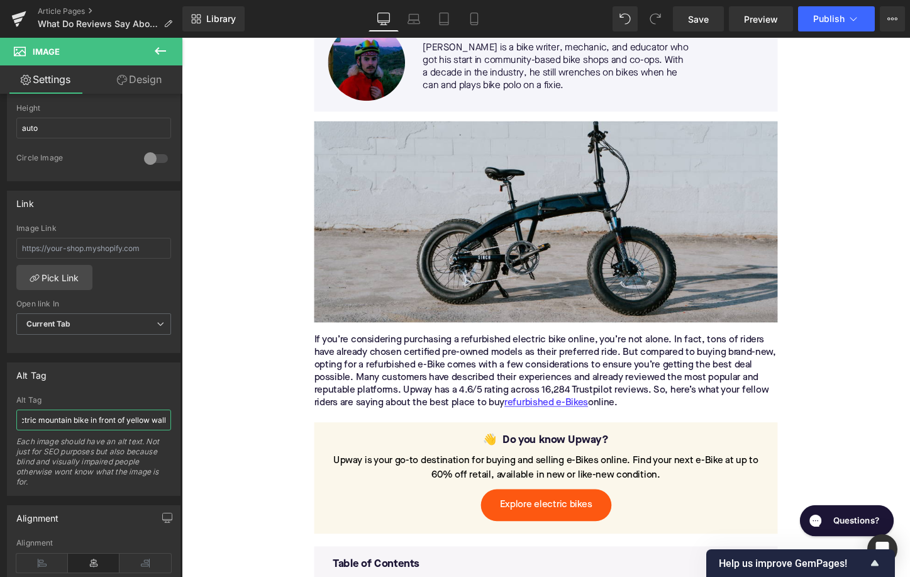
scroll to position [349, 0]
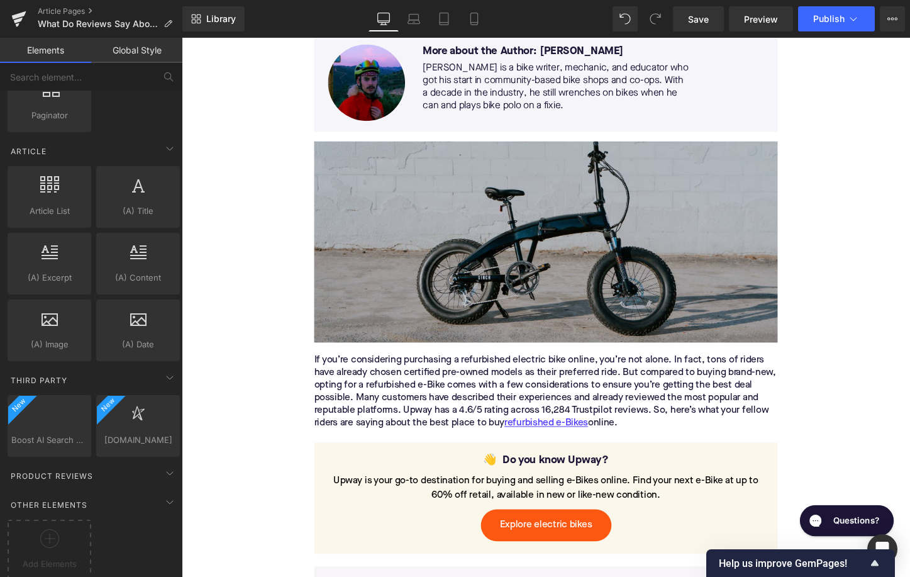
scroll to position [2340, 0]
click at [361, 271] on img at bounding box center [562, 251] width 484 height 210
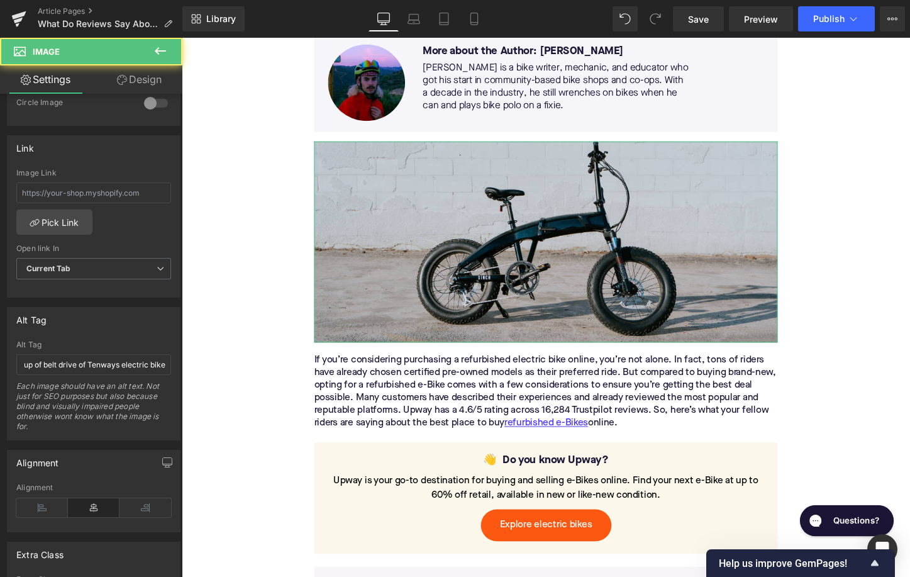
scroll to position [624, 0]
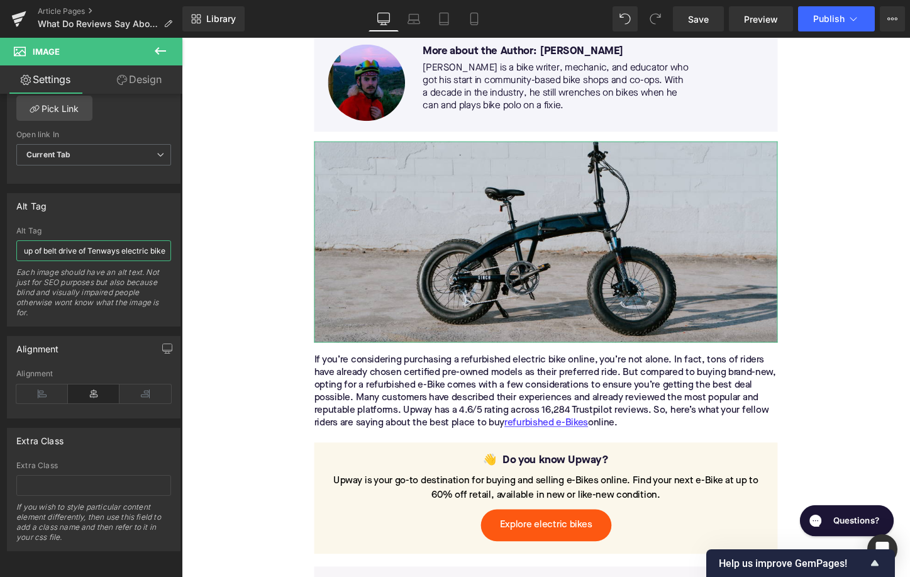
click at [67, 253] on input "Close up of belt drive of Tenways electric bike" at bounding box center [93, 250] width 155 height 21
type input "Aventon Sinch electric folding bike in front of white wall"
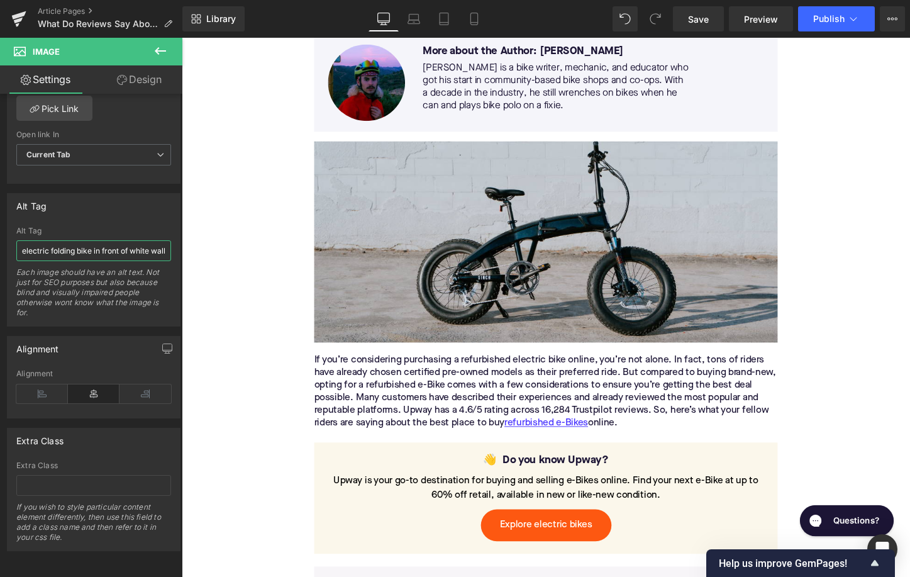
scroll to position [0, 0]
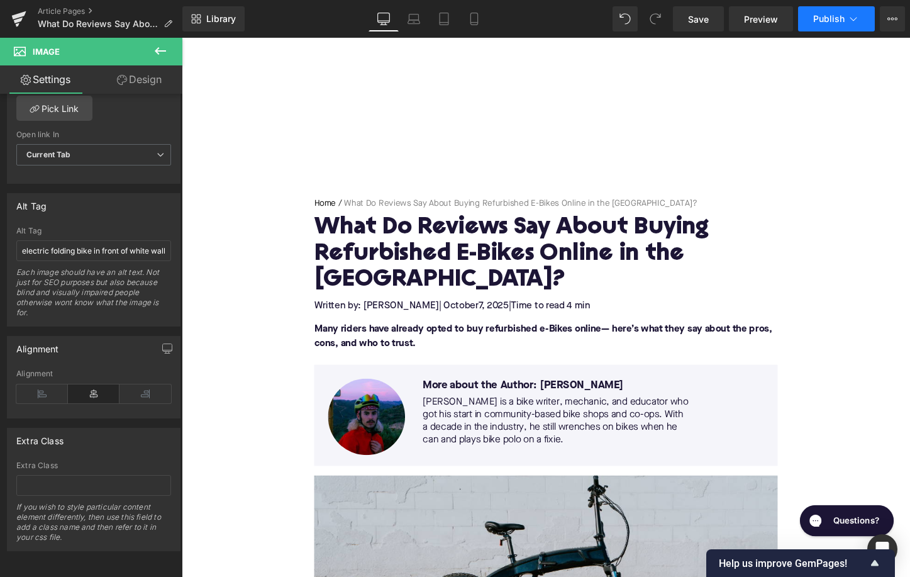
click at [824, 18] on span "Publish" at bounding box center [828, 19] width 31 height 10
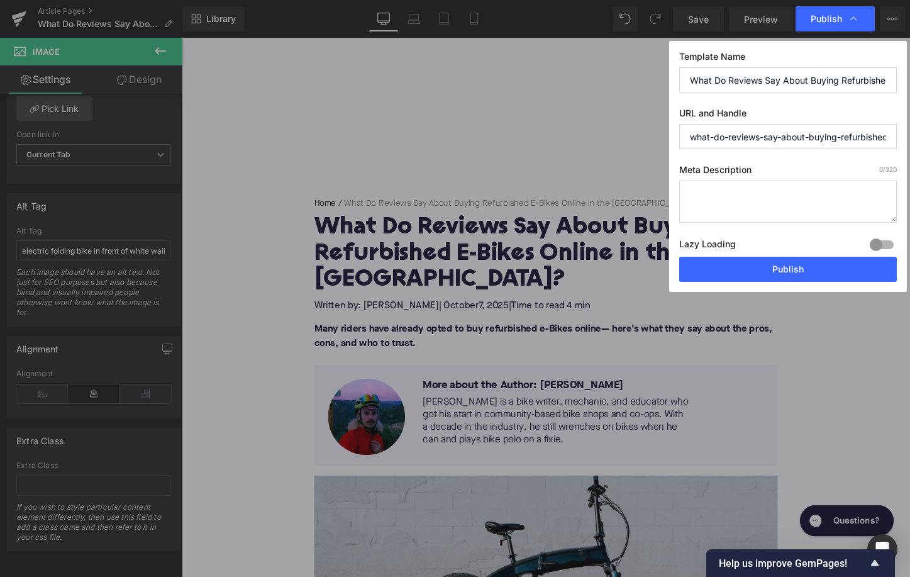
click at [758, 221] on textarea at bounding box center [788, 201] width 218 height 42
paste textarea "Buying refurbished e-bikes online is safe and cost-effective when you choose tr…"
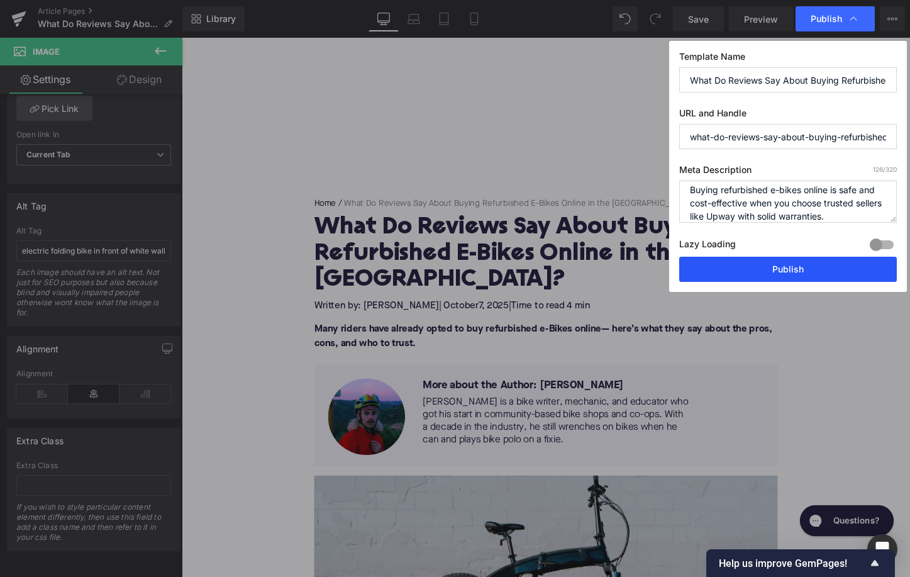
type textarea "Buying refurbished e-bikes online is safe and cost-effective when you choose tr…"
click at [783, 266] on button "Publish" at bounding box center [788, 269] width 218 height 25
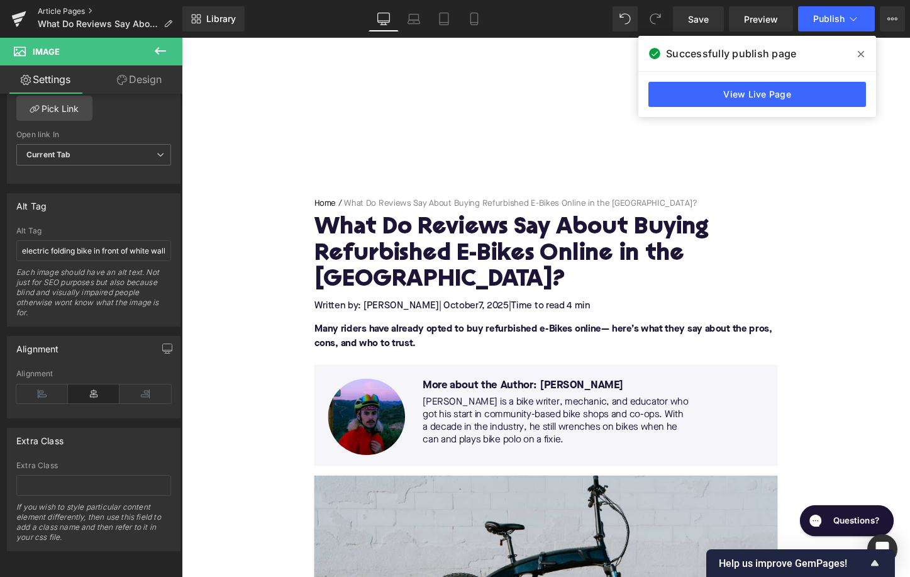
click at [57, 14] on link "Article Pages" at bounding box center [110, 11] width 145 height 10
